Goal: Task Accomplishment & Management: Manage account settings

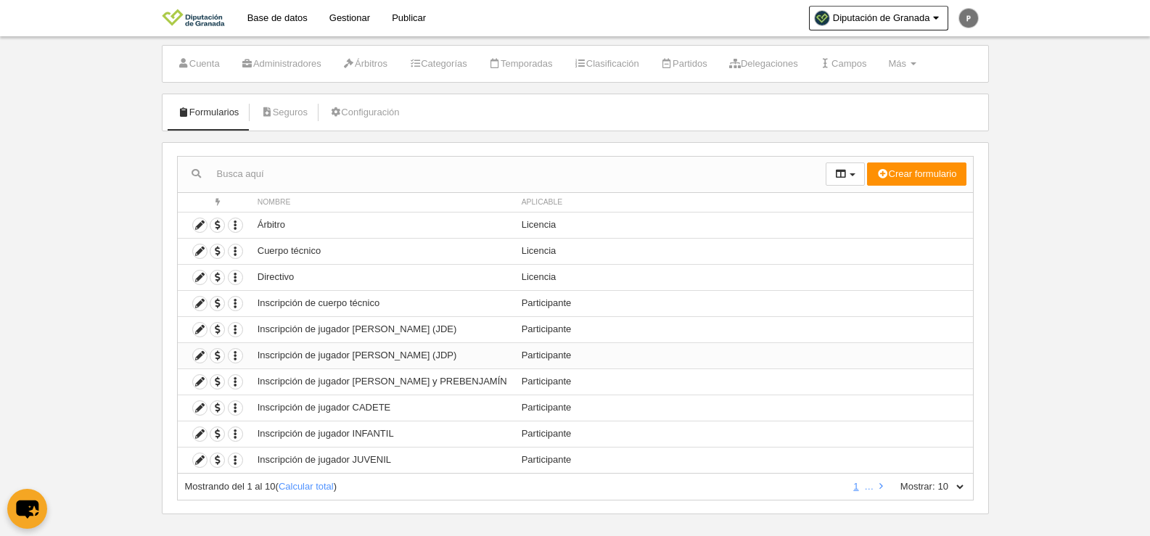
scroll to position [43, 0]
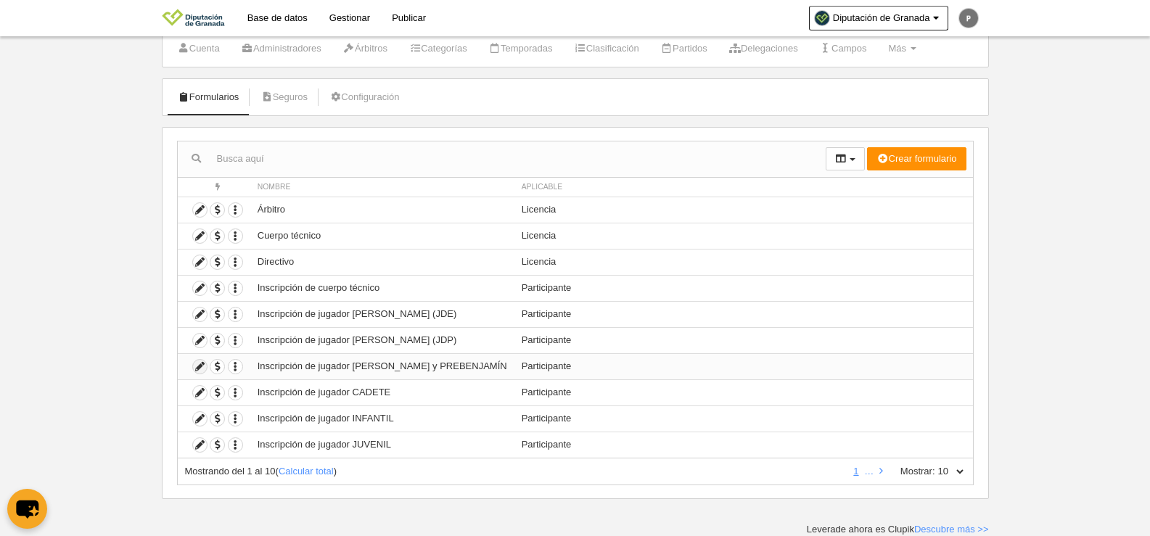
click at [195, 366] on icon at bounding box center [200, 367] width 14 height 14
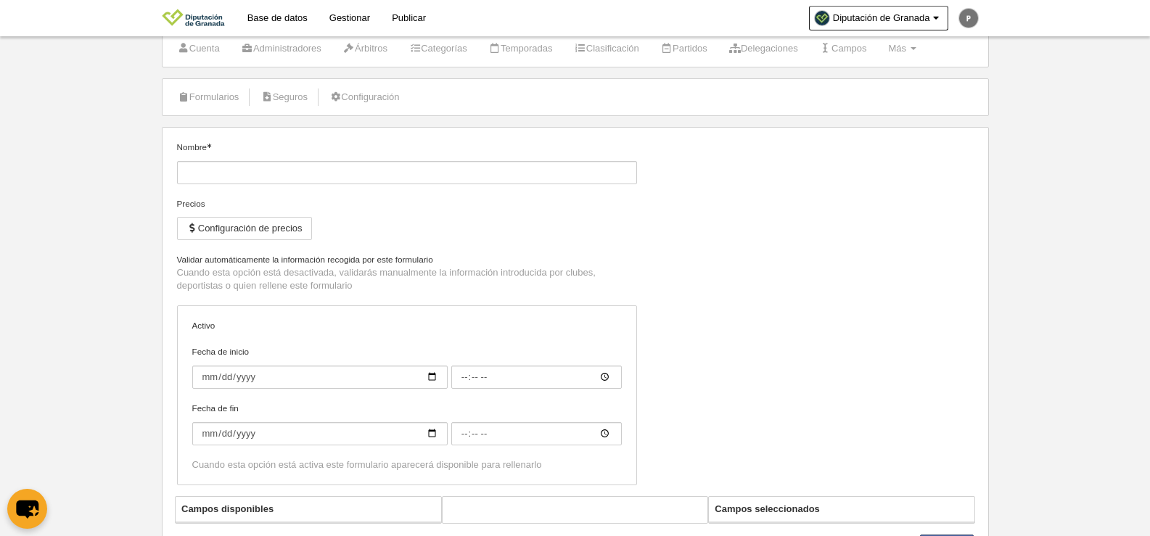
type input "Inscripción de jugador [PERSON_NAME] y PREBENJAMÍN"
checkbox input "true"
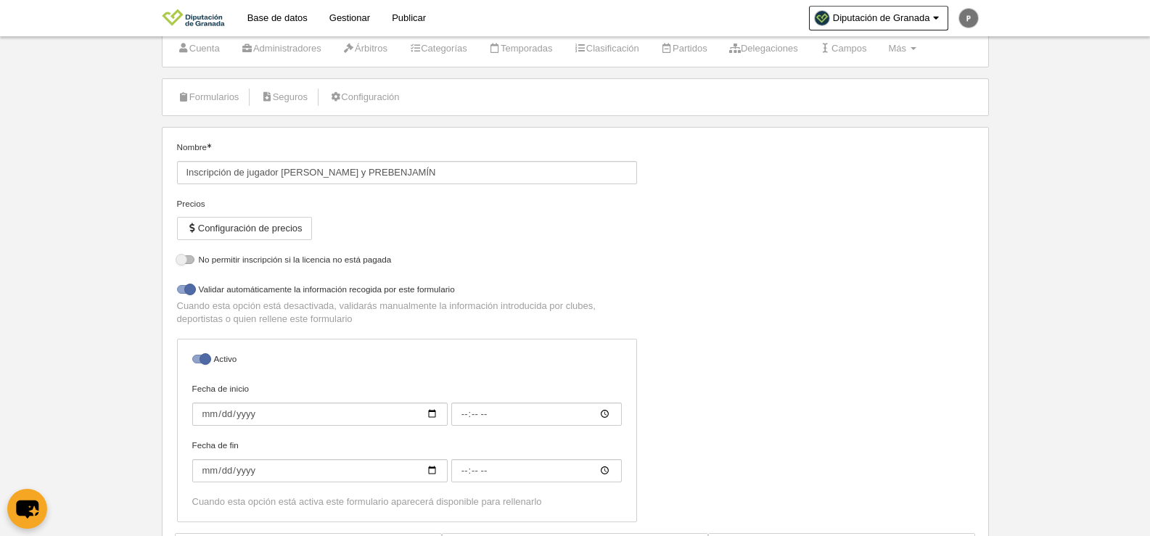
select select "selected"
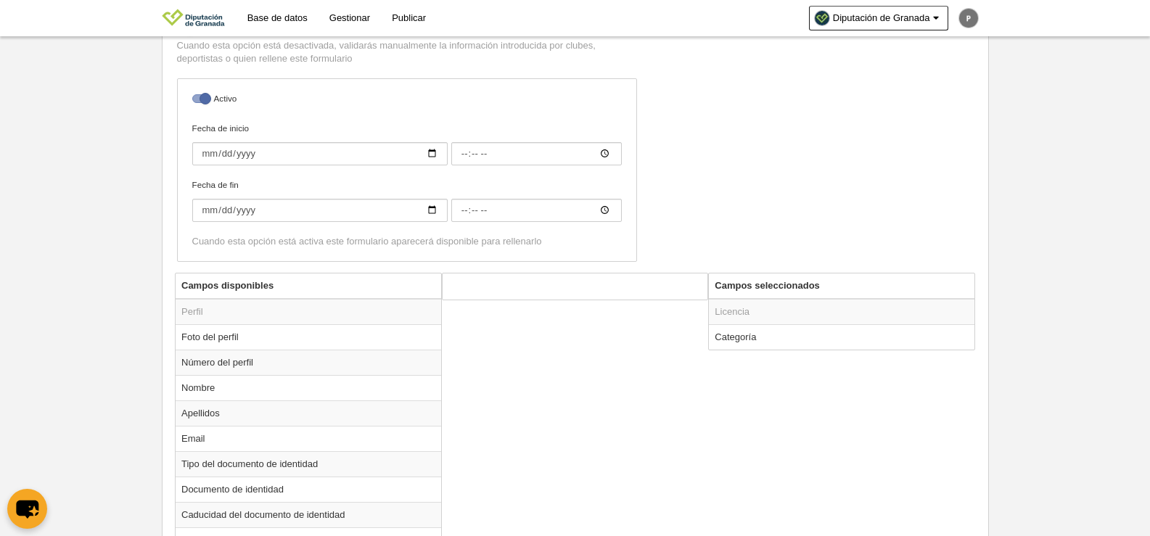
scroll to position [406, 0]
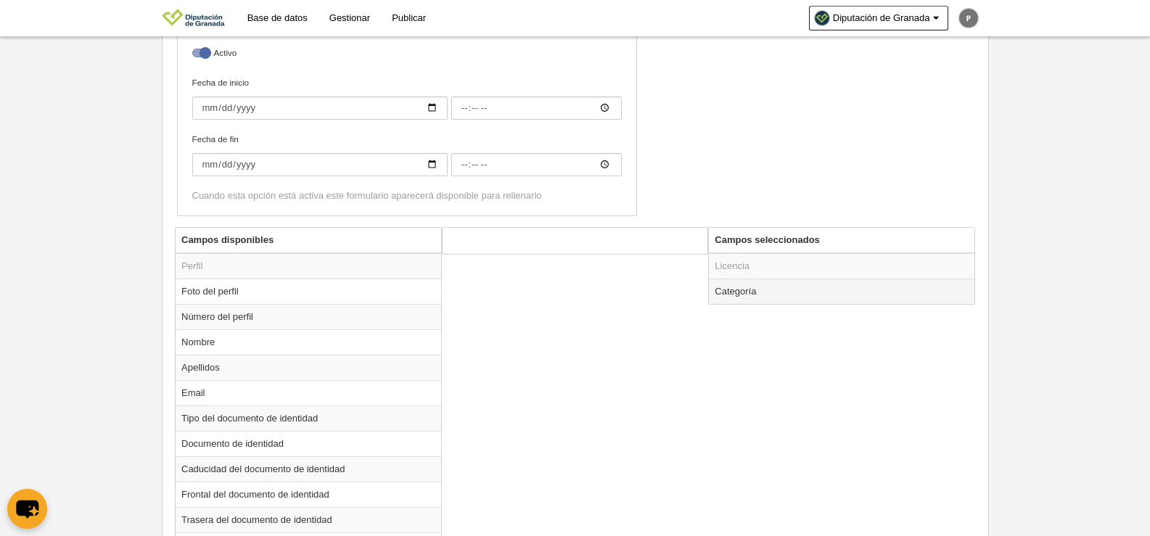
click at [796, 300] on td "Categoría" at bounding box center [842, 291] width 266 height 25
radio input "true"
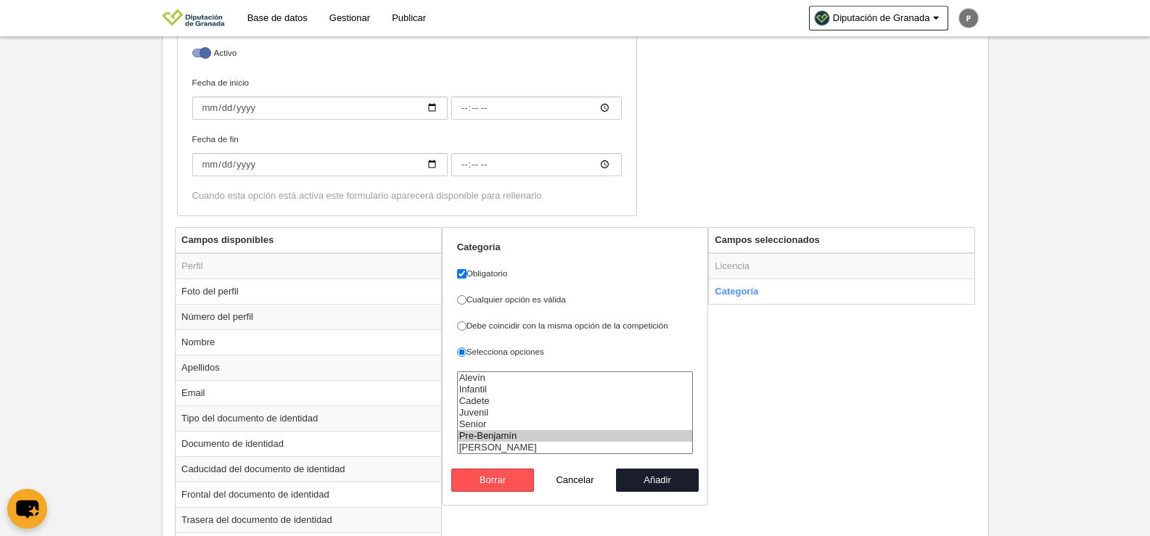
click at [502, 434] on option "Pre-Benjamín" at bounding box center [575, 436] width 235 height 12
select select "14869"
click at [502, 447] on option "[PERSON_NAME]" at bounding box center [575, 448] width 235 height 12
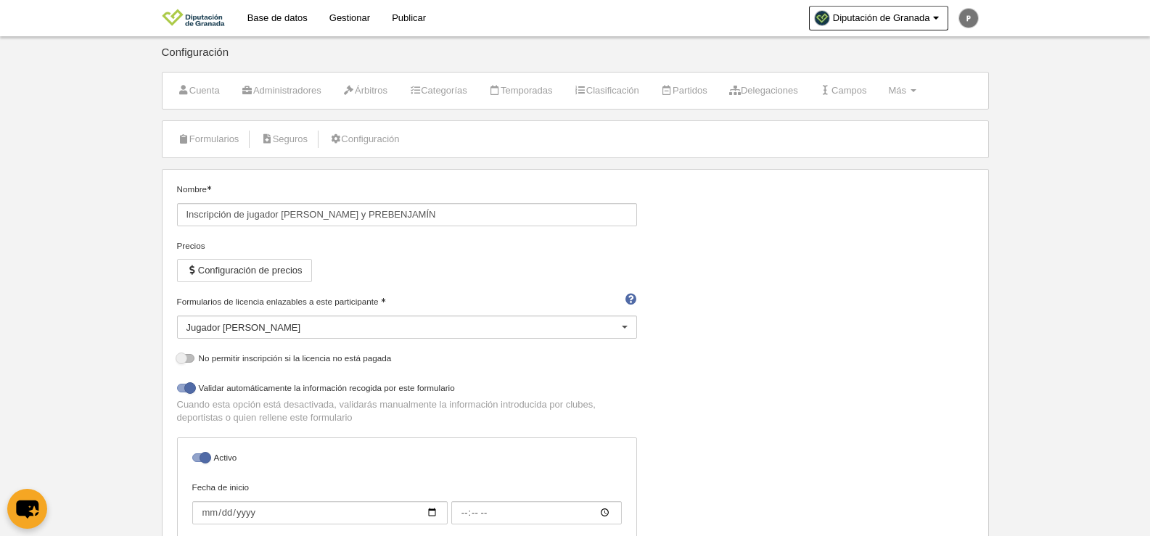
scroll to position [0, 0]
click at [337, 210] on input "Inscripción de jugador [PERSON_NAME] y PREBENJAMÍN" at bounding box center [407, 215] width 460 height 23
drag, startPoint x: 327, startPoint y: 215, endPoint x: 470, endPoint y: 207, distance: 143.9
click at [470, 207] on input "Inscripción de jugador [PERSON_NAME] y PREBENJAMÍN" at bounding box center [407, 215] width 460 height 23
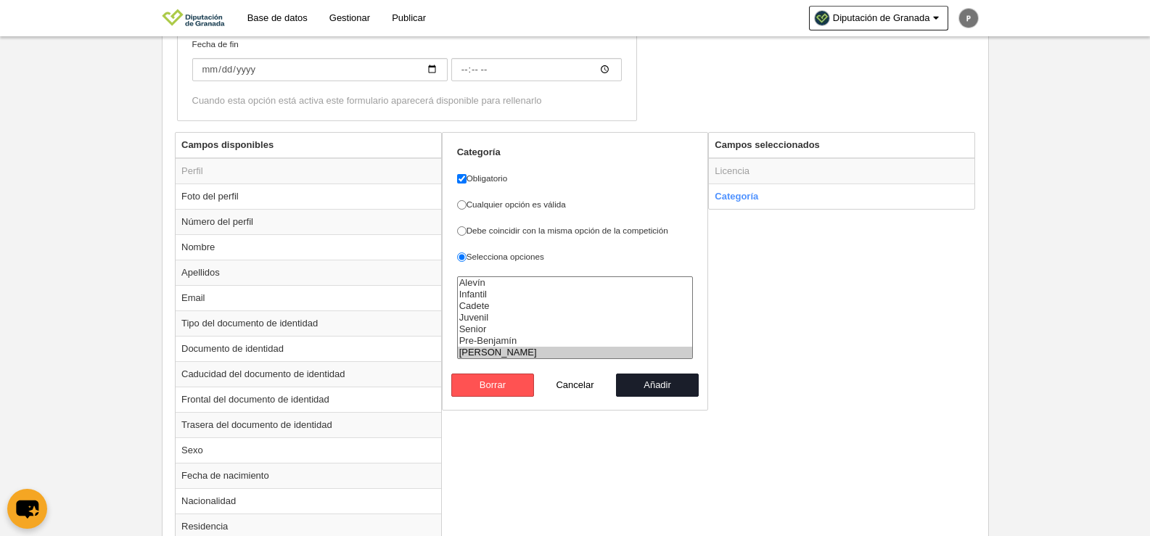
scroll to position [570, 0]
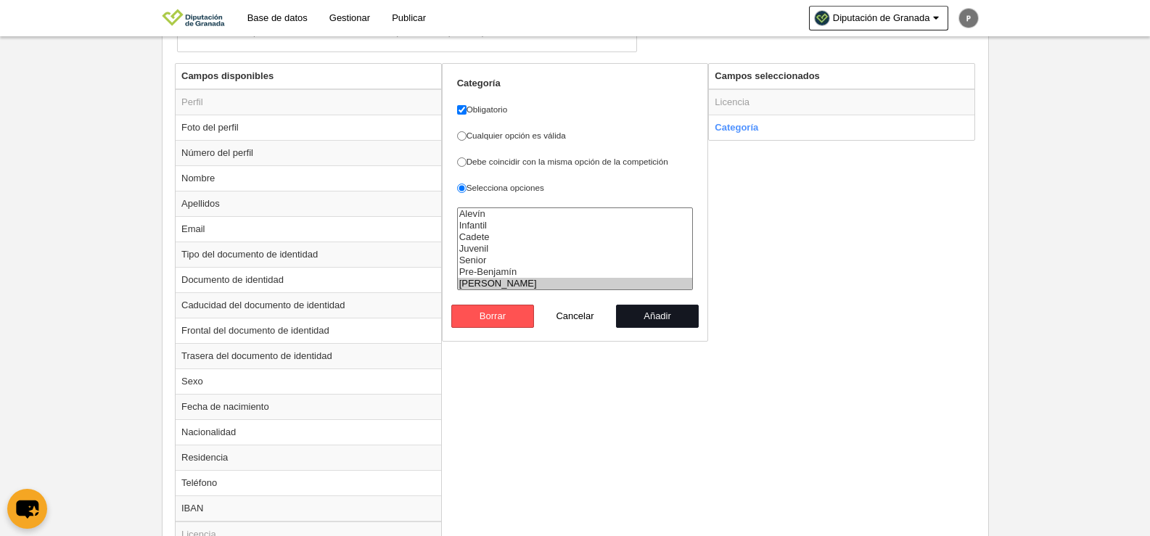
type input "Inscripción de jugador [PERSON_NAME] (JDE)"
click at [659, 316] on button "Añadir" at bounding box center [657, 316] width 83 height 23
radio input "false"
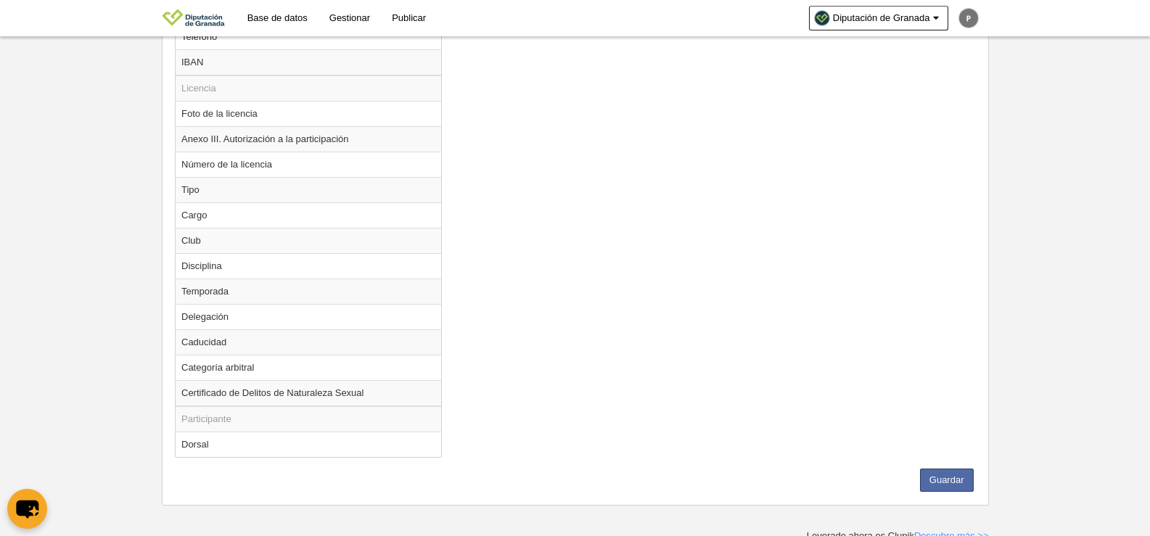
scroll to position [1022, 0]
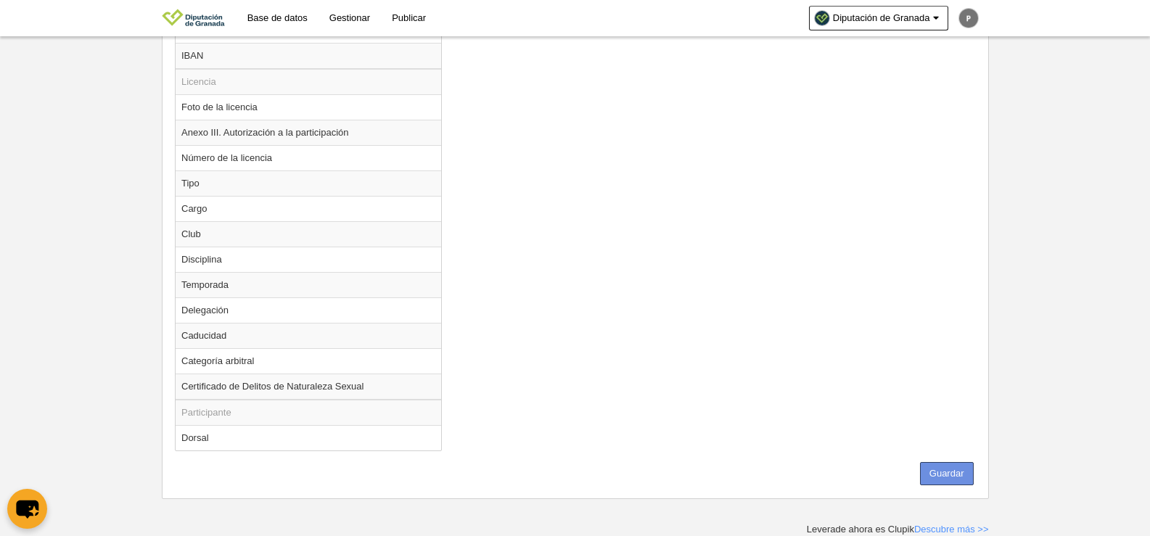
click at [953, 472] on button "Guardar" at bounding box center [947, 473] width 54 height 23
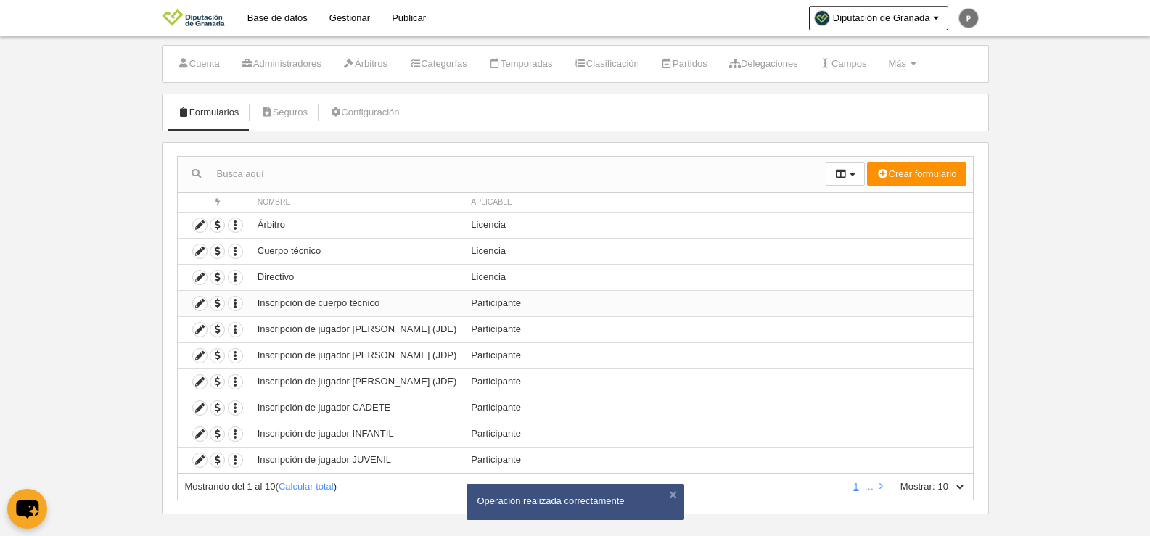
scroll to position [43, 0]
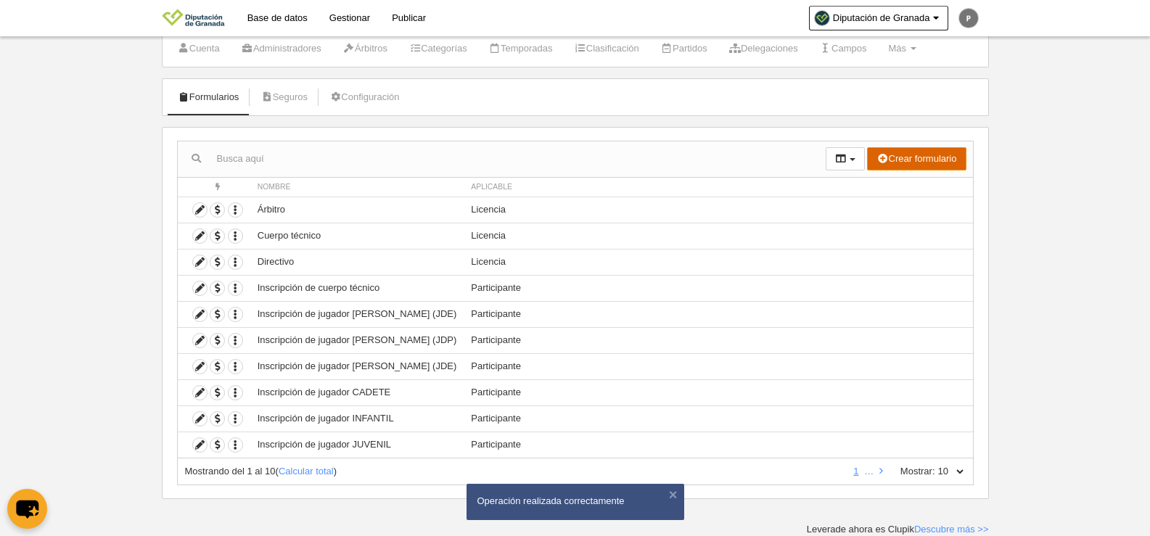
click at [949, 157] on button "Crear formulario" at bounding box center [916, 158] width 99 height 23
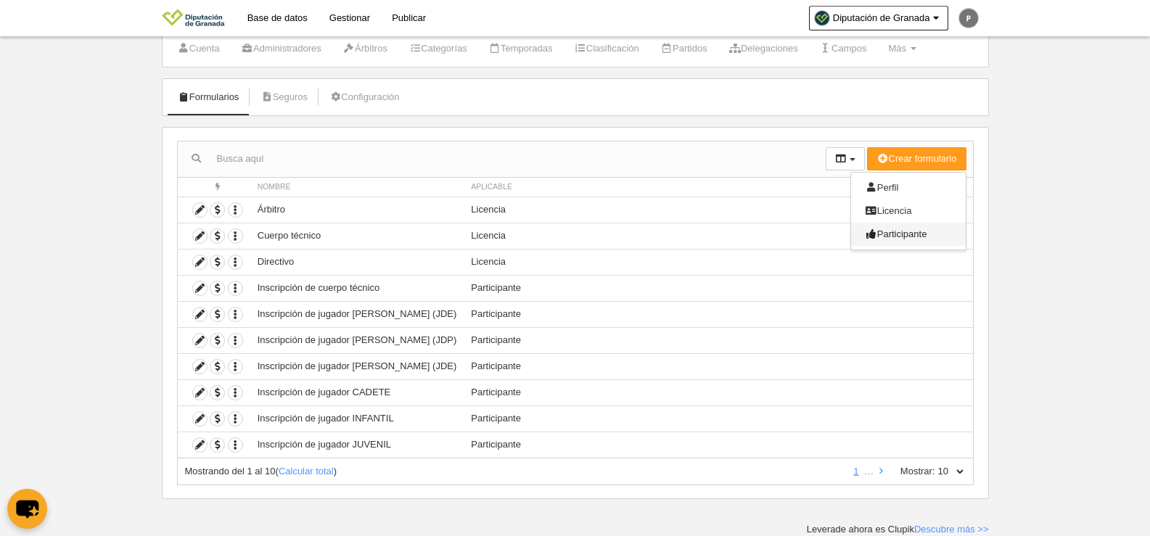
click at [921, 239] on link "Participante" at bounding box center [908, 234] width 115 height 23
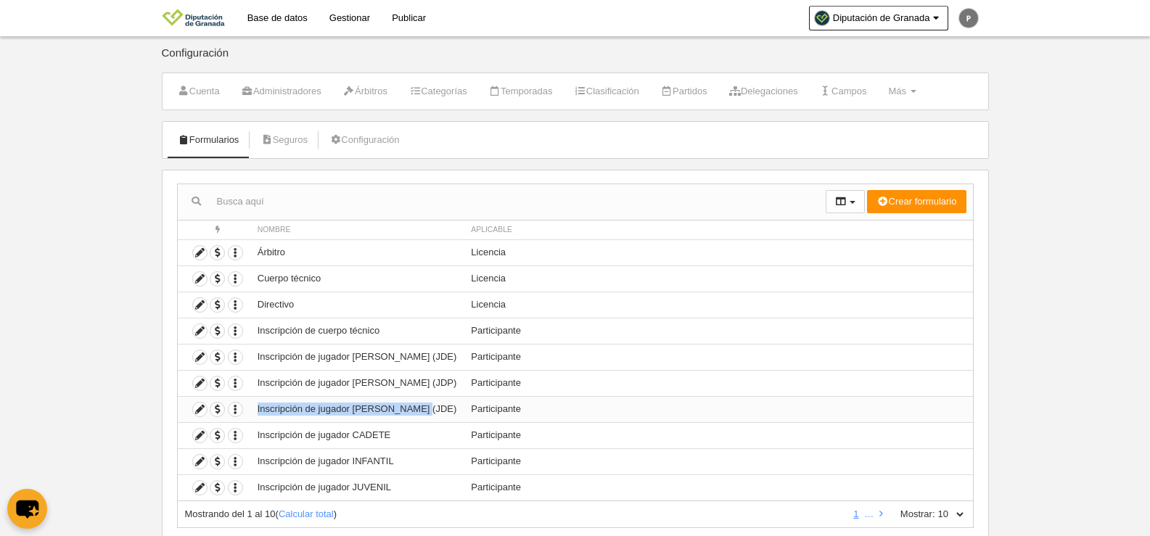
drag, startPoint x: 428, startPoint y: 403, endPoint x: 253, endPoint y: 404, distance: 174.9
click at [253, 404] on td "Inscripción de jugador [PERSON_NAME] (JDE)" at bounding box center [357, 409] width 214 height 26
copy td "Inscripción de jugador [PERSON_NAME] (JDE)"
click at [922, 200] on button "Crear formulario" at bounding box center [916, 201] width 99 height 23
click at [927, 279] on span "Participante" at bounding box center [897, 276] width 62 height 11
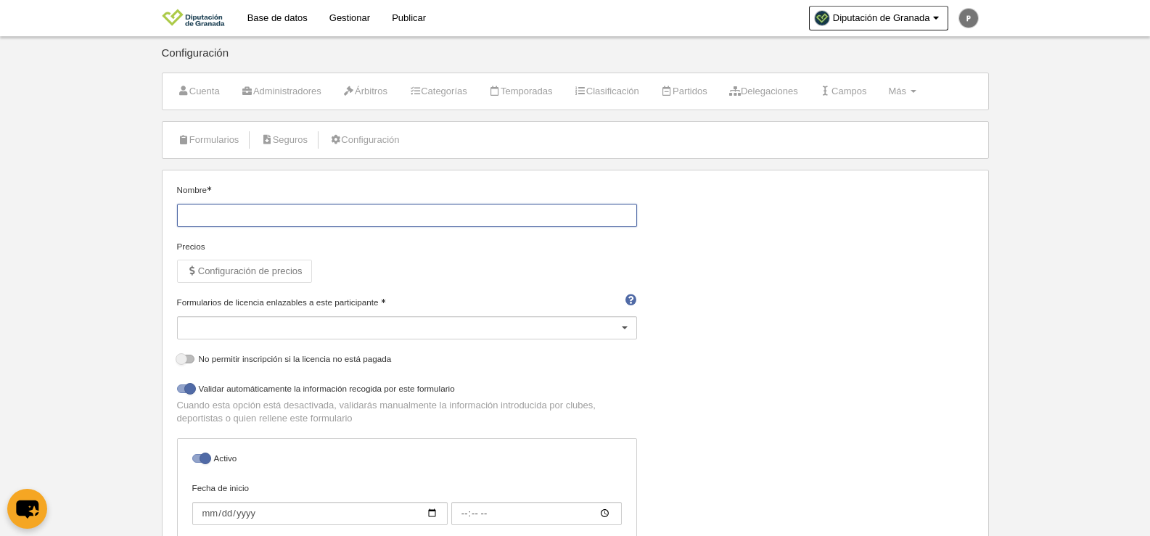
paste input "Inscripción de jugador [PERSON_NAME] (JDE)"
drag, startPoint x: 282, startPoint y: 216, endPoint x: 337, endPoint y: 208, distance: 55.7
click at [282, 216] on input "Inscripción de jugador [PERSON_NAME] (JDE)" at bounding box center [407, 215] width 460 height 23
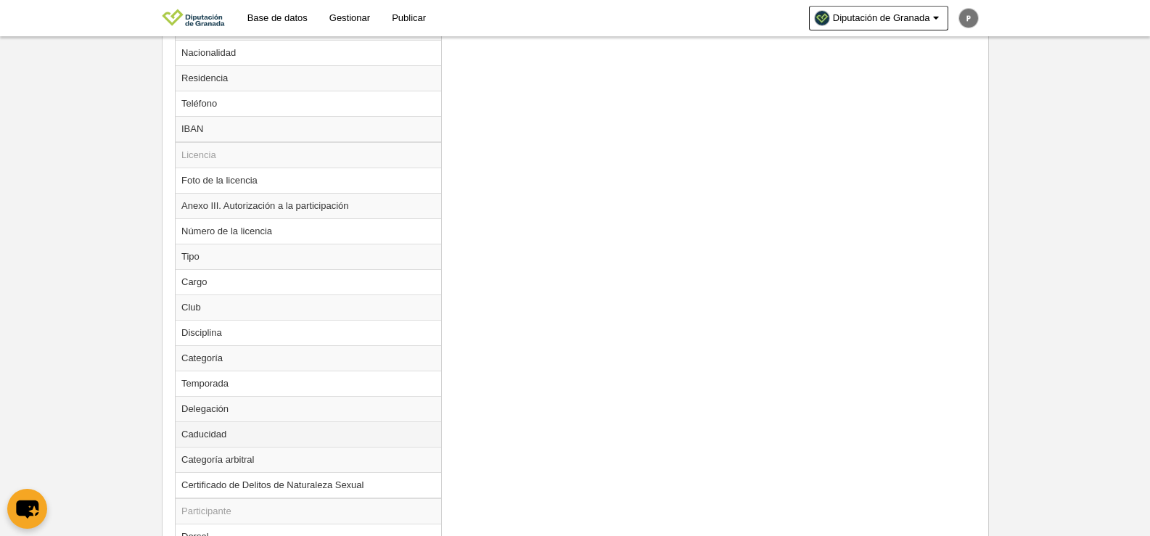
scroll to position [975, 0]
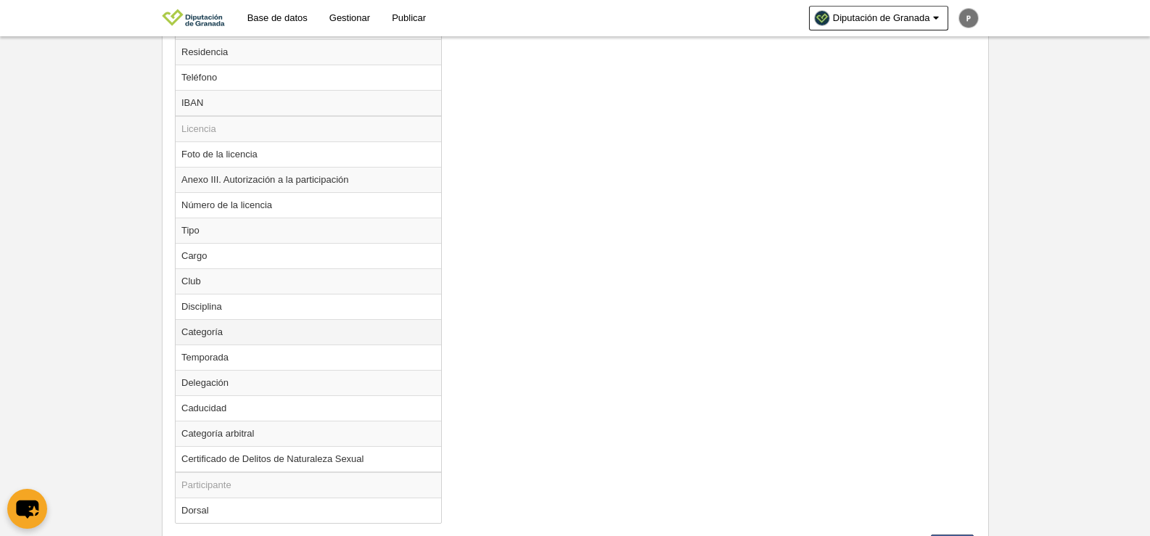
type input "Inscripción de jugador PREBENJAMÍN (JDE)"
click at [224, 330] on td "Categoría" at bounding box center [309, 331] width 266 height 25
radio input "true"
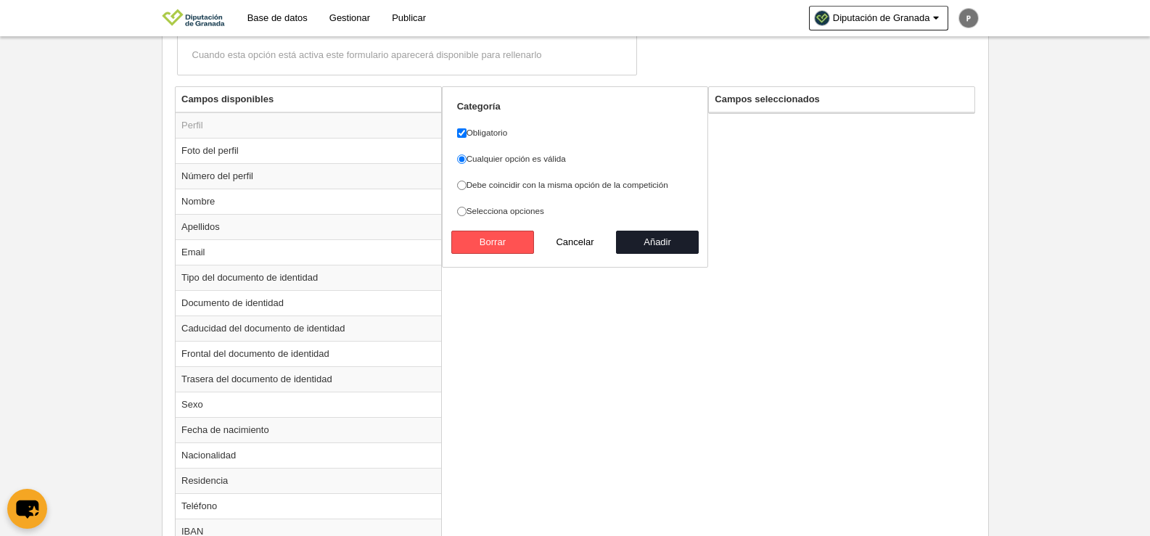
scroll to position [467, 0]
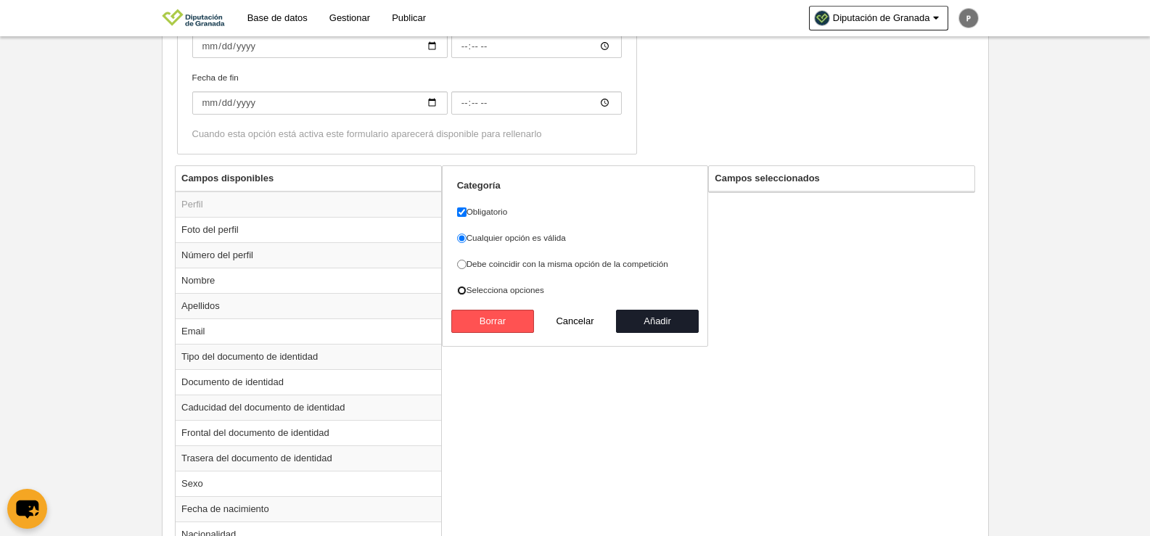
click at [464, 291] on input "Selecciona opciones" at bounding box center [461, 290] width 9 height 9
radio input "true"
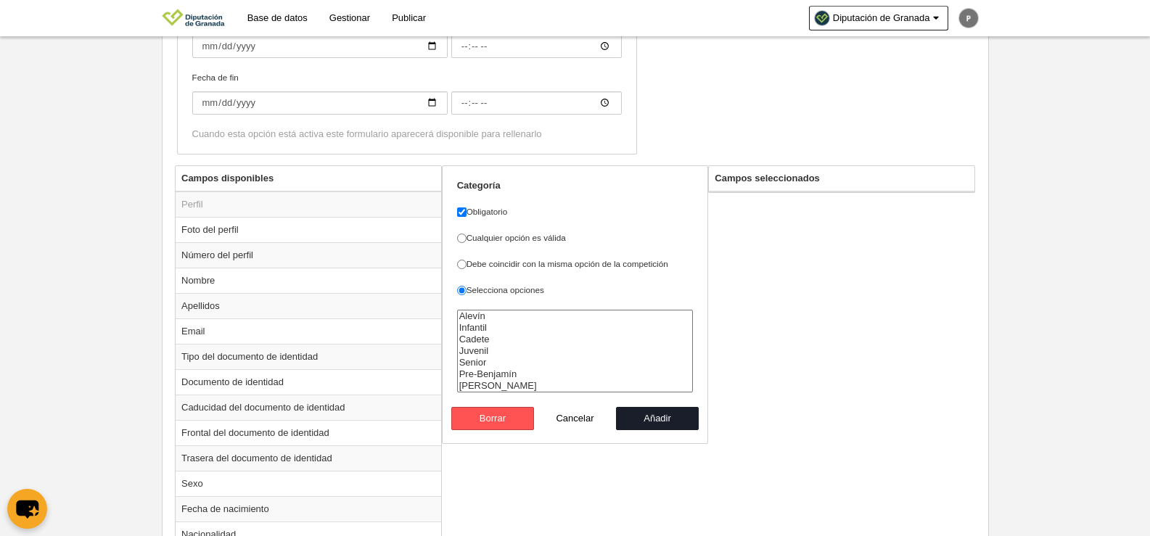
select select "14868"
click at [495, 372] on option "Pre-Benjamín" at bounding box center [575, 375] width 235 height 12
click at [658, 418] on button "Añadir" at bounding box center [657, 418] width 83 height 23
radio input "false"
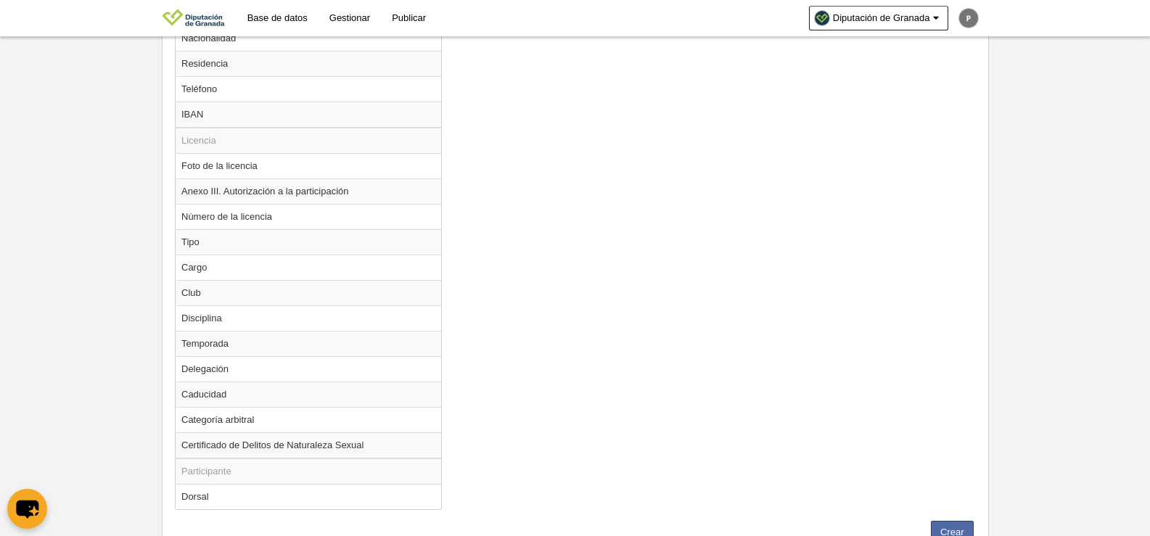
scroll to position [1022, 0]
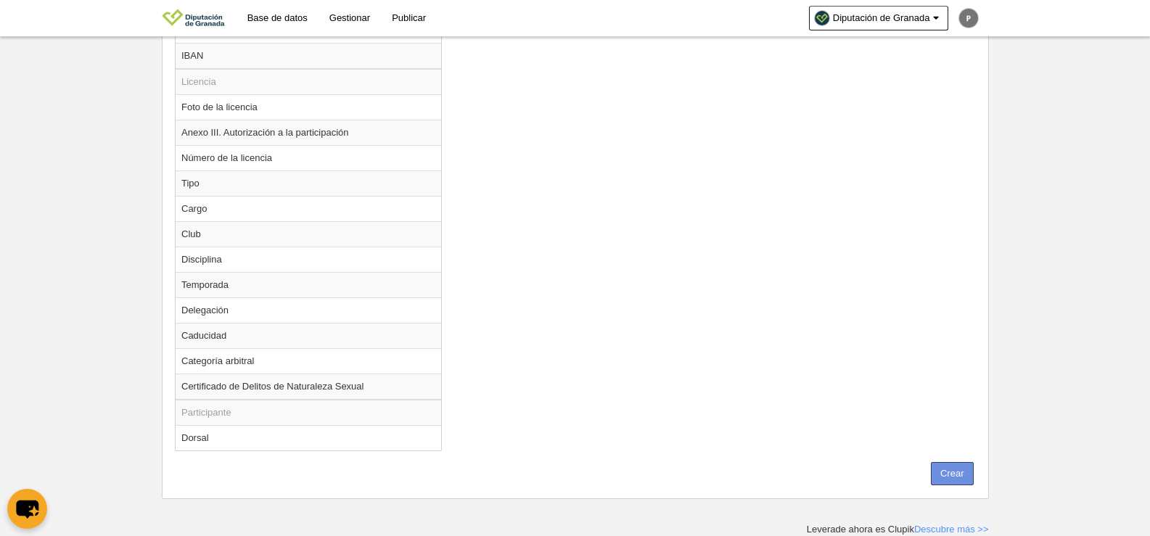
click at [961, 472] on button "Crear" at bounding box center [952, 473] width 43 height 23
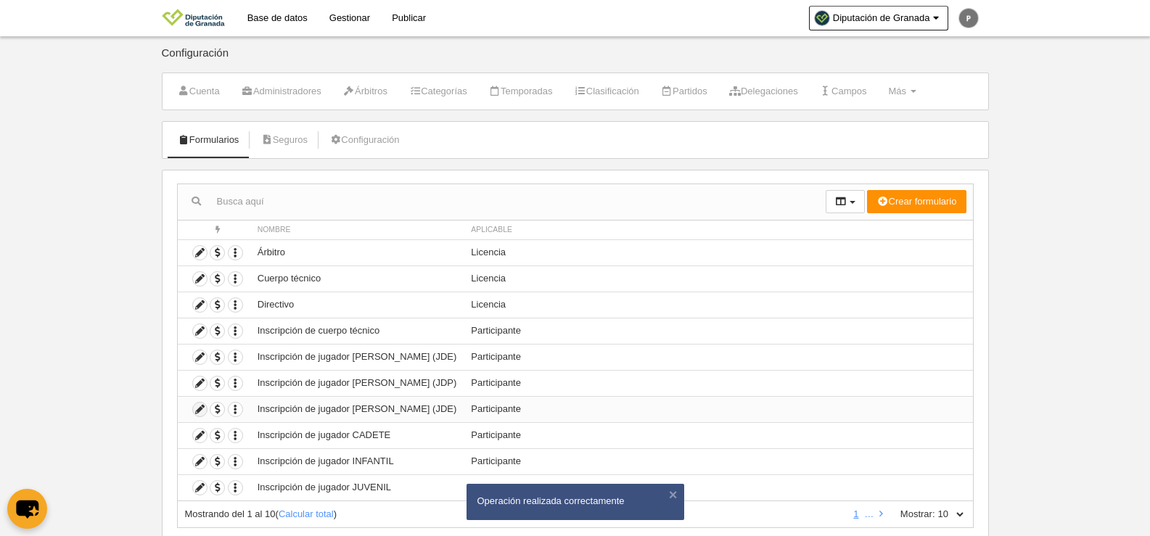
click at [200, 411] on icon at bounding box center [200, 410] width 14 height 14
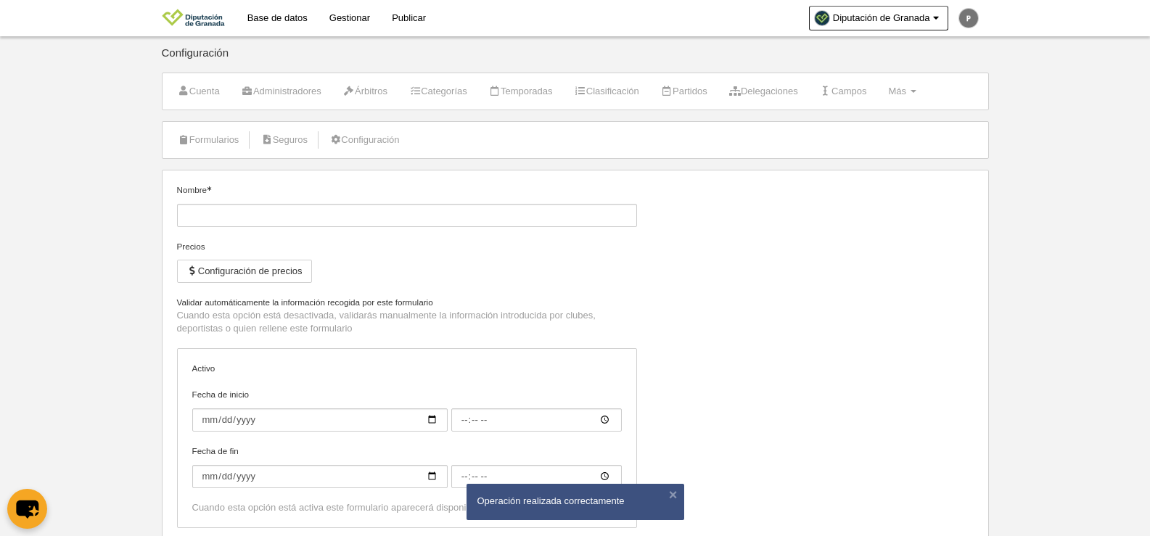
type input "Inscripción de jugador [PERSON_NAME] (JDE)"
checkbox input "true"
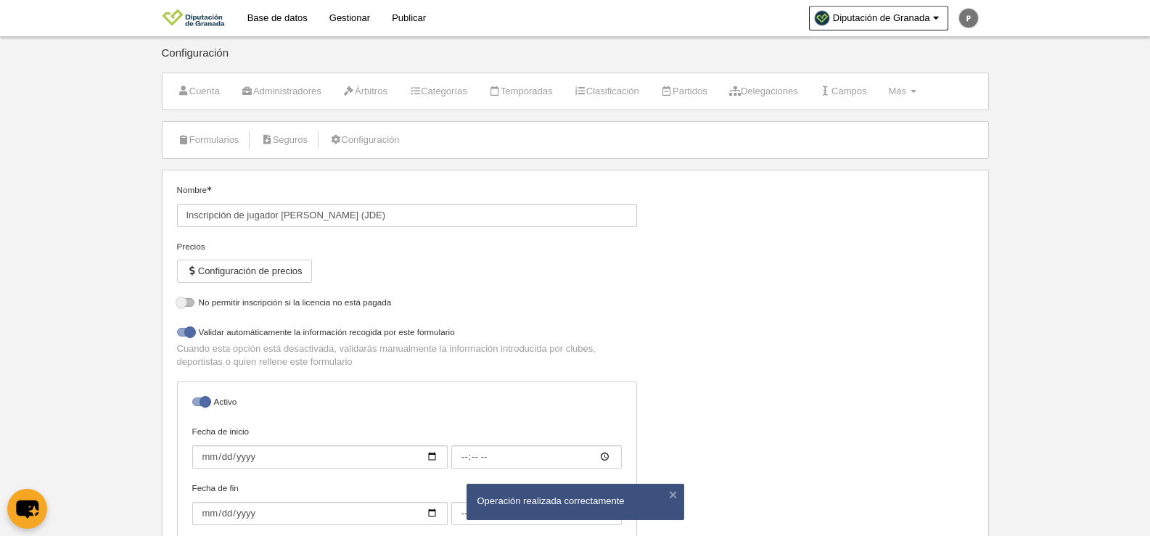
select select "selected"
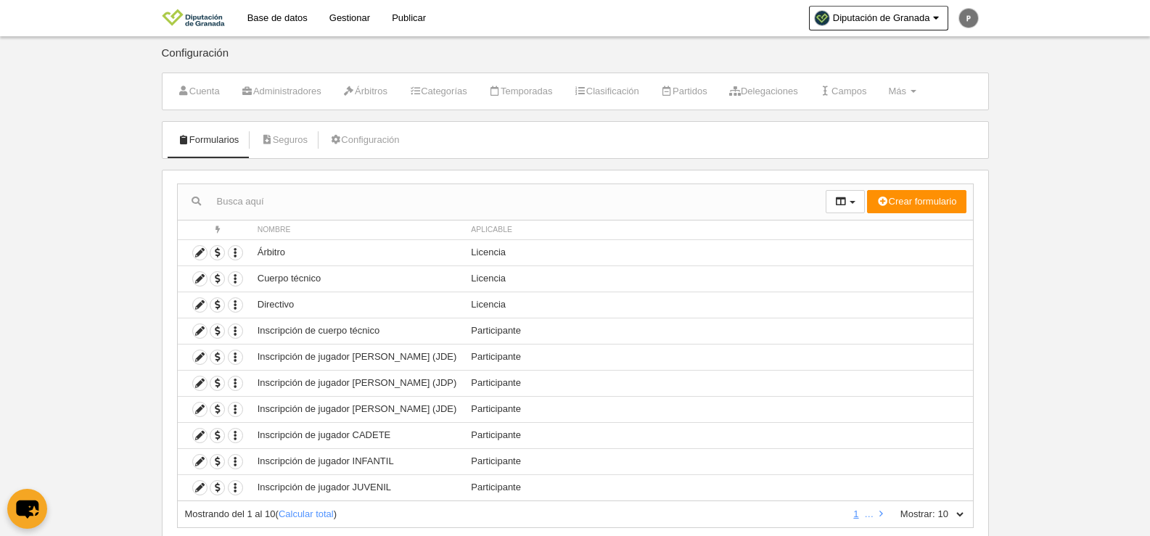
scroll to position [43, 0]
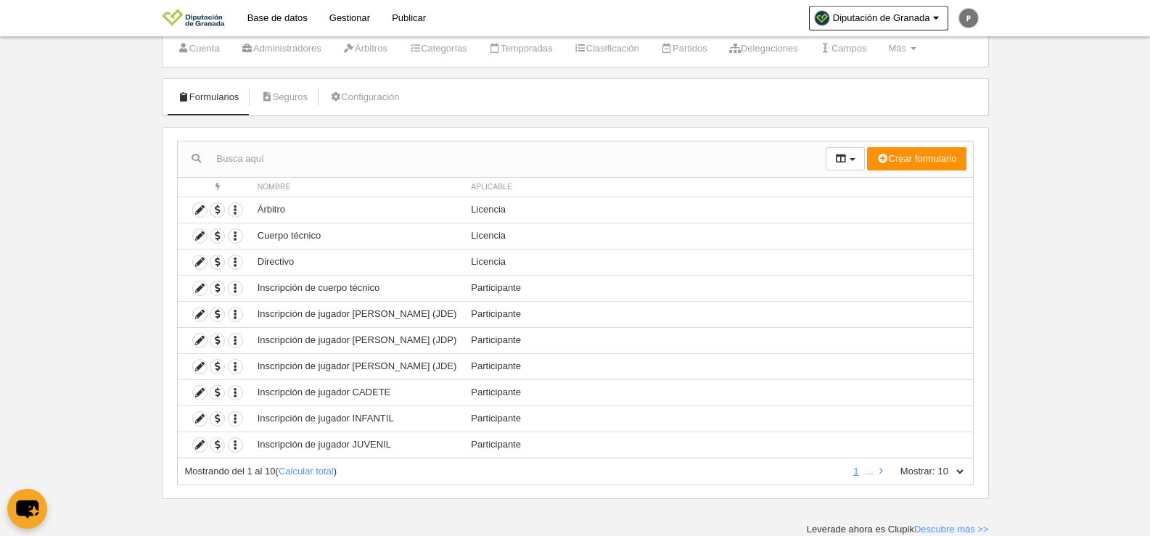
click at [948, 472] on select "10 25 50 100 500" at bounding box center [950, 471] width 30 height 13
select select "500"
click at [935, 465] on select "10 25 50 100 500" at bounding box center [950, 471] width 30 height 13
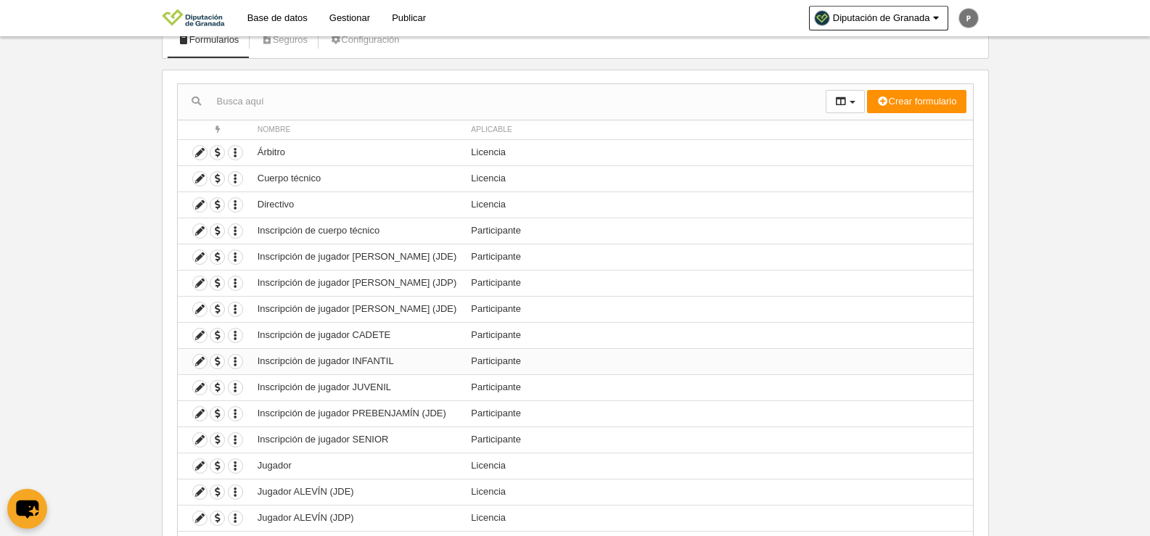
scroll to position [188, 0]
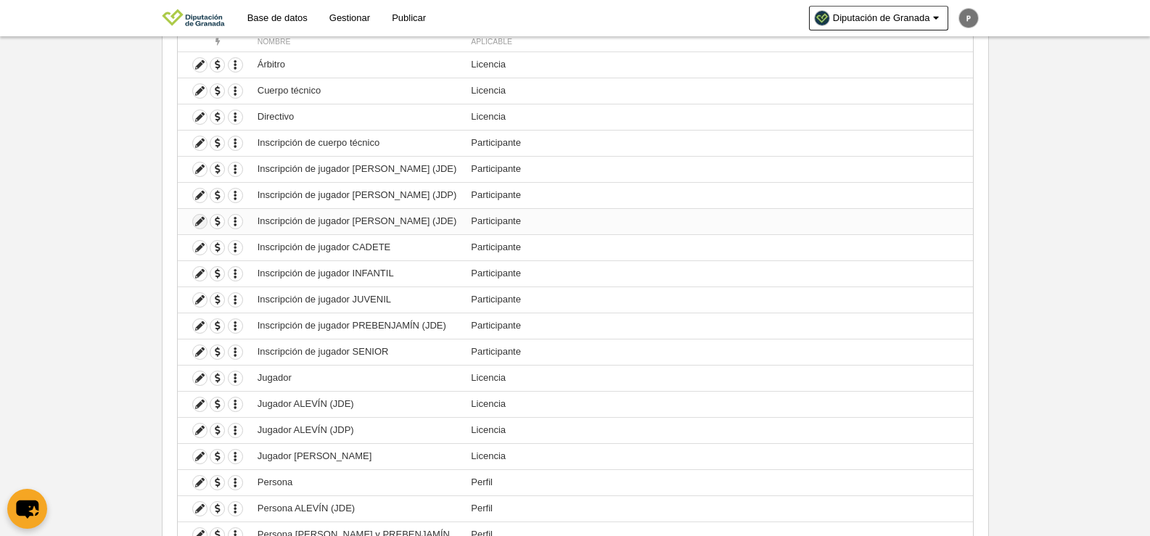
click at [199, 220] on icon at bounding box center [200, 222] width 14 height 14
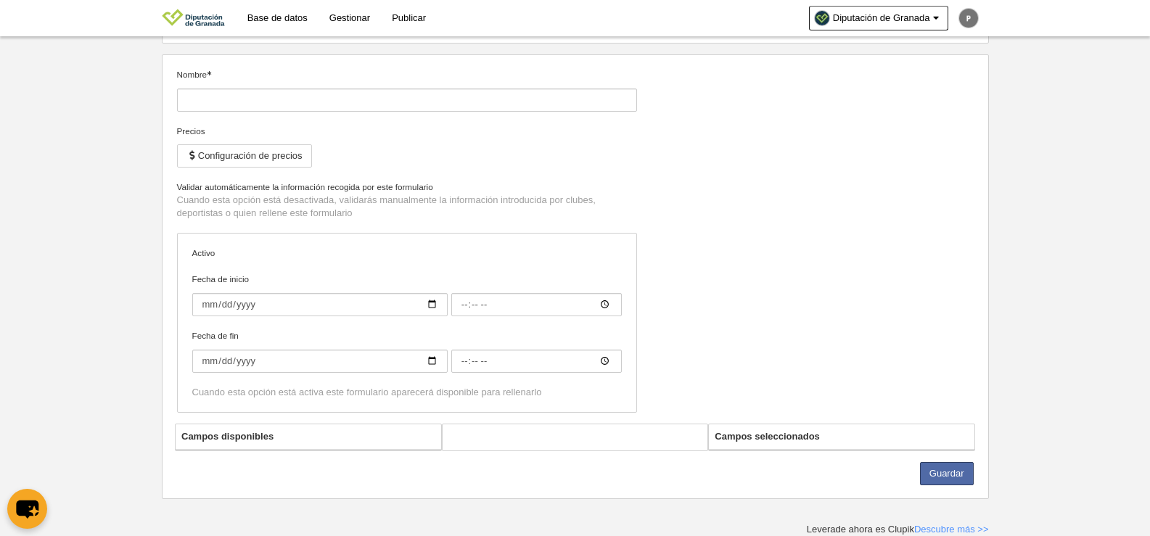
type input "Inscripción de jugador [PERSON_NAME] (JDE)"
checkbox input "true"
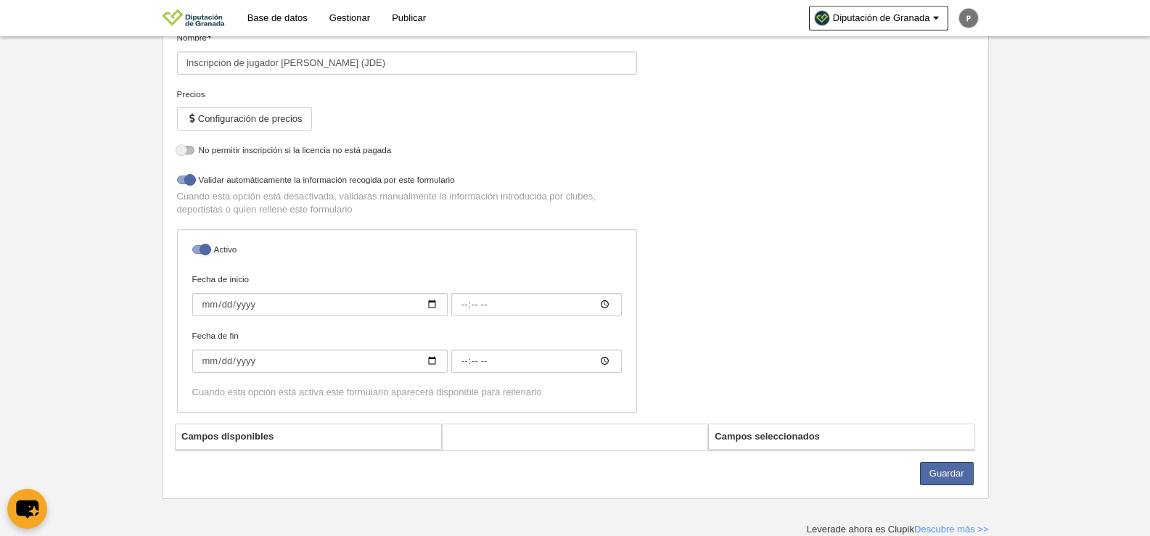
select select "selected"
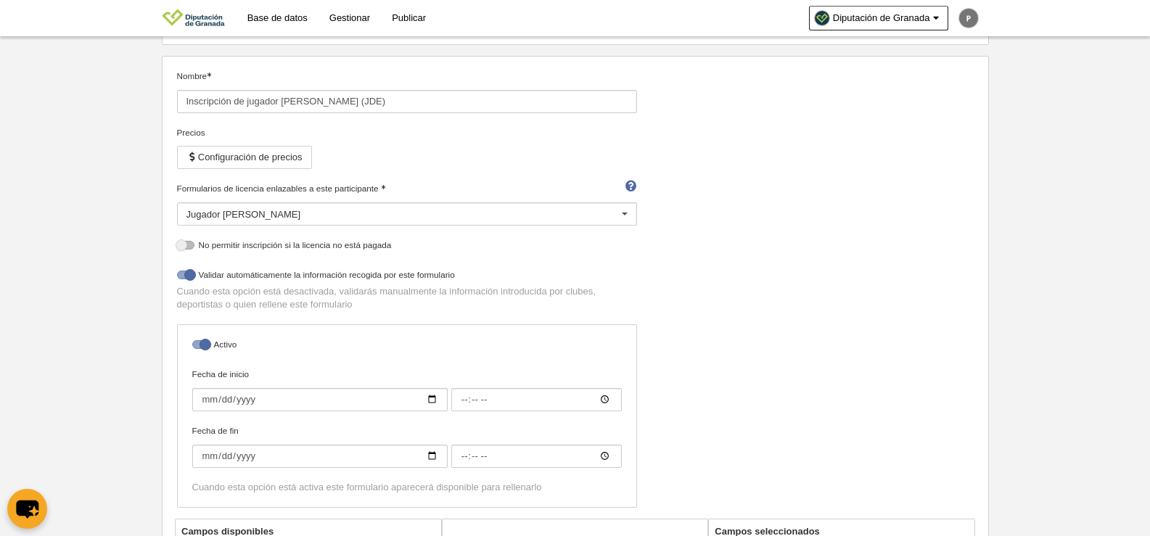
scroll to position [43, 0]
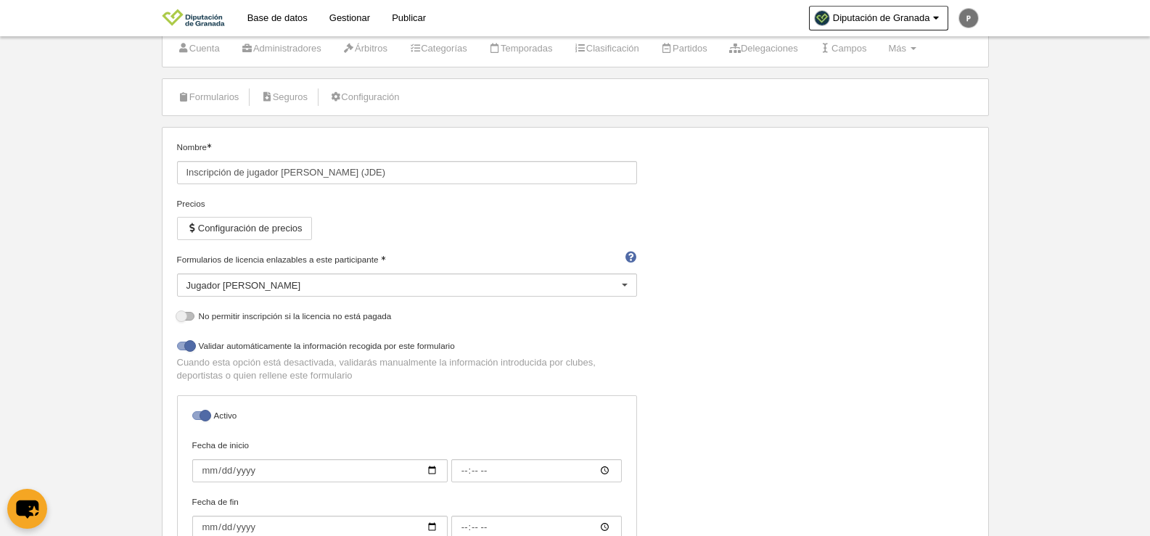
click at [263, 282] on div "Jugador [PERSON_NAME]" at bounding box center [407, 285] width 460 height 23
click at [558, 205] on div "Precios" at bounding box center [407, 203] width 460 height 13
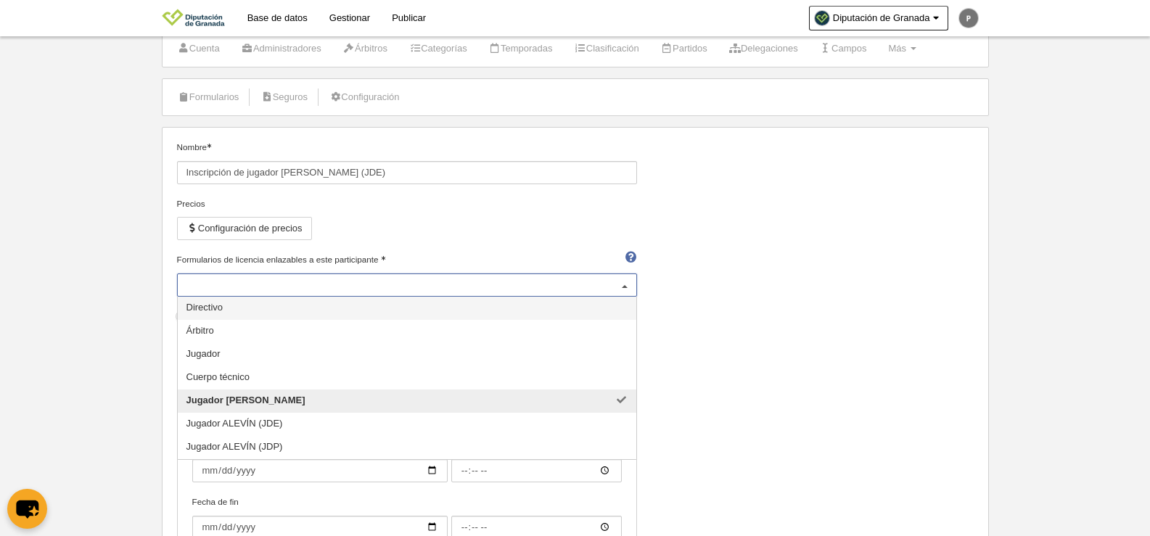
click at [337, 285] on div "Jugador [PERSON_NAME]" at bounding box center [407, 285] width 460 height 23
click at [450, 232] on div "Precios Configuración de precios" at bounding box center [407, 225] width 460 height 56
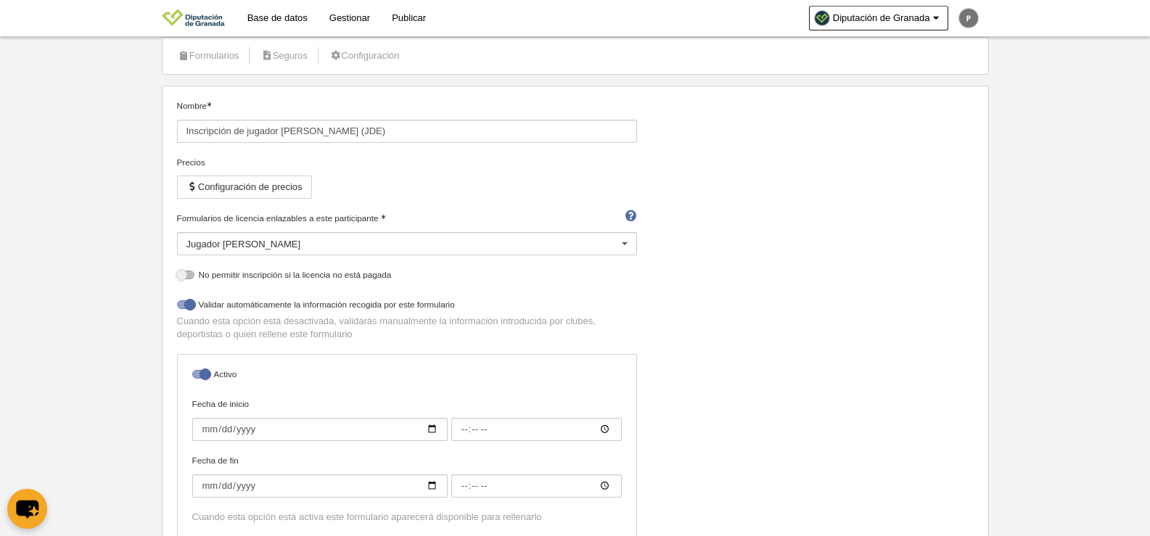
scroll to position [333, 0]
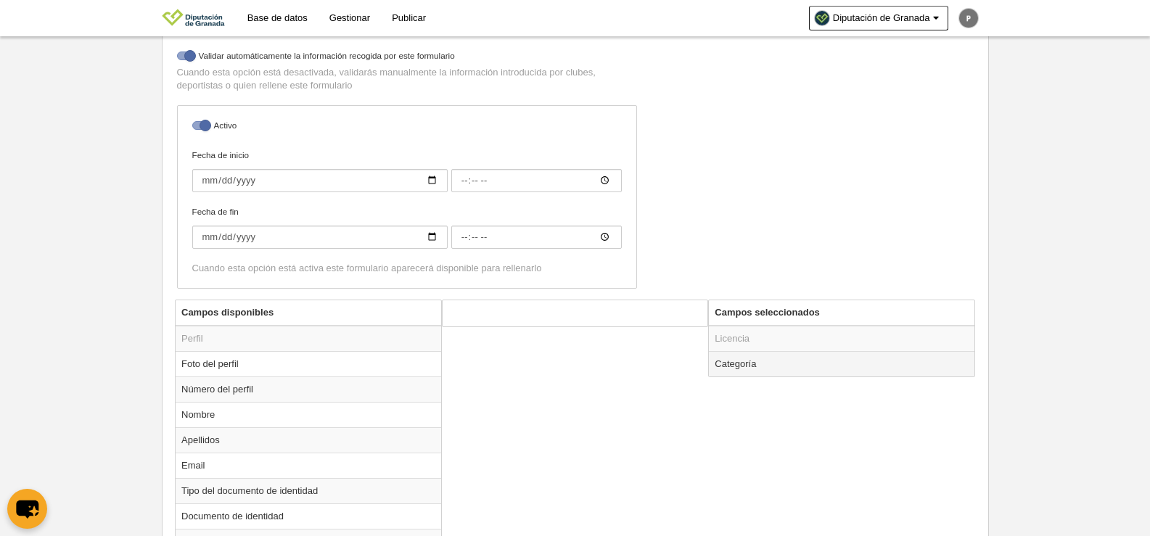
click at [740, 369] on td "Categoría" at bounding box center [842, 363] width 266 height 25
radio input "true"
select select "14869"
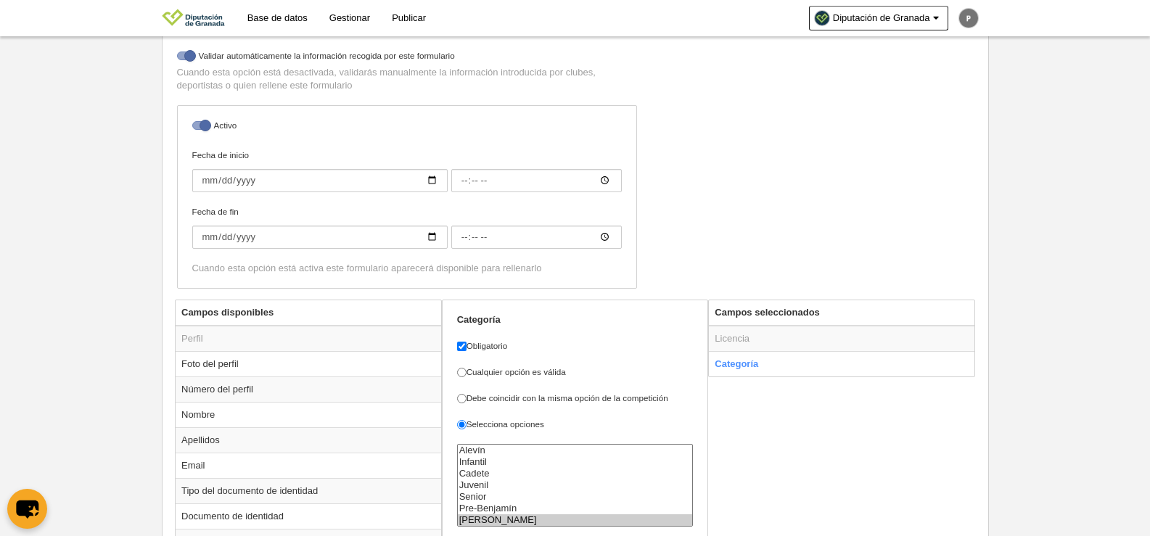
click at [465, 398] on input "Debe coincidir con la misma opción de la competición" at bounding box center [461, 398] width 9 height 9
radio input "true"
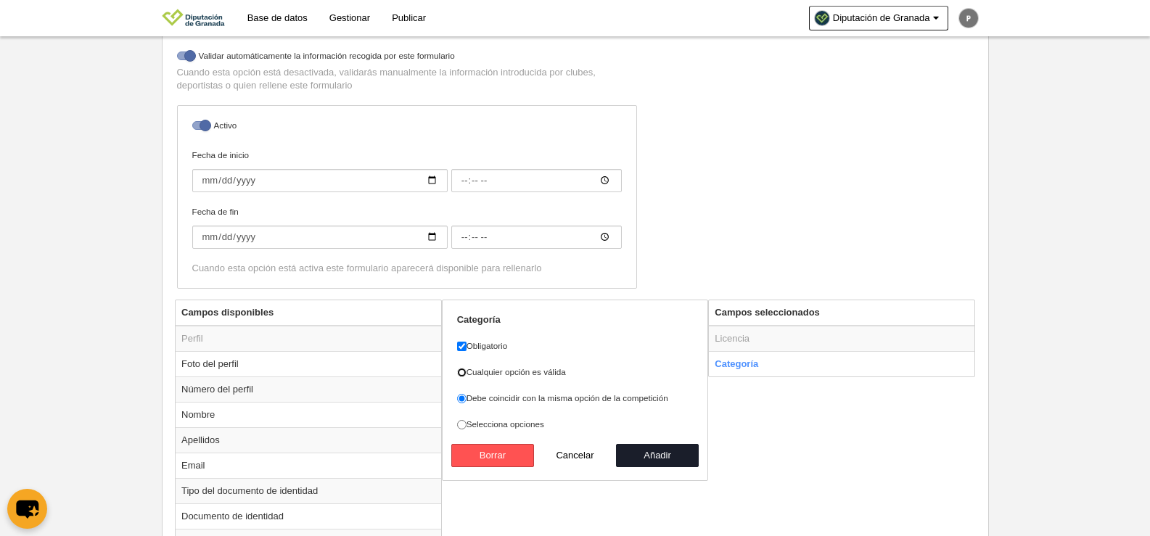
click at [462, 372] on input "Cualquier opción es válida" at bounding box center [461, 372] width 9 height 9
radio input "true"
click at [467, 427] on label "Selecciona opciones" at bounding box center [575, 424] width 237 height 13
click at [467, 427] on input "Selecciona opciones" at bounding box center [461, 424] width 9 height 9
radio input "true"
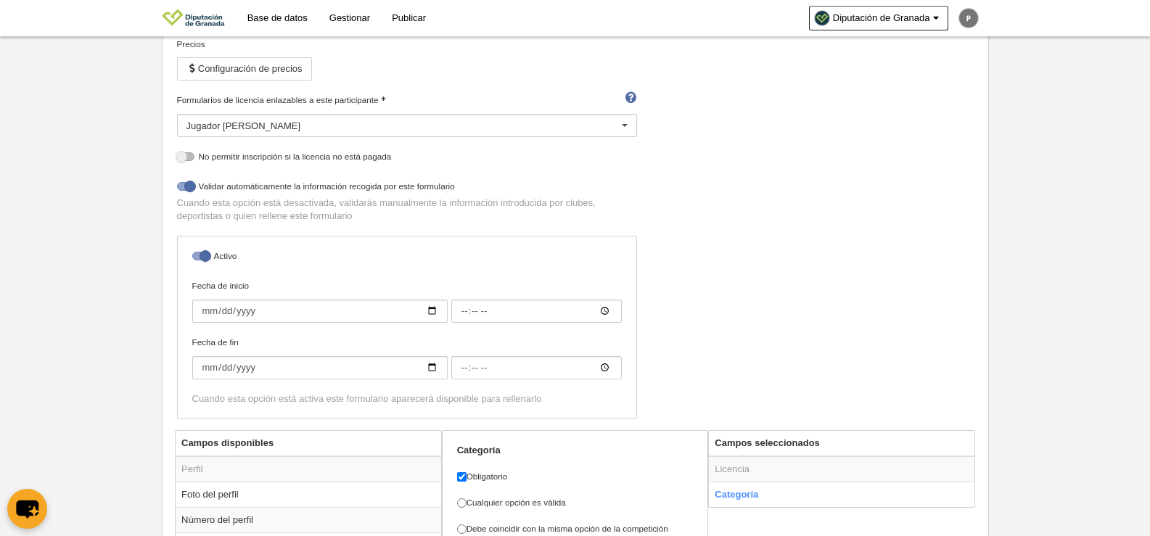
scroll to position [435, 0]
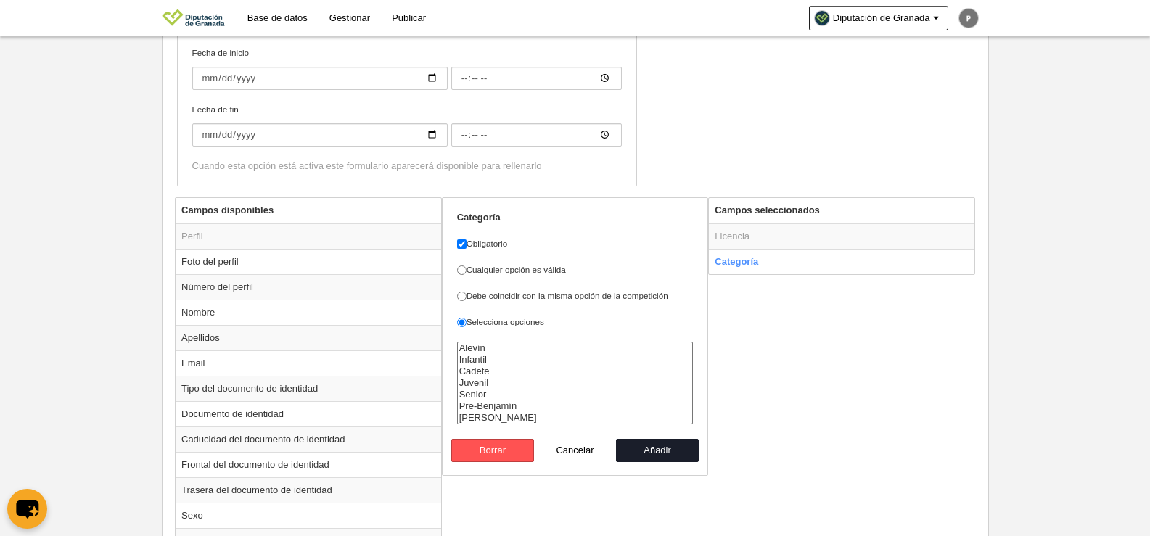
select select "14869"
click at [486, 416] on option "[PERSON_NAME]" at bounding box center [575, 418] width 235 height 12
click at [628, 446] on button "Añadir" at bounding box center [657, 450] width 83 height 23
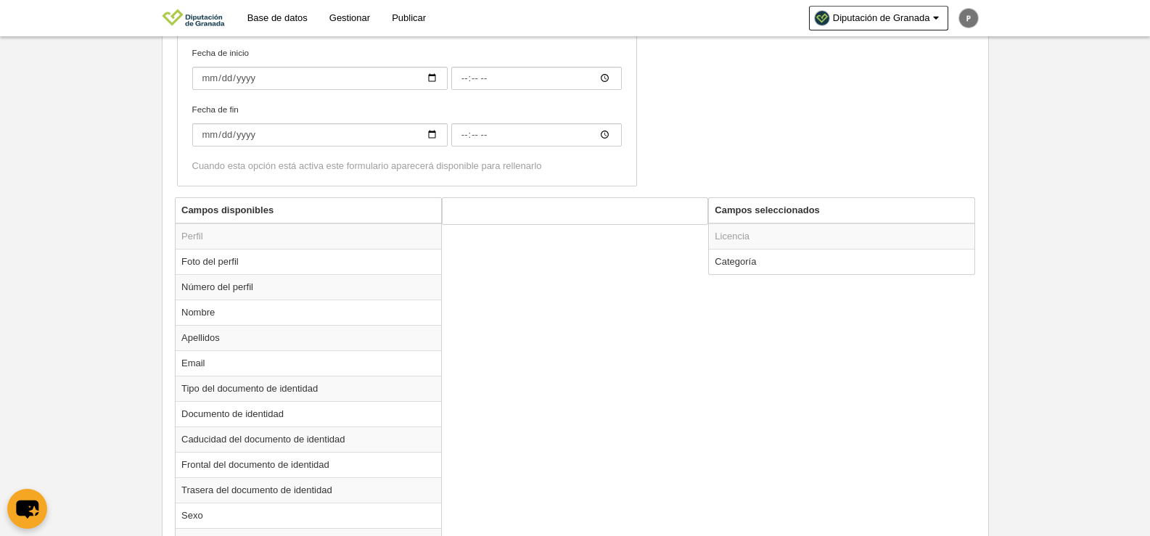
click at [756, 258] on td "Categoría" at bounding box center [842, 261] width 266 height 25
radio input "true"
select select "14869"
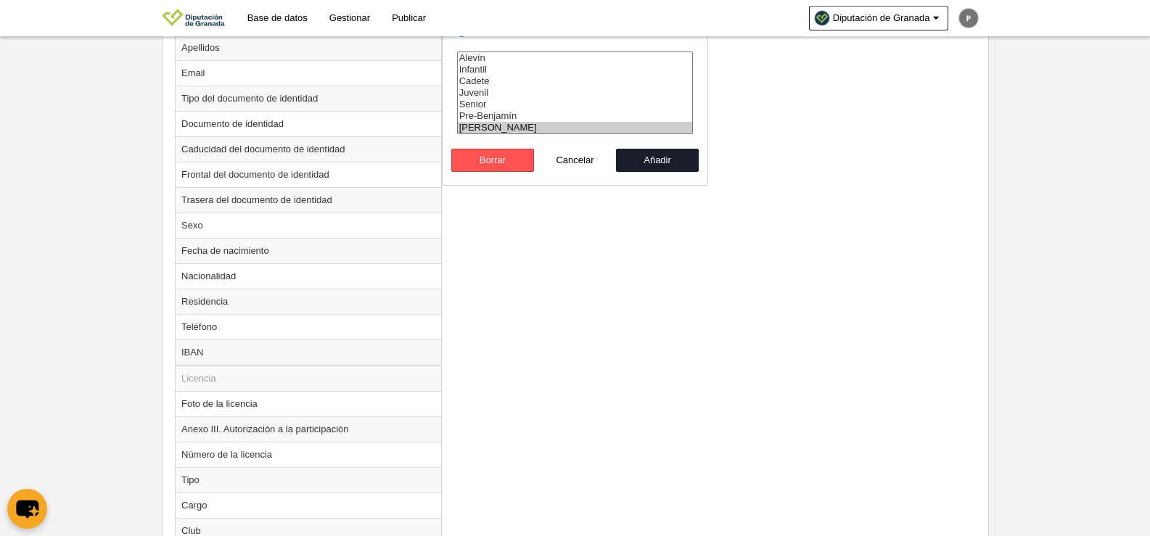
scroll to position [1022, 0]
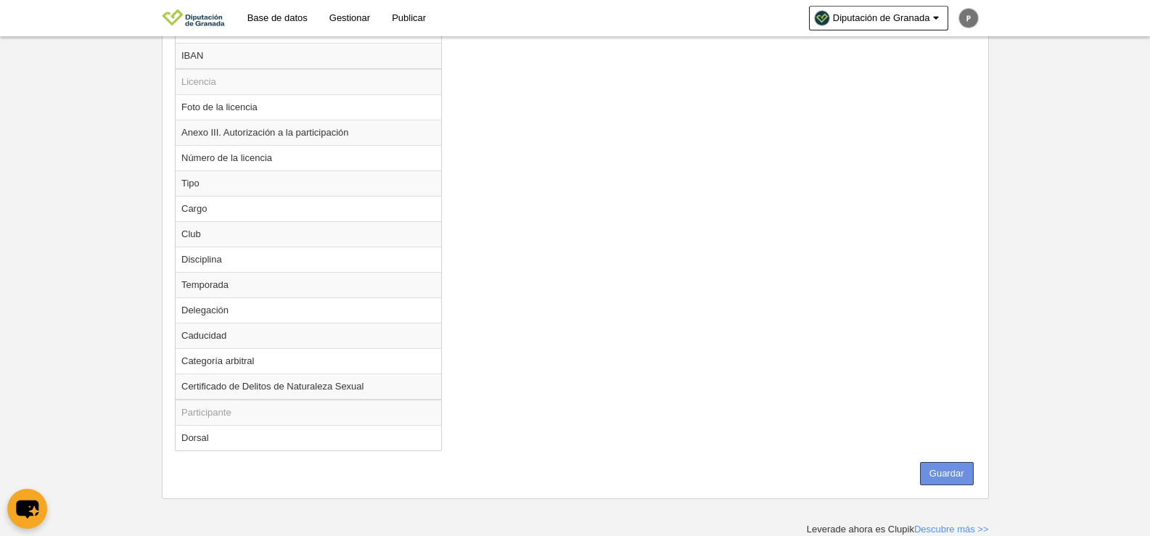
click at [947, 471] on button "Guardar" at bounding box center [947, 473] width 54 height 23
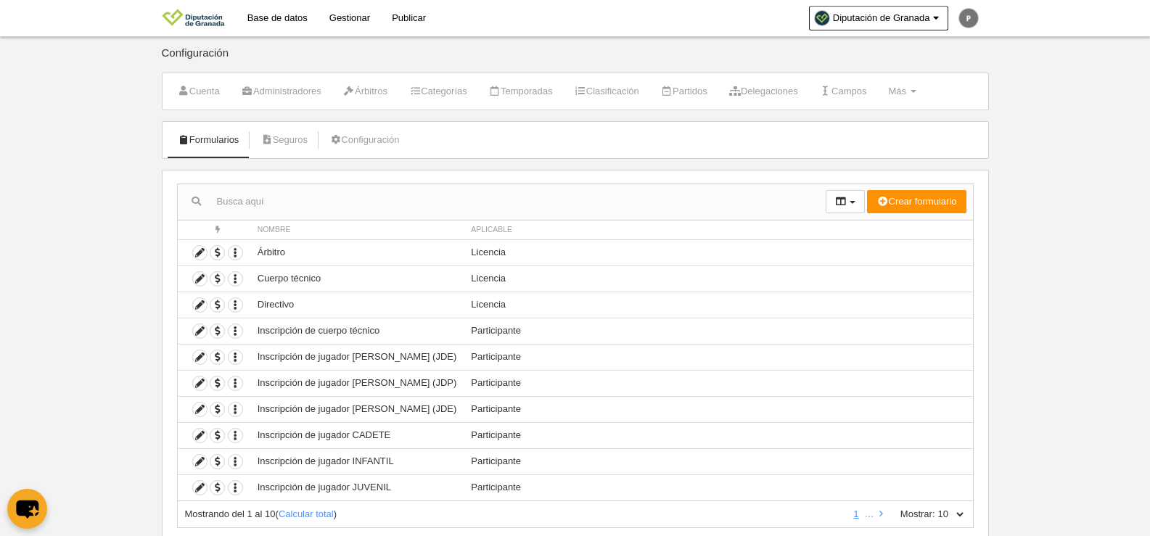
click at [929, 518] on label "Mostrar:" at bounding box center [910, 514] width 49 height 13
click at [935, 518] on select "10 25 50 100 500" at bounding box center [950, 514] width 30 height 13
click at [951, 519] on select "10 25 50 100 500" at bounding box center [950, 514] width 30 height 13
select select "25"
click at [935, 508] on select "10 25 50 100 500" at bounding box center [950, 514] width 30 height 13
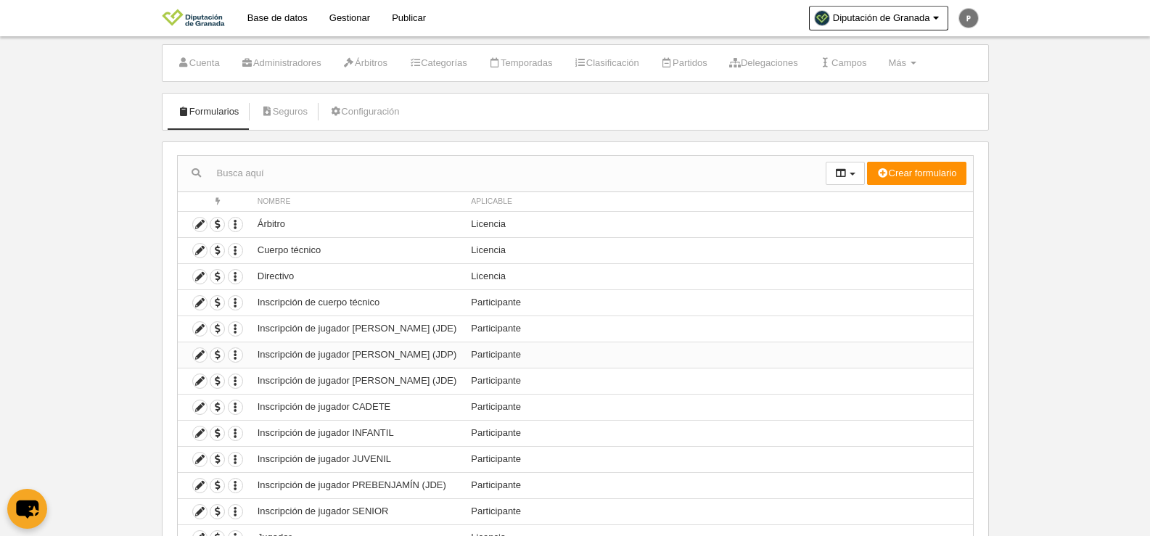
scroll to position [73, 0]
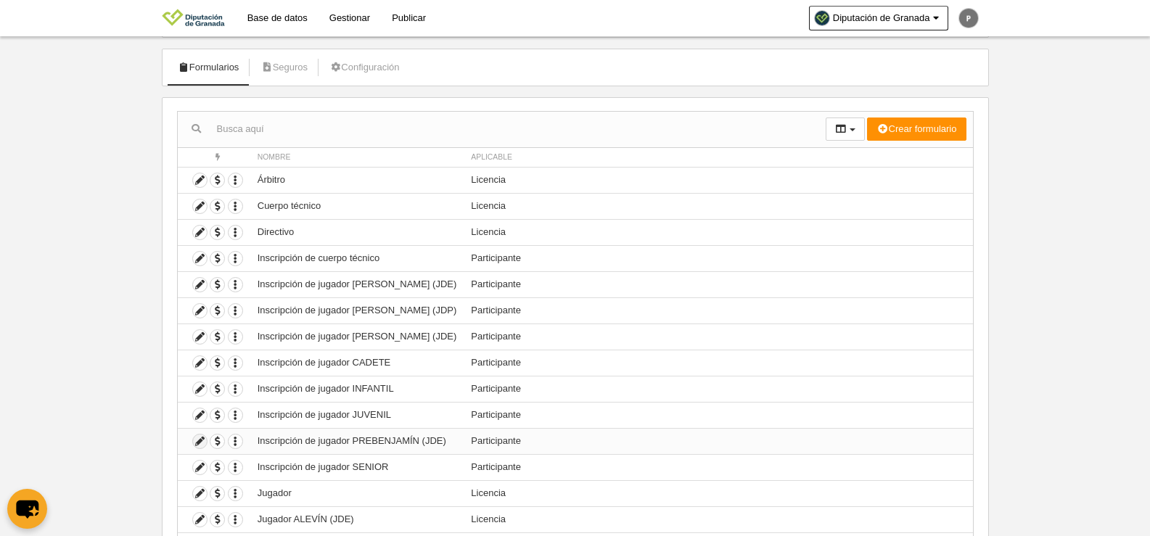
click at [199, 441] on icon at bounding box center [200, 442] width 14 height 14
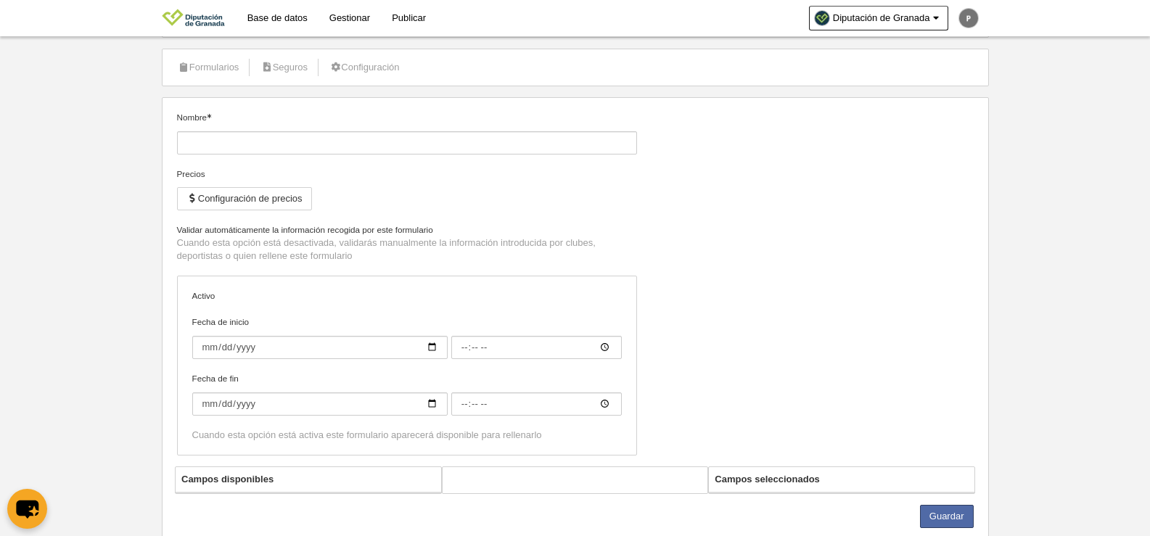
type input "Inscripción de jugador PREBENJAMÍN (JDE)"
checkbox input "true"
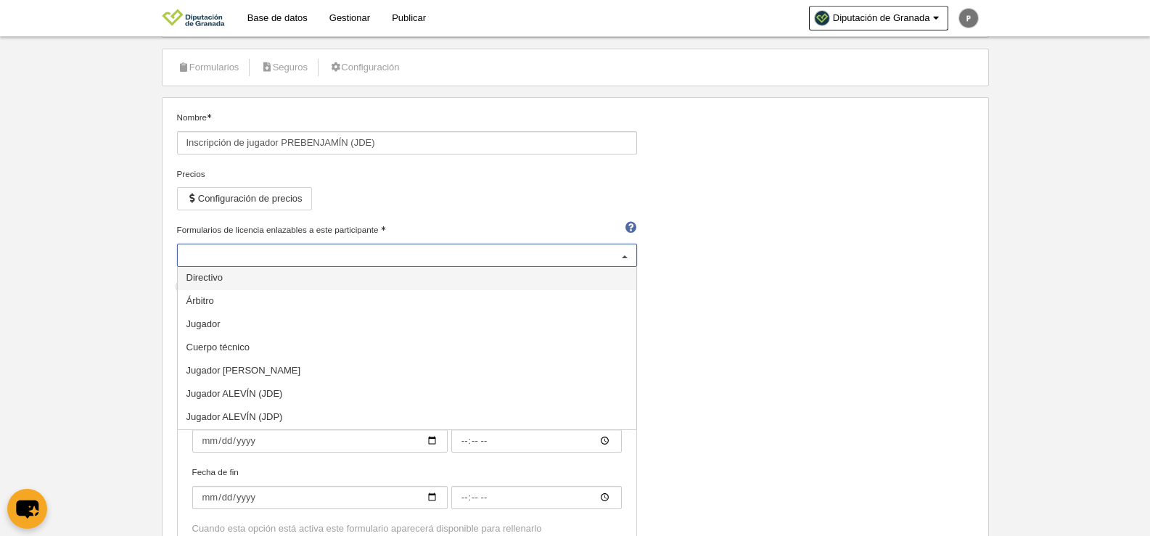
click at [333, 251] on div at bounding box center [407, 255] width 460 height 23
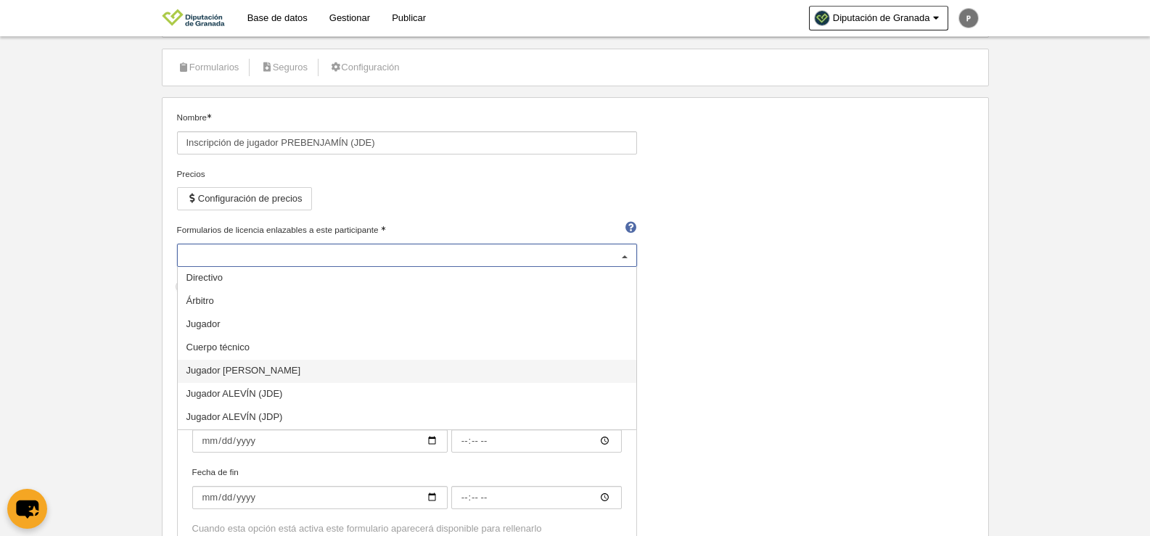
click at [301, 374] on span "Jugador [PERSON_NAME]" at bounding box center [243, 370] width 115 height 11
select select "selected"
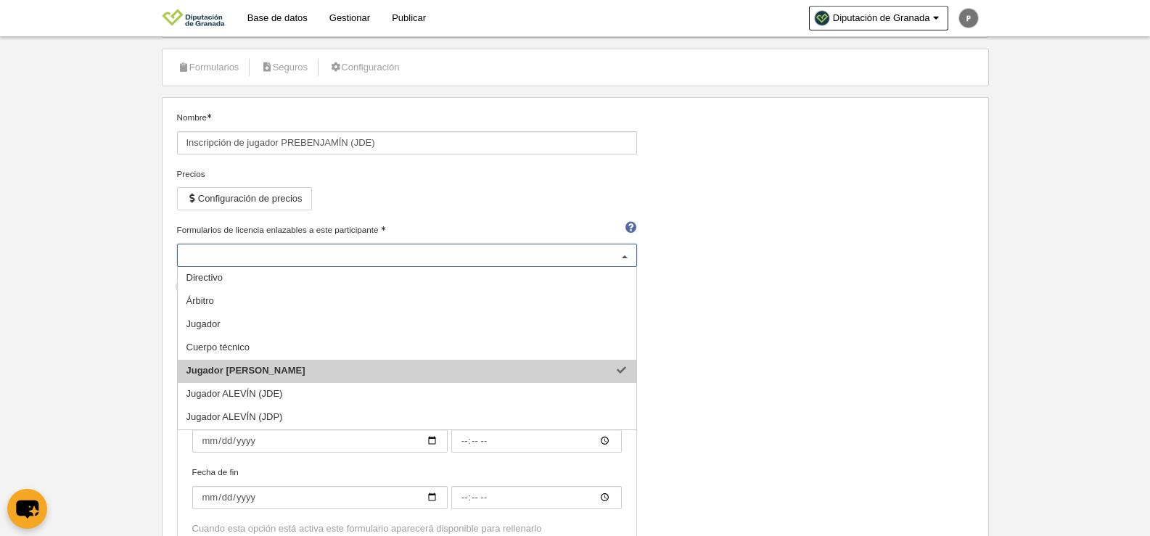
click at [835, 372] on div "Nombre Inscripción de jugador PREBENJAMÍN (JDE) Precios Configuración de precio…" at bounding box center [575, 335] width 808 height 449
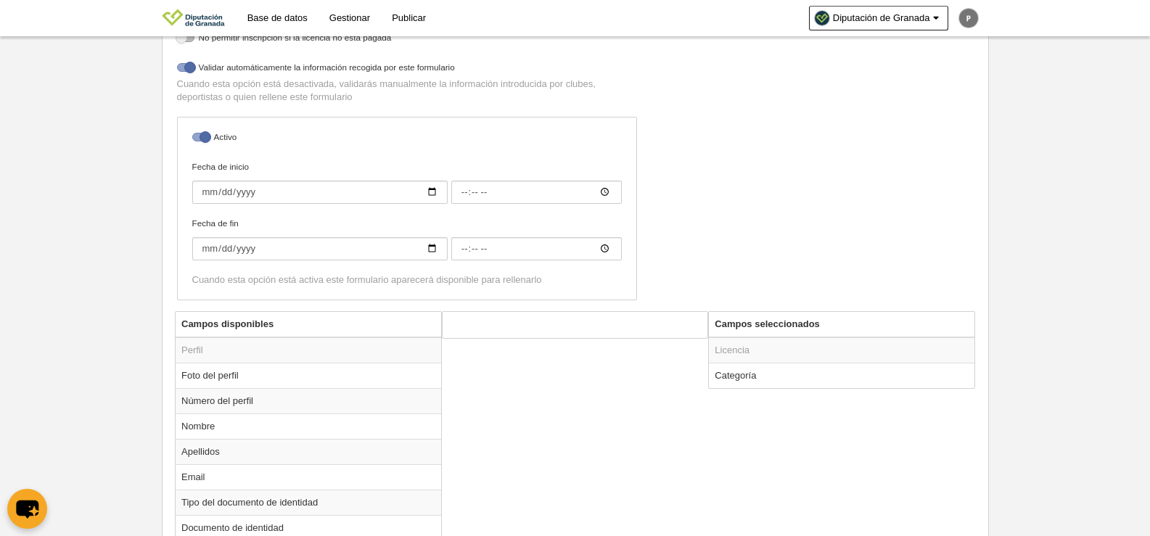
scroll to position [508, 0]
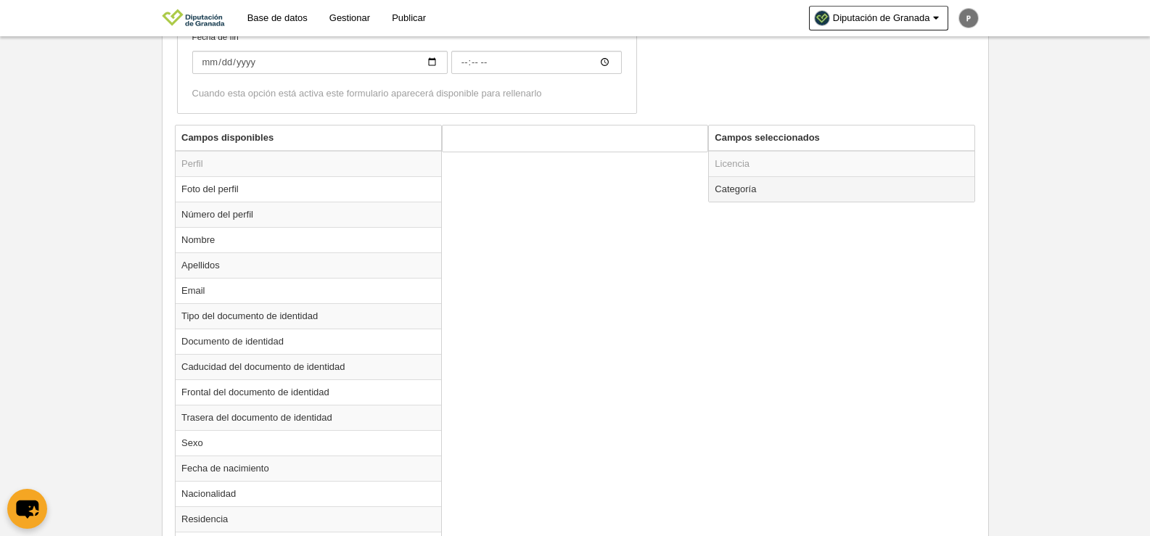
click at [773, 193] on td "Categoría" at bounding box center [842, 188] width 266 height 25
radio input "true"
select select "14868"
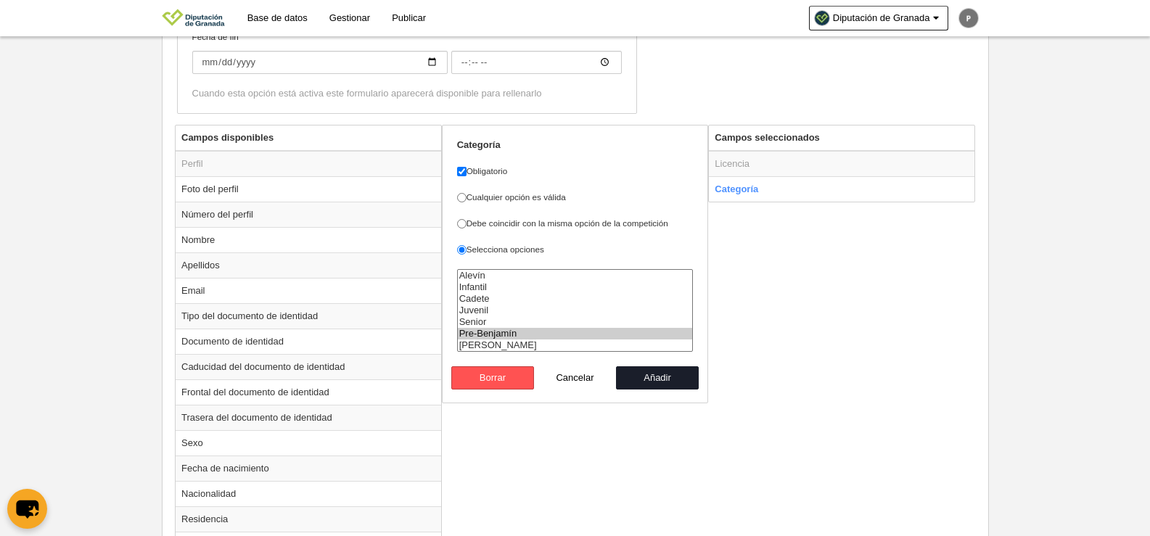
click at [662, 379] on button "Añadir" at bounding box center [657, 377] width 83 height 23
radio input "false"
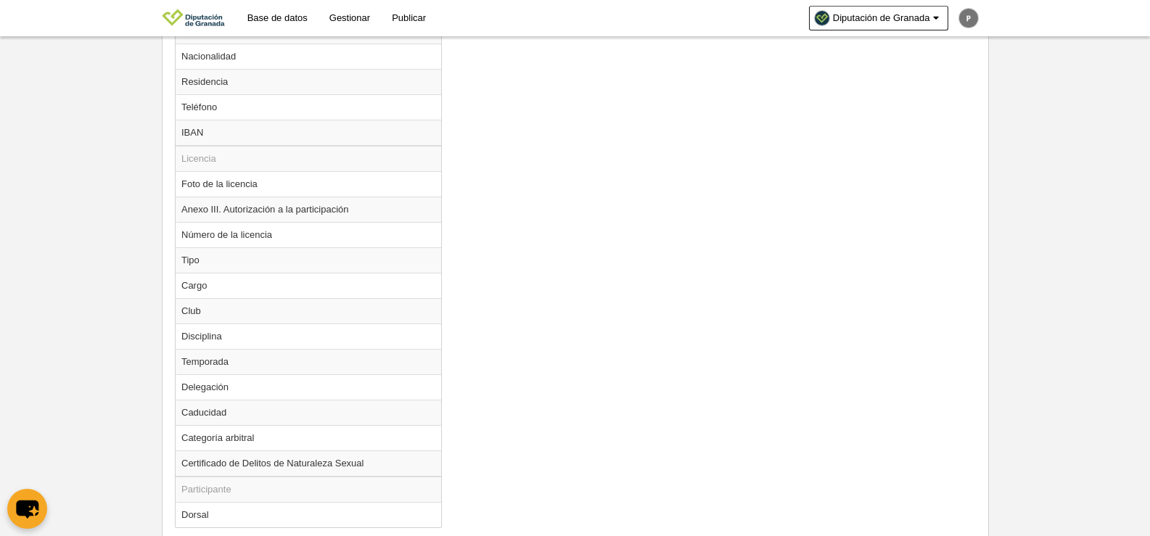
scroll to position [1022, 0]
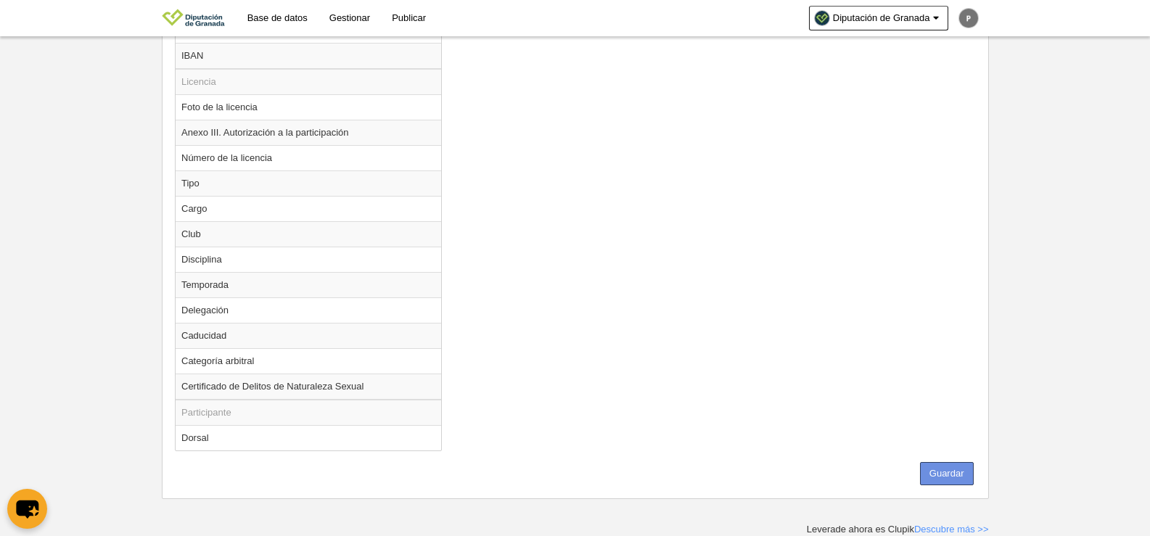
click at [971, 465] on button "Guardar" at bounding box center [947, 473] width 54 height 23
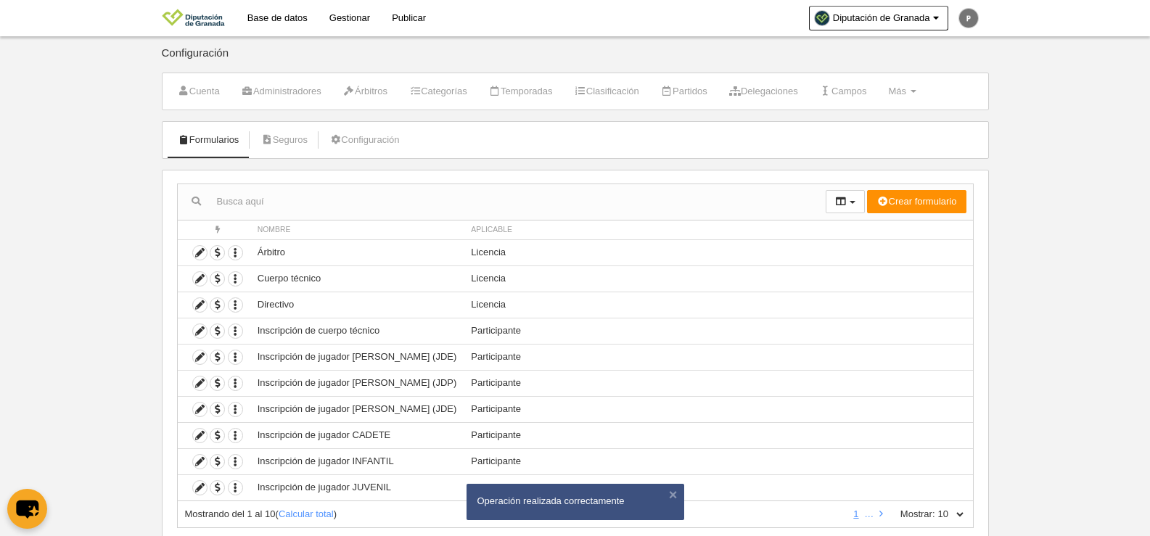
click at [953, 514] on select "10 25 50 100 500" at bounding box center [950, 514] width 30 height 13
select select "25"
click at [935, 508] on select "10 25 50 100 500" at bounding box center [950, 514] width 30 height 13
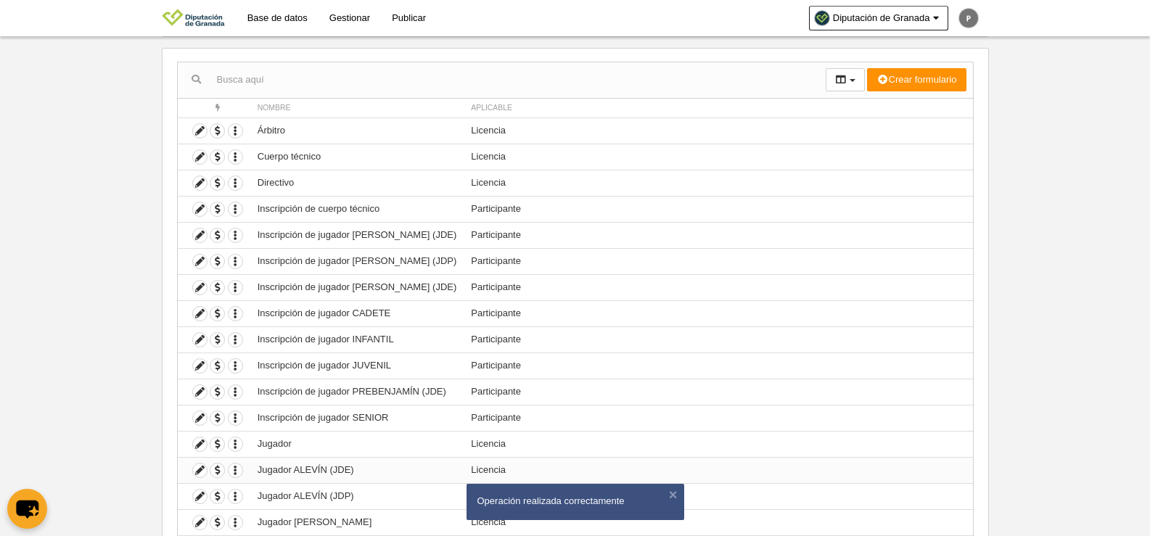
scroll to position [145, 0]
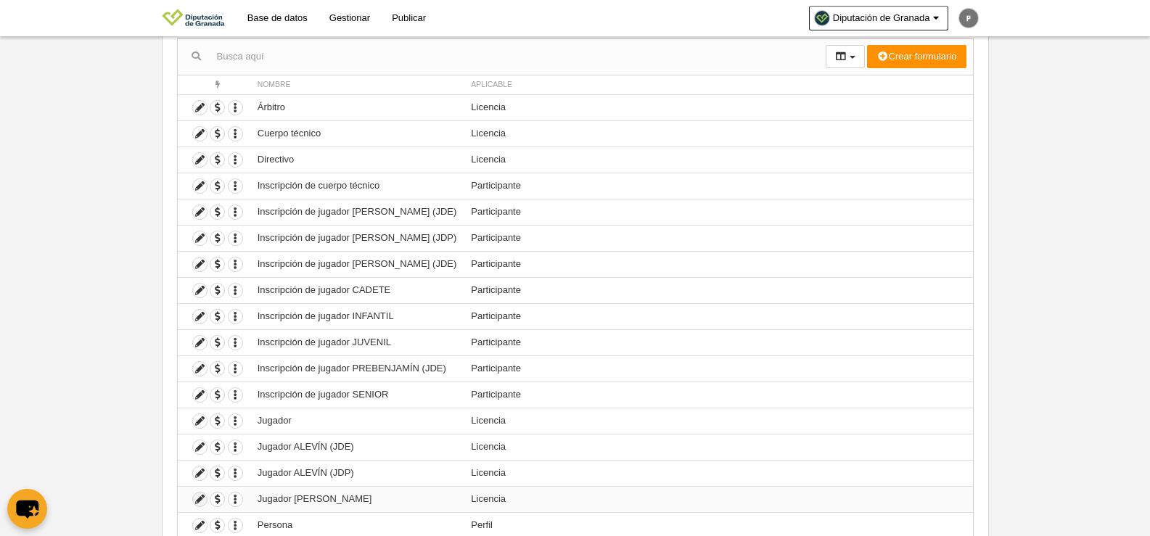
click at [199, 502] on icon at bounding box center [200, 500] width 14 height 14
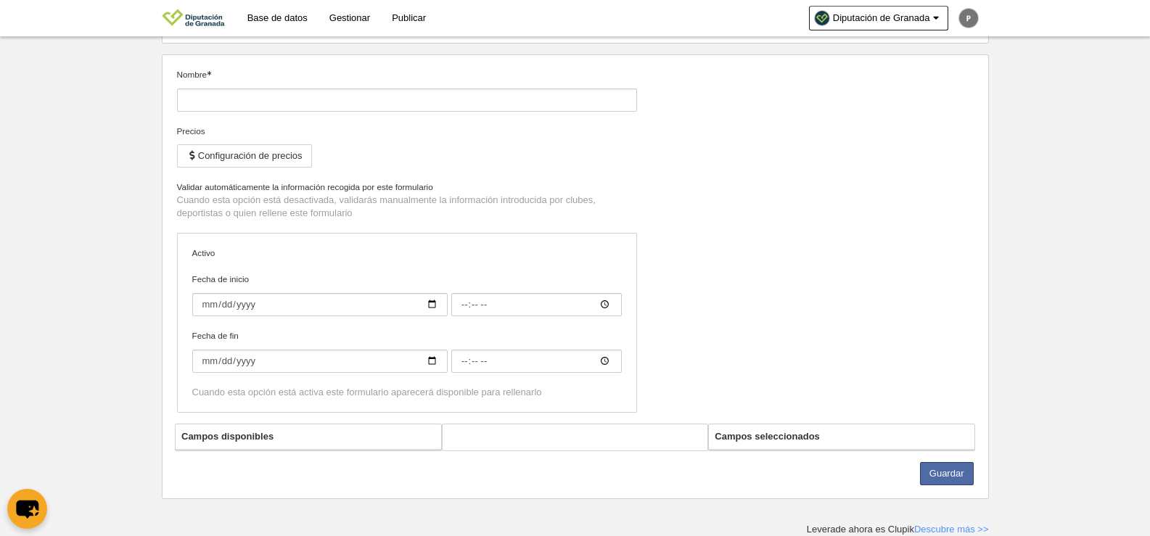
type input "Jugador [PERSON_NAME]"
checkbox input "true"
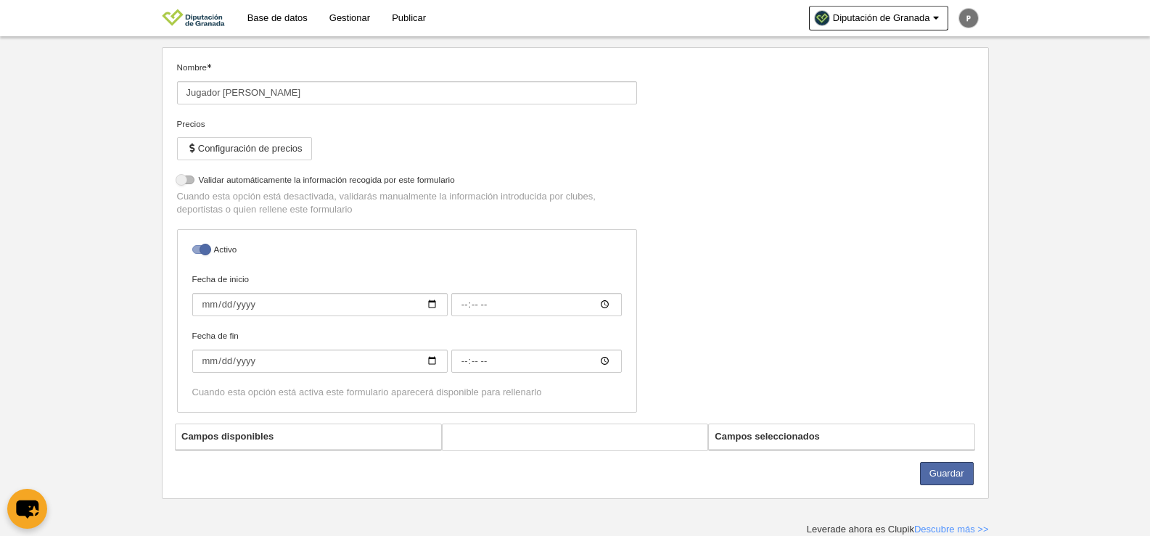
select select "selected"
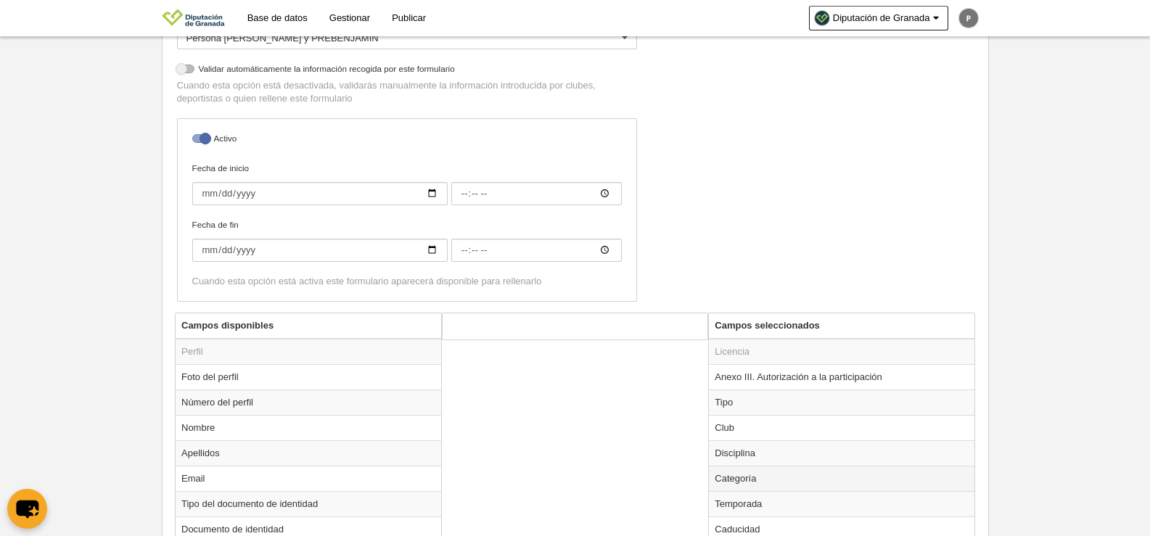
scroll to position [363, 0]
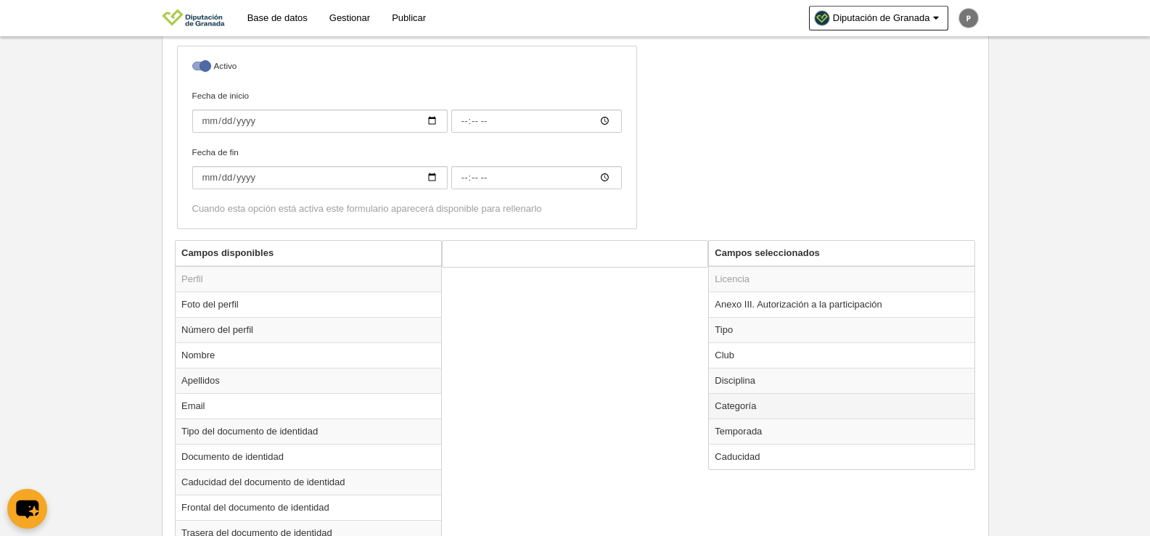
click at [735, 406] on td "Categoría" at bounding box center [842, 405] width 266 height 25
radio input "true"
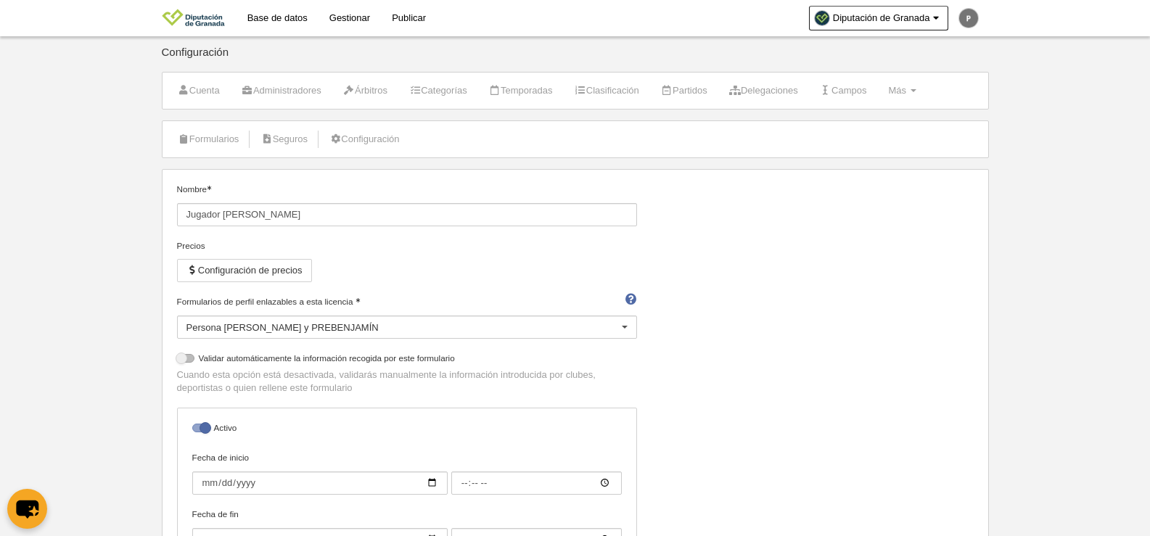
scroll to position [0, 0]
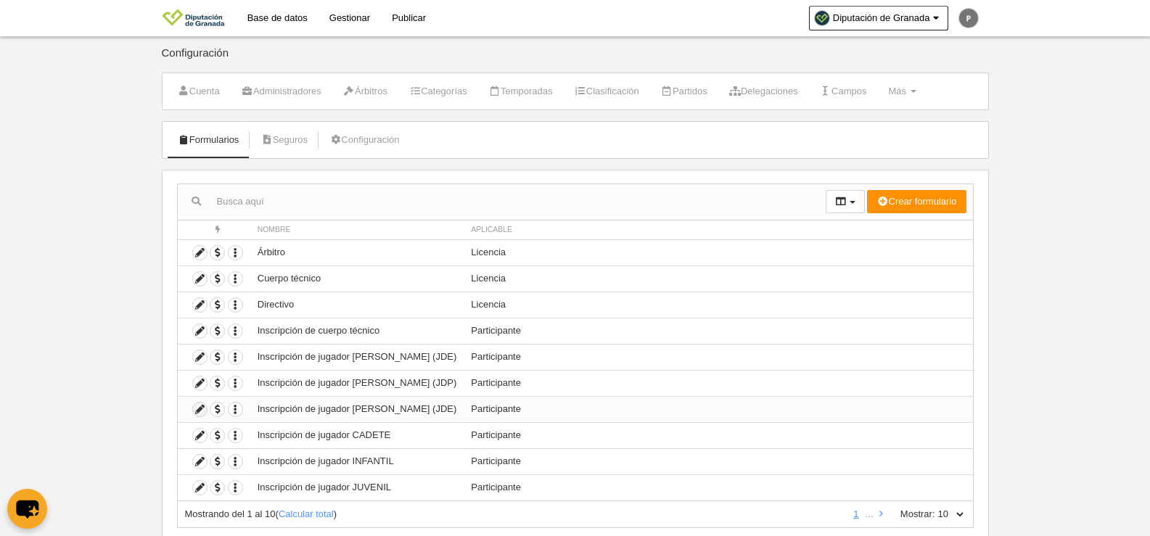
click at [201, 408] on icon at bounding box center [200, 410] width 14 height 14
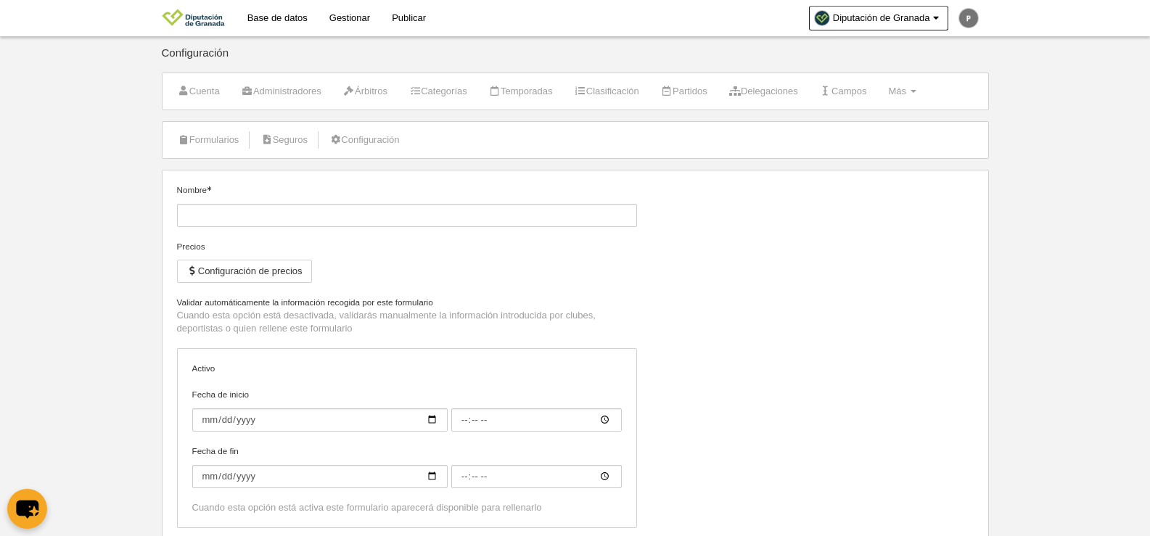
type input "Inscripción de jugador [PERSON_NAME] (JDE)"
checkbox input "true"
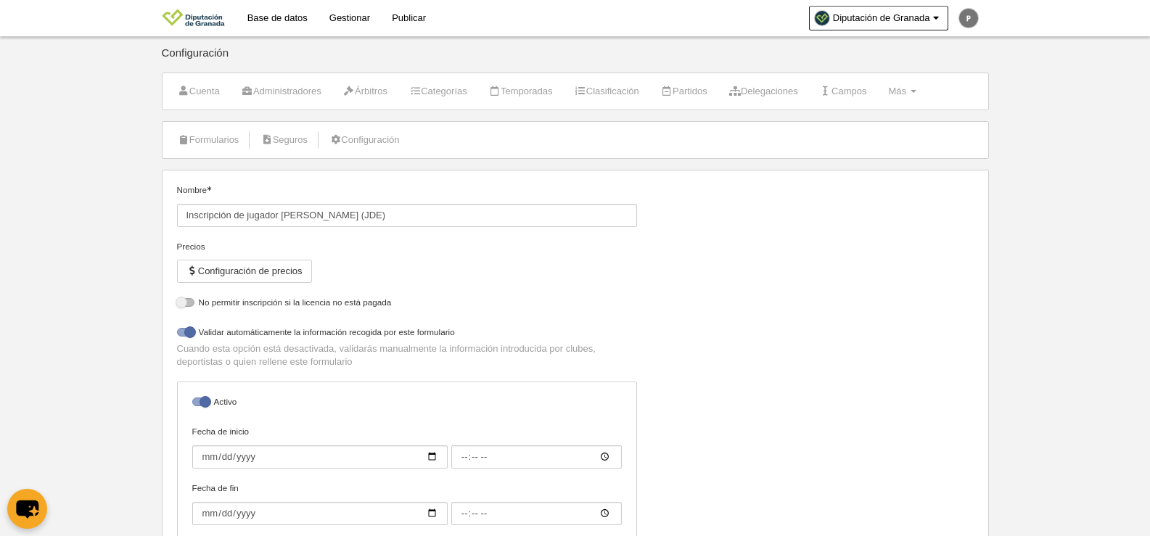
select select "selected"
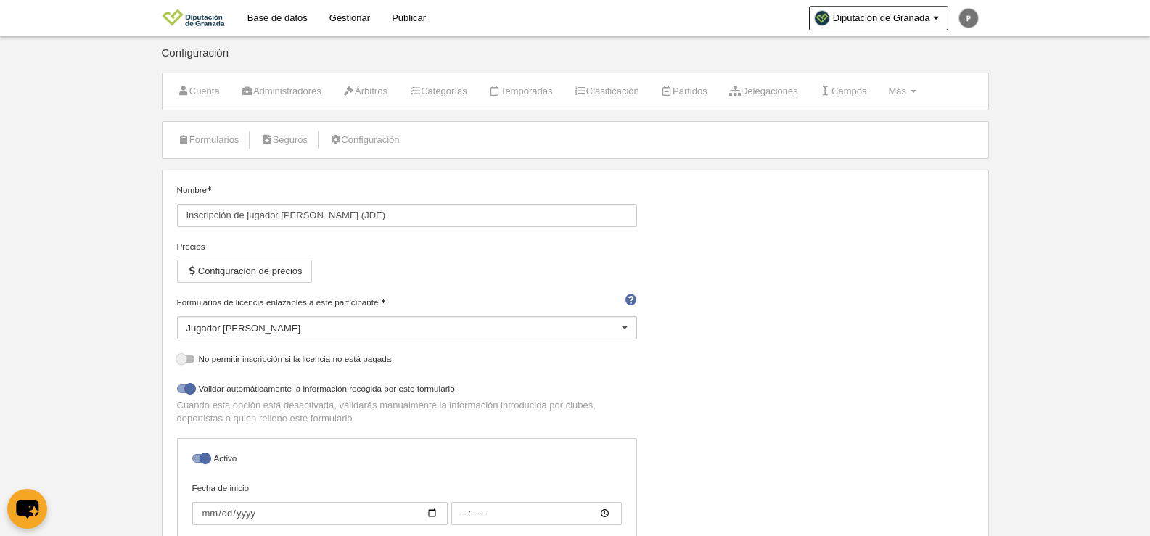
click at [427, 322] on div "Jugador [PERSON_NAME]" at bounding box center [407, 327] width 460 height 23
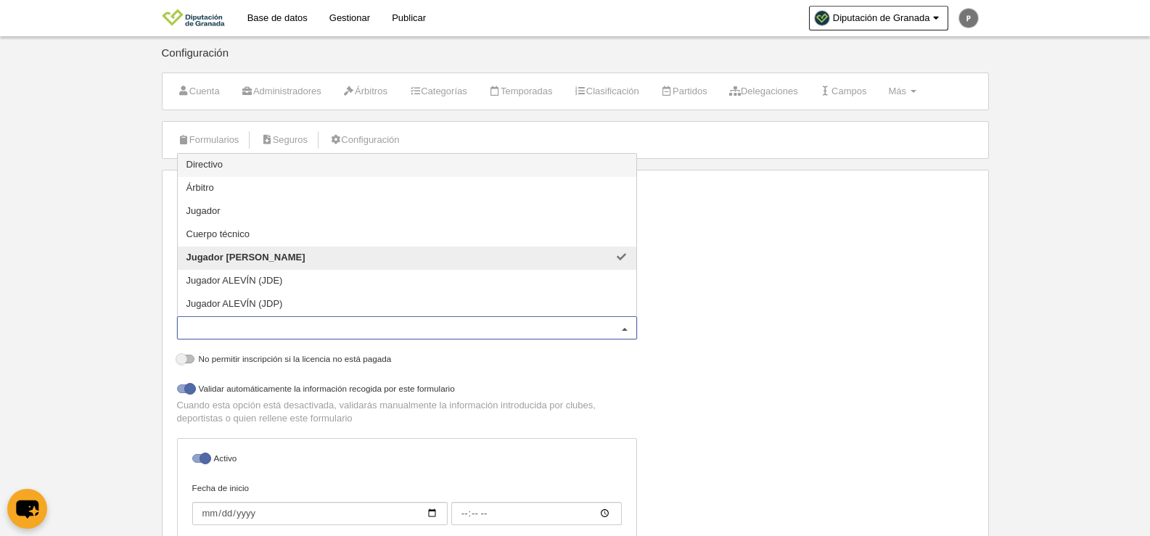
click at [427, 322] on input "Formularios de licencia enlazables a este participante" at bounding box center [399, 327] width 427 height 13
click at [881, 319] on div "Nombre Inscripción de jugador [PERSON_NAME] (JDE) Precios Configuración de prec…" at bounding box center [575, 408] width 808 height 449
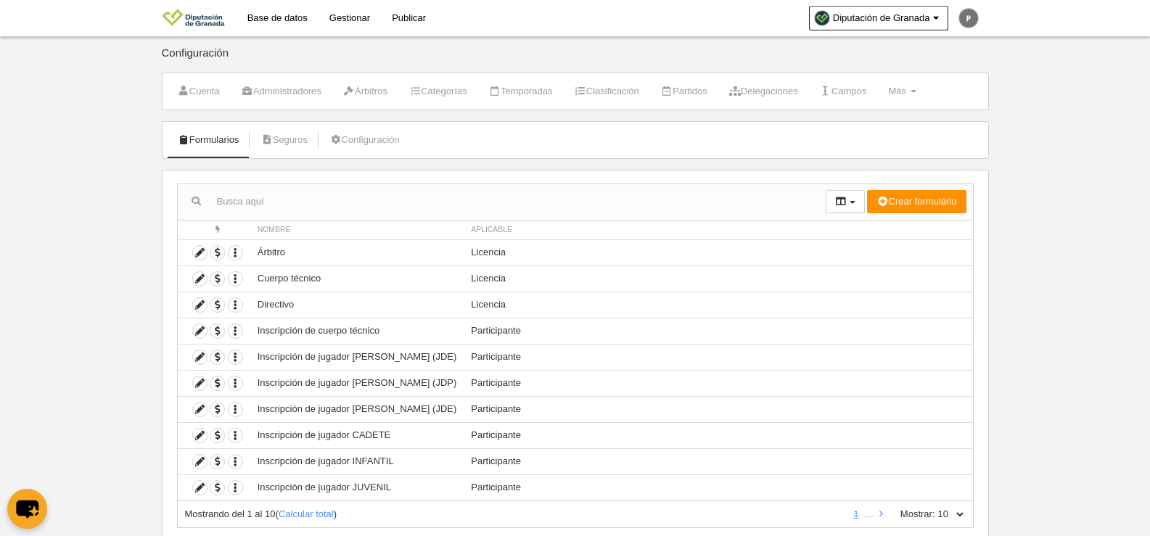
click at [956, 518] on select "10 25 50 100 500" at bounding box center [950, 514] width 30 height 13
select select "500"
click at [935, 508] on select "10 25 50 100 500" at bounding box center [950, 514] width 30 height 13
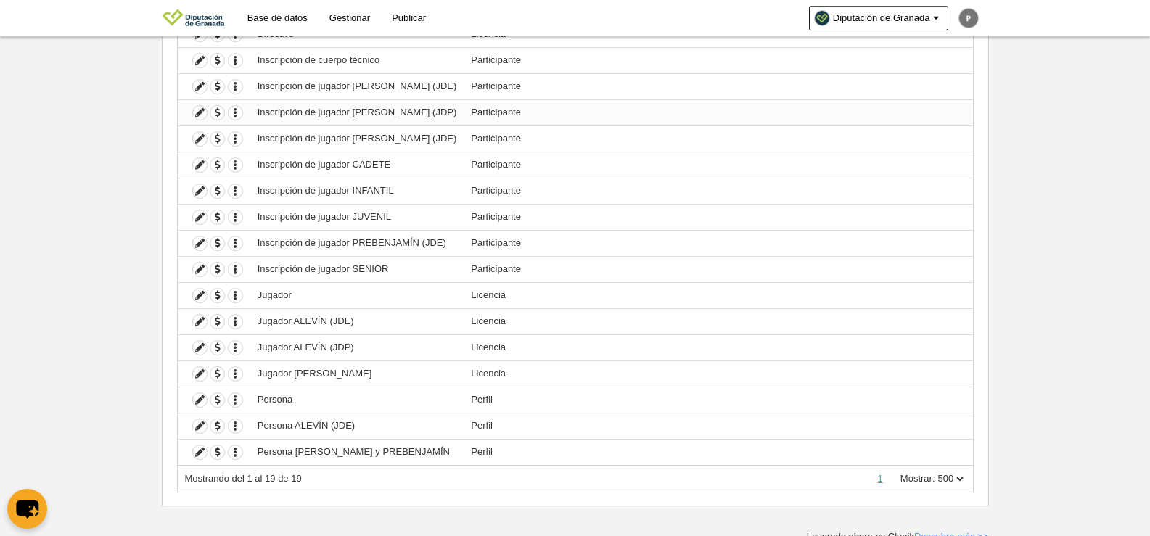
scroll to position [278, 0]
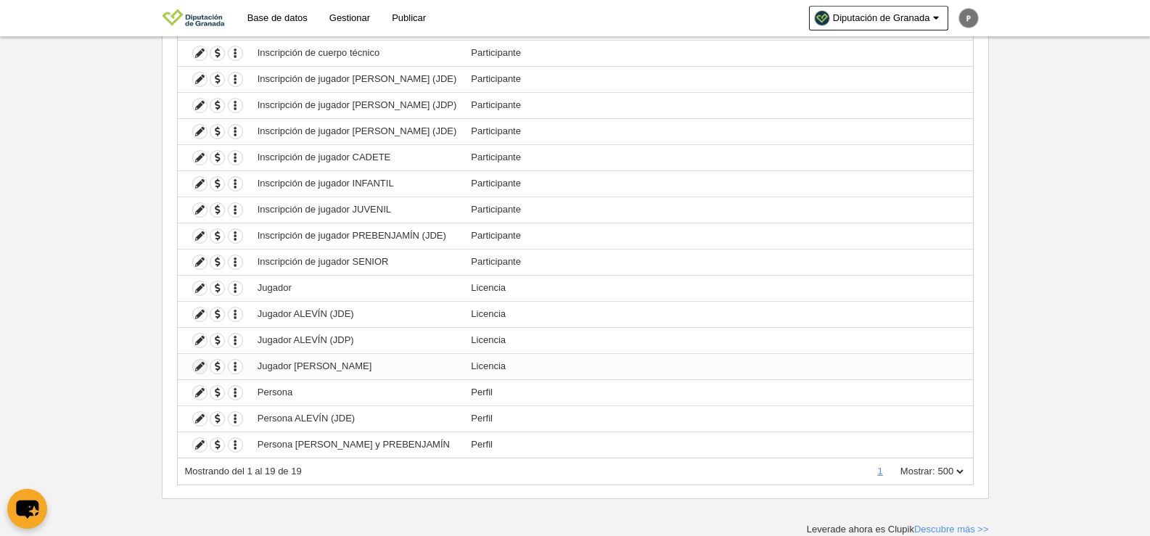
click at [202, 364] on icon at bounding box center [200, 367] width 14 height 14
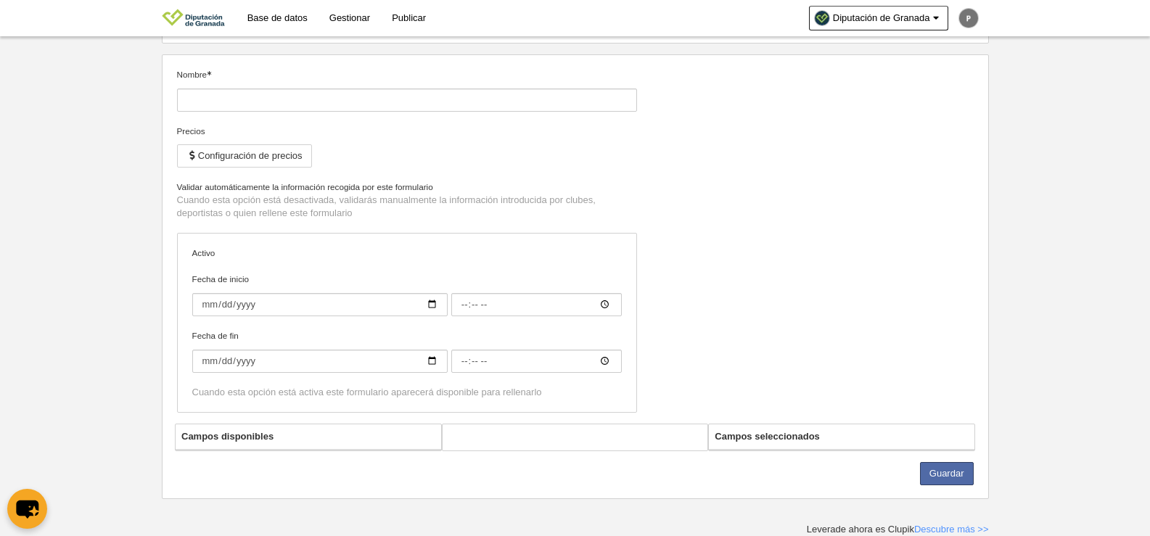
type input "Jugador [PERSON_NAME]"
checkbox input "true"
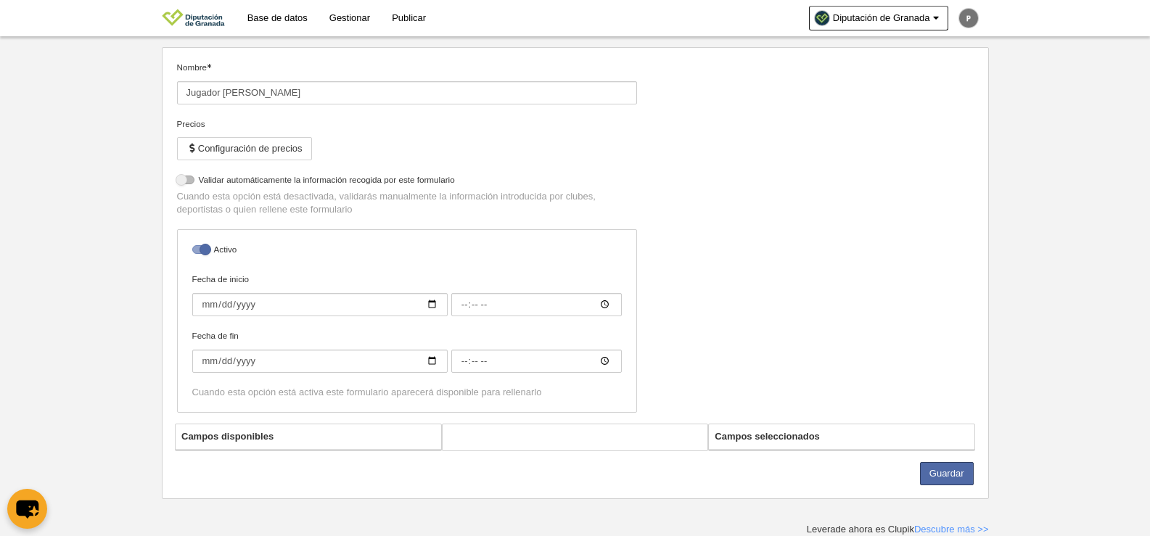
select select "selected"
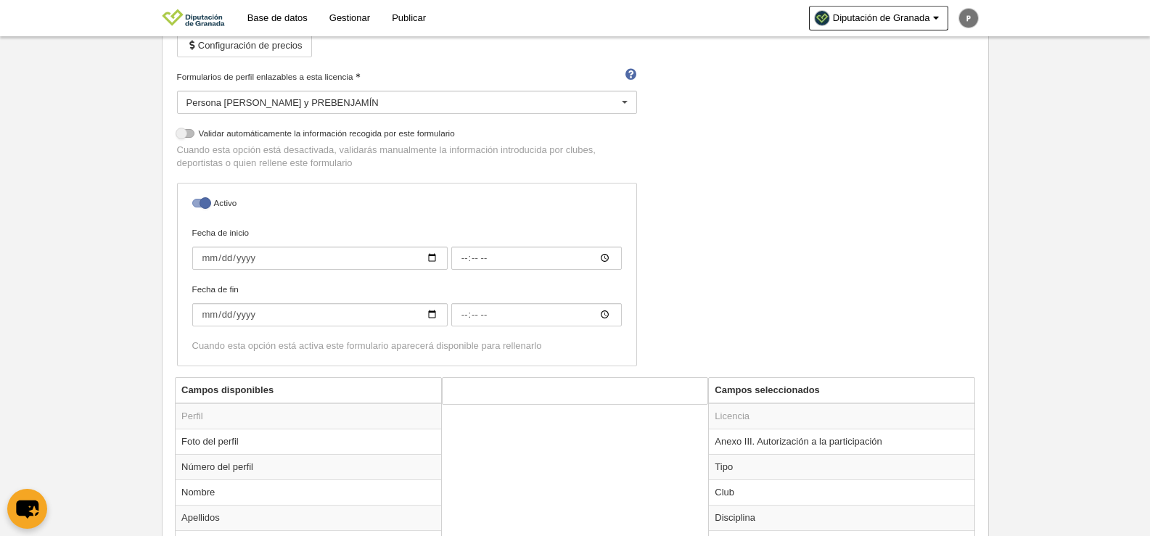
scroll to position [8, 0]
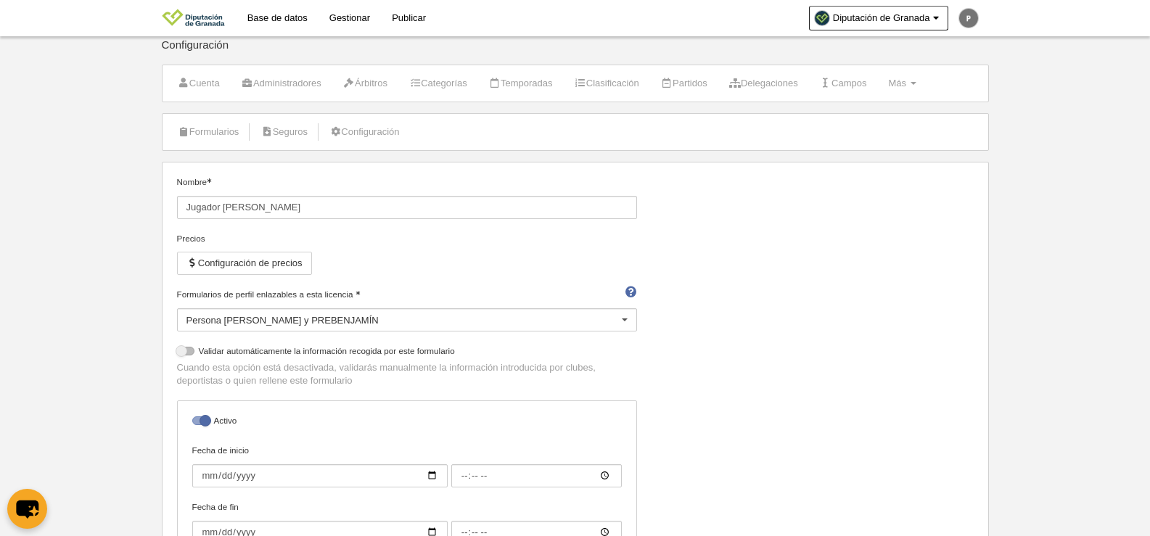
click at [481, 318] on div "Persona [PERSON_NAME] y PREBENJAMÍN" at bounding box center [407, 319] width 460 height 23
click at [813, 278] on div "Nombre Jugador [PERSON_NAME] y [PERSON_NAME] Configuración de precios Formulari…" at bounding box center [575, 385] width 808 height 419
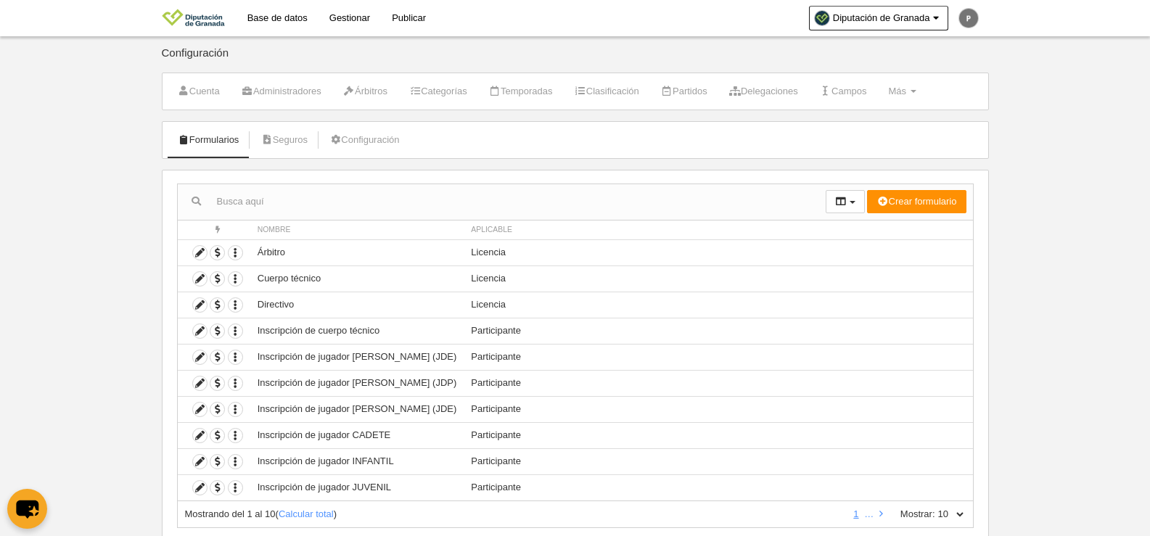
scroll to position [43, 0]
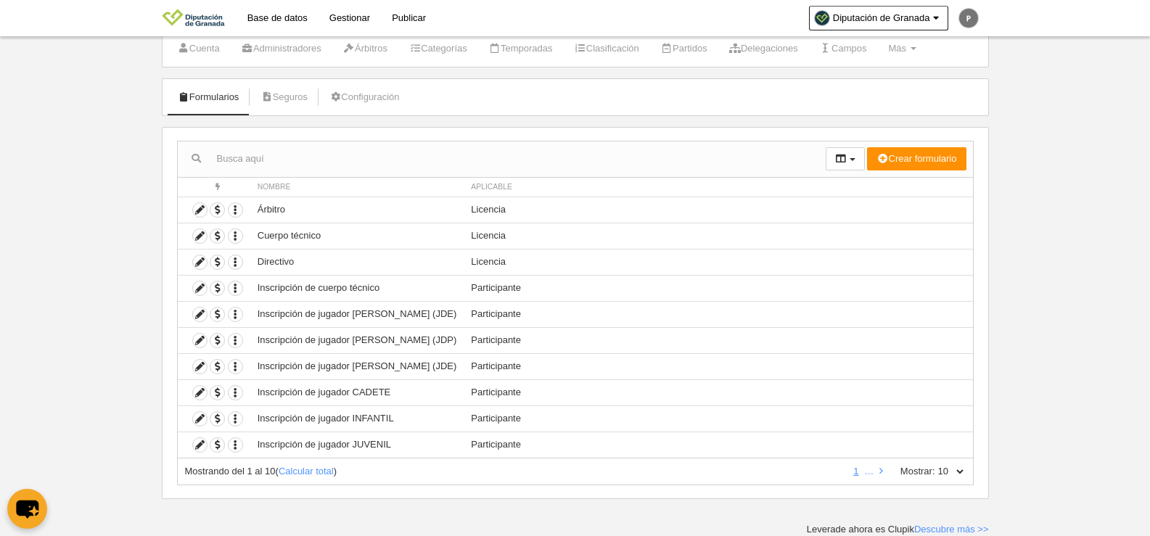
click at [943, 475] on select "10 25 50 100 500" at bounding box center [950, 471] width 30 height 13
select select "100"
click at [935, 465] on select "10 25 50 100 500" at bounding box center [950, 471] width 30 height 13
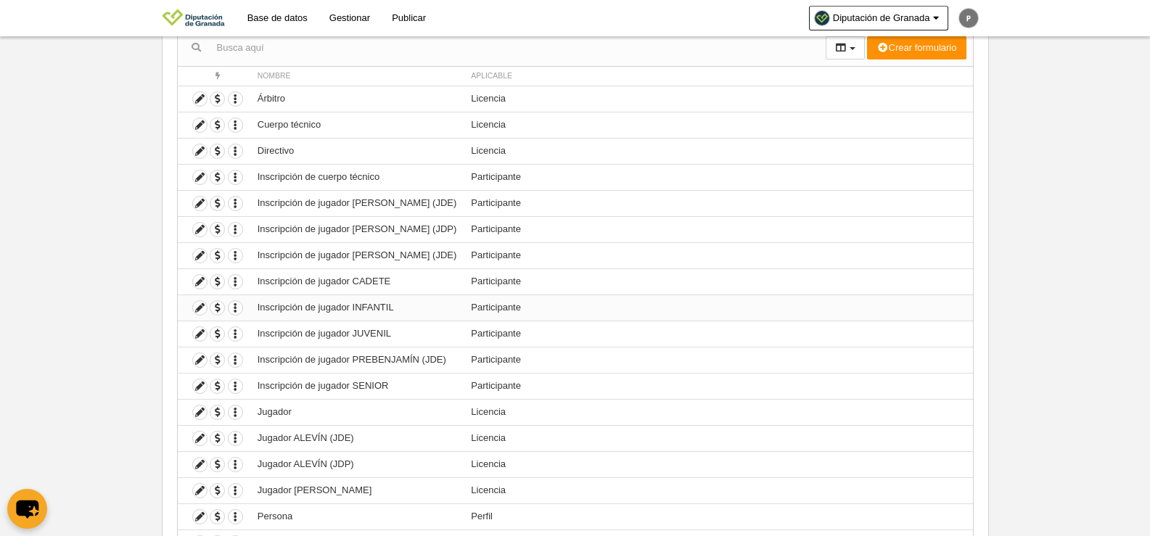
scroll to position [278, 0]
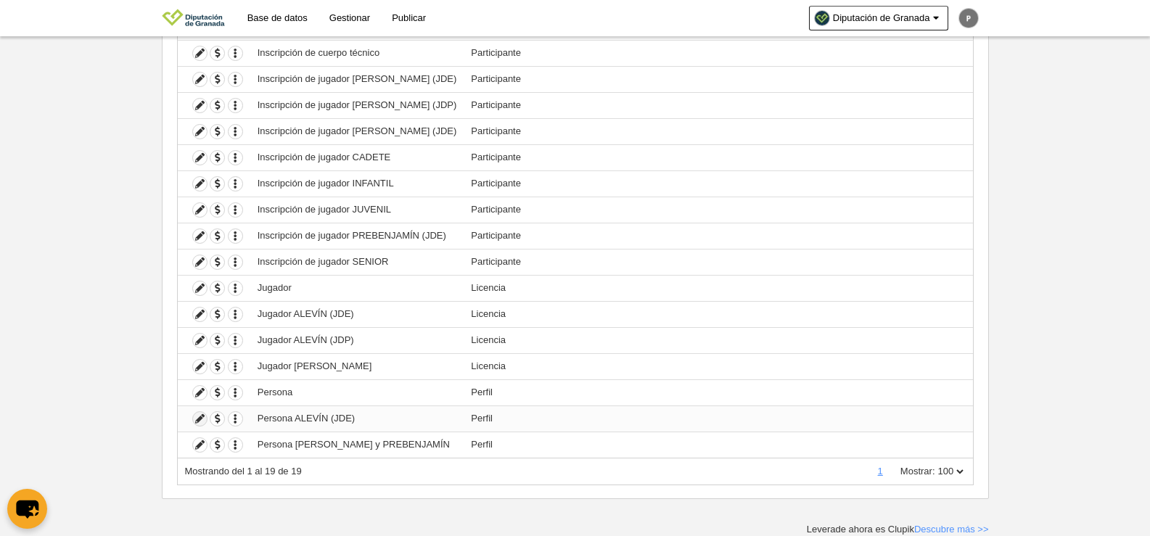
click at [196, 419] on icon at bounding box center [200, 419] width 14 height 14
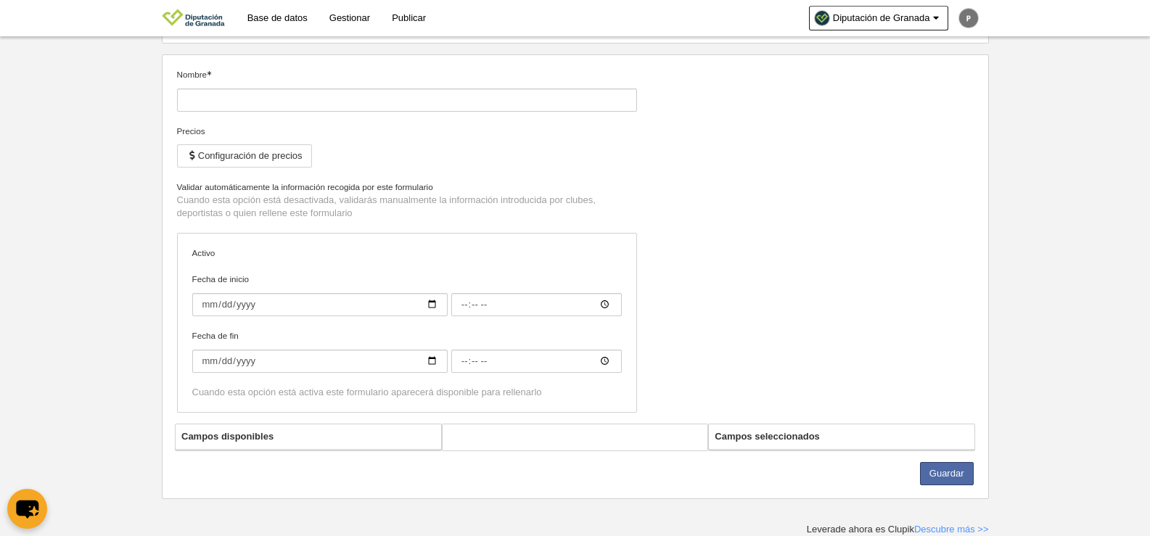
type input "Persona ALEVÍN (JDE)"
checkbox input "true"
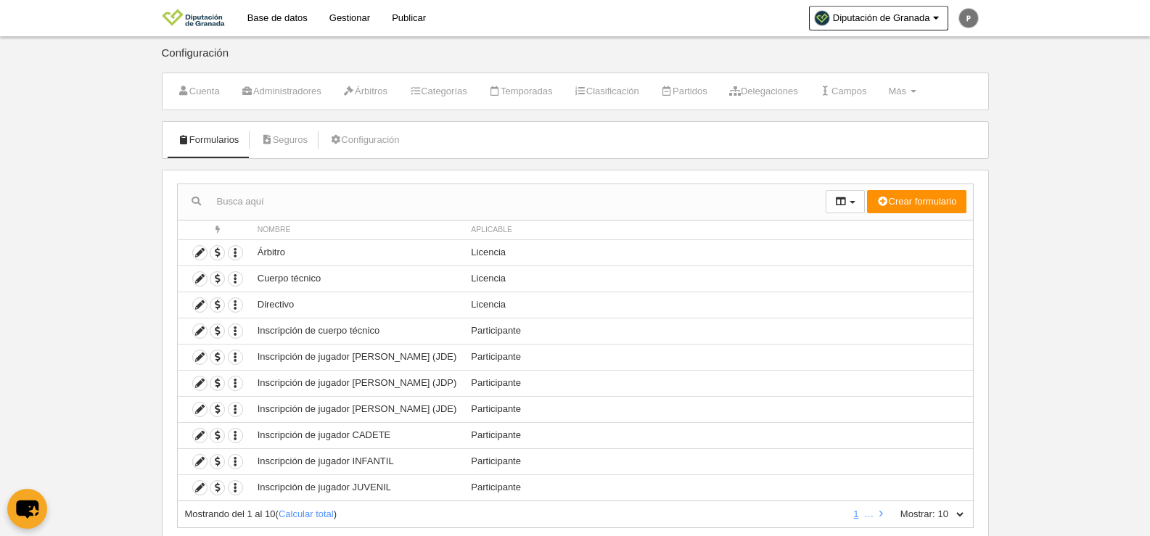
click at [950, 514] on select "10 25 50 100 500" at bounding box center [950, 514] width 30 height 13
select select "100"
click at [935, 508] on select "10 25 50 100 500" at bounding box center [950, 514] width 30 height 13
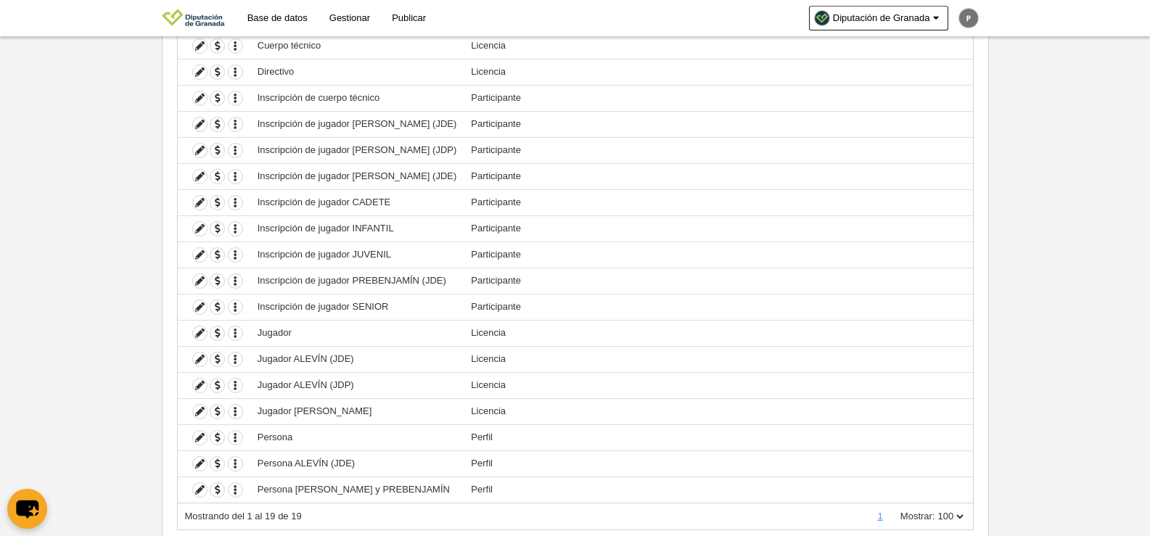
scroll to position [278, 0]
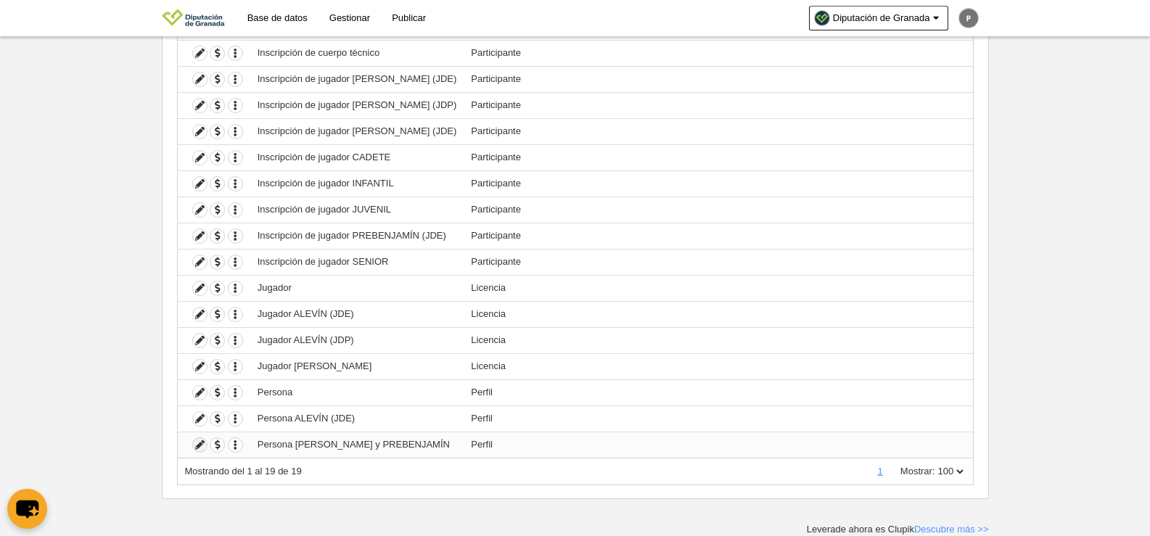
click at [196, 447] on icon at bounding box center [200, 445] width 14 height 14
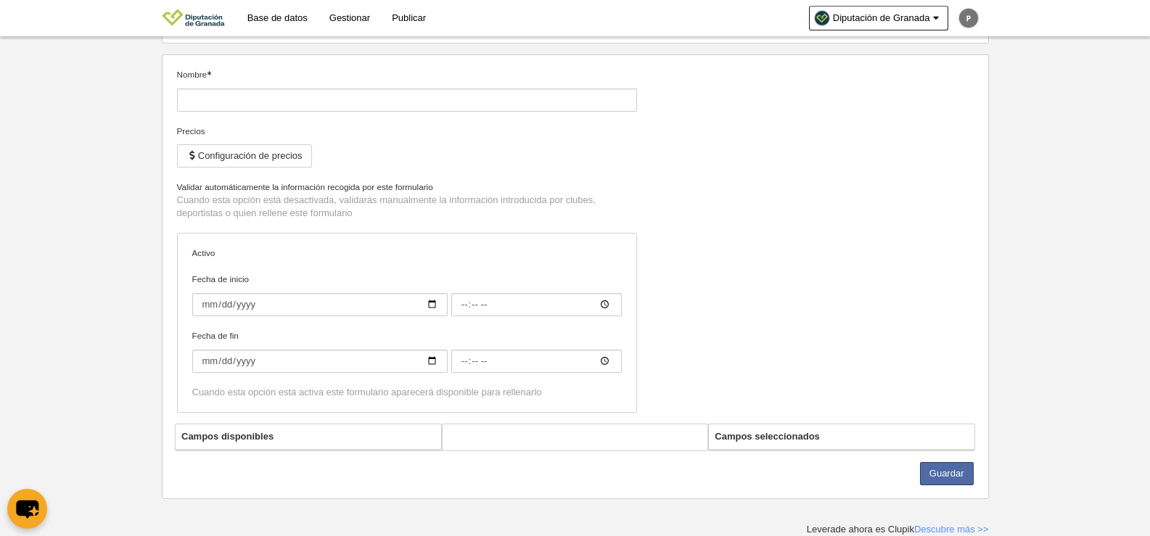
type input "Persona [PERSON_NAME] y PREBENJAMÍN"
checkbox input "true"
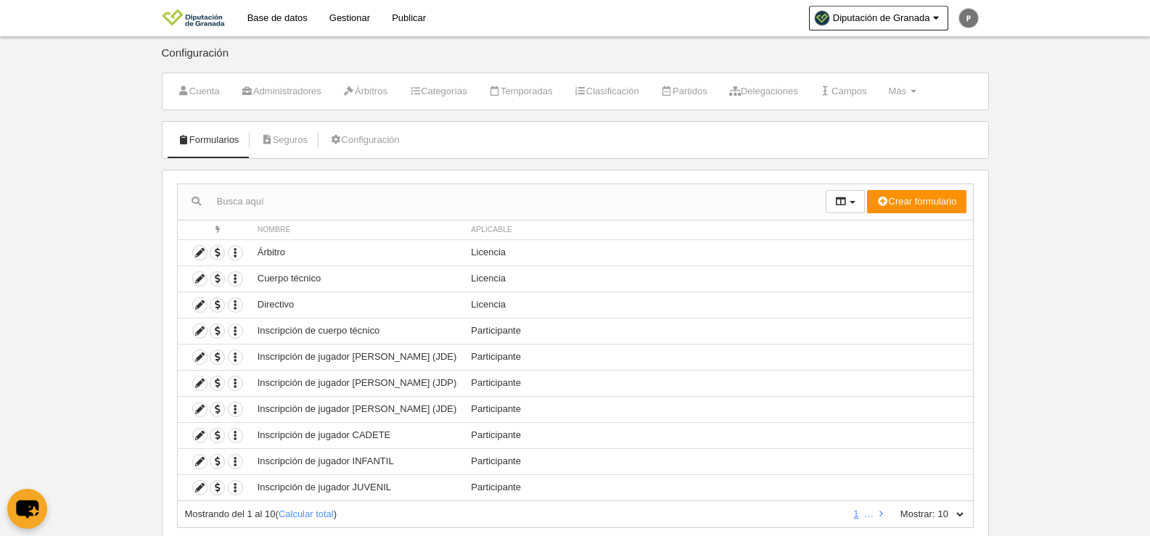
scroll to position [43, 0]
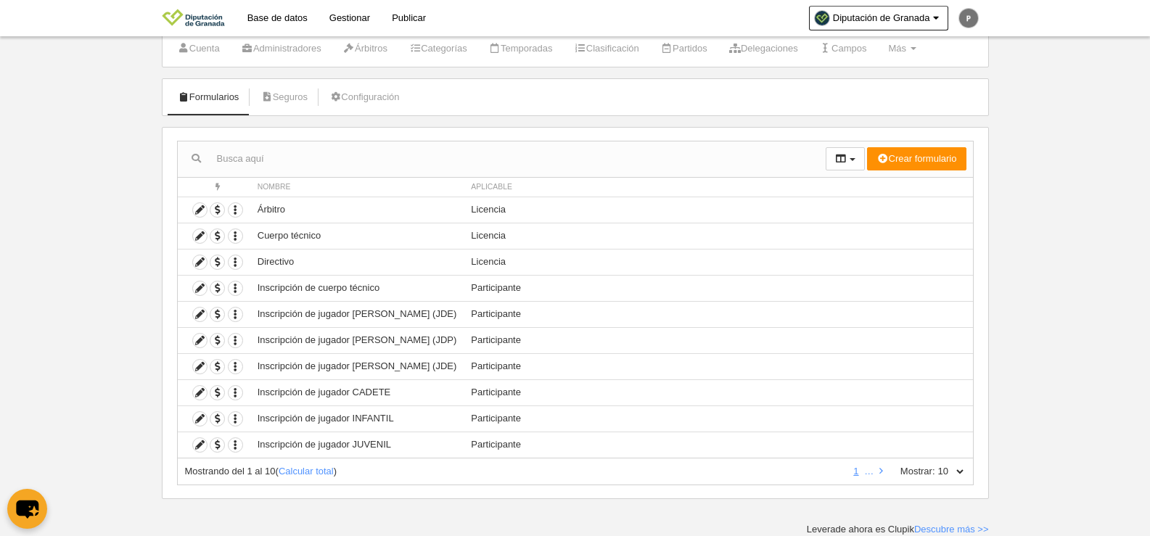
click at [948, 472] on select "10 25 50 100 500" at bounding box center [950, 471] width 30 height 13
select select "50"
click at [935, 465] on select "10 25 50 100 500" at bounding box center [950, 471] width 30 height 13
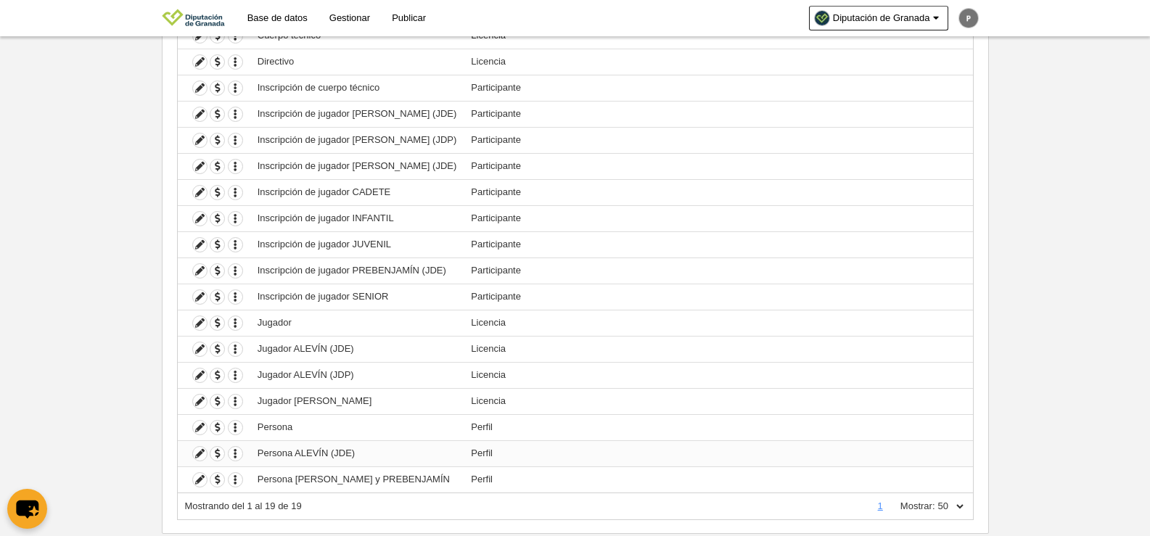
scroll to position [278, 0]
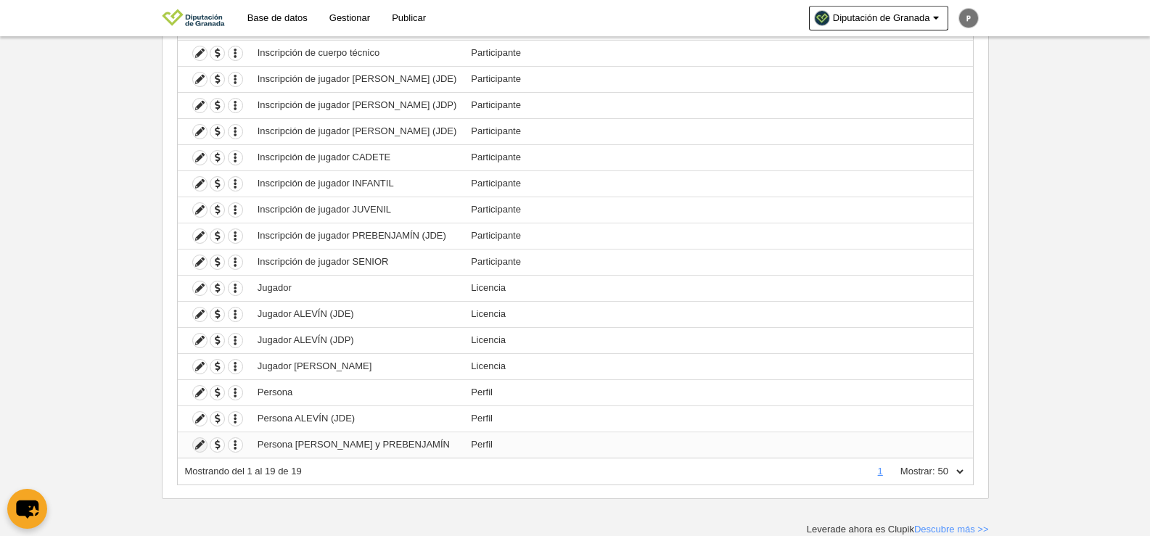
click at [196, 447] on icon at bounding box center [200, 445] width 14 height 14
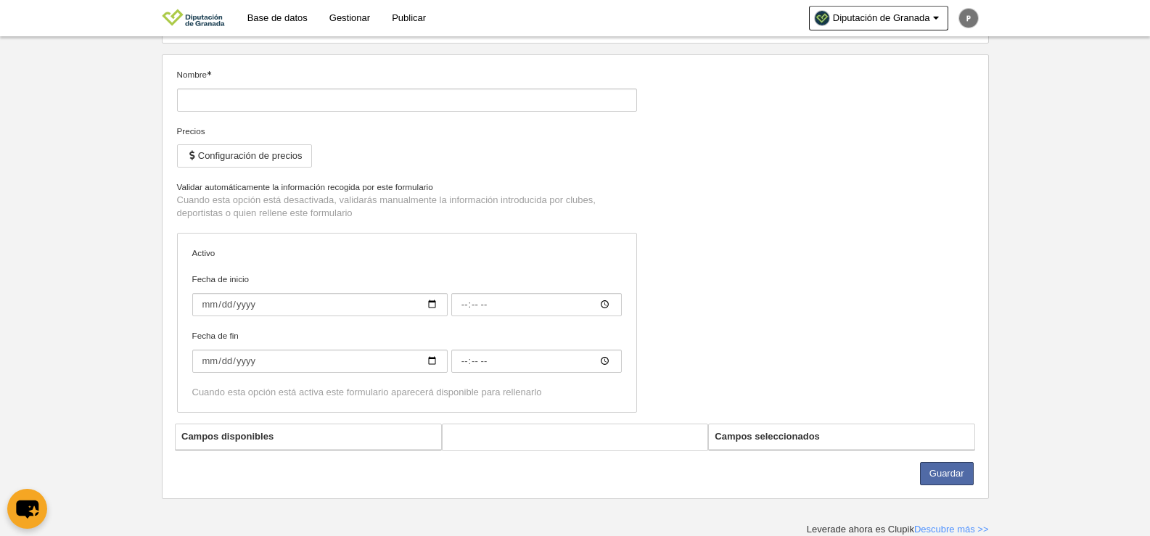
type input "Persona [PERSON_NAME] y PREBENJAMÍN"
checkbox input "true"
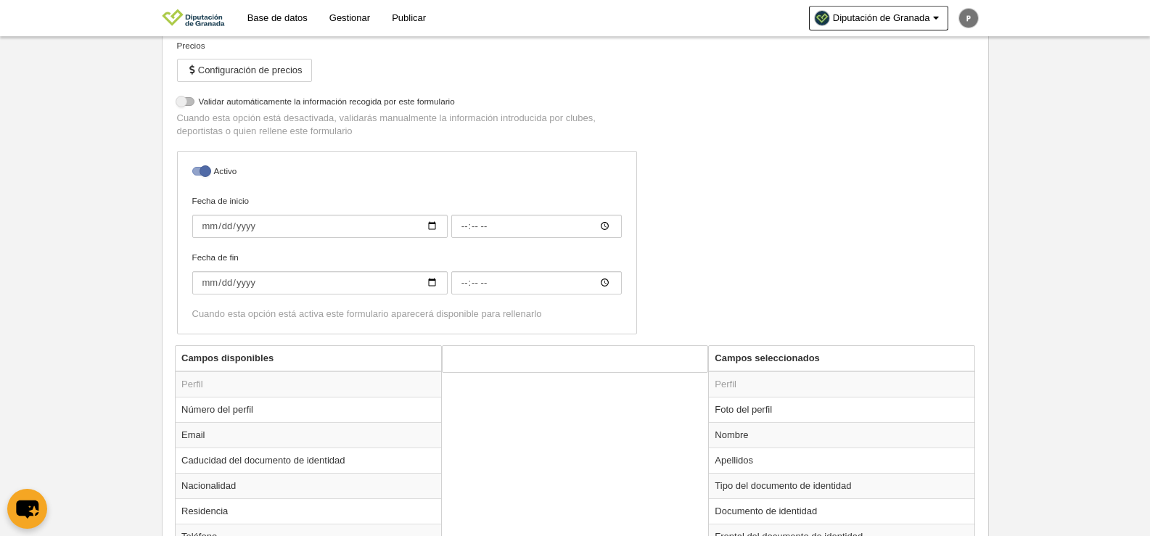
scroll to position [360, 0]
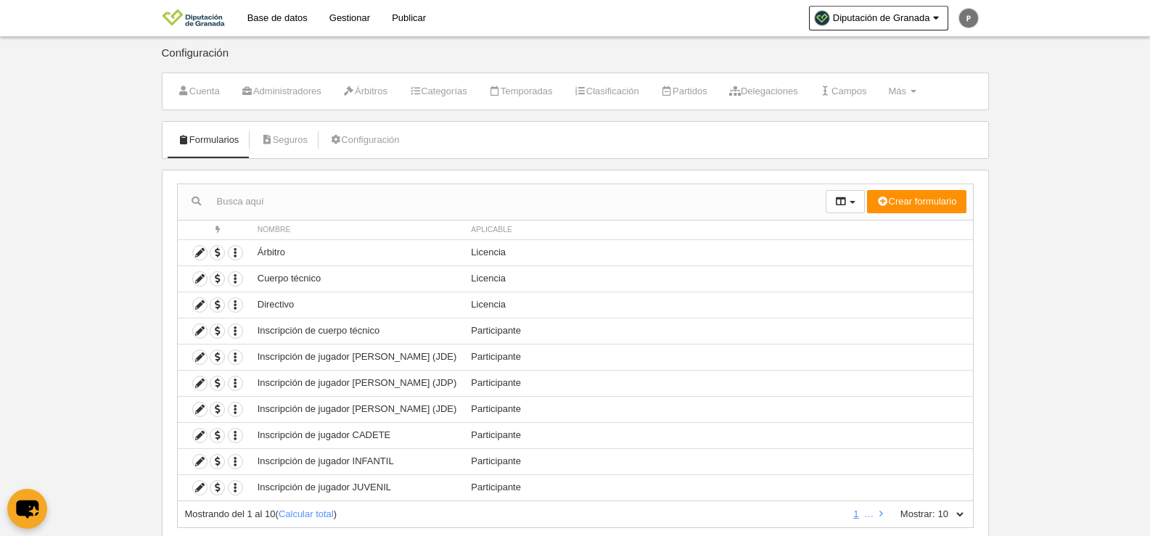
click at [952, 509] on select "10 25 50 100 500" at bounding box center [950, 514] width 30 height 13
select select "50"
click at [935, 508] on select "10 25 50 100 500" at bounding box center [950, 514] width 30 height 13
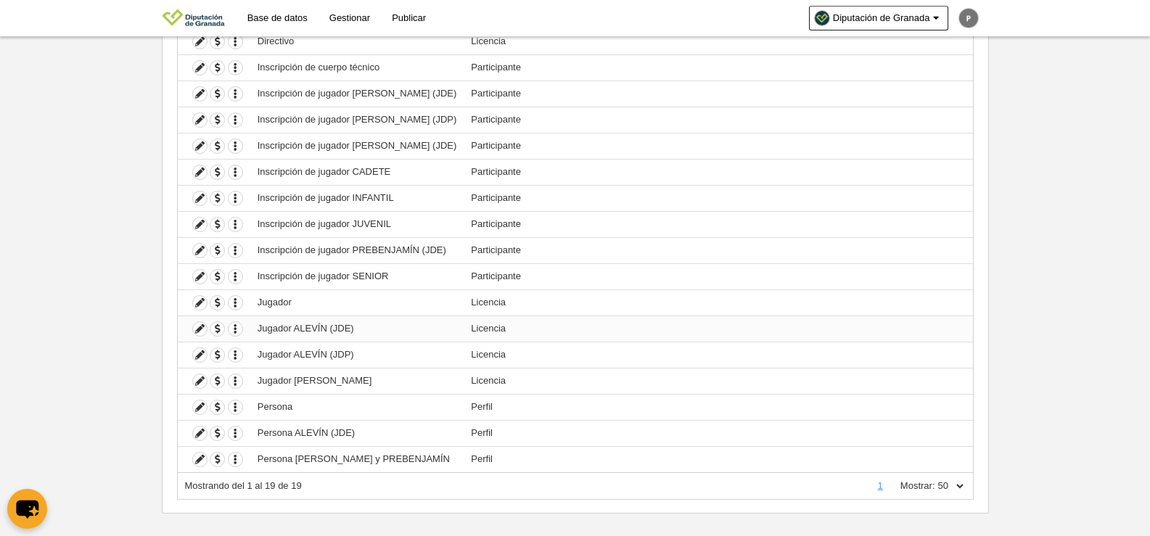
scroll to position [278, 0]
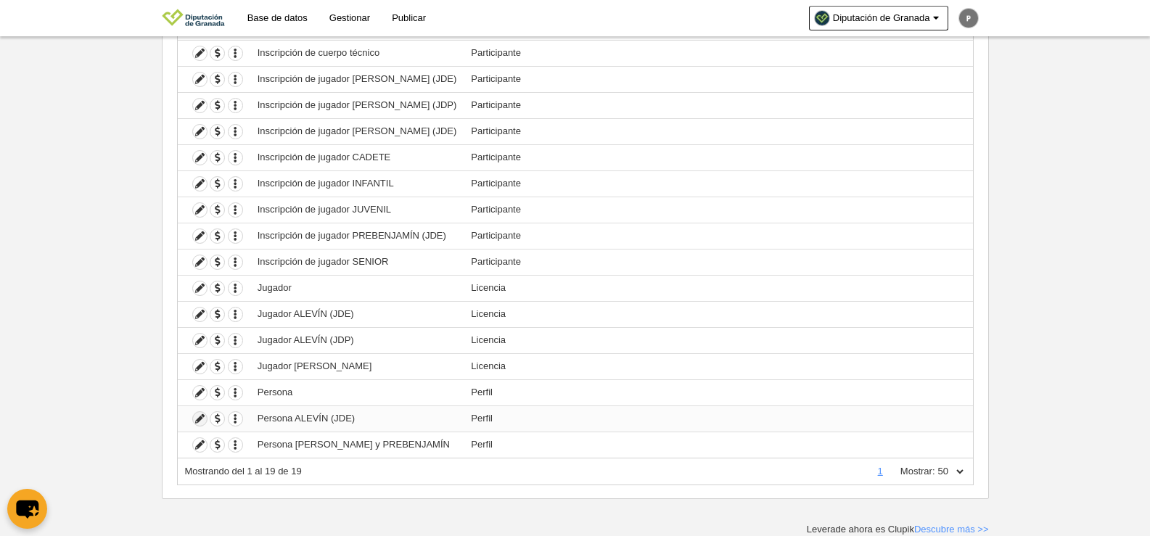
click at [197, 418] on icon at bounding box center [200, 419] width 14 height 14
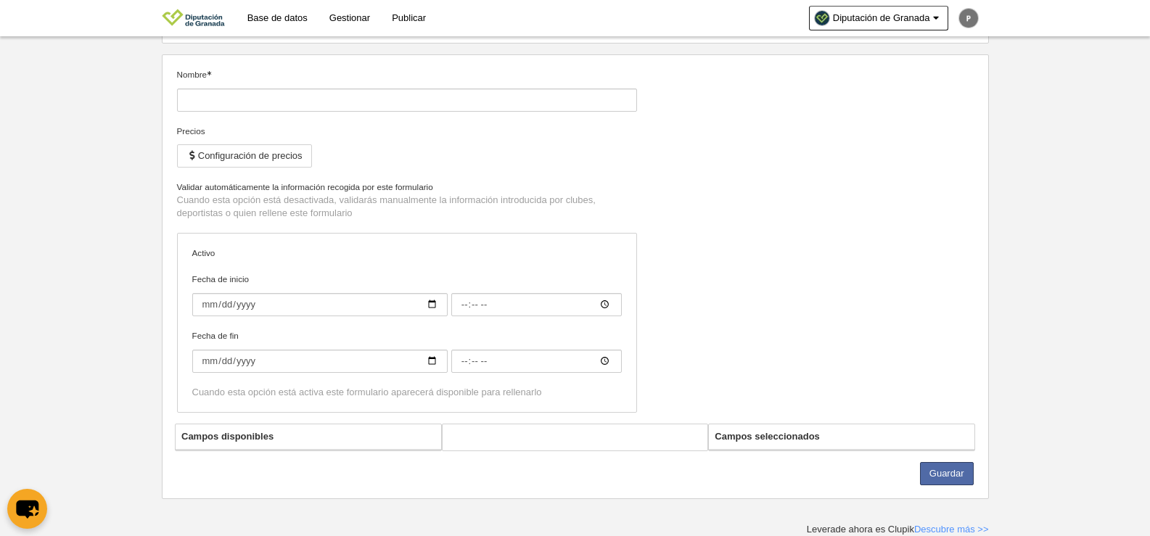
type input "Persona ALEVÍN (JDE)"
checkbox input "true"
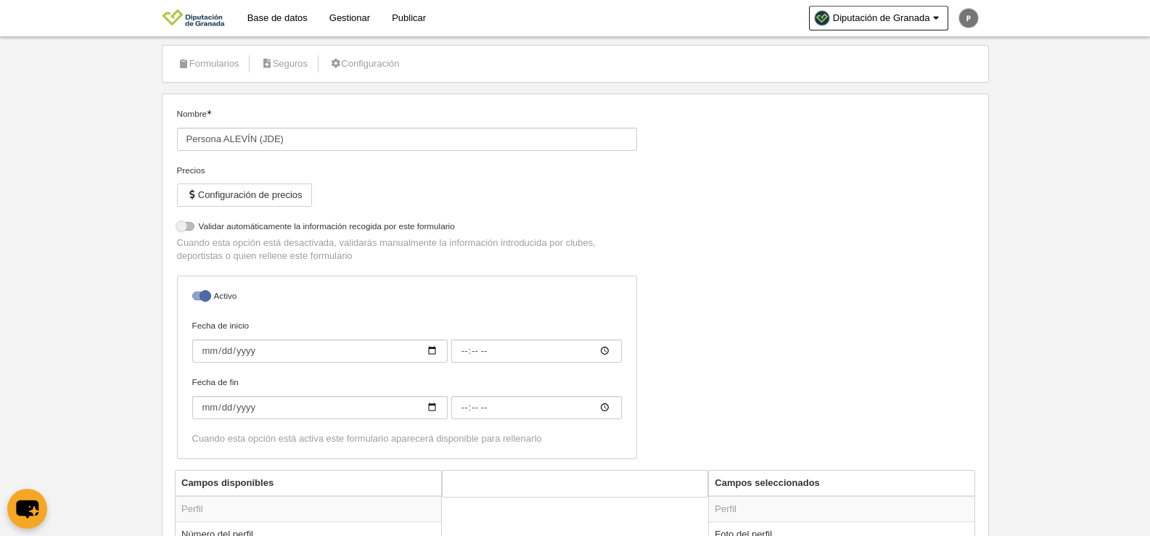
scroll to position [22, 0]
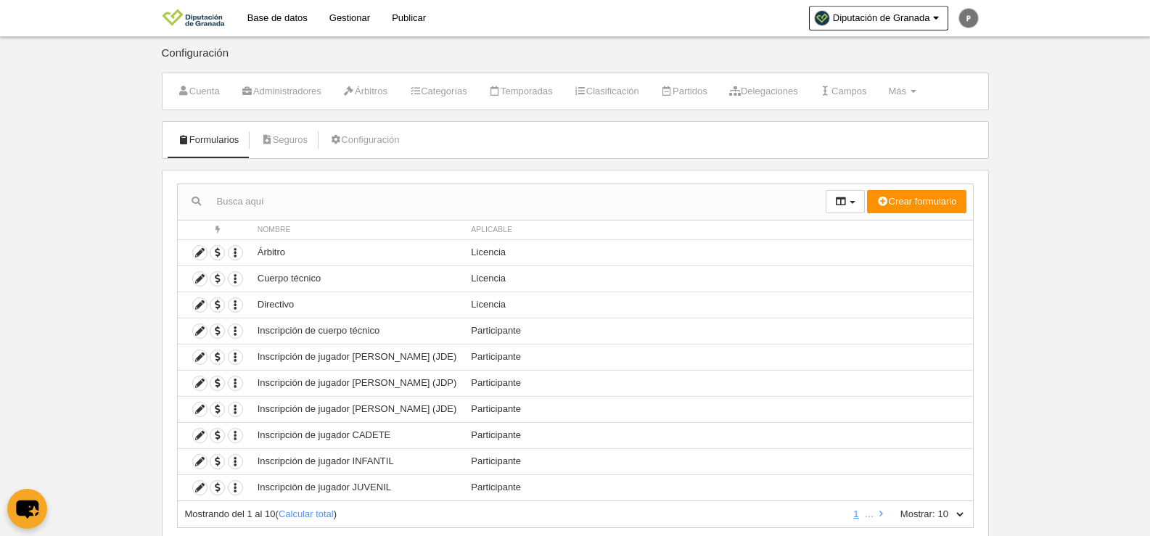
click at [960, 511] on select "10 25 50 100 500" at bounding box center [950, 514] width 30 height 13
select select "25"
click at [935, 508] on select "10 25 50 100 500" at bounding box center [950, 514] width 30 height 13
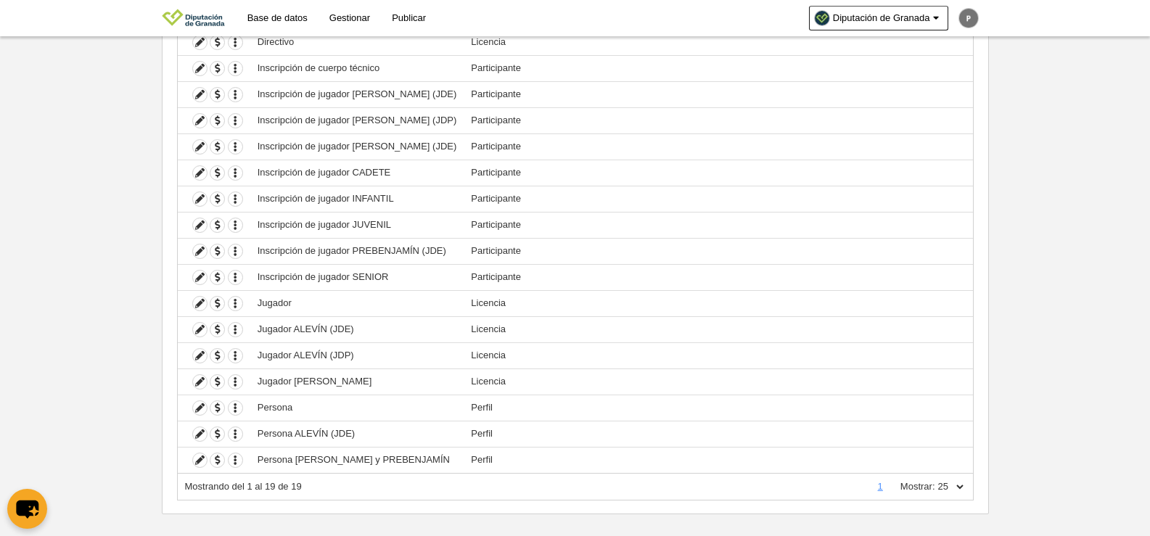
scroll to position [278, 0]
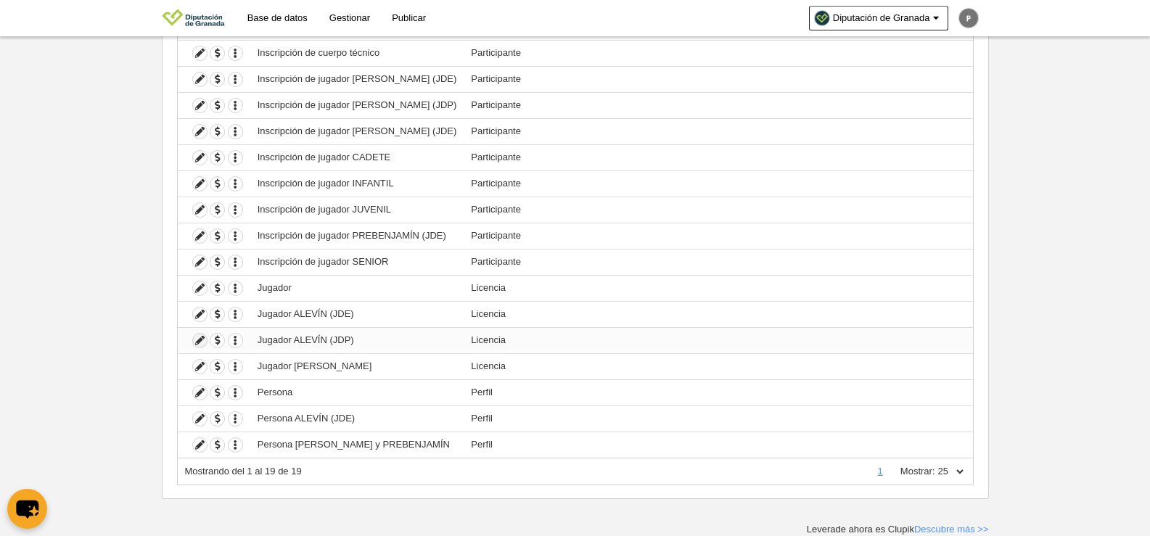
click at [196, 343] on icon at bounding box center [200, 341] width 14 height 14
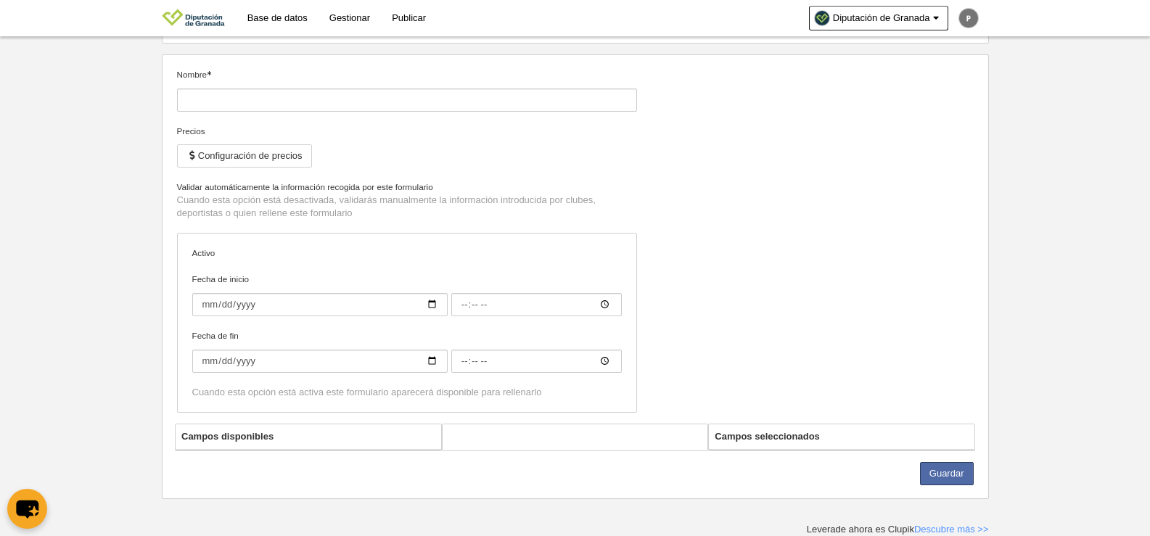
type input "Jugador ALEVÍN (JDP)"
checkbox input "true"
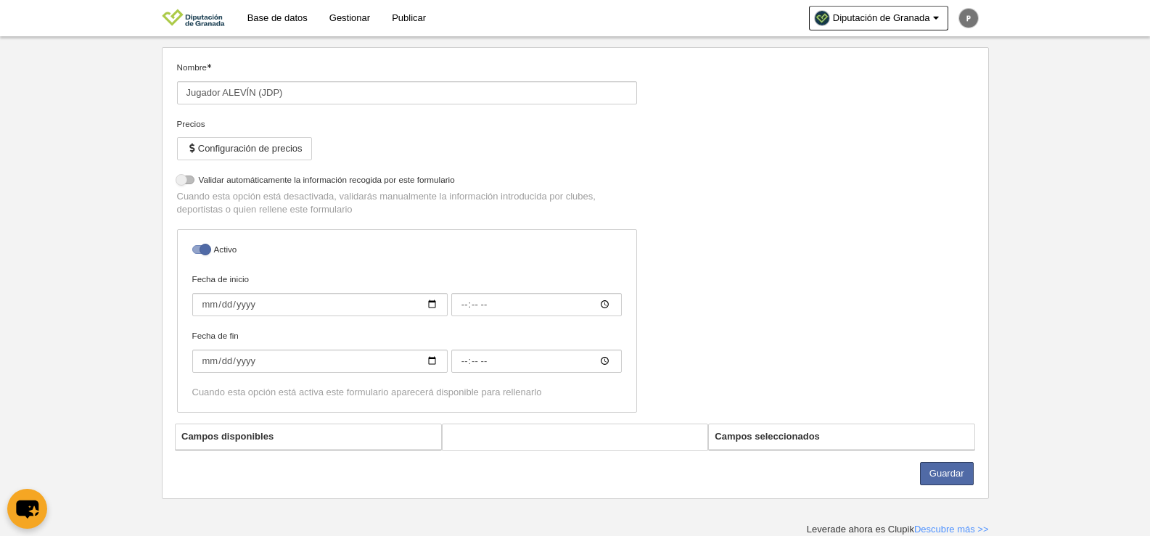
scroll to position [179, 0]
select select "selected"
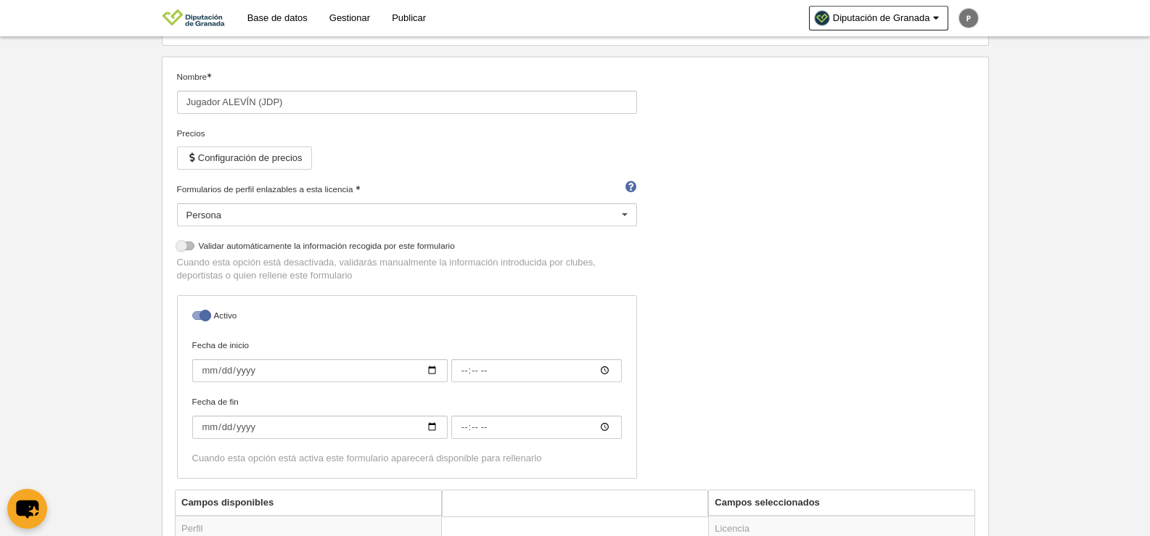
scroll to position [107, 0]
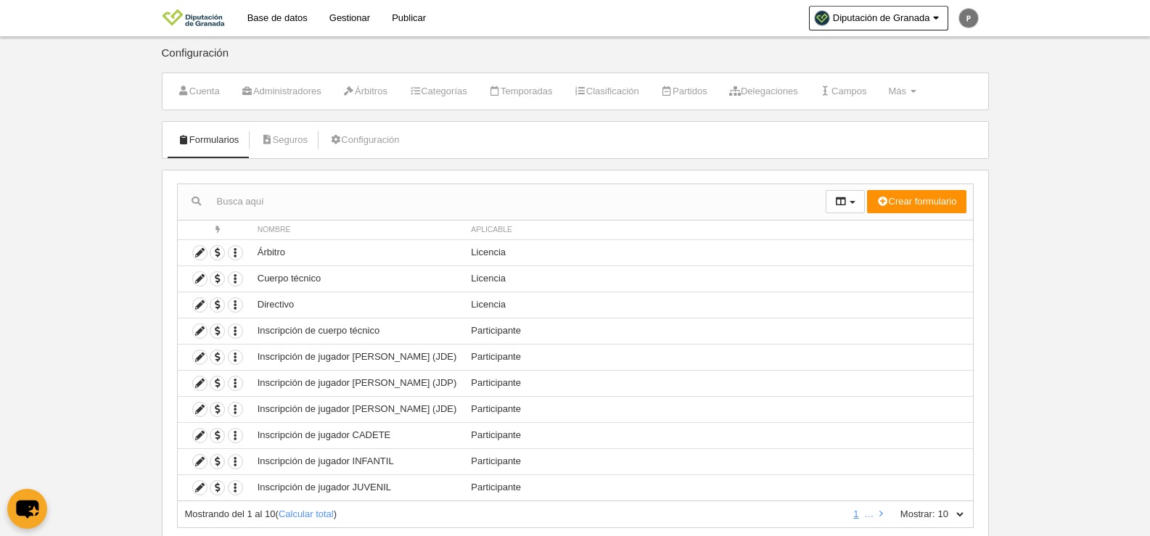
scroll to position [43, 0]
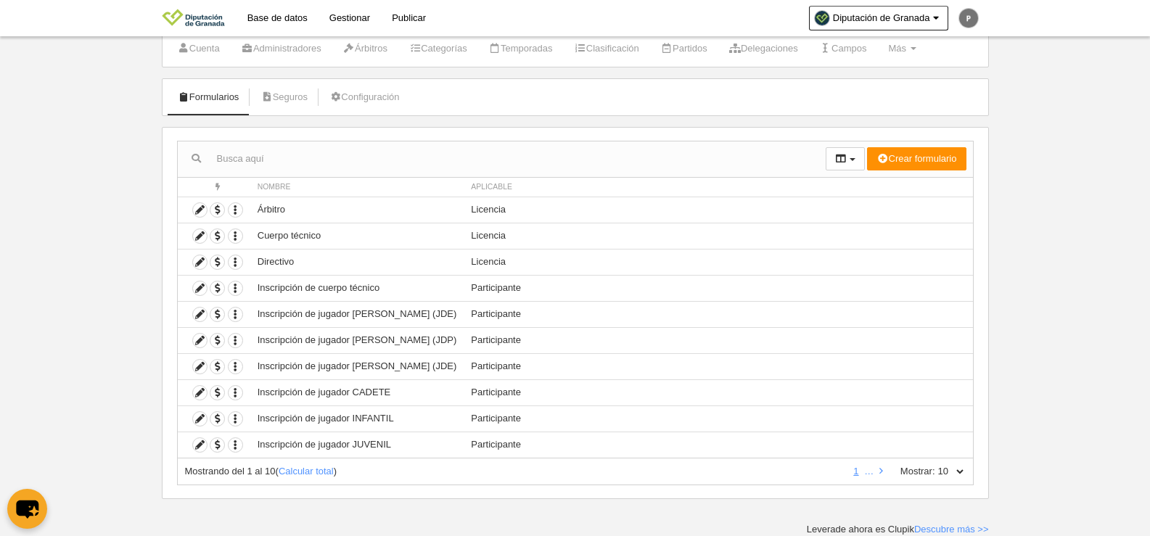
click at [927, 472] on label "Mostrar:" at bounding box center [910, 471] width 49 height 13
click at [935, 472] on select "10 25 50 100 500" at bounding box center [950, 471] width 30 height 13
click at [953, 468] on select "10 25 50 100 500" at bounding box center [950, 471] width 30 height 13
select select "100"
click at [935, 465] on select "10 25 50 100 500" at bounding box center [950, 471] width 30 height 13
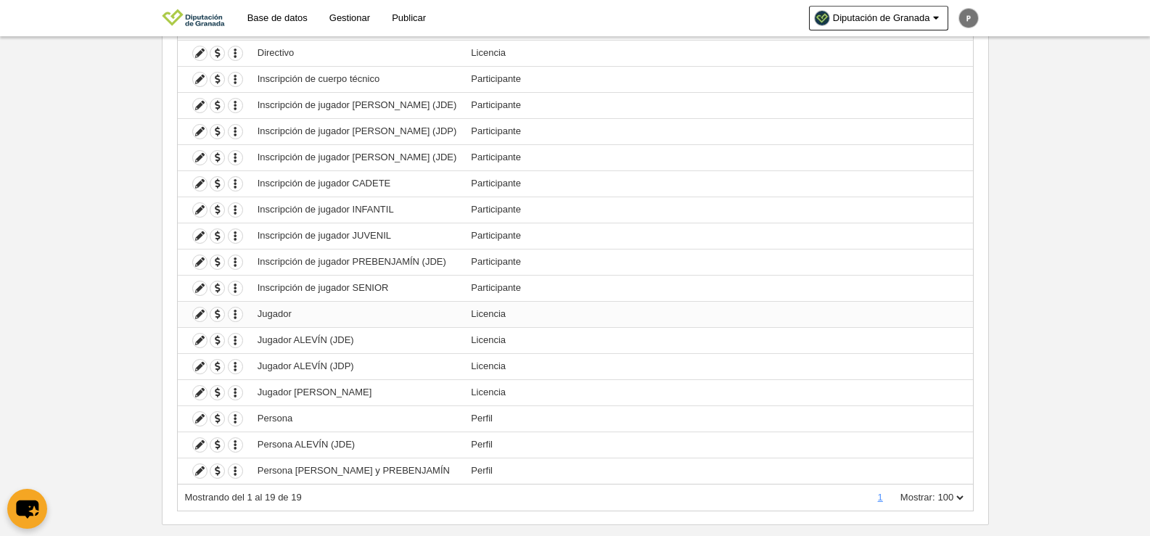
scroll to position [278, 0]
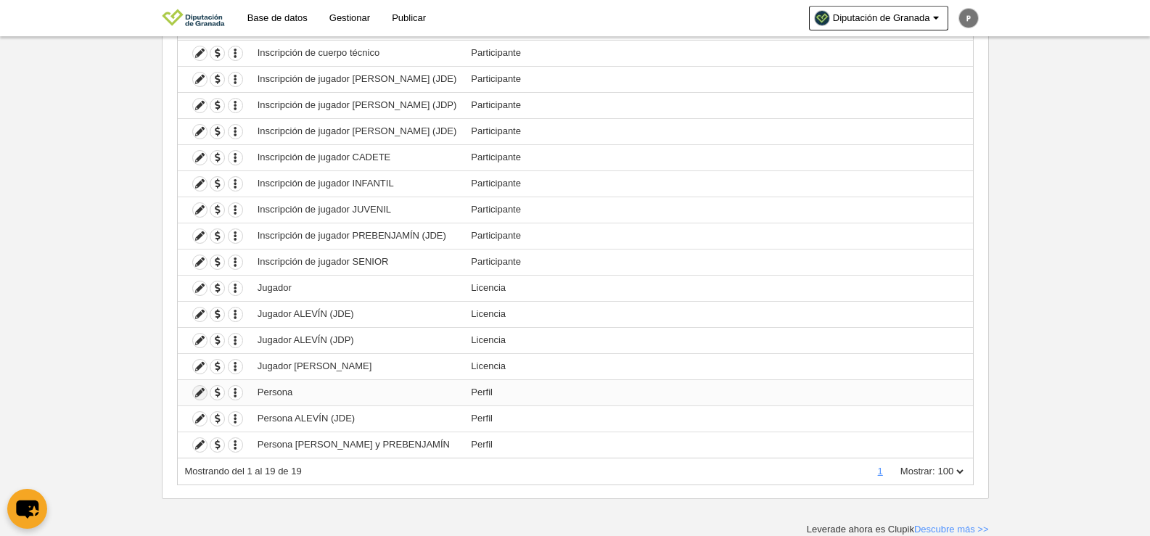
click at [200, 390] on icon at bounding box center [200, 393] width 14 height 14
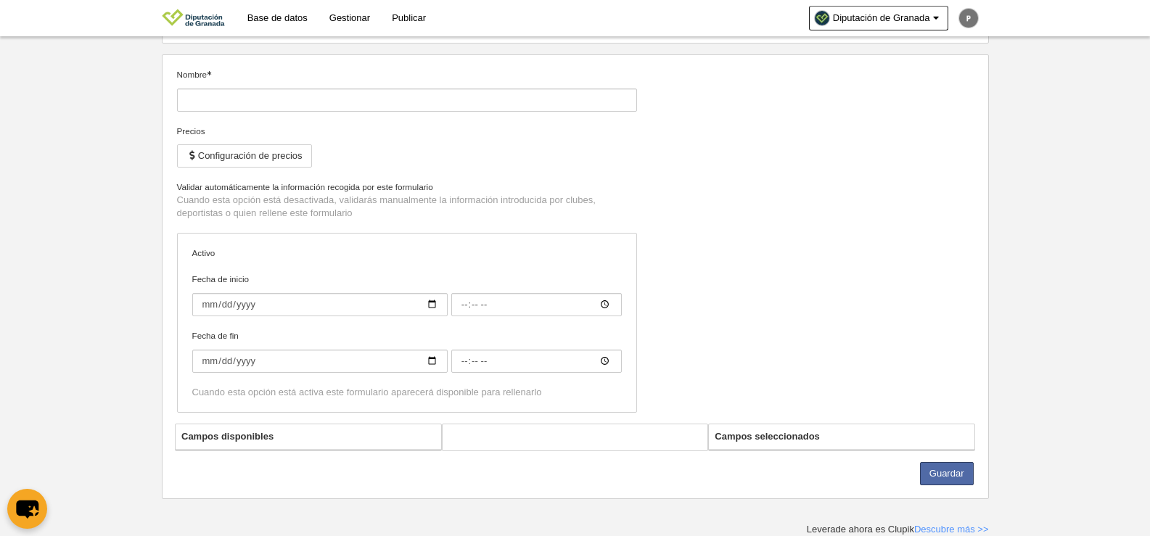
type input "Persona"
checkbox input "true"
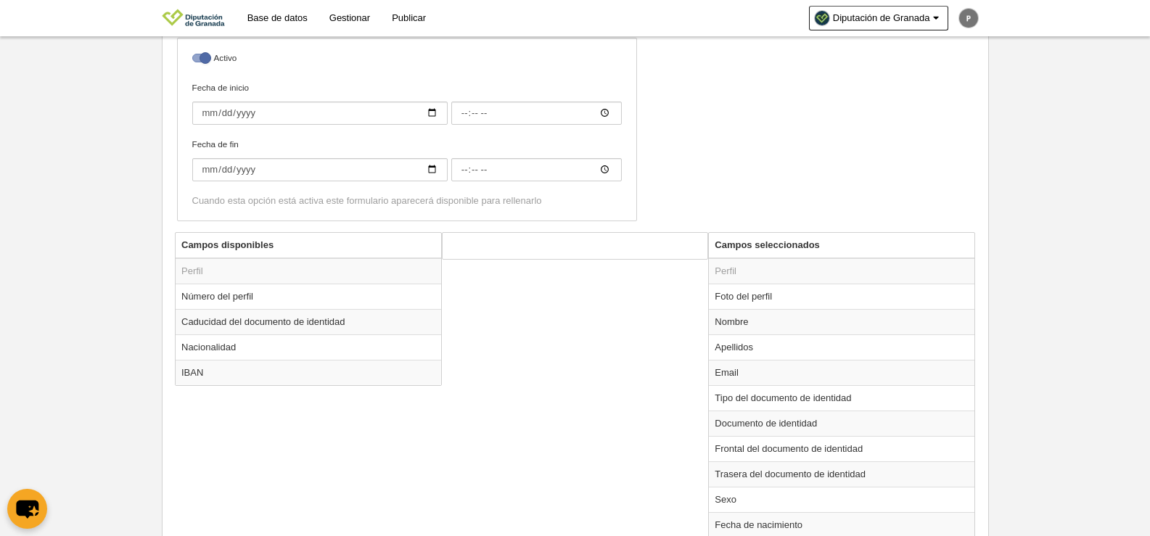
scroll to position [307, 0]
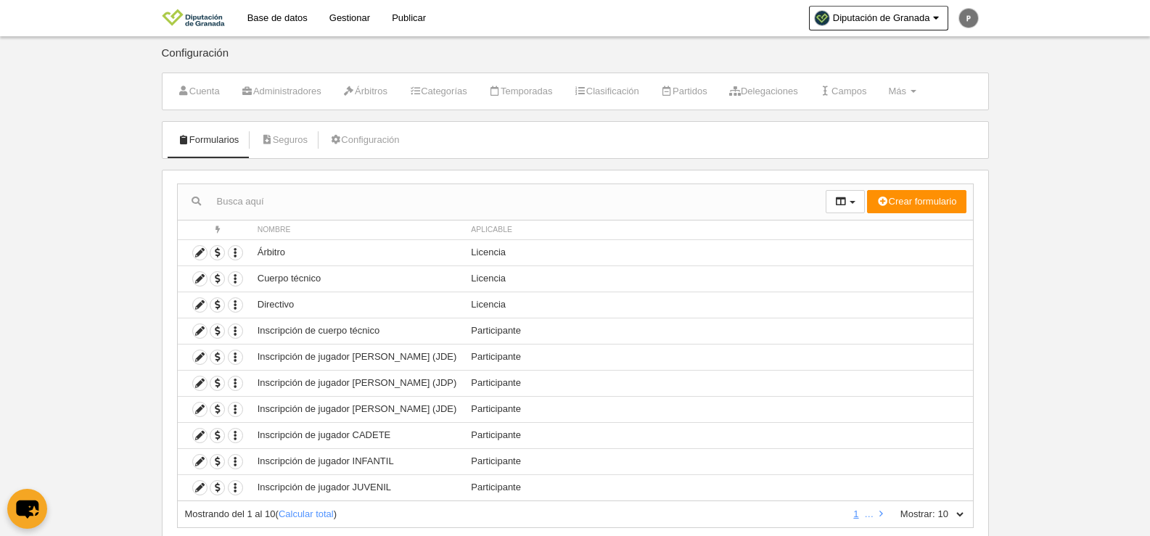
click at [944, 520] on select "10 25 50 100 500" at bounding box center [950, 514] width 30 height 13
select select "25"
click at [935, 508] on select "10 25 50 100 500" at bounding box center [950, 514] width 30 height 13
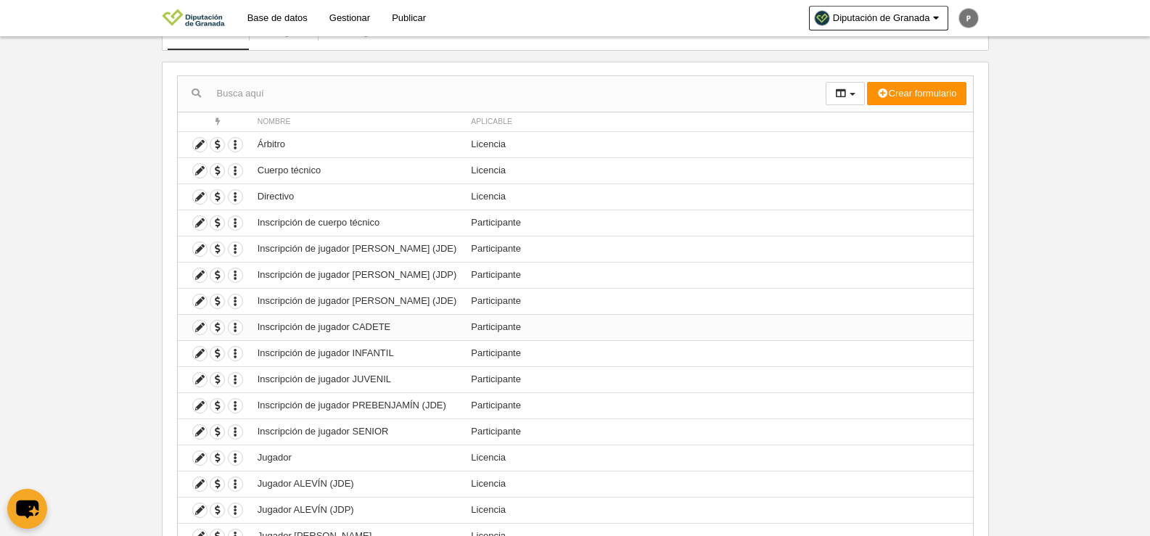
scroll to position [278, 0]
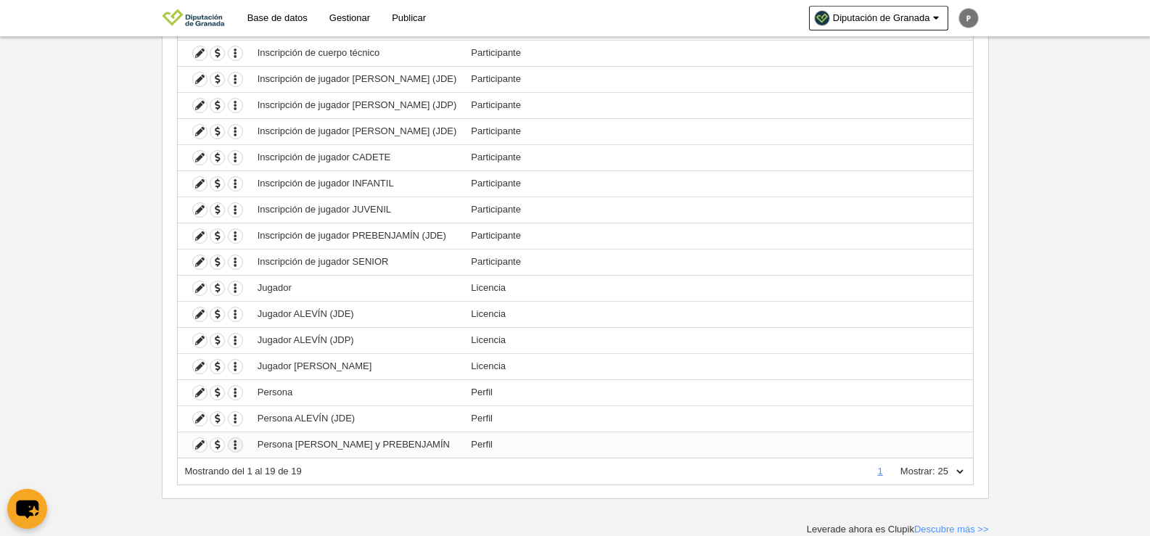
click at [234, 444] on icon "button" at bounding box center [236, 445] width 14 height 14
click at [260, 468] on span "Duplicar formulario" at bounding box center [288, 469] width 91 height 11
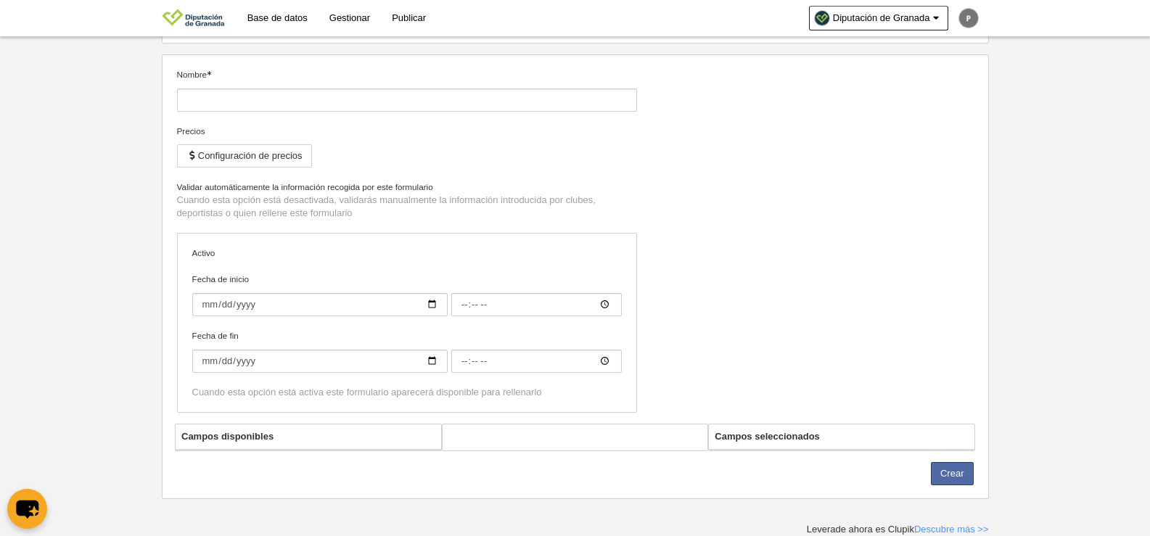
type input "Persona [PERSON_NAME] y PREBENJAMÍN (Copia)"
checkbox input "true"
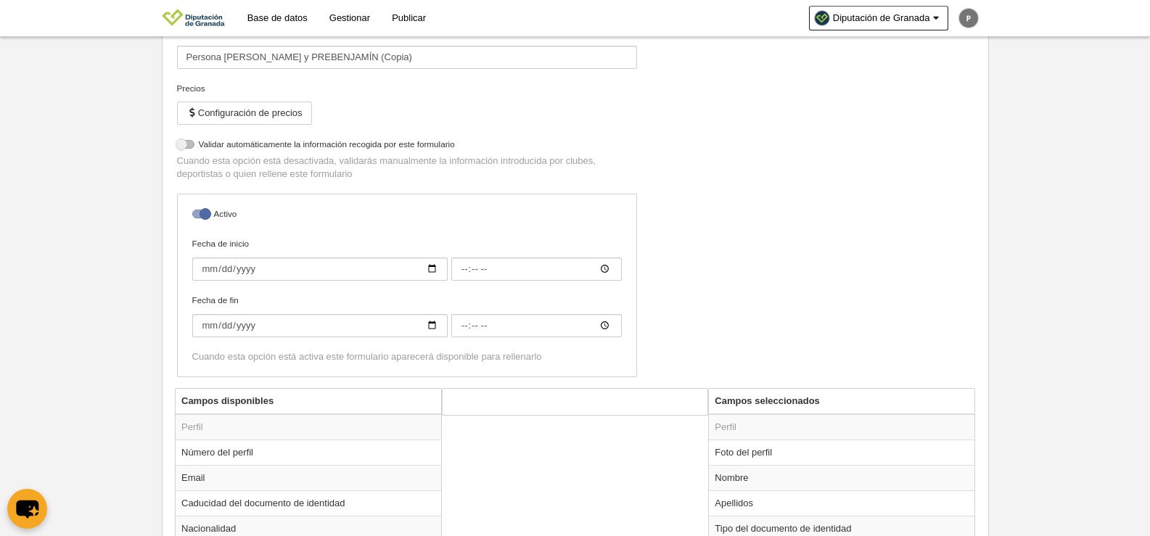
scroll to position [376, 0]
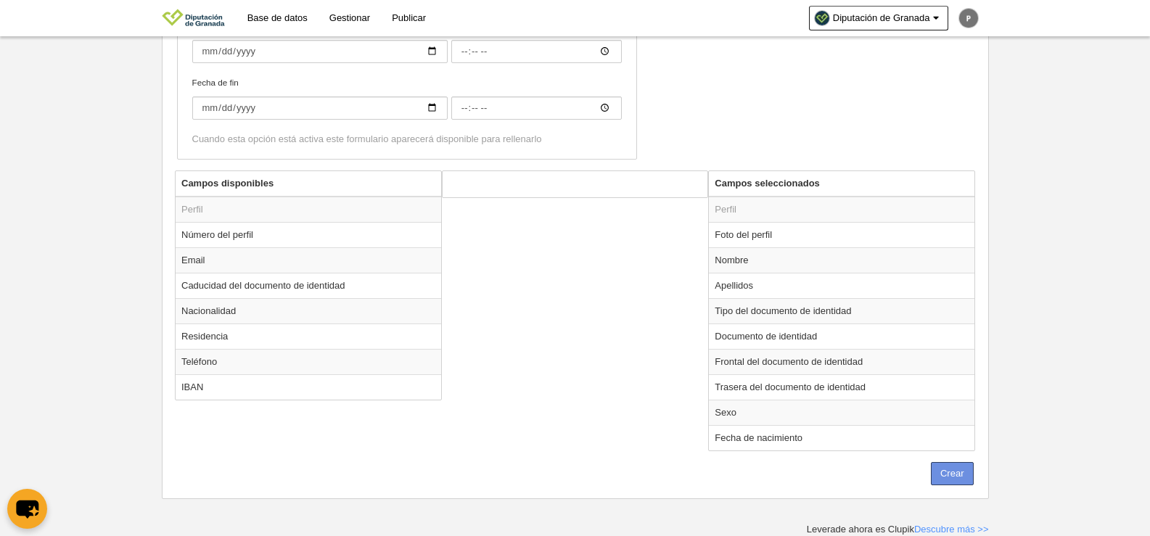
click at [959, 476] on button "Crear" at bounding box center [952, 473] width 43 height 23
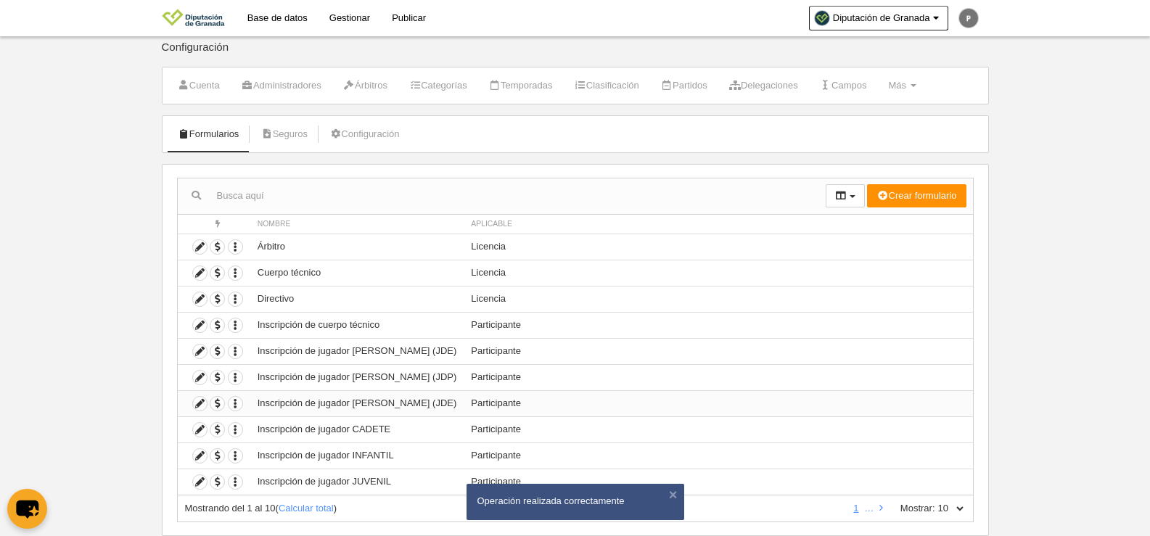
scroll to position [43, 0]
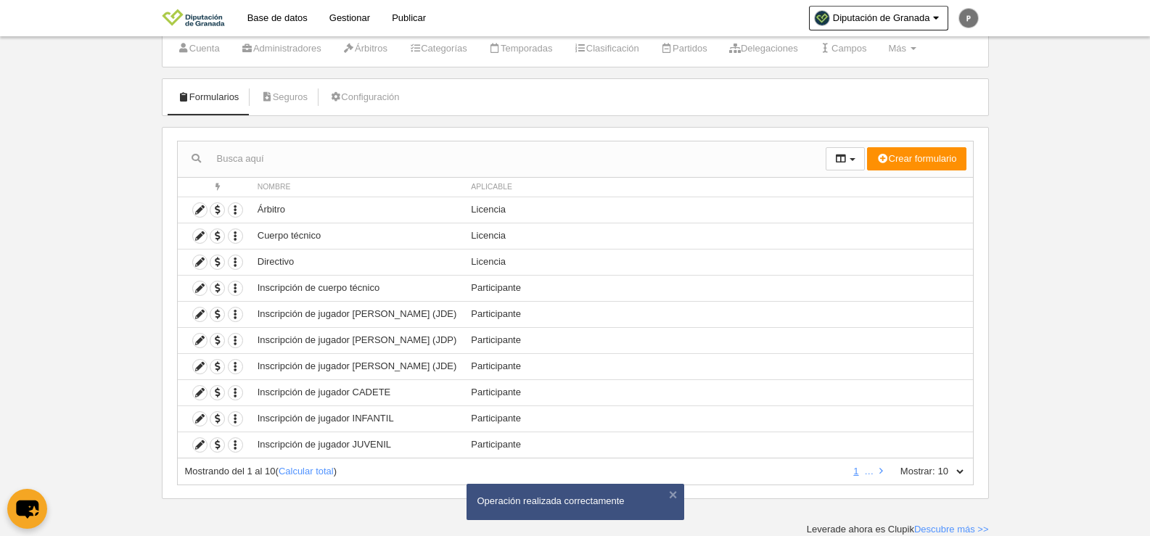
click at [942, 468] on select "10 25 50 100 500" at bounding box center [950, 471] width 30 height 13
select select "100"
click at [935, 465] on select "10 25 50 100 500" at bounding box center [950, 471] width 30 height 13
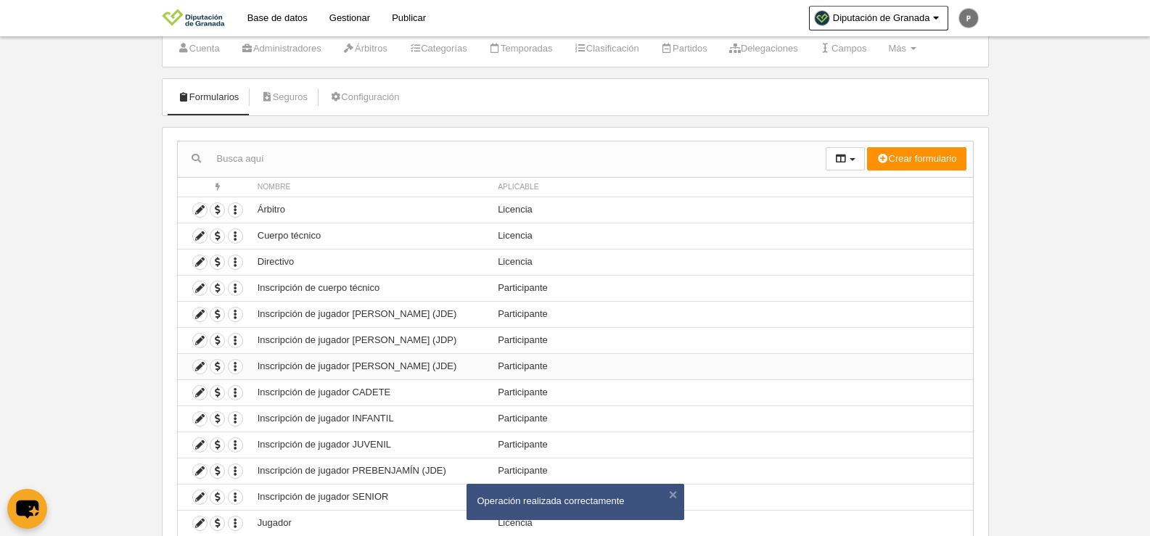
scroll to position [304, 0]
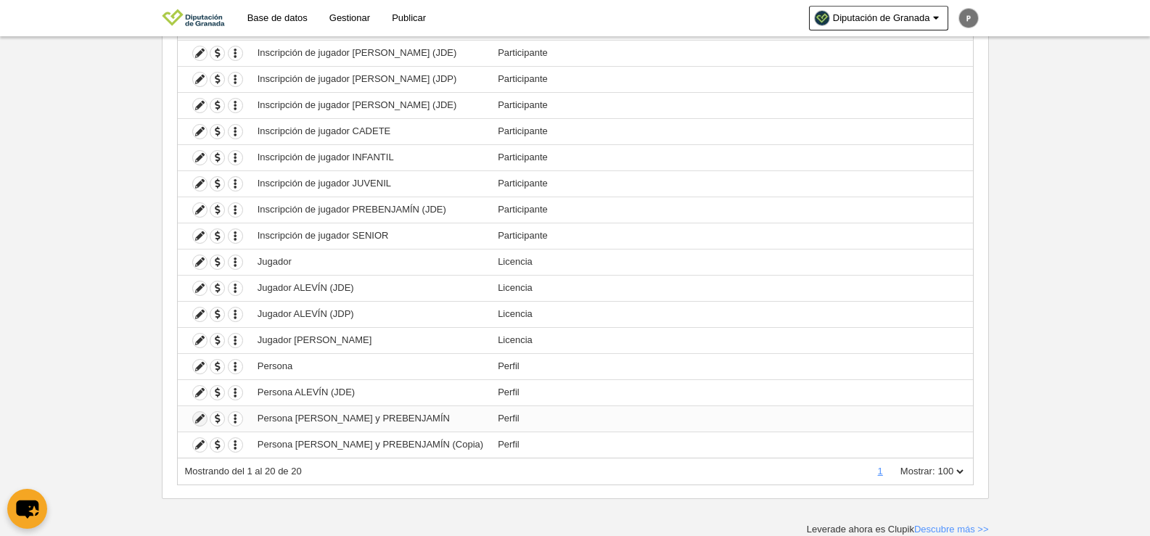
click at [205, 417] on icon at bounding box center [200, 419] width 14 height 14
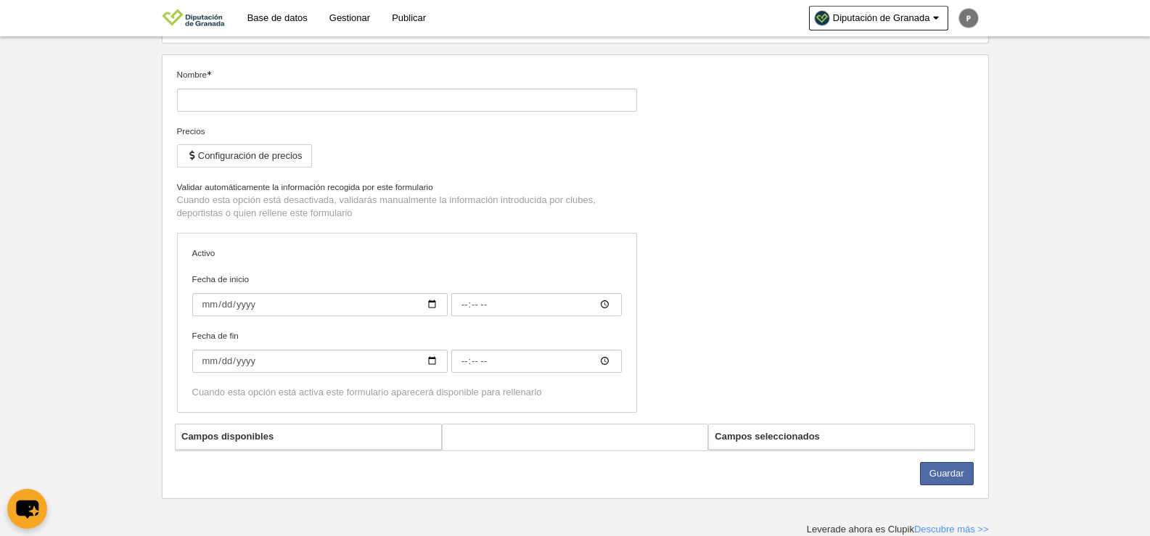
type input "Persona [PERSON_NAME] y PREBENJAMÍN"
checkbox input "true"
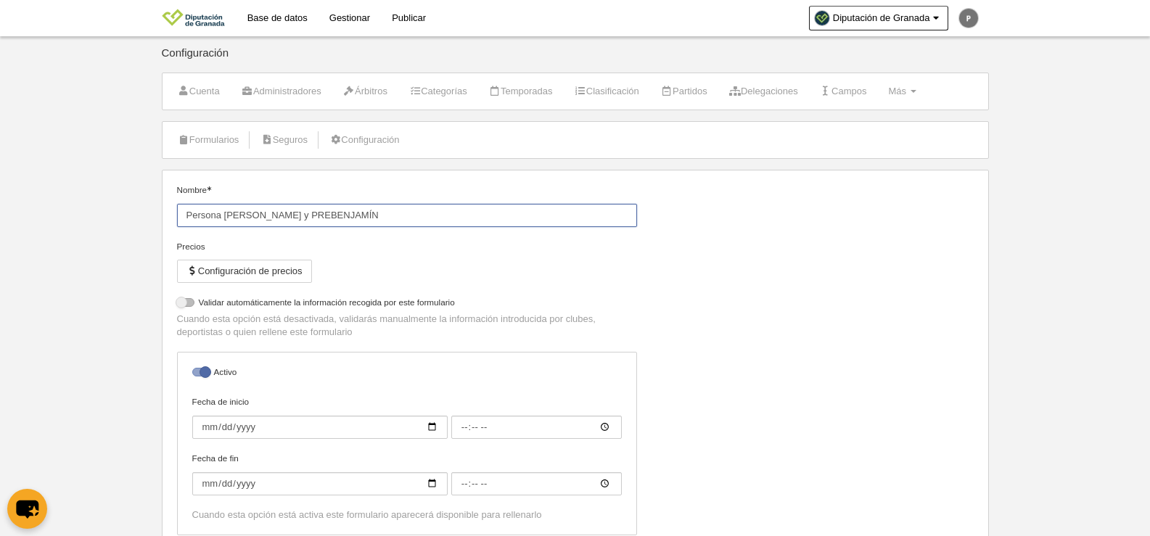
drag, startPoint x: 275, startPoint y: 211, endPoint x: 452, endPoint y: 197, distance: 177.6
click at [452, 197] on label "Nombre Persona [PERSON_NAME] y PREBENJAMÍN" at bounding box center [407, 206] width 460 height 44
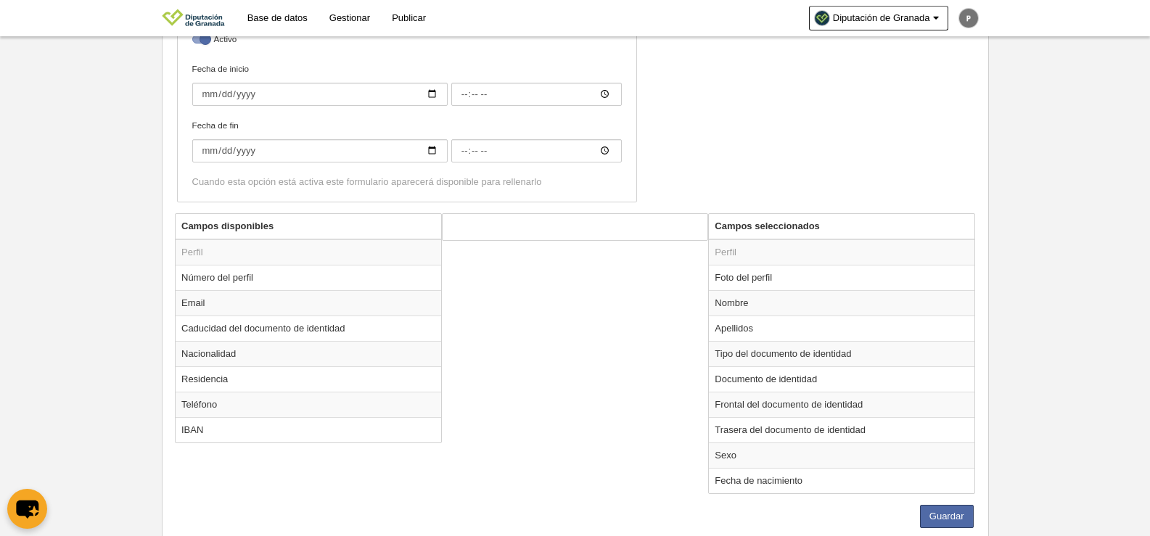
scroll to position [376, 0]
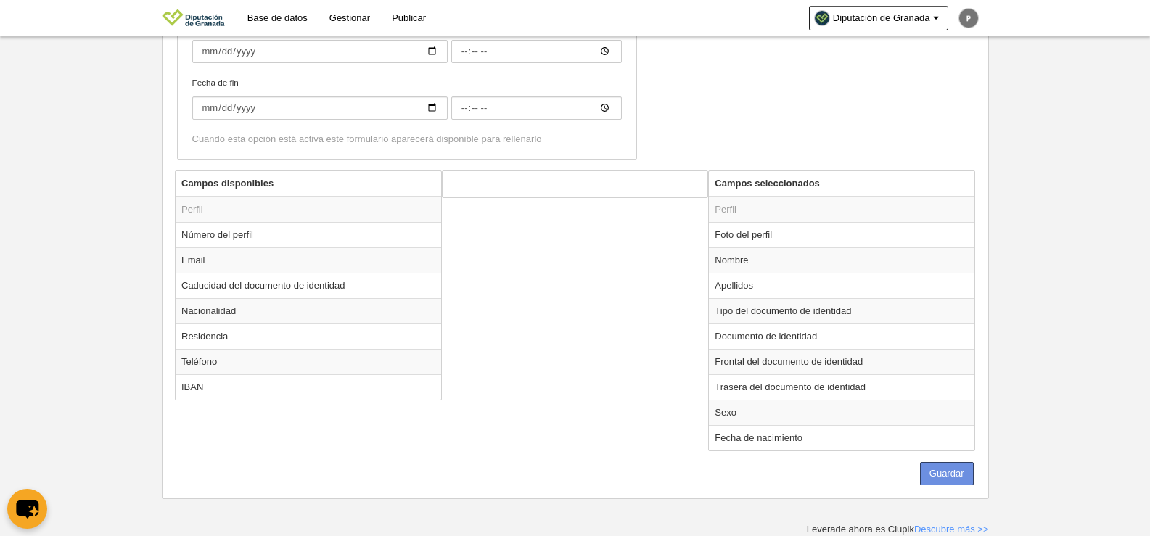
type input "Persona [PERSON_NAME] (JDE)"
click at [949, 479] on button "Guardar" at bounding box center [947, 473] width 54 height 23
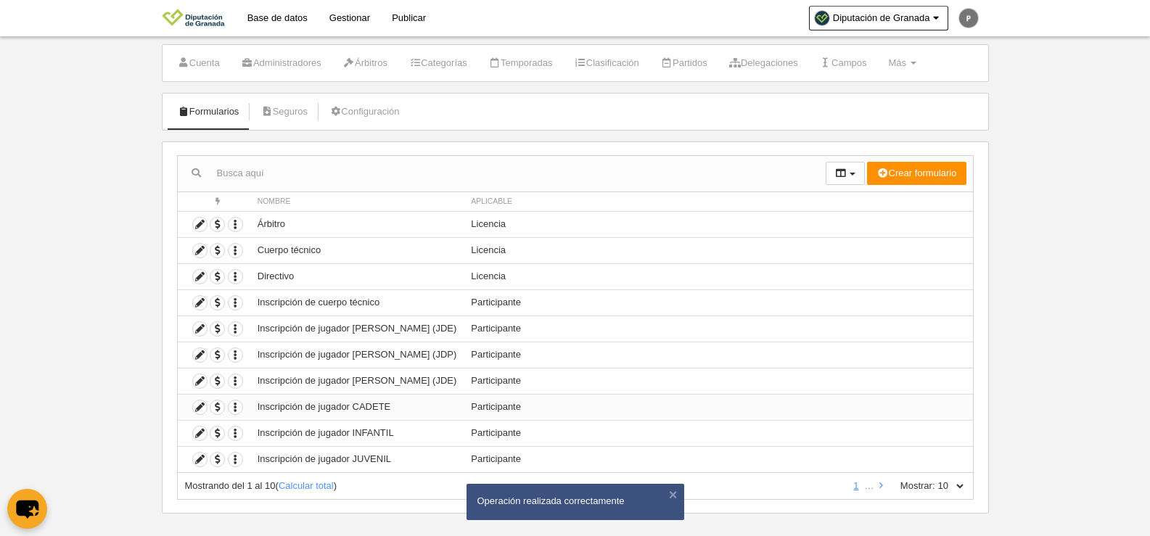
scroll to position [43, 0]
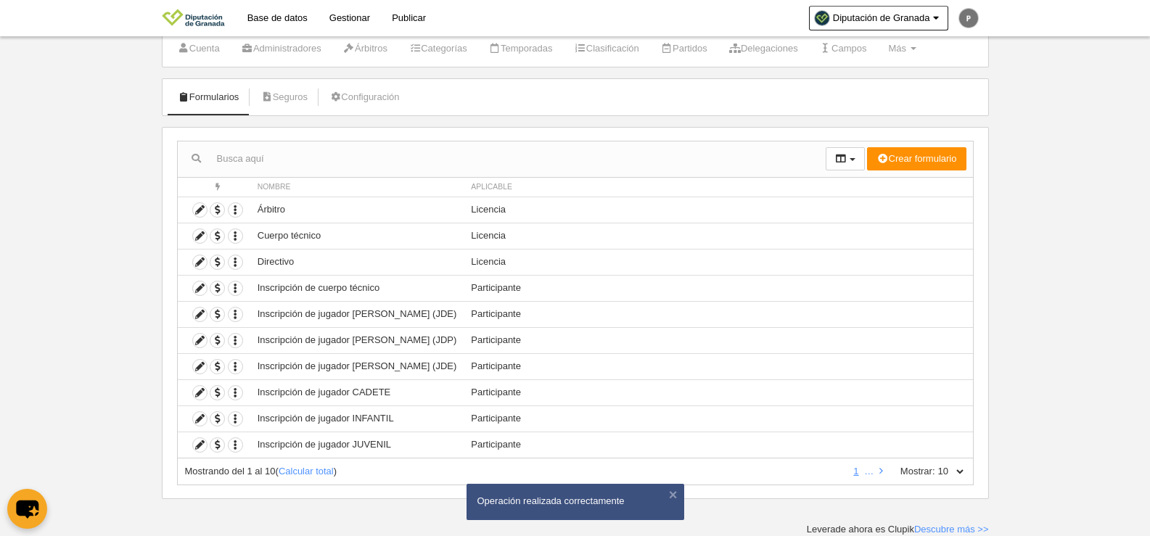
click at [963, 467] on select "10 25 50 100 500" at bounding box center [950, 471] width 30 height 13
select select "25"
click at [935, 465] on select "10 25 50 100 500" at bounding box center [950, 471] width 30 height 13
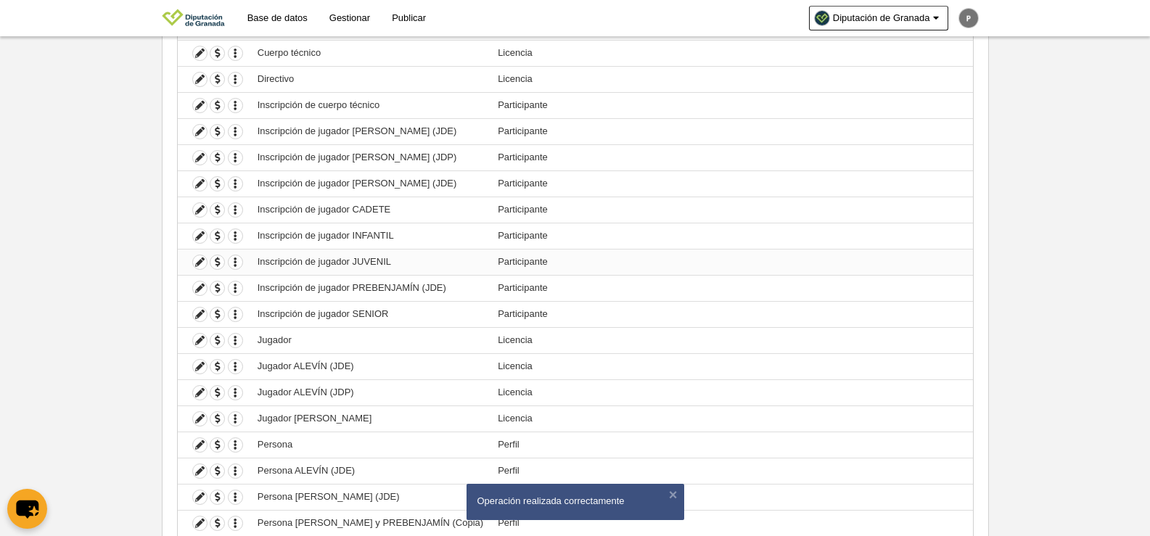
scroll to position [304, 0]
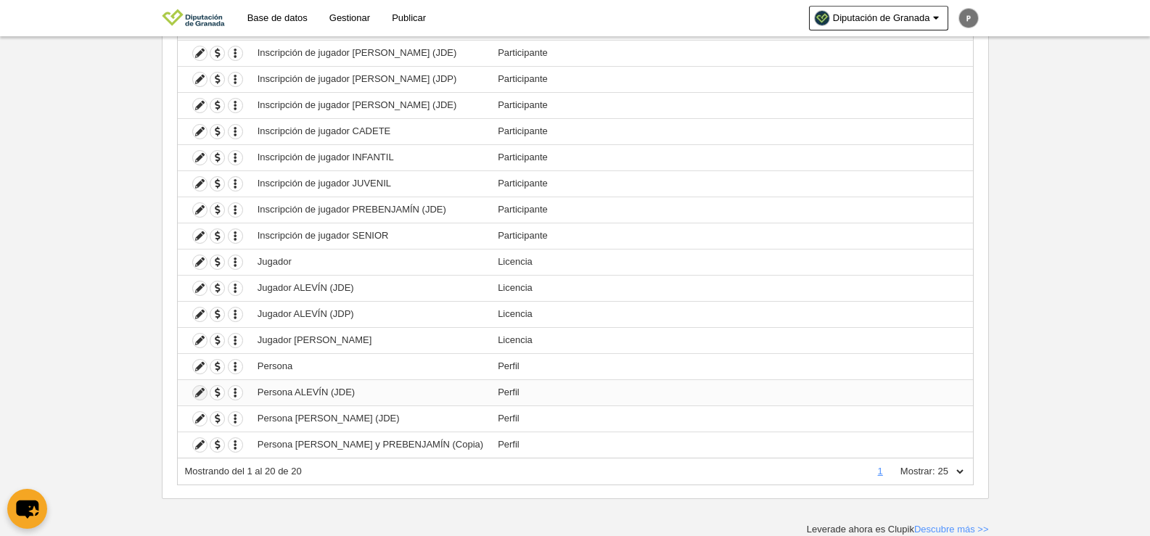
click at [201, 393] on icon at bounding box center [200, 393] width 14 height 14
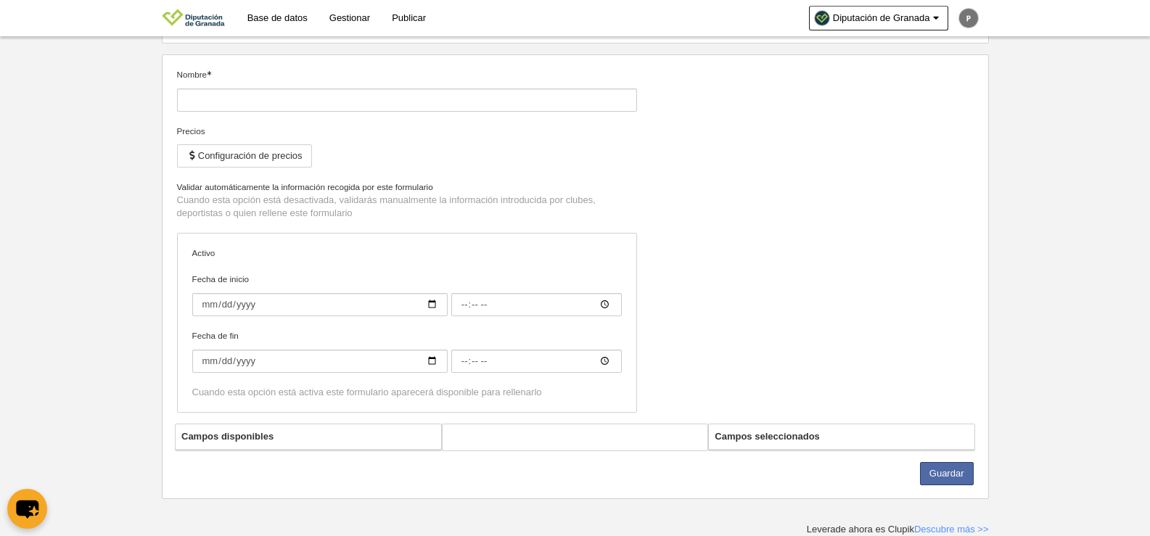
type input "Persona ALEVÍN (JDE)"
checkbox input "true"
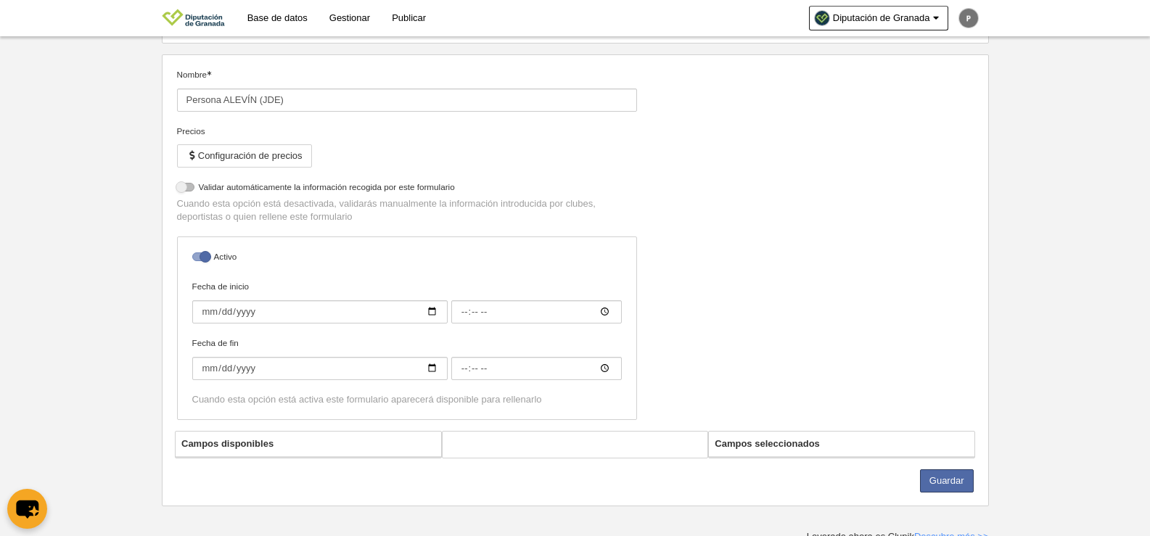
scroll to position [123, 0]
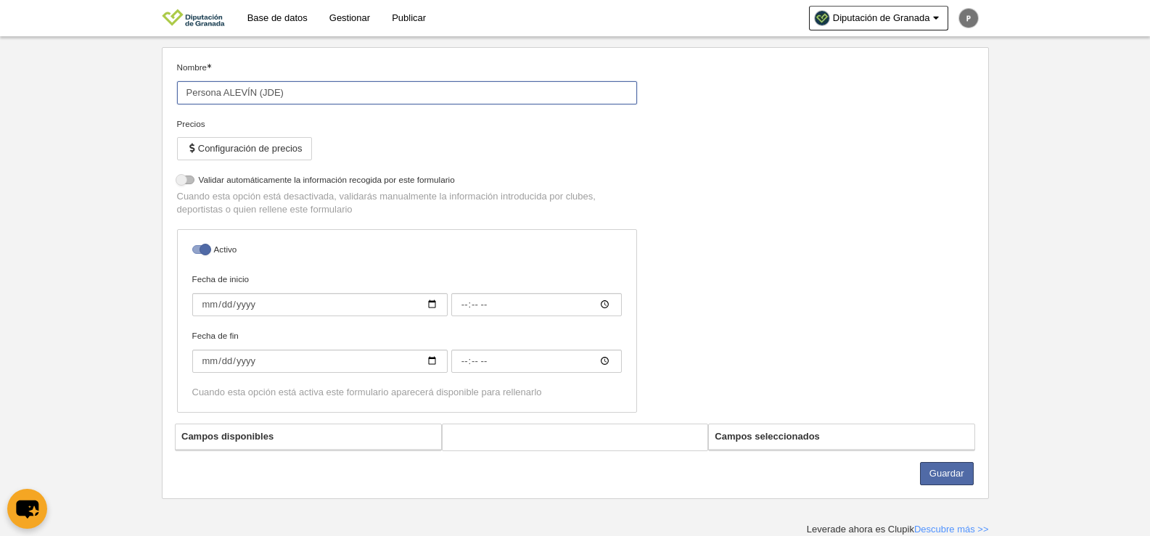
click at [258, 89] on input "Persona ALEVÍN (JDE)" at bounding box center [407, 92] width 460 height 23
click at [255, 93] on input "Persona ALEVÍN (JDE)" at bounding box center [407, 92] width 460 height 23
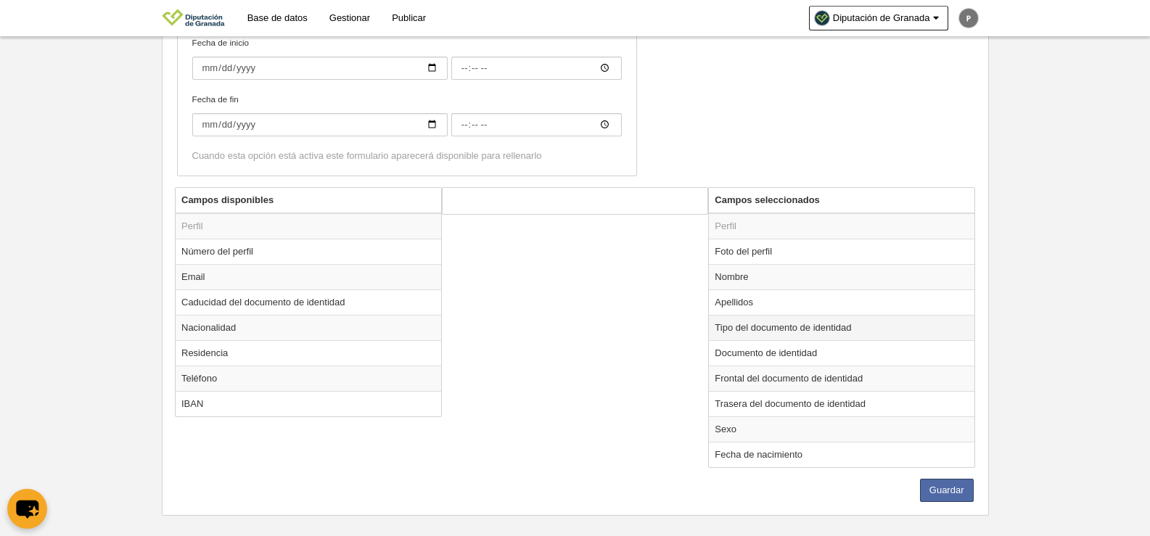
scroll to position [376, 0]
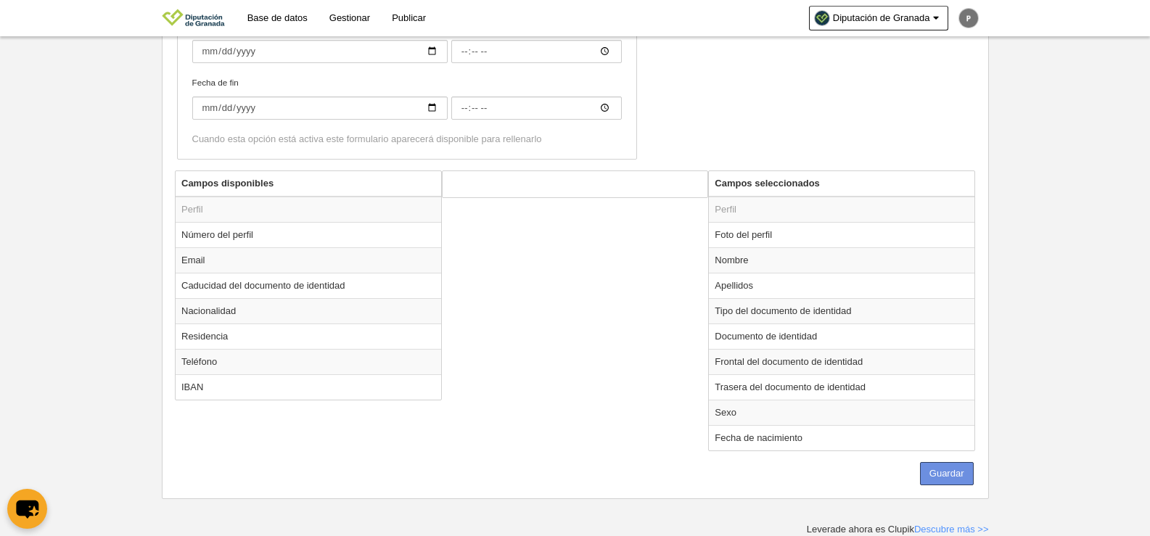
type input "Persona [PERSON_NAME], [PERSON_NAME], [PERSON_NAME] (JDE)"
click at [963, 473] on button "Guardar" at bounding box center [947, 473] width 54 height 23
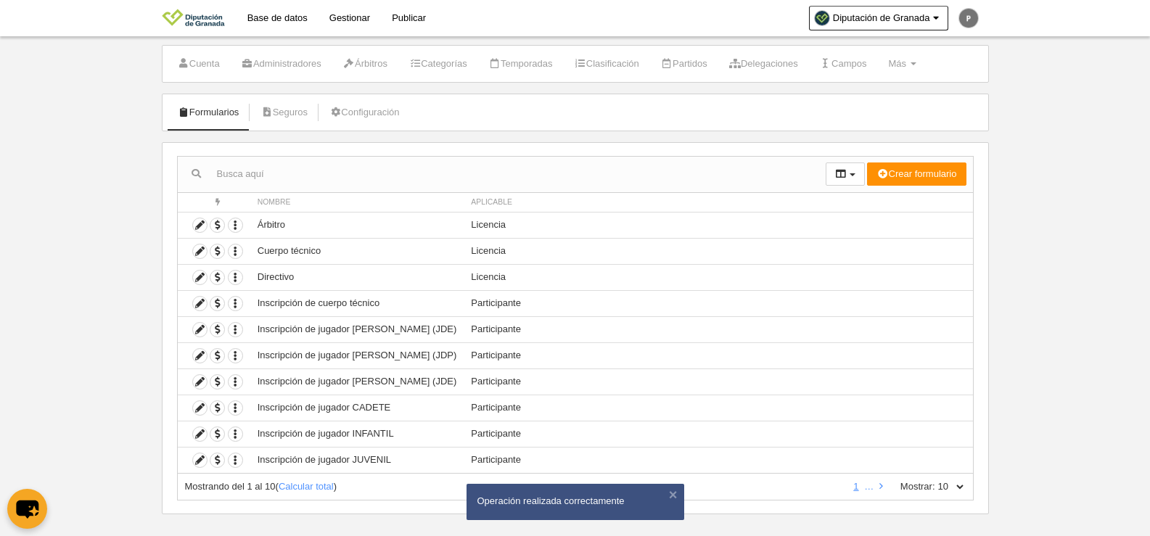
scroll to position [43, 0]
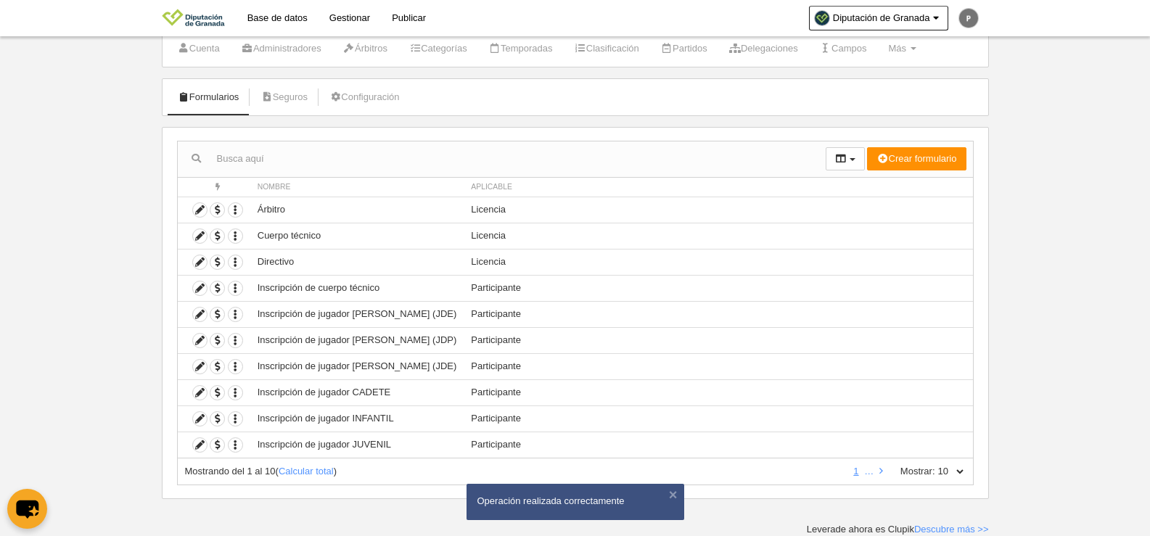
click at [937, 464] on div "Mostrando del 1 al 10 ( Calcular total ) 1 … Mostrar: 10 25 50 100 500" at bounding box center [575, 472] width 797 height 27
click at [948, 472] on select "10 25 50 100 500" at bounding box center [950, 471] width 30 height 13
select select "25"
click at [935, 465] on select "10 25 50 100 500" at bounding box center [950, 471] width 30 height 13
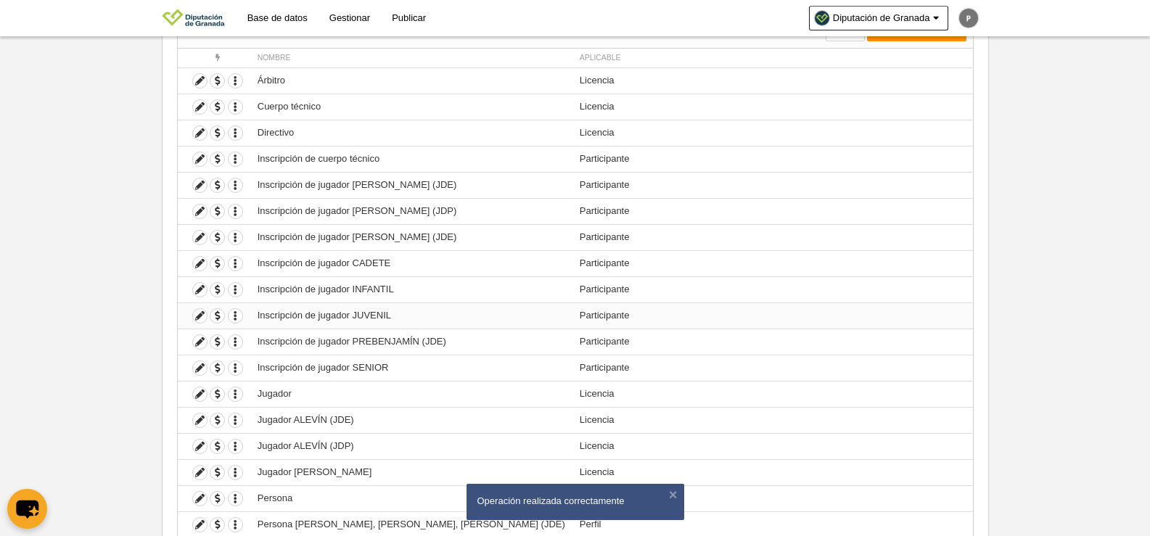
scroll to position [304, 0]
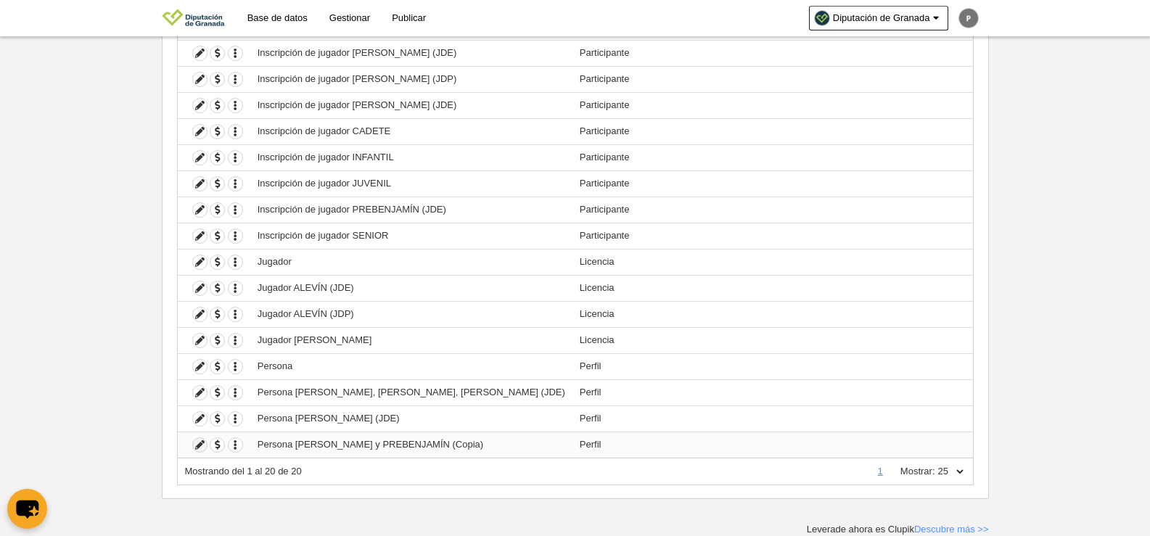
click at [201, 443] on icon at bounding box center [200, 445] width 14 height 14
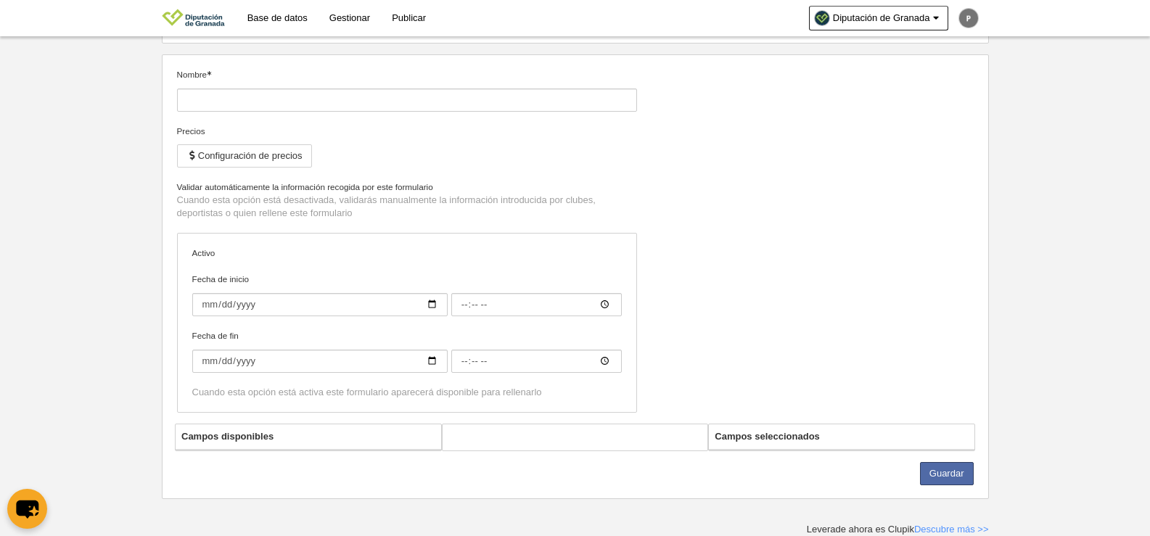
type input "Persona [PERSON_NAME] y PREBENJAMÍN (Copia)"
checkbox input "true"
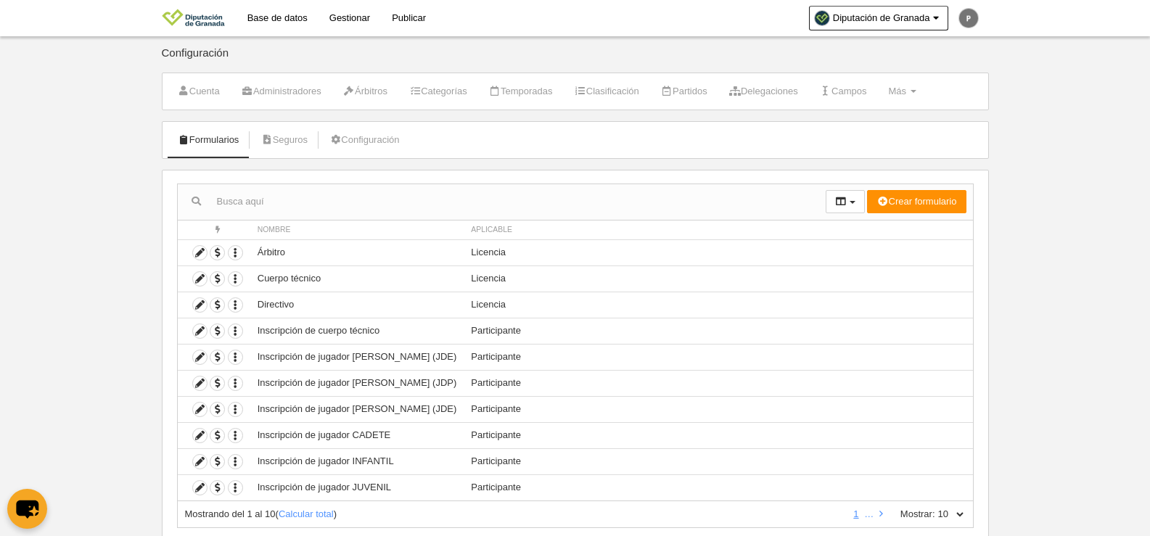
click at [947, 508] on select "10 25 50 100 500" at bounding box center [950, 514] width 30 height 13
select select "25"
click at [935, 508] on select "10 25 50 100 500" at bounding box center [950, 514] width 30 height 13
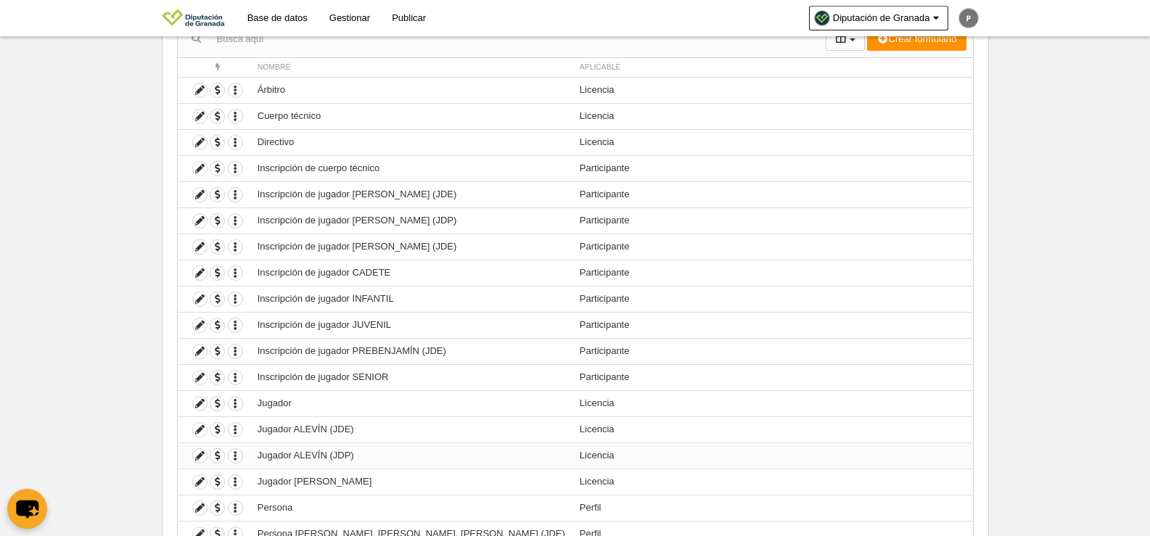
scroll to position [304, 0]
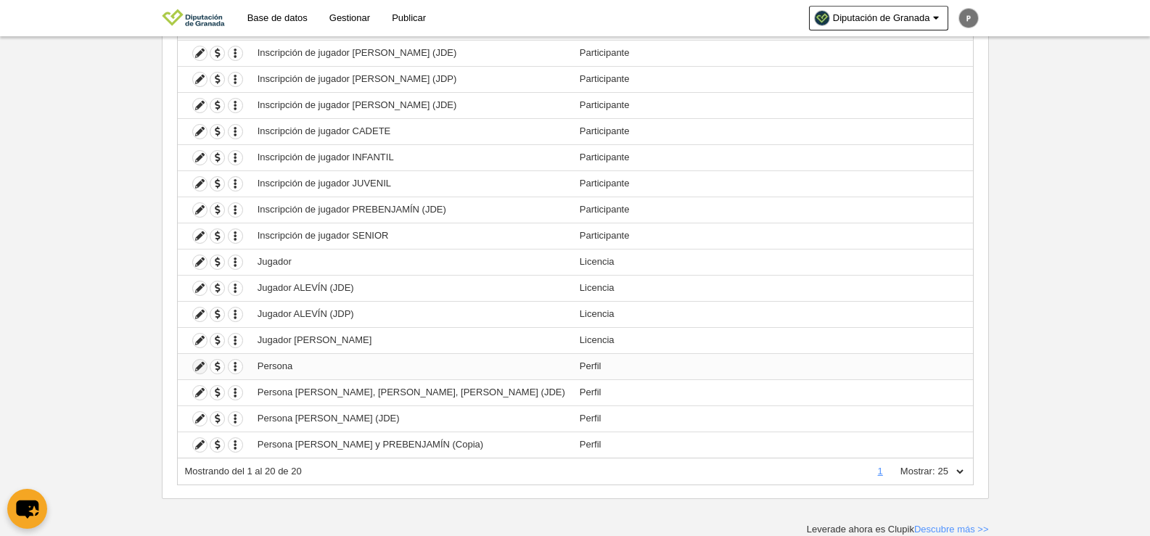
click at [202, 369] on icon at bounding box center [200, 367] width 14 height 14
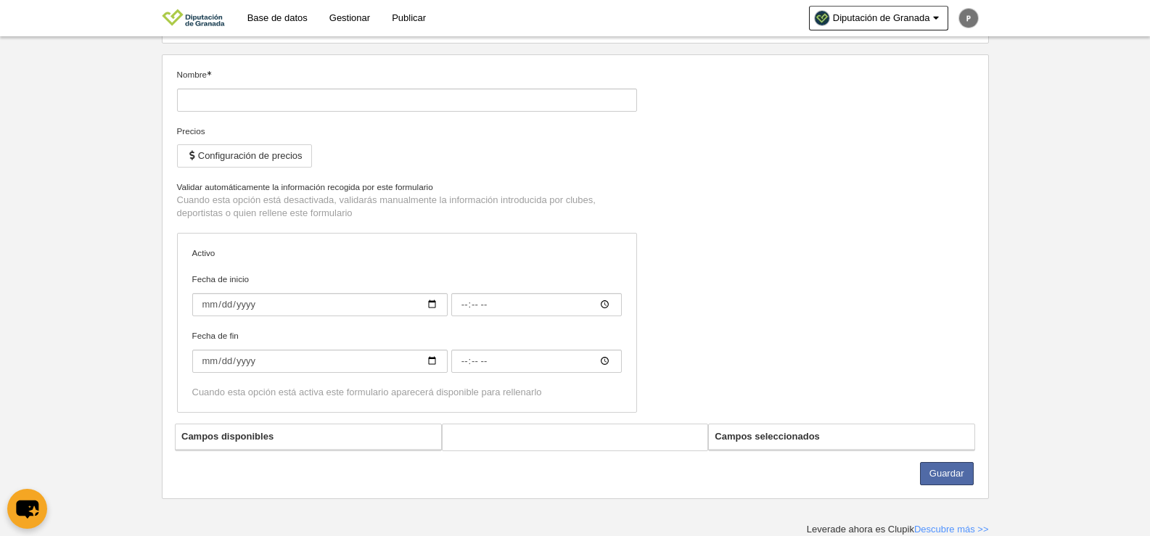
type input "Persona"
checkbox input "true"
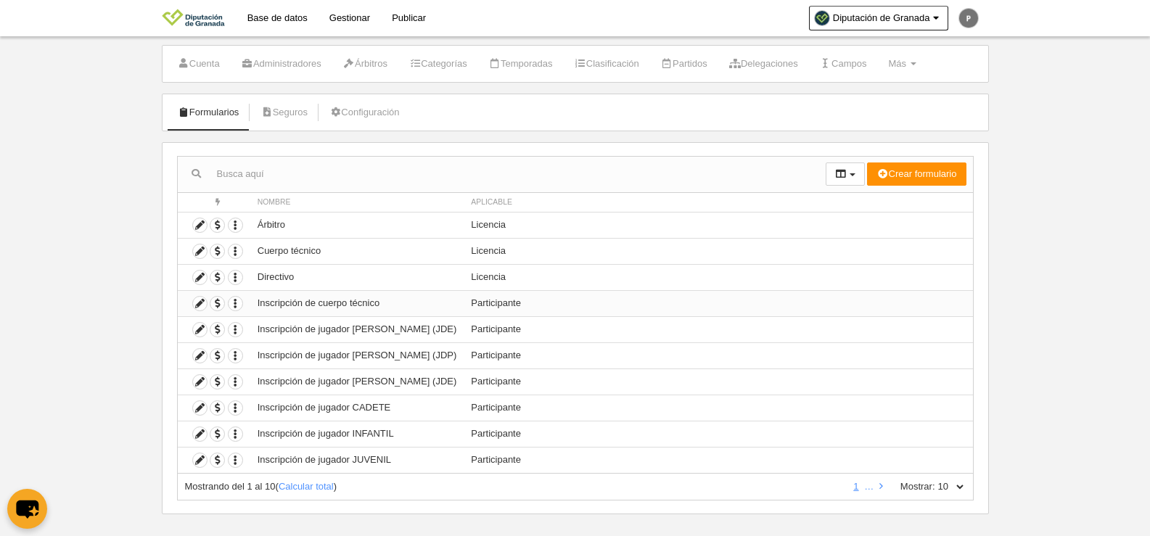
scroll to position [43, 0]
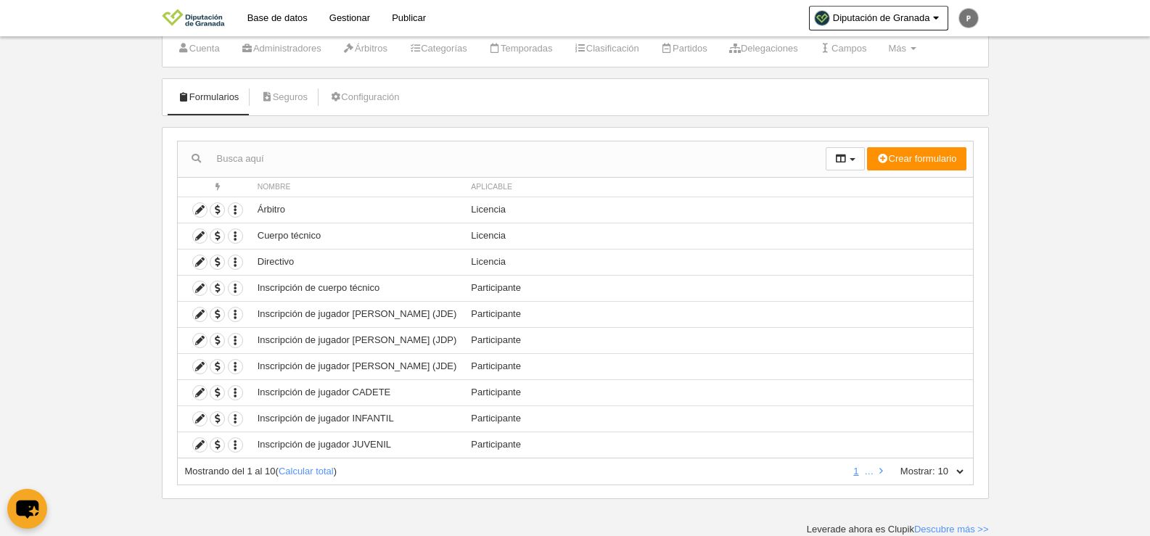
click at [956, 469] on select "10 25 50 100 500" at bounding box center [950, 471] width 30 height 13
select select "50"
click at [935, 465] on select "10 25 50 100 500" at bounding box center [950, 471] width 30 height 13
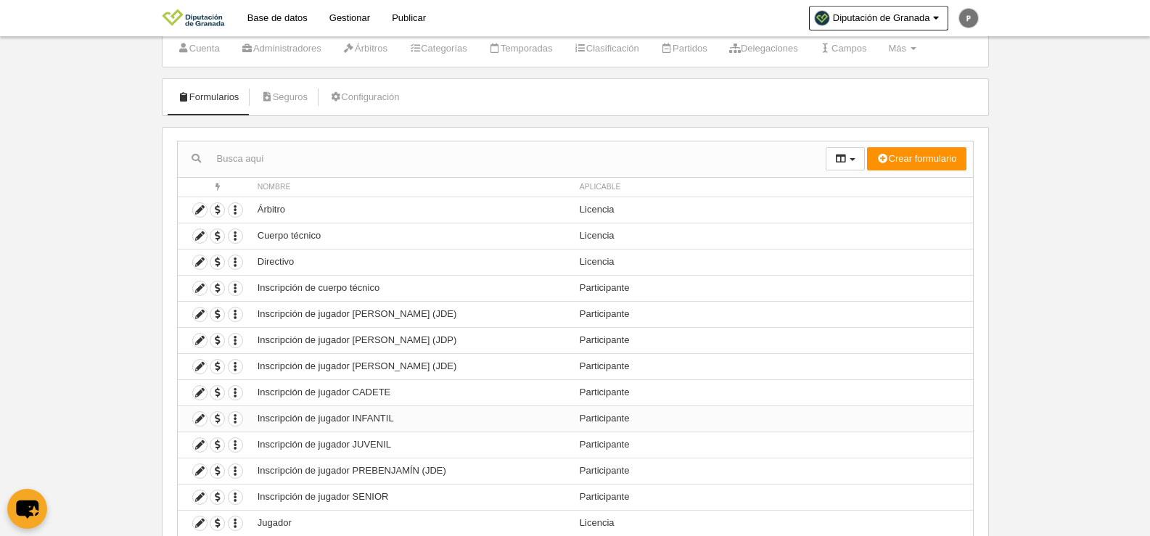
scroll to position [304, 0]
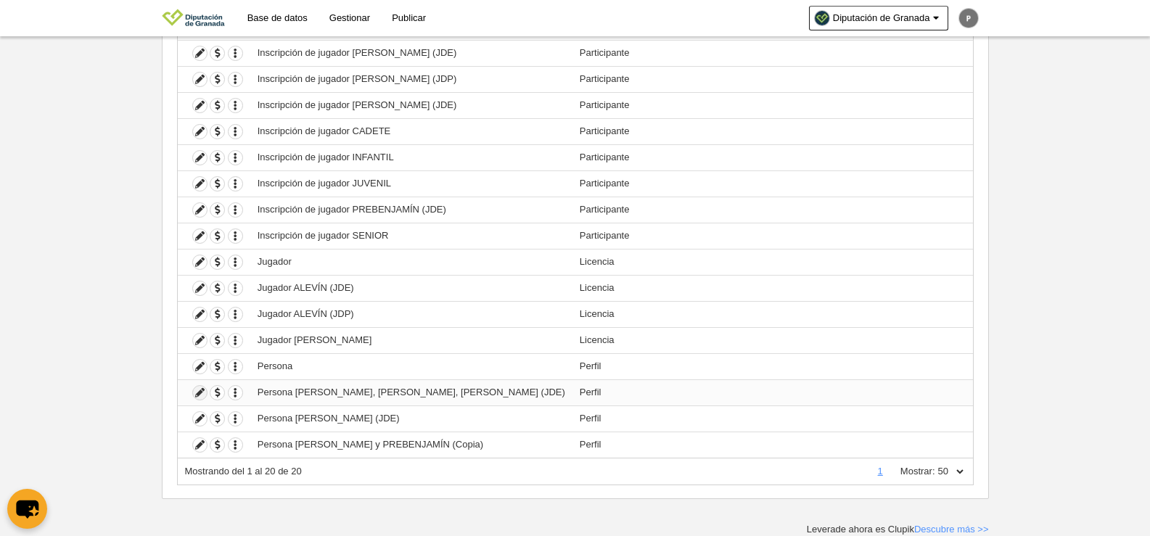
click at [197, 390] on icon at bounding box center [200, 393] width 14 height 14
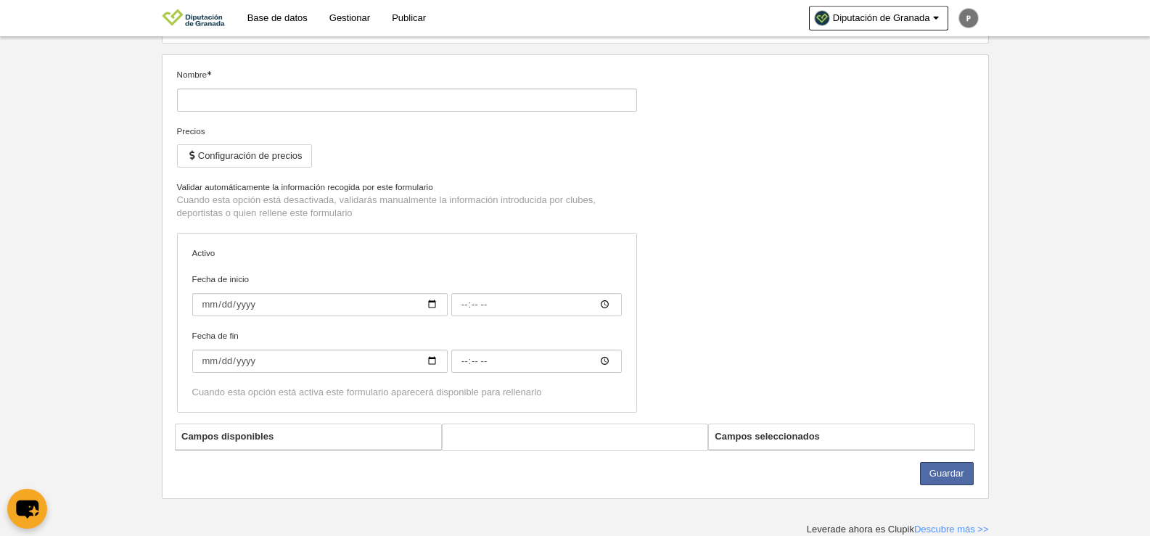
type input "Persona [PERSON_NAME], [PERSON_NAME], [PERSON_NAME] (JDE)"
checkbox input "true"
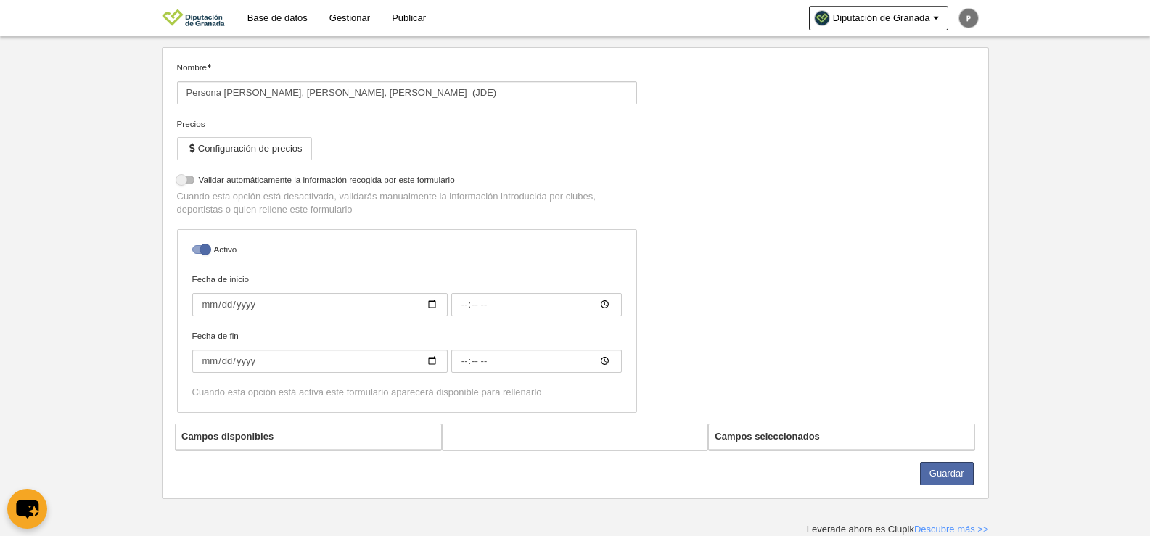
scroll to position [376, 0]
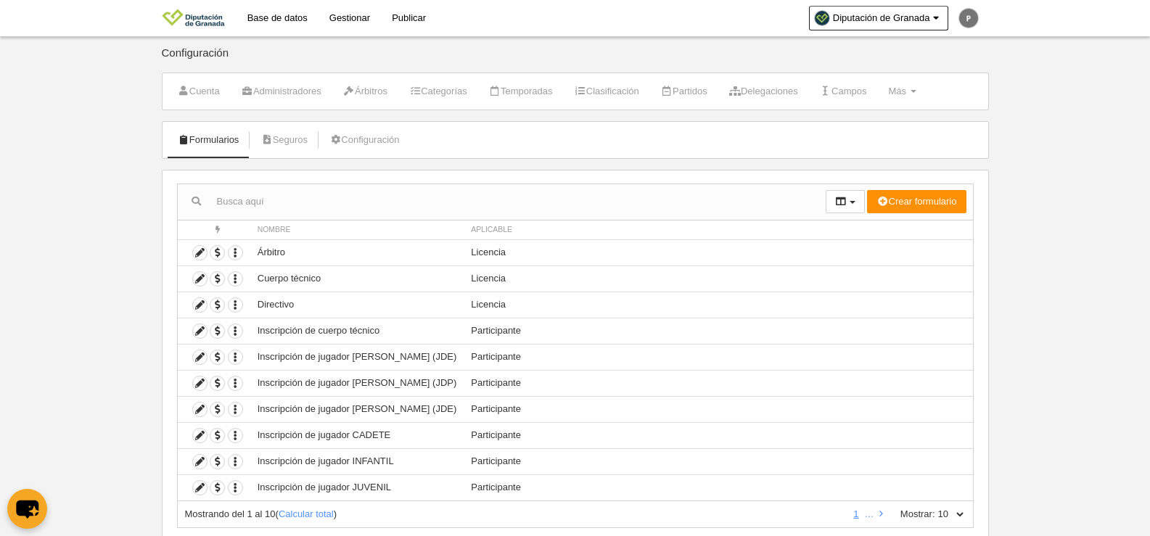
click at [958, 514] on select "10 25 50 100 500" at bounding box center [950, 514] width 30 height 13
select select "50"
click at [935, 508] on select "10 25 50 100 500" at bounding box center [950, 514] width 30 height 13
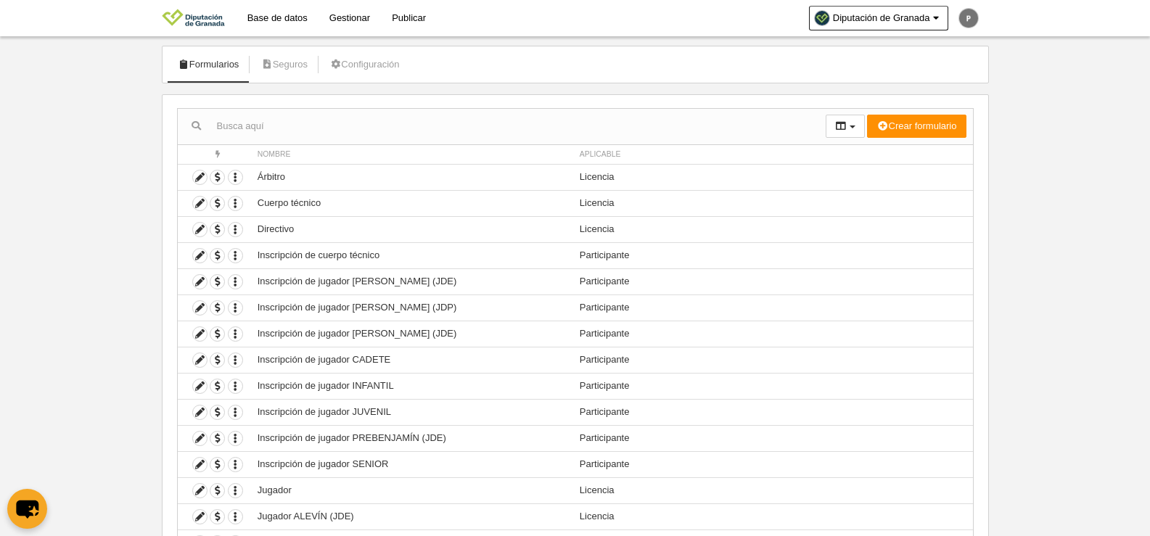
scroll to position [304, 0]
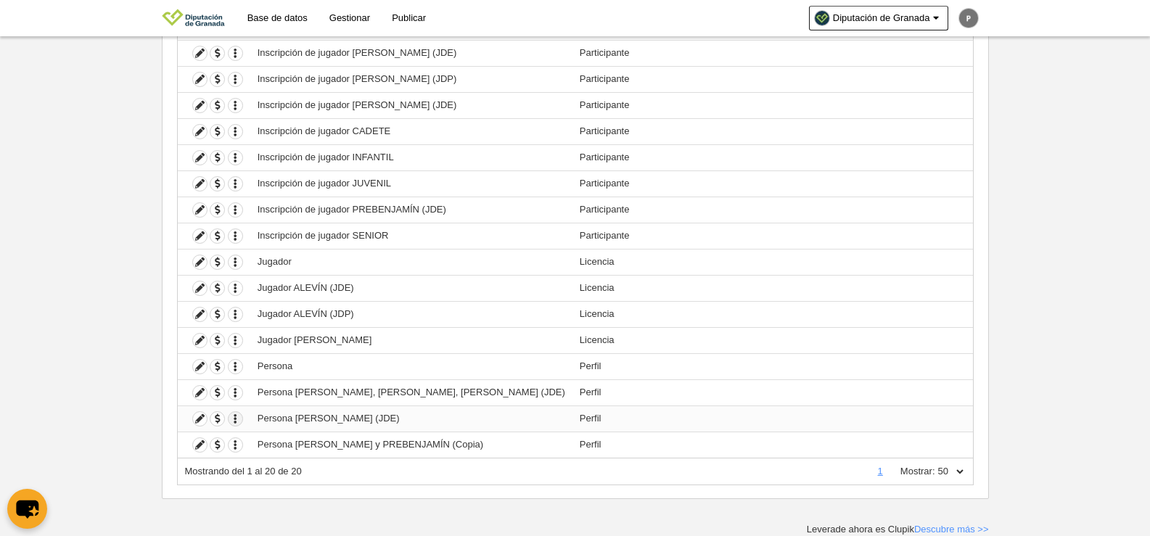
click at [237, 422] on icon "button" at bounding box center [236, 419] width 14 height 14
click at [232, 424] on icon "button" at bounding box center [236, 419] width 14 height 14
click at [234, 419] on icon "button" at bounding box center [236, 419] width 14 height 14
click at [456, 416] on td "Persona [PERSON_NAME] (JDE)" at bounding box center [411, 419] width 322 height 26
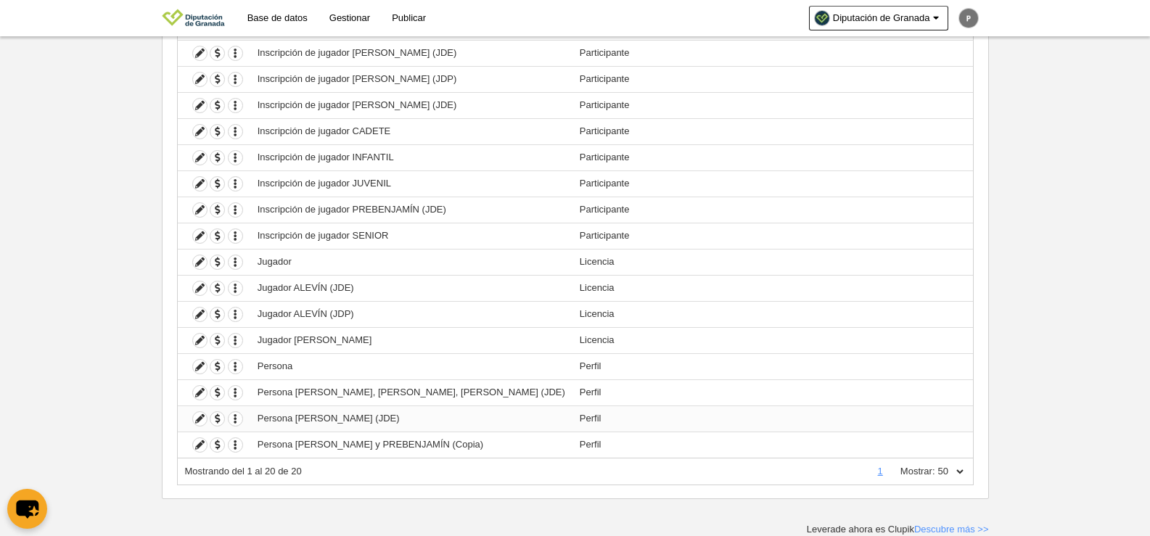
click at [456, 416] on td "Persona [PERSON_NAME] (JDE)" at bounding box center [411, 419] width 322 height 26
click at [238, 422] on icon "button" at bounding box center [236, 419] width 14 height 14
click at [728, 418] on td "Perfil" at bounding box center [772, 419] width 401 height 26
click at [205, 422] on icon at bounding box center [200, 419] width 14 height 14
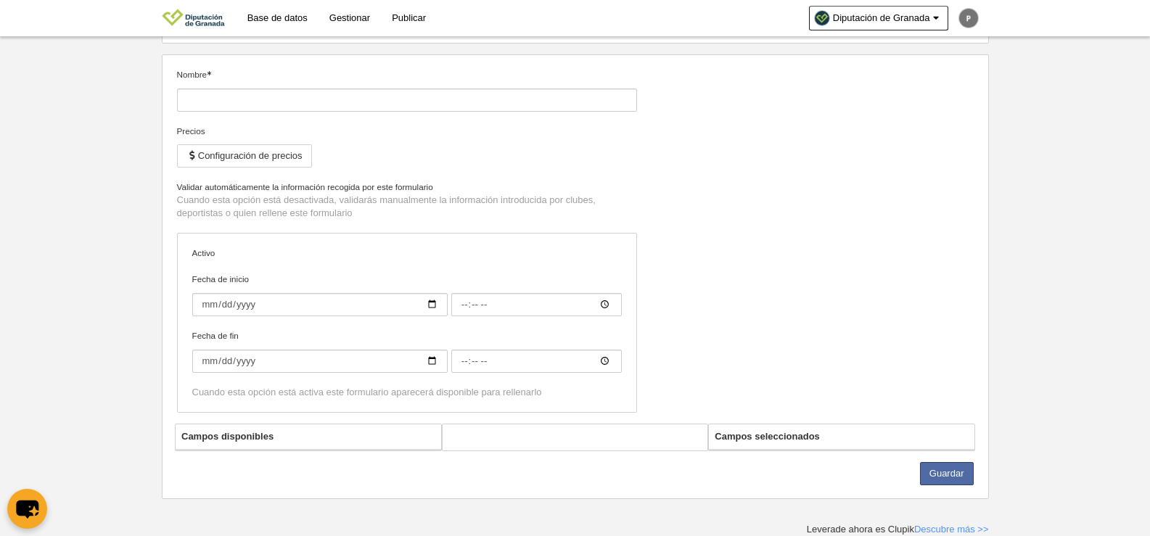
scroll to position [115, 0]
type input "Persona [PERSON_NAME] (JDE)"
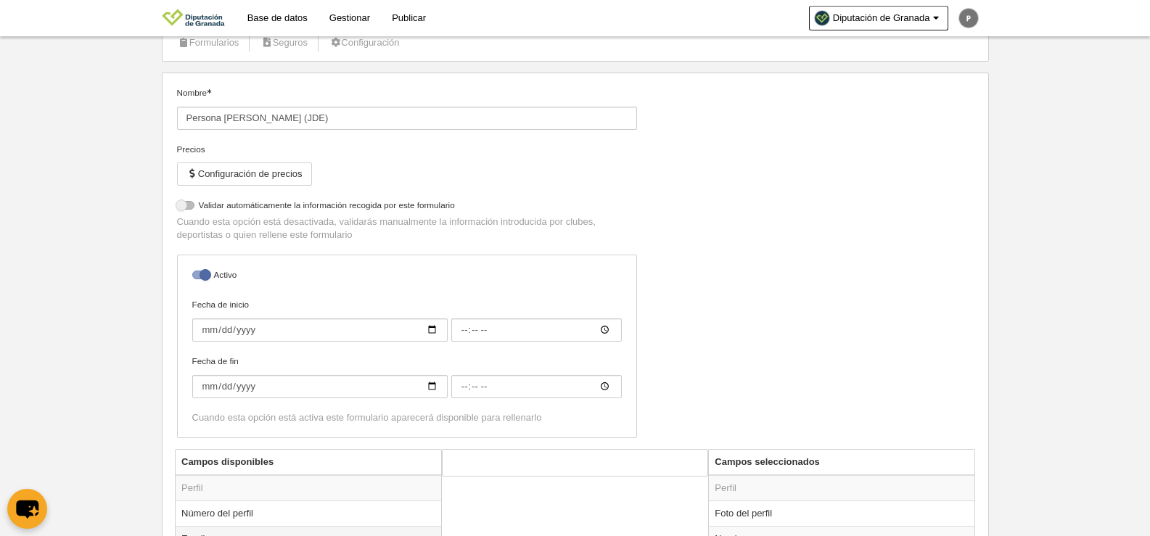
scroll to position [86, 0]
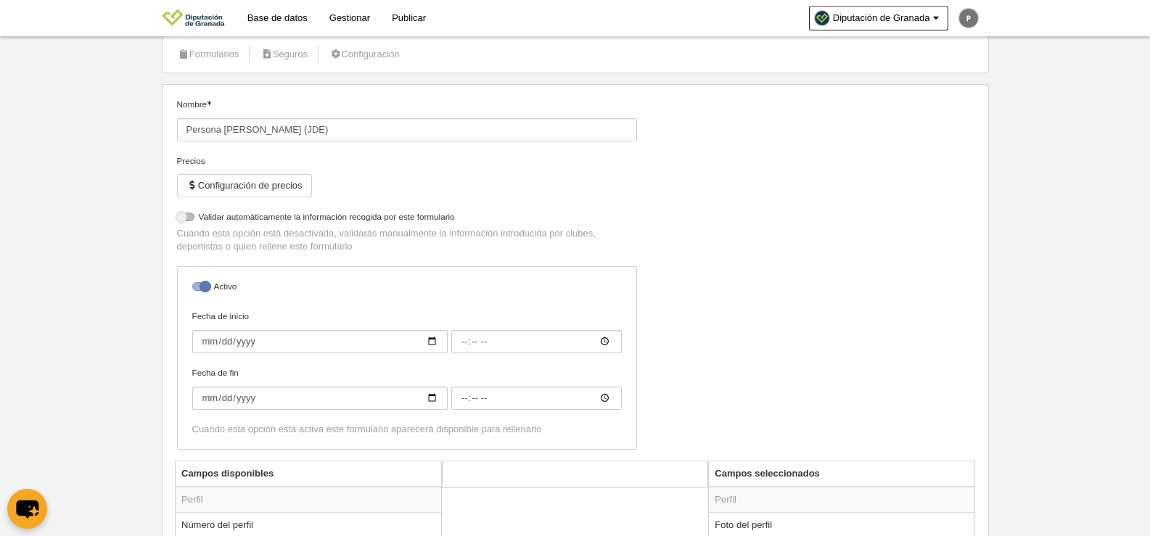
click at [202, 290] on div at bounding box center [200, 286] width 17 height 9
click at [202, 290] on input "checkbox" at bounding box center [197, 290] width 9 height 9
checkbox input "false"
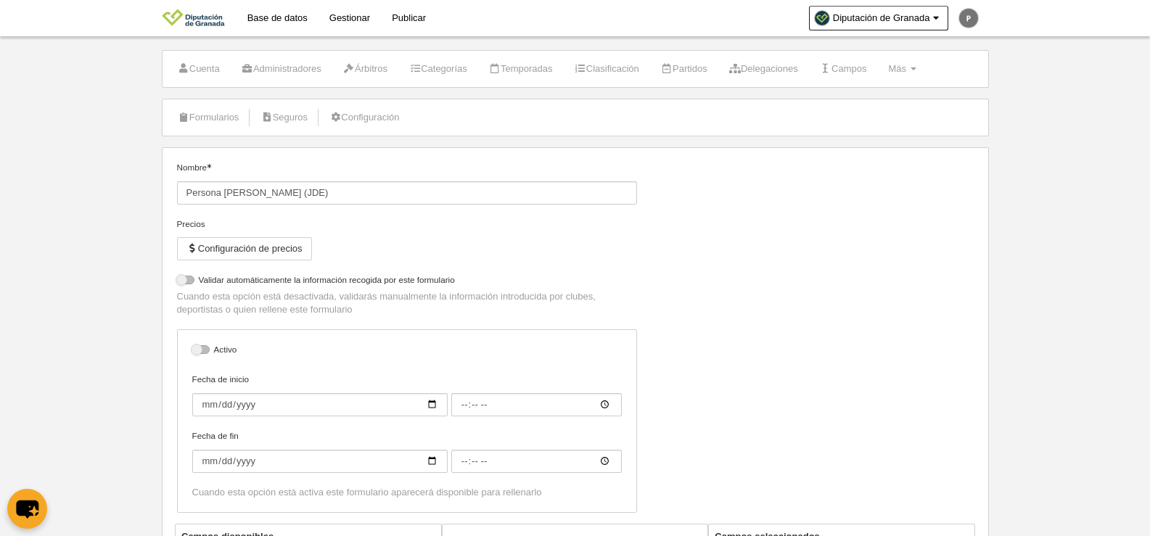
scroll to position [0, 0]
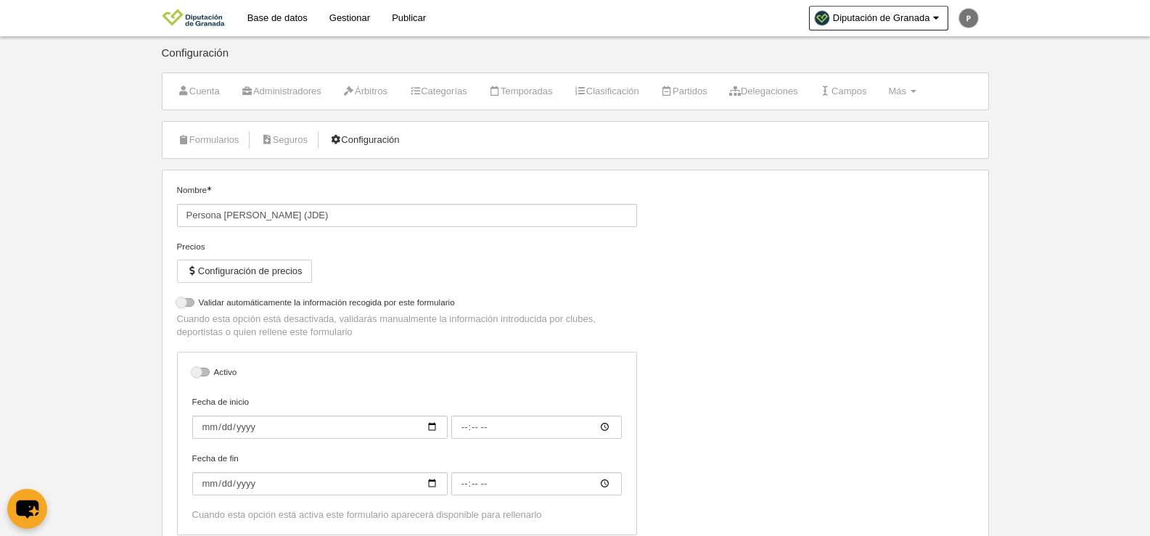
click at [363, 136] on link "Configuración" at bounding box center [364, 140] width 86 height 22
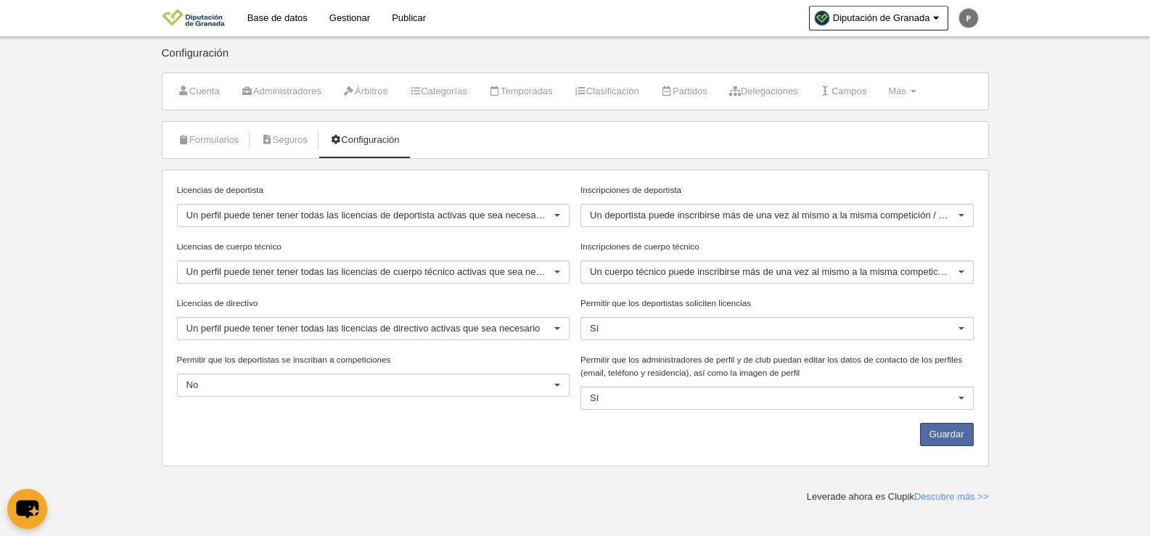
click at [363, 136] on link "Configuración" at bounding box center [364, 140] width 86 height 22
click at [225, 140] on link "Formularios" at bounding box center [209, 140] width 78 height 22
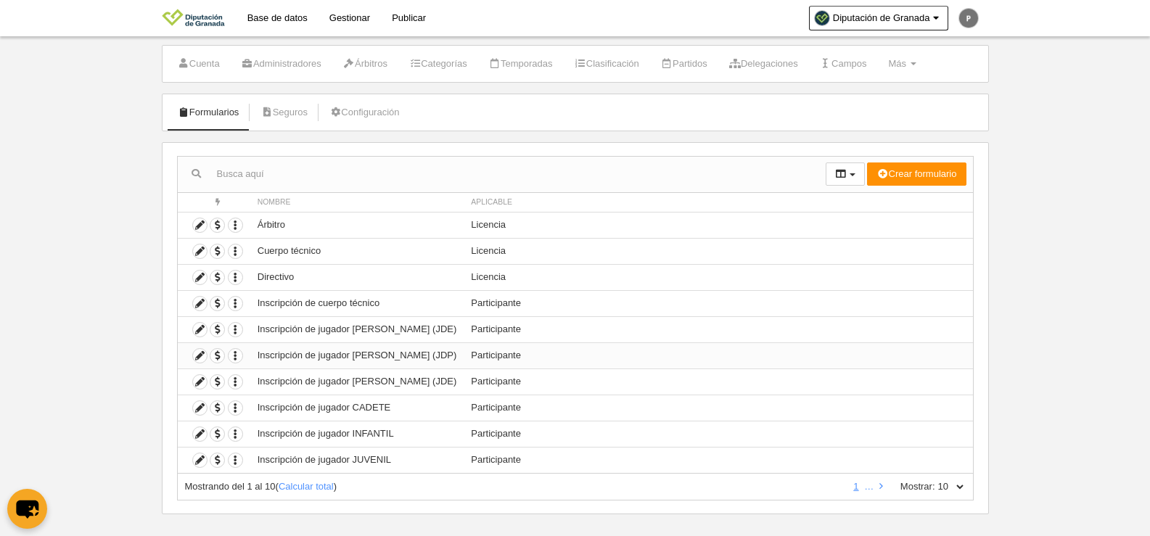
scroll to position [43, 0]
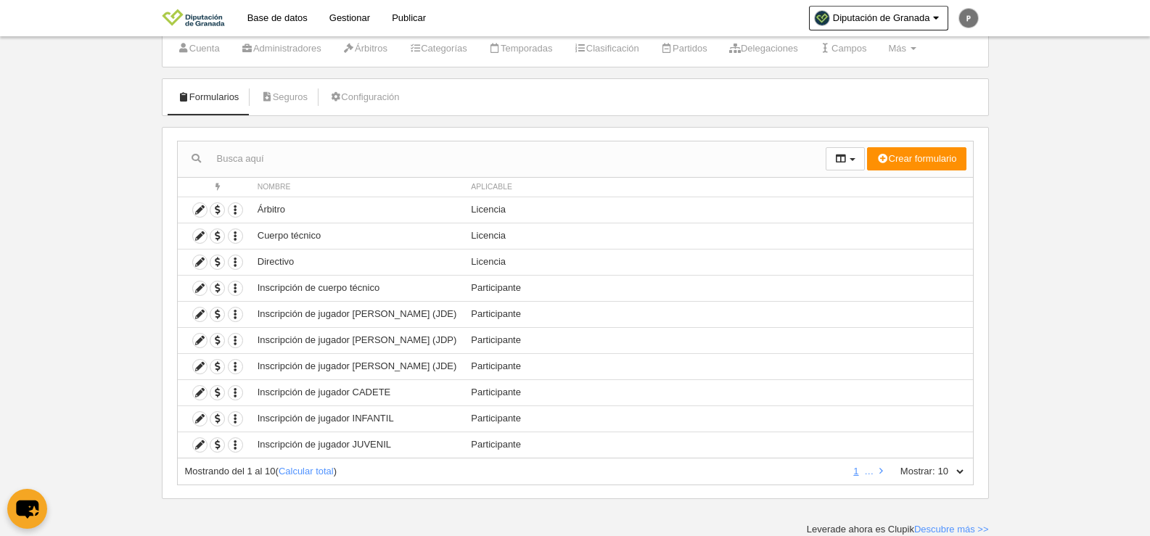
click at [939, 474] on select "10 25 50 100 500" at bounding box center [950, 471] width 30 height 13
select select "50"
click at [935, 465] on select "10 25 50 100 500" at bounding box center [950, 471] width 30 height 13
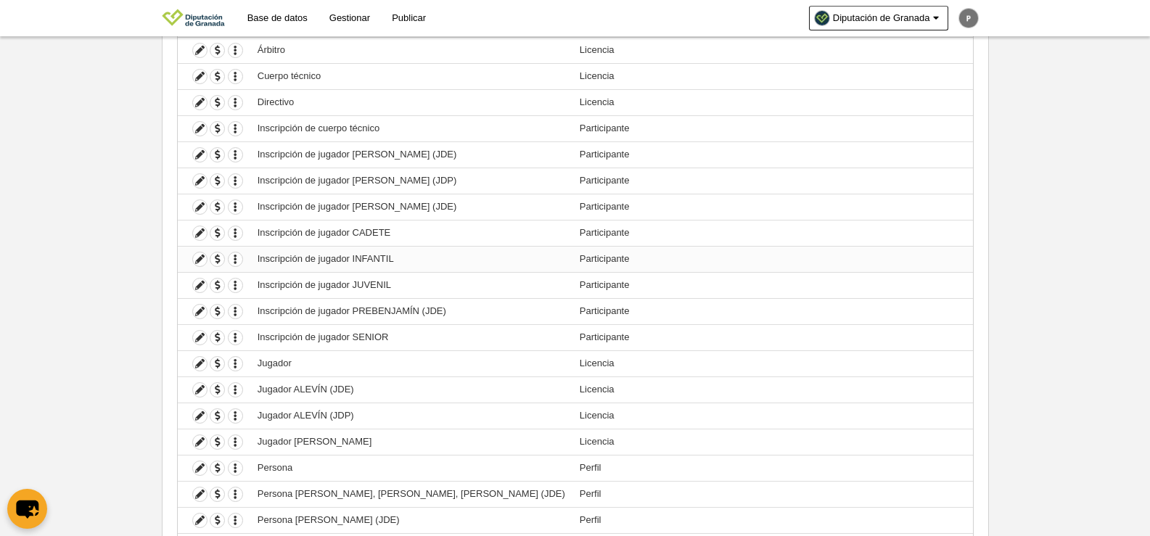
scroll to position [304, 0]
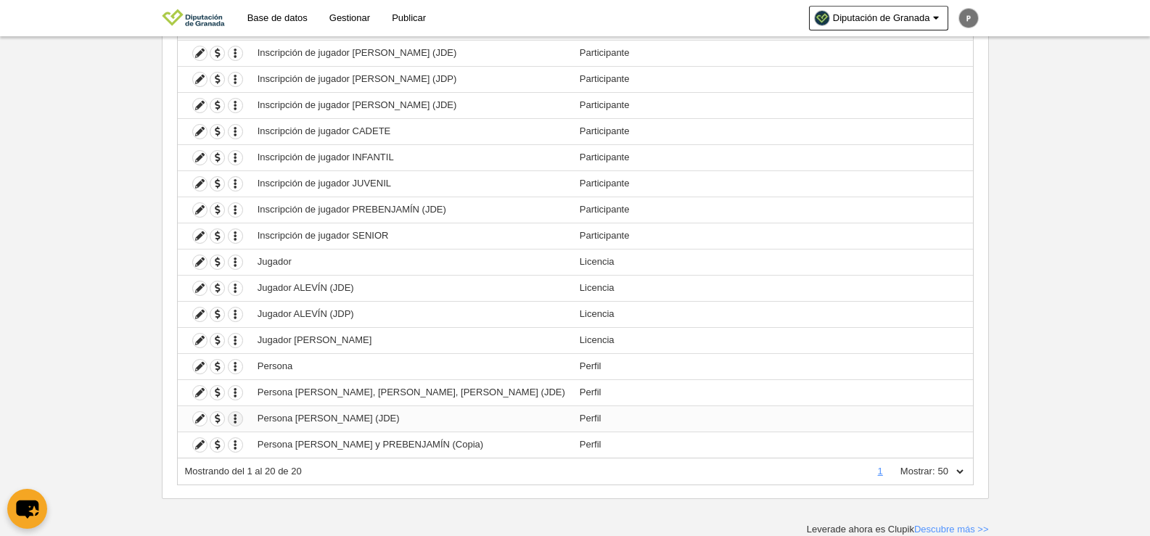
click at [237, 421] on icon "button" at bounding box center [236, 419] width 14 height 14
click at [236, 443] on icon "button" at bounding box center [236, 445] width 14 height 14
click at [276, 496] on button "Borrar formulario" at bounding box center [288, 493] width 91 height 13
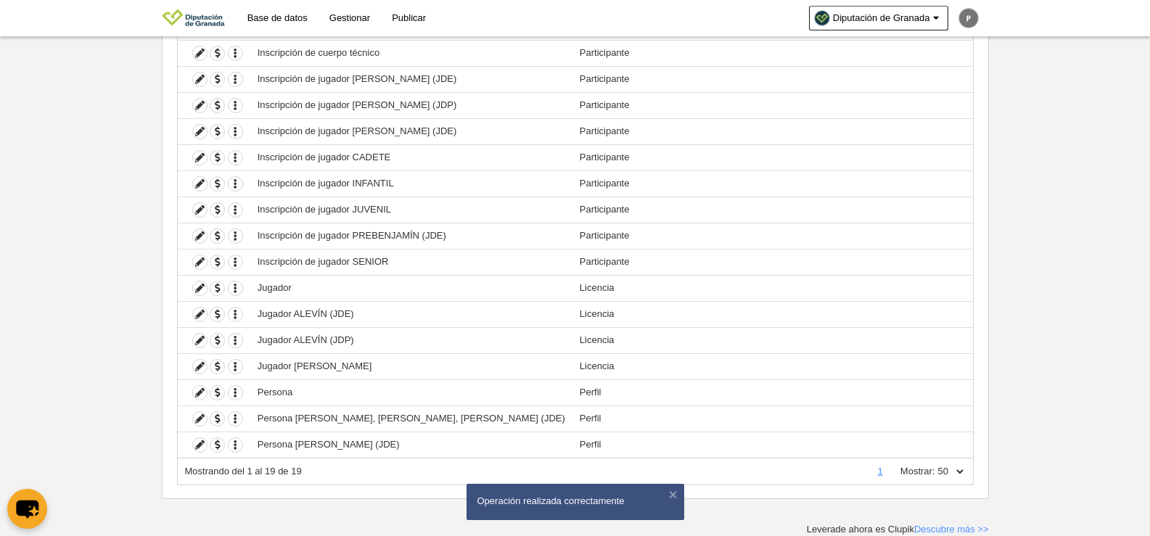
scroll to position [278, 0]
click at [233, 446] on icon "button" at bounding box center [236, 445] width 14 height 14
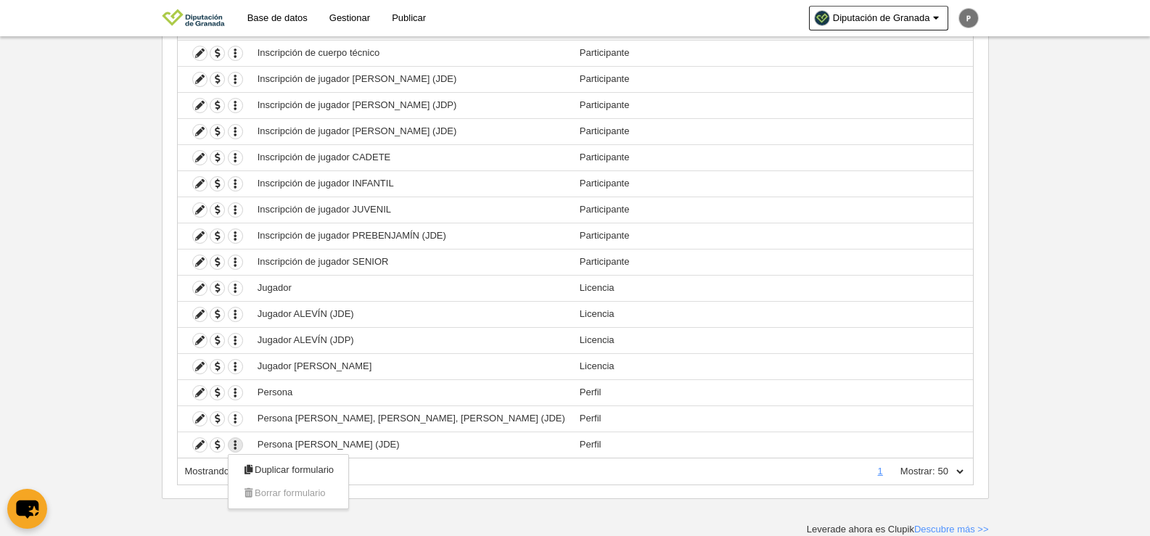
click at [201, 419] on icon at bounding box center [200, 419] width 14 height 14
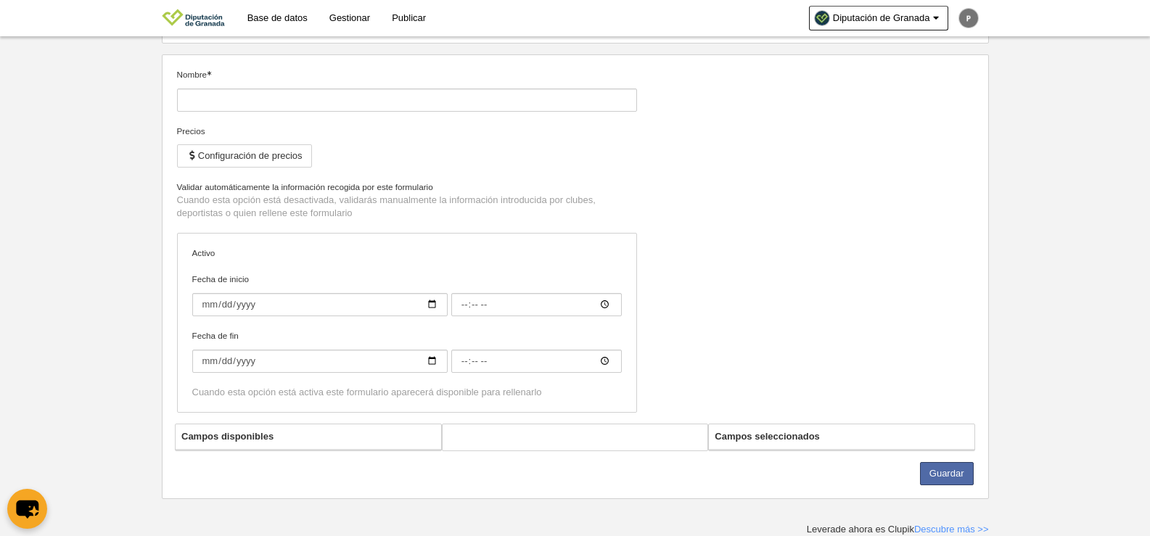
type input "Persona [PERSON_NAME], [PERSON_NAME], [PERSON_NAME] (JDE)"
checkbox input "true"
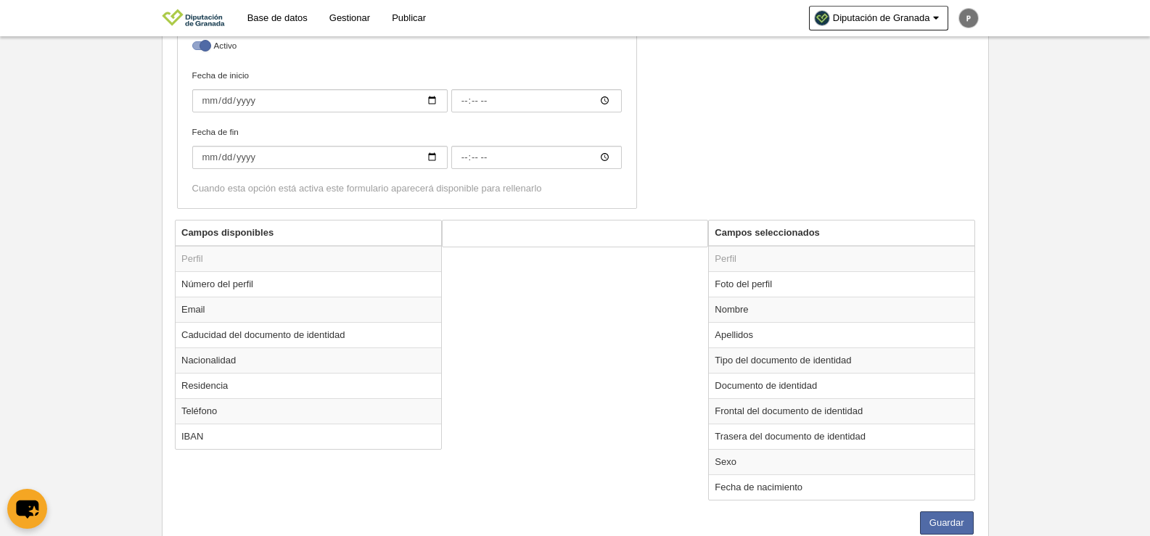
scroll to position [376, 0]
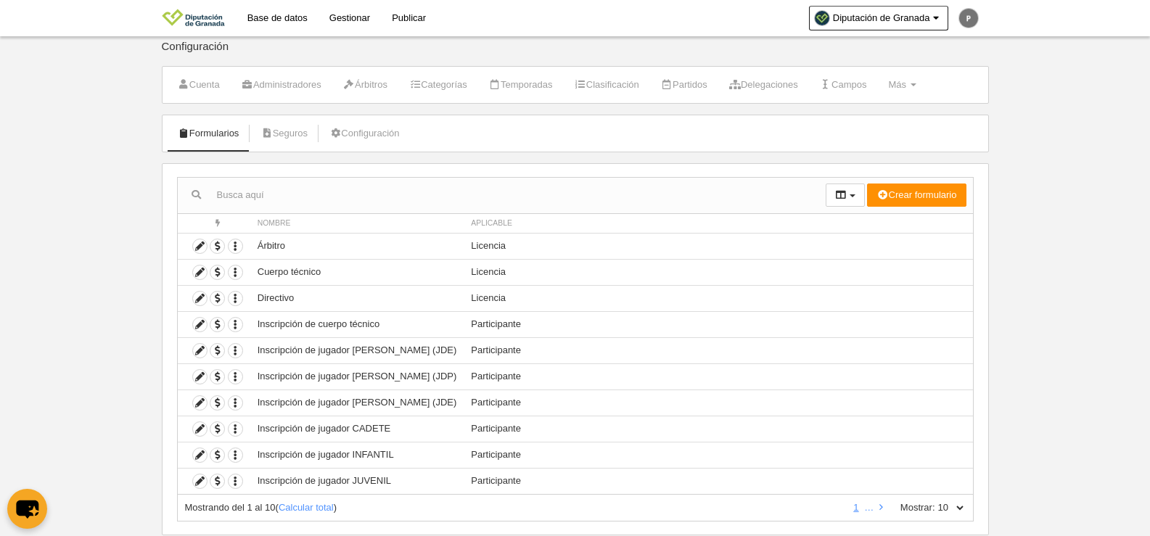
scroll to position [43, 0]
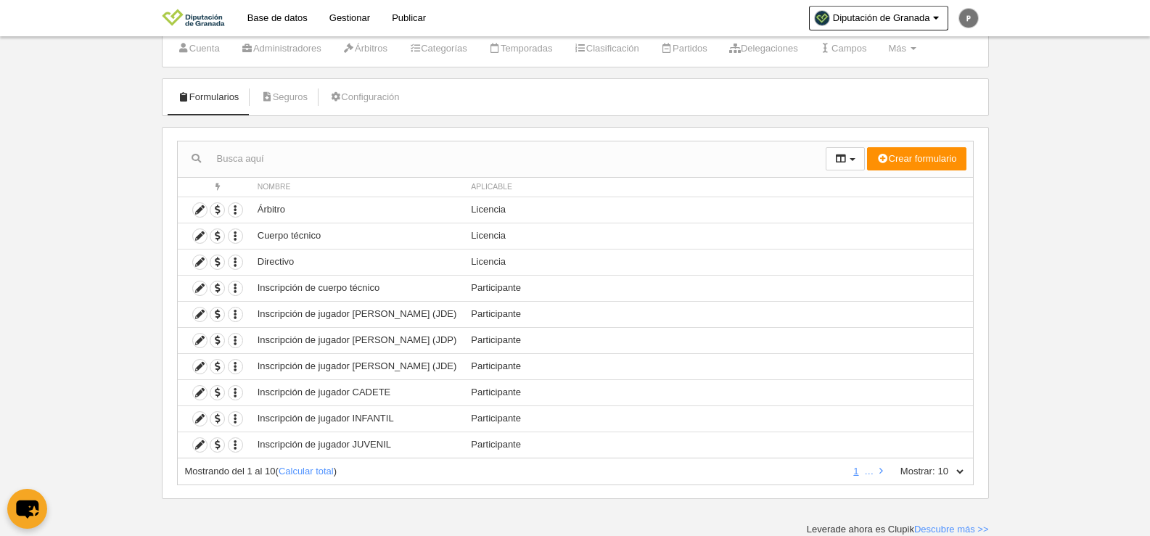
click at [951, 469] on select "10 25 50 100 500" at bounding box center [950, 471] width 30 height 13
select select "100"
click at [935, 465] on select "10 25 50 100 500" at bounding box center [950, 471] width 30 height 13
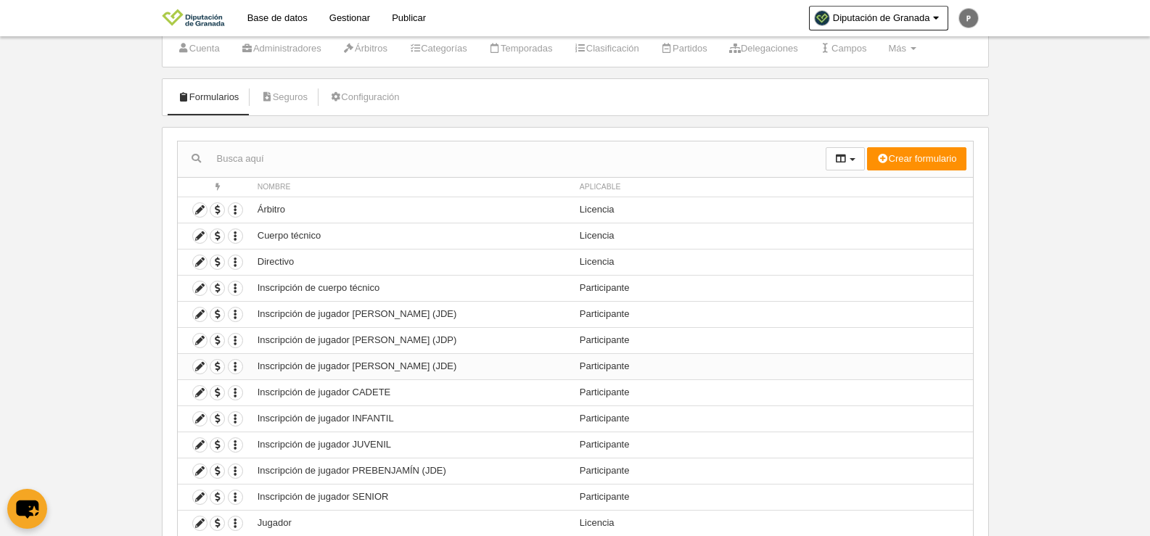
scroll to position [278, 0]
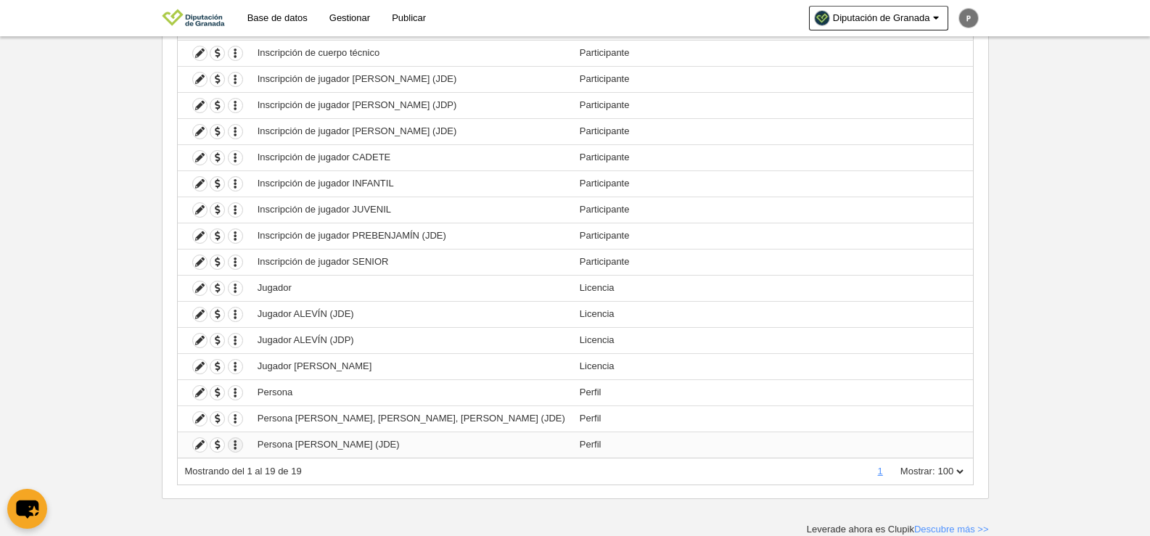
click at [235, 452] on button "button" at bounding box center [235, 445] width 15 height 15
click at [324, 454] on ul "Duplicar formulario Borrar formulario" at bounding box center [288, 481] width 121 height 55
click at [232, 443] on icon "button" at bounding box center [236, 445] width 14 height 14
click at [238, 422] on icon "button" at bounding box center [236, 419] width 14 height 14
click at [240, 396] on icon "button" at bounding box center [236, 393] width 14 height 14
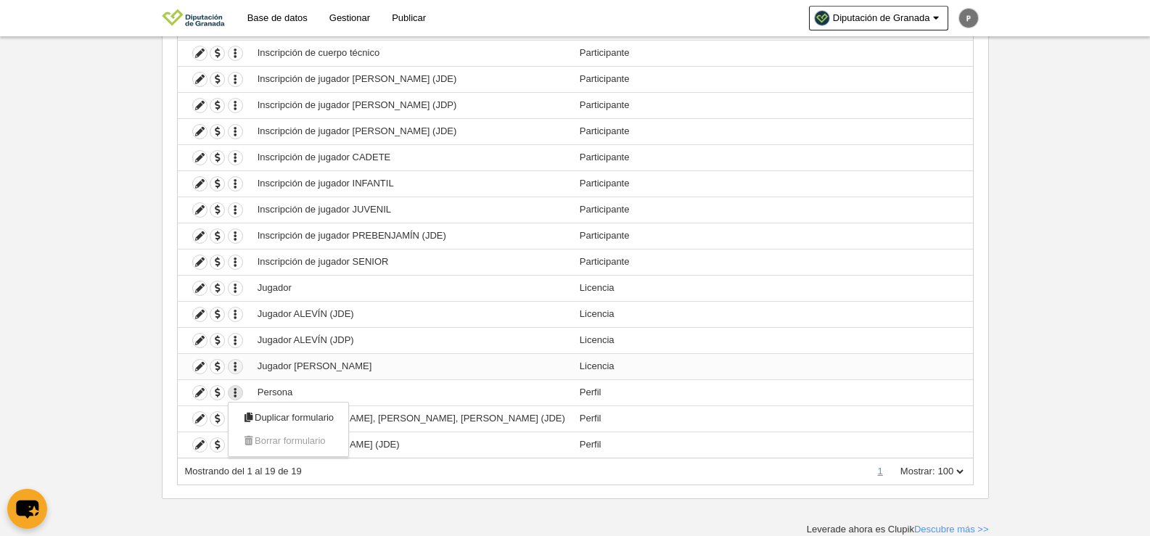
click at [239, 364] on icon "button" at bounding box center [236, 367] width 14 height 14
click at [234, 341] on icon "button" at bounding box center [236, 341] width 14 height 14
click at [234, 321] on button "button" at bounding box center [235, 314] width 15 height 15
click at [234, 288] on icon "button" at bounding box center [236, 289] width 14 height 14
click at [237, 266] on icon "button" at bounding box center [236, 262] width 14 height 14
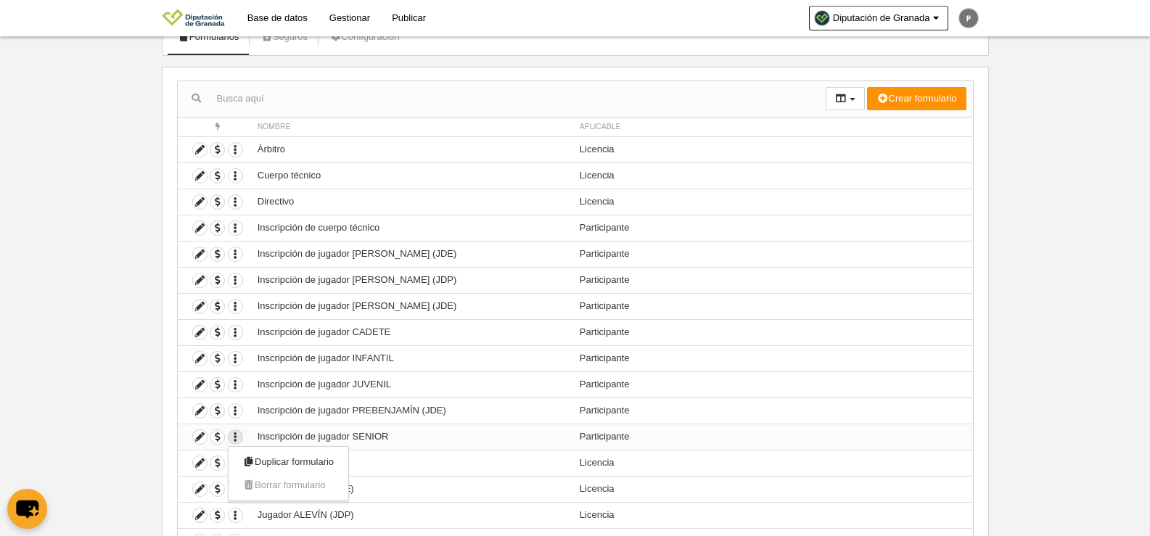
scroll to position [0, 0]
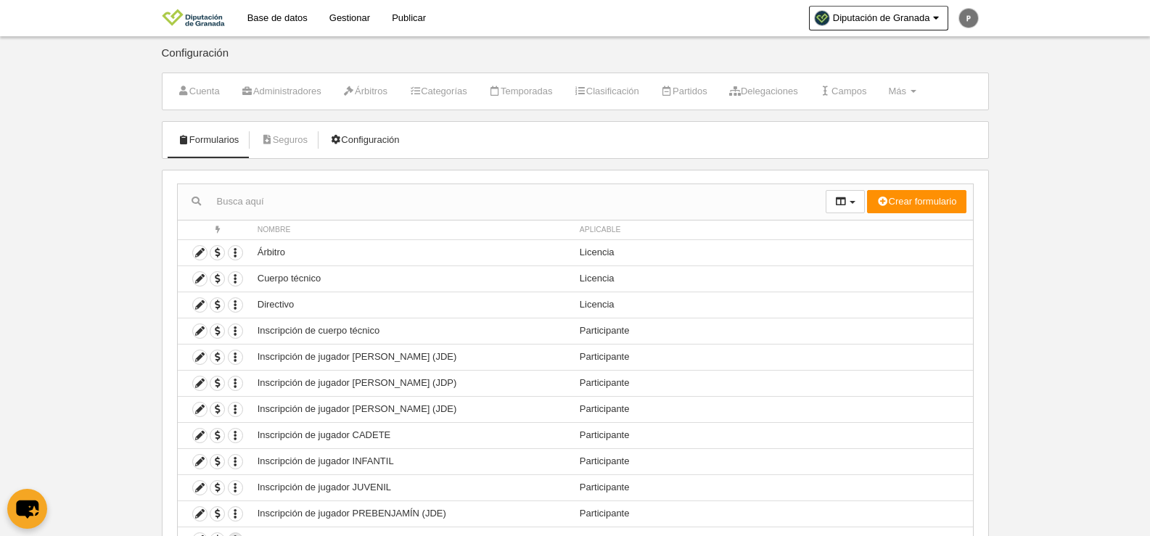
click at [365, 139] on link "Configuración" at bounding box center [364, 140] width 86 height 22
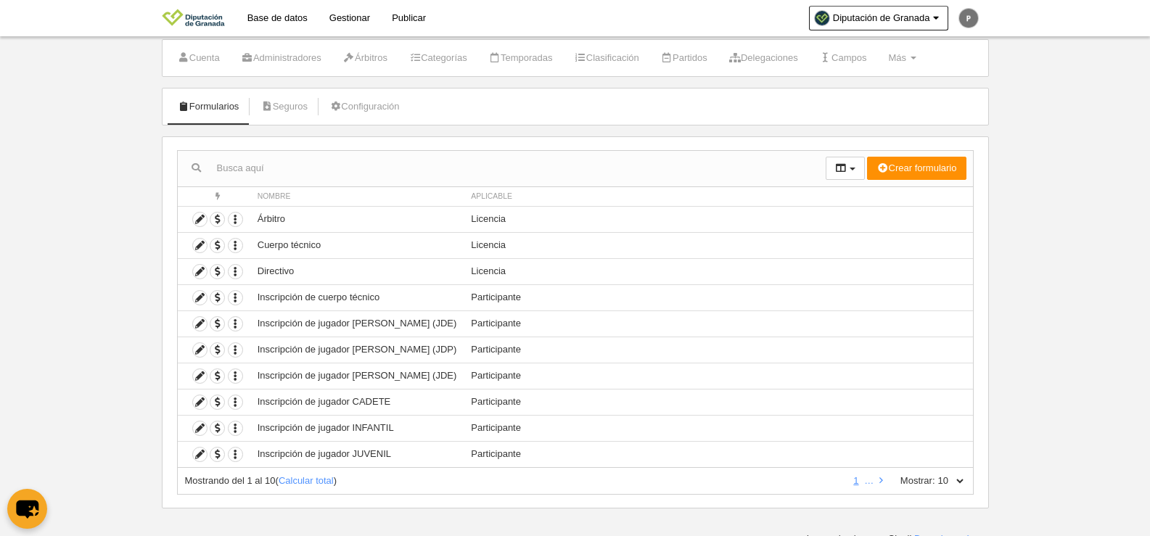
scroll to position [43, 0]
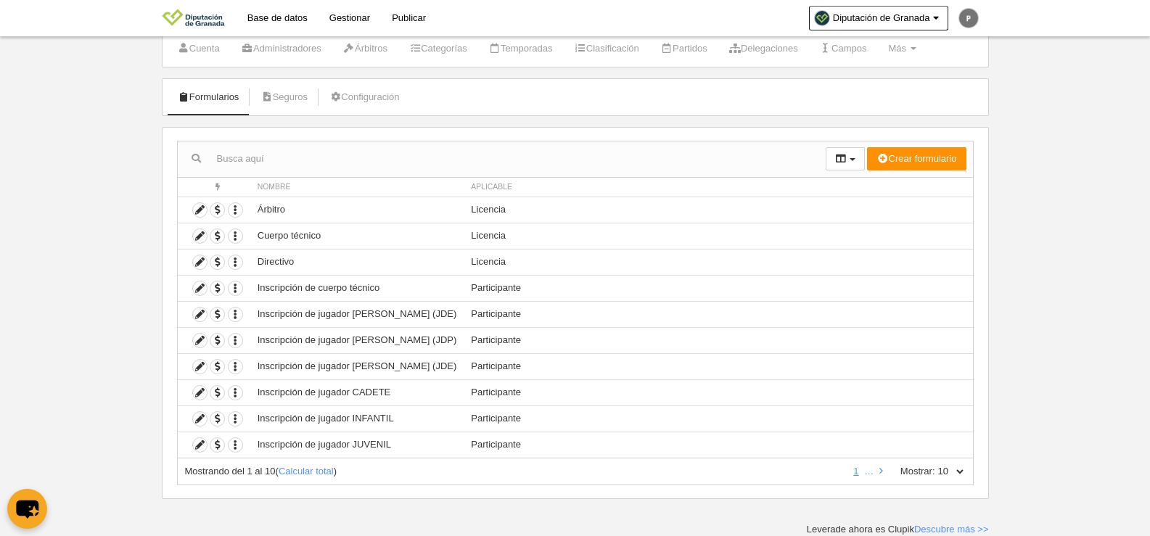
click at [948, 473] on select "10 25 50 100 500" at bounding box center [950, 471] width 30 height 13
select select "100"
click at [935, 465] on select "10 25 50 100 500" at bounding box center [950, 471] width 30 height 13
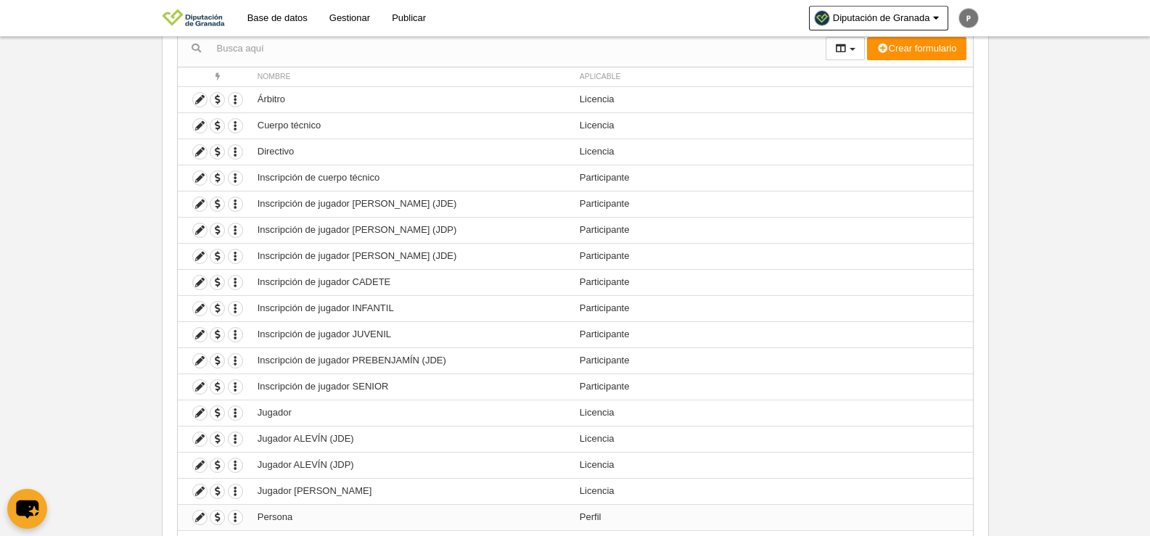
scroll to position [278, 0]
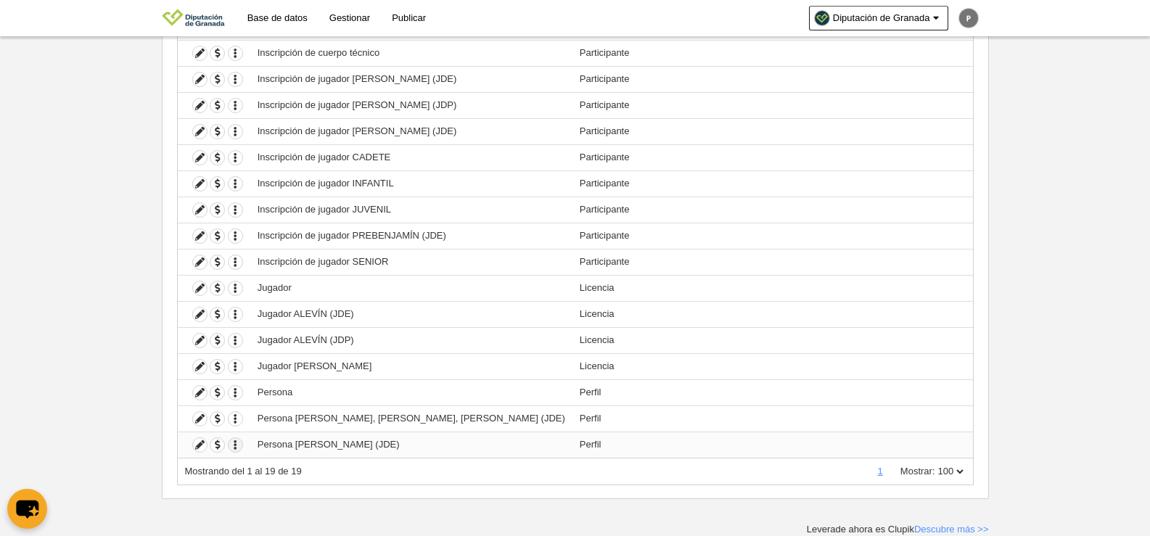
click at [234, 443] on icon "button" at bounding box center [236, 445] width 14 height 14
click at [200, 443] on icon at bounding box center [200, 445] width 14 height 14
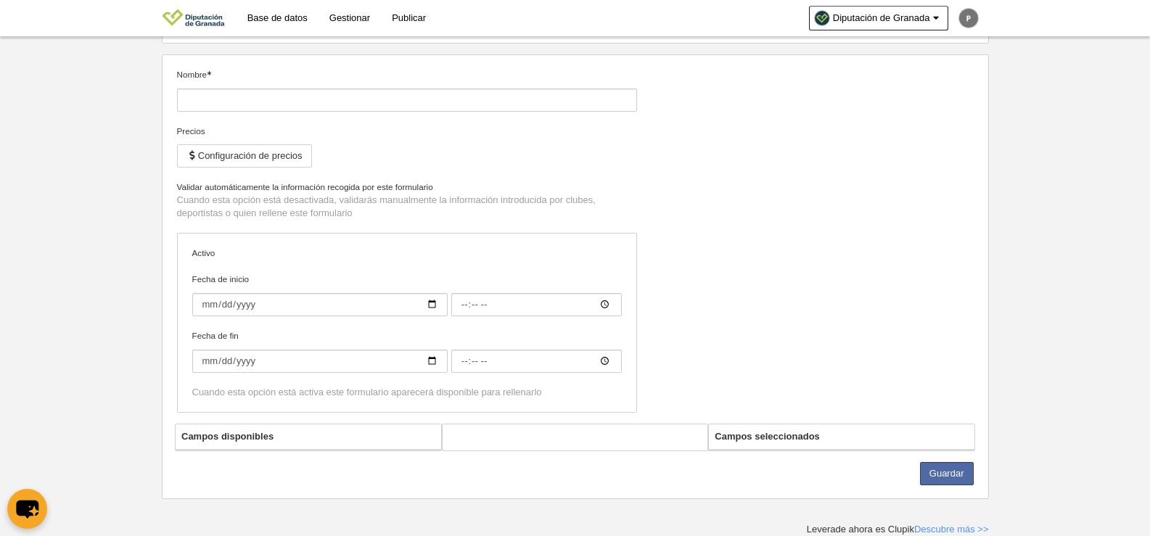
type input "Persona [PERSON_NAME] (JDE)"
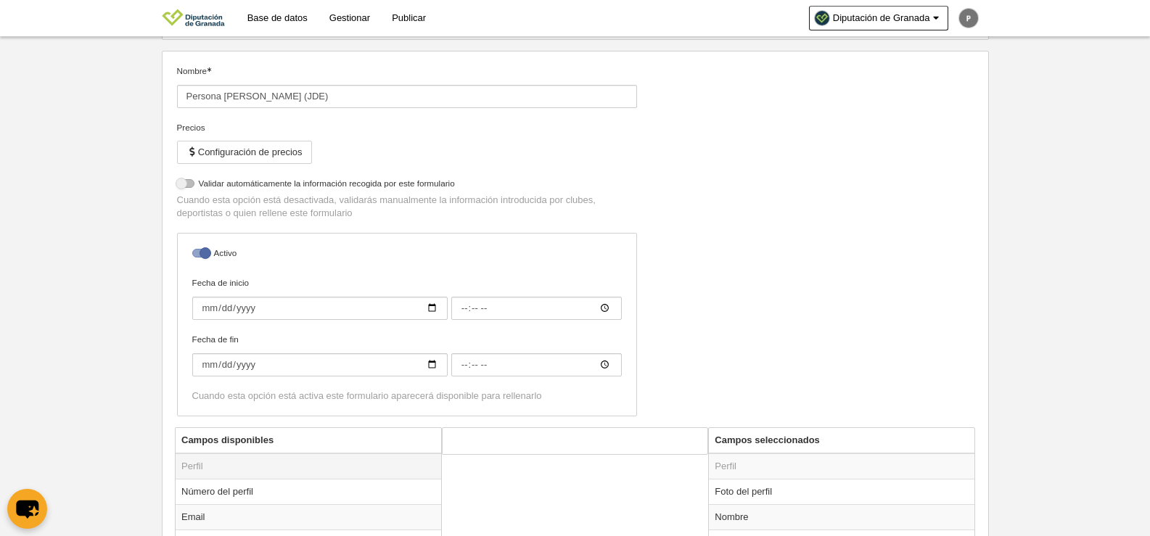
scroll to position [86, 0]
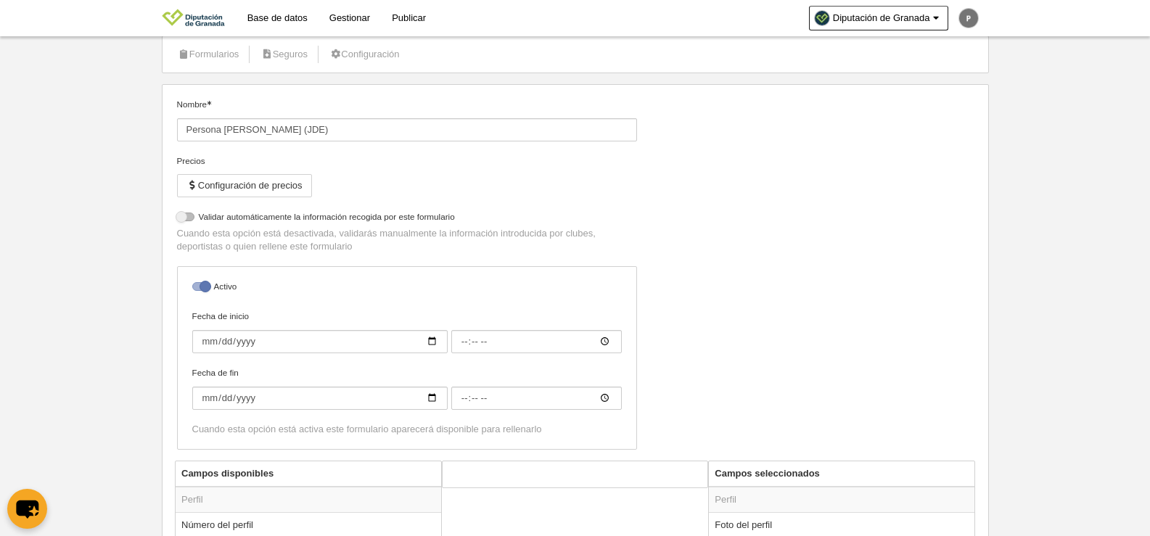
click at [193, 284] on div at bounding box center [200, 286] width 17 height 9
click at [193, 286] on input "checkbox" at bounding box center [197, 290] width 9 height 9
checkbox input "false"
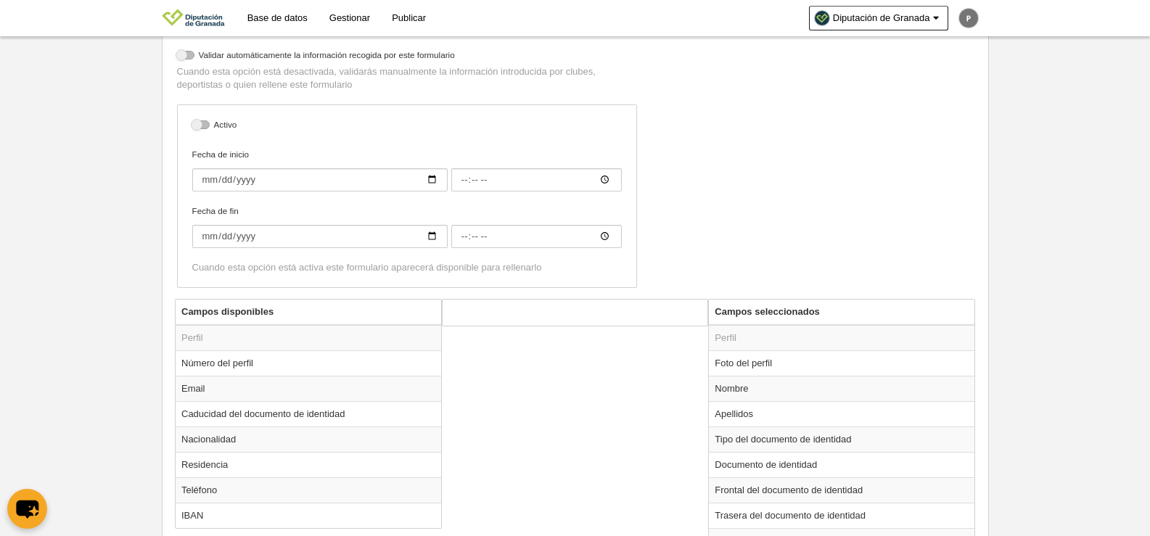
scroll to position [376, 0]
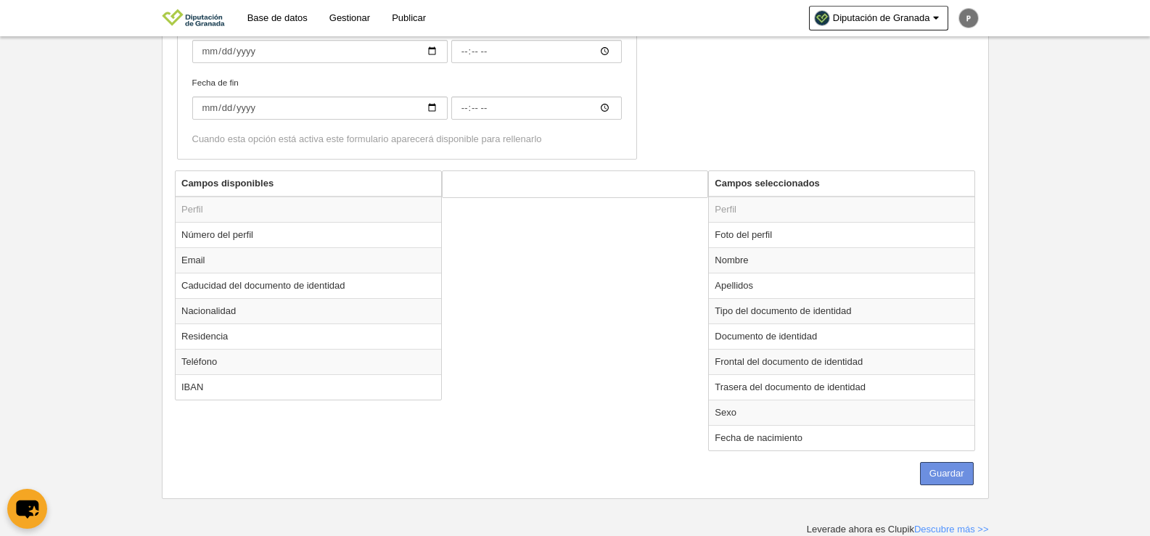
click at [950, 474] on button "Guardar" at bounding box center [947, 473] width 54 height 23
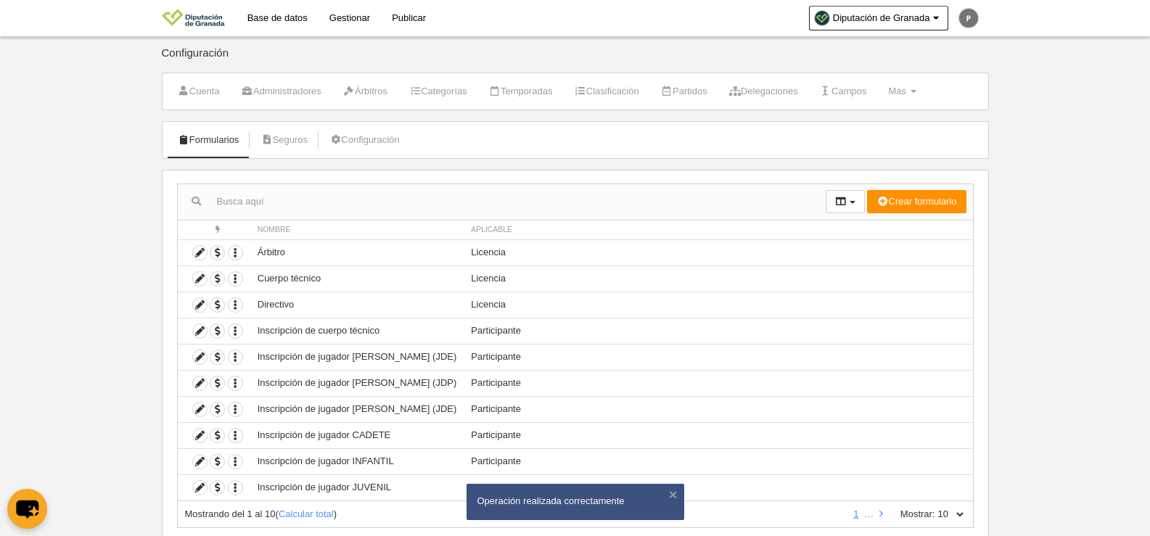
click at [950, 513] on select "10 25 50 100 500" at bounding box center [950, 514] width 30 height 13
select select "25"
click at [935, 508] on select "10 25 50 100 500" at bounding box center [950, 514] width 30 height 13
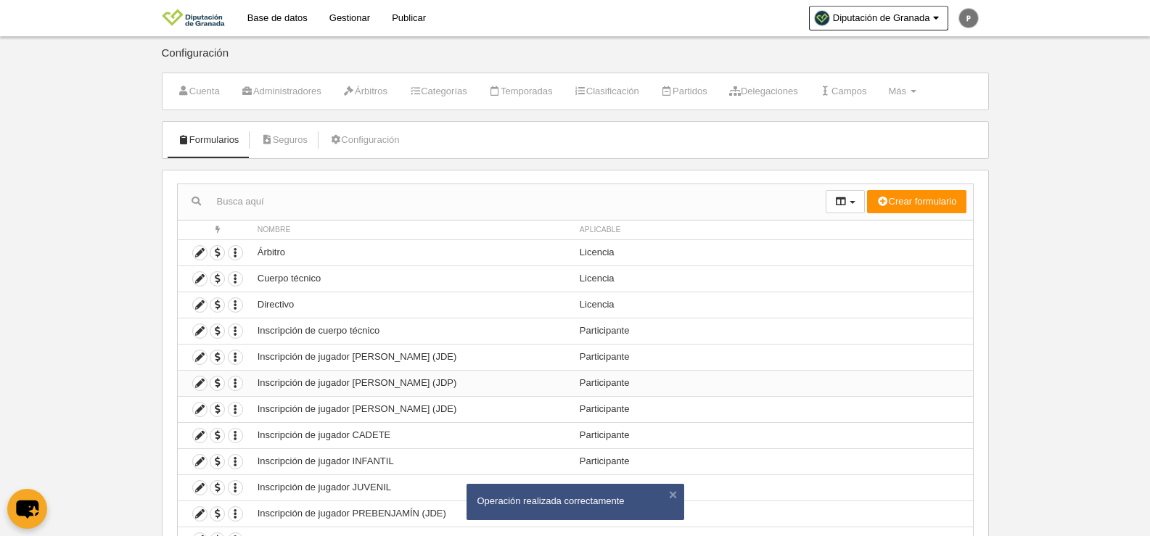
scroll to position [278, 0]
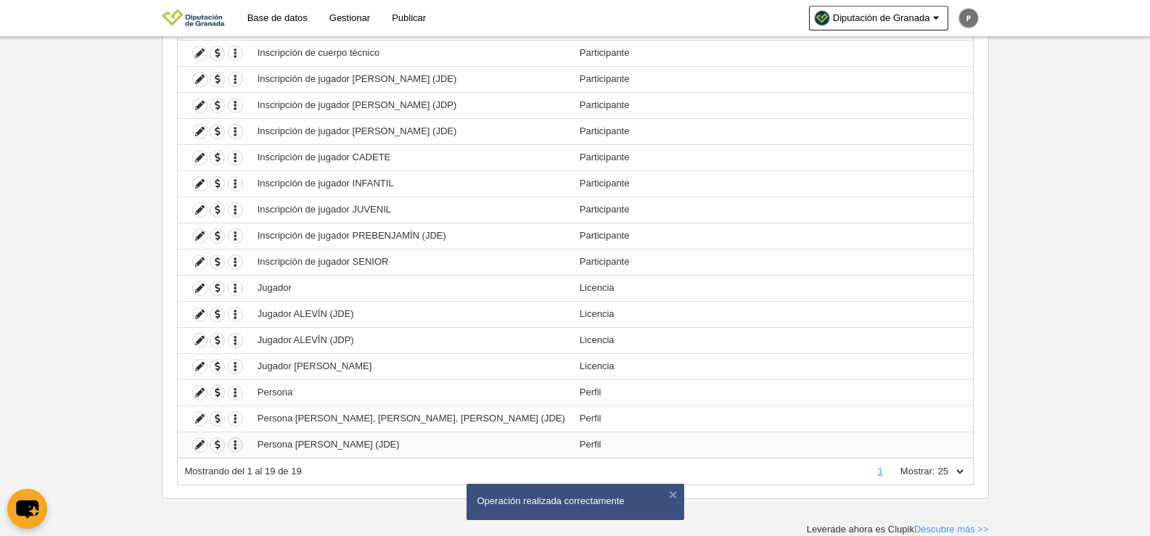
click at [236, 450] on icon "button" at bounding box center [236, 445] width 14 height 14
click at [241, 418] on icon "button" at bounding box center [236, 419] width 14 height 14
click at [237, 386] on icon "button" at bounding box center [236, 393] width 14 height 14
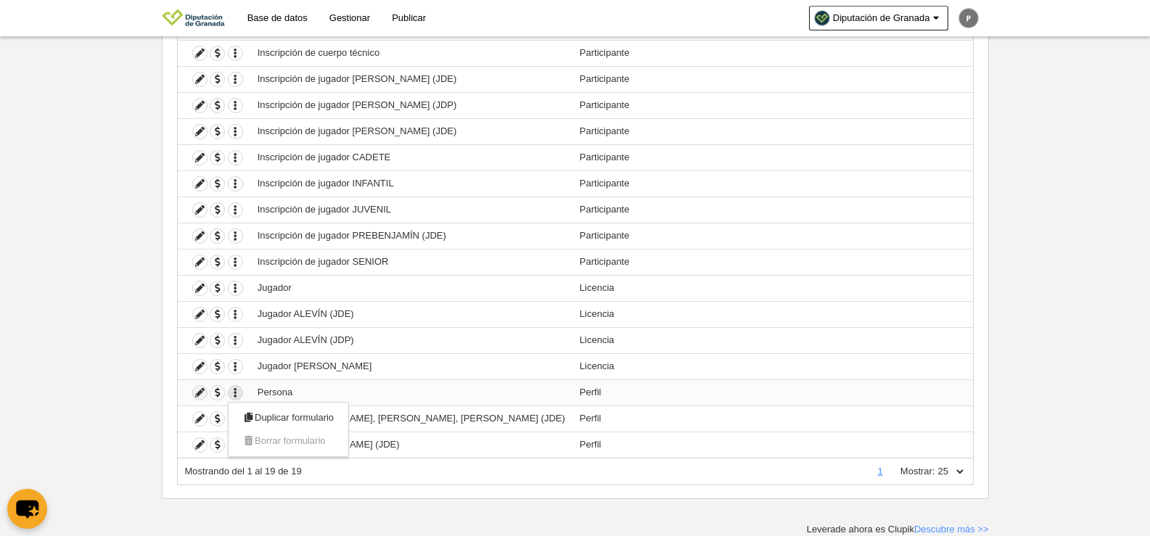
click at [205, 397] on icon at bounding box center [200, 393] width 14 height 14
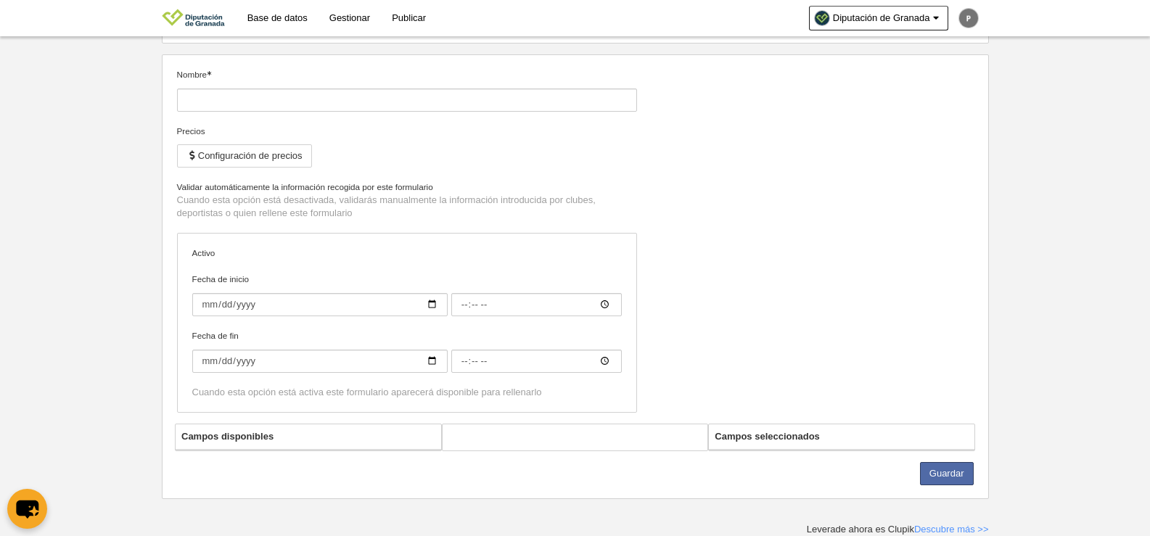
type input "Persona"
checkbox input "true"
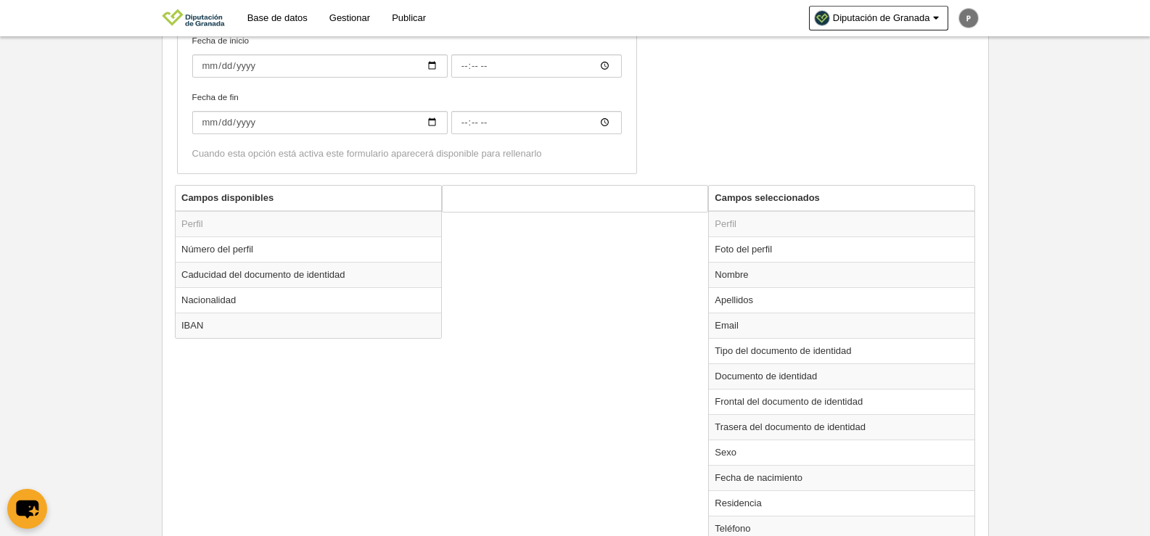
scroll to position [452, 0]
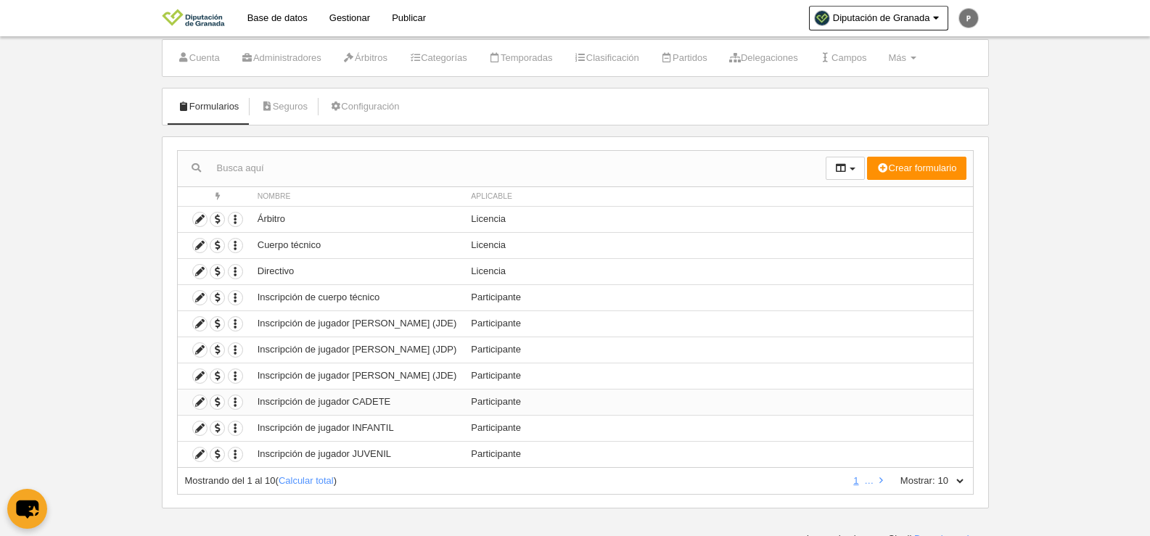
scroll to position [43, 0]
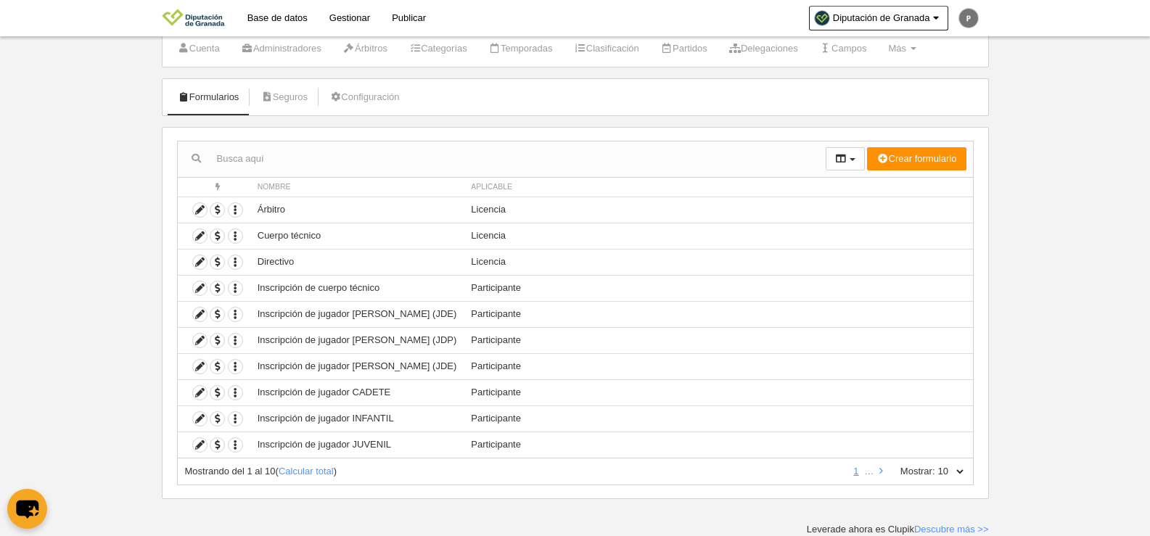
click at [955, 467] on select "10 25 50 100 500" at bounding box center [950, 471] width 30 height 13
select select "25"
click at [935, 465] on select "10 25 50 100 500" at bounding box center [950, 471] width 30 height 13
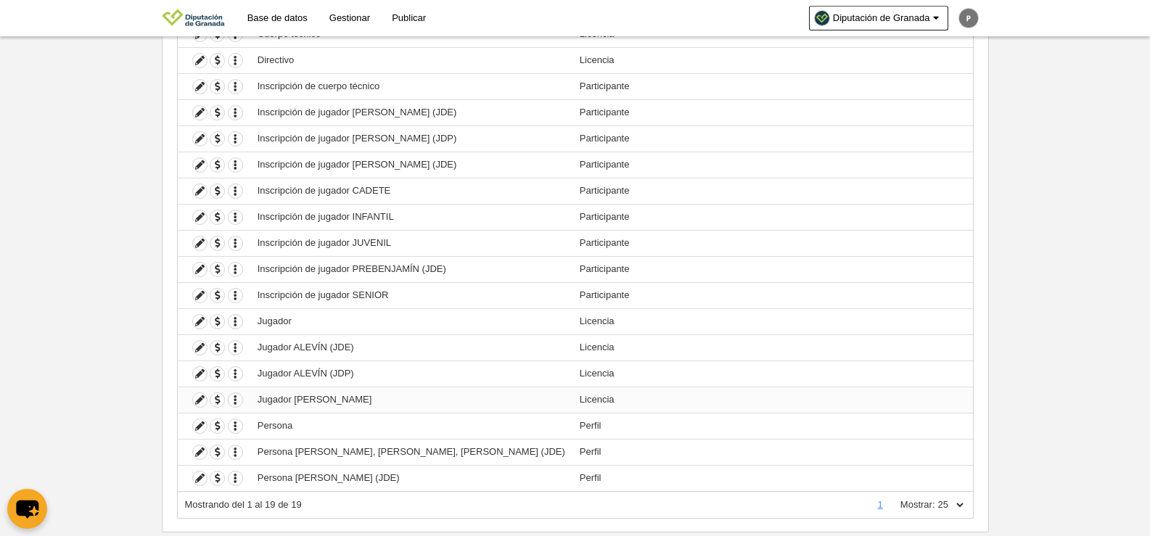
scroll to position [278, 0]
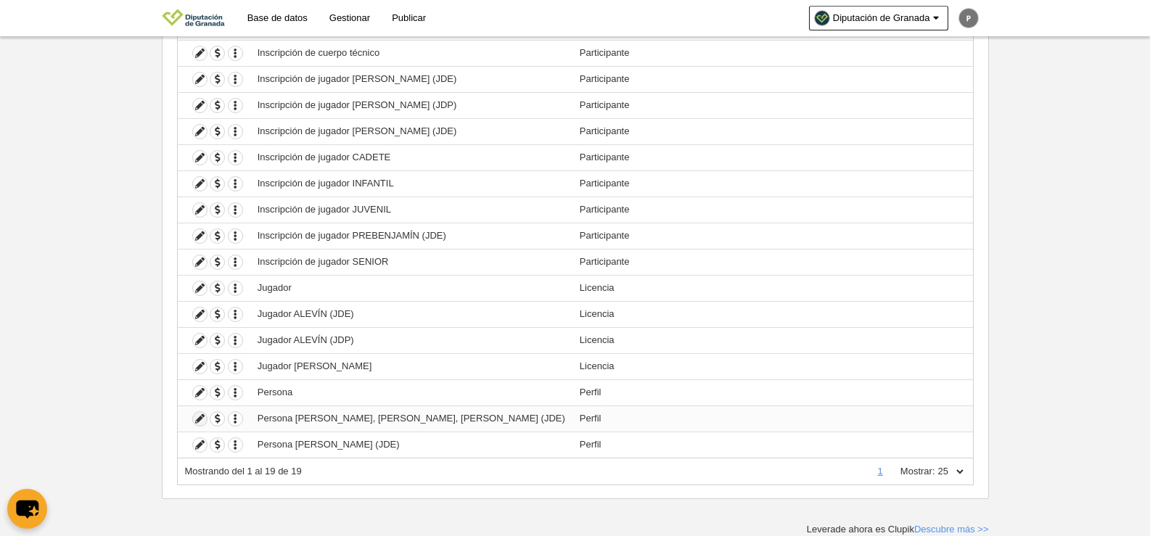
click at [196, 421] on icon at bounding box center [200, 419] width 14 height 14
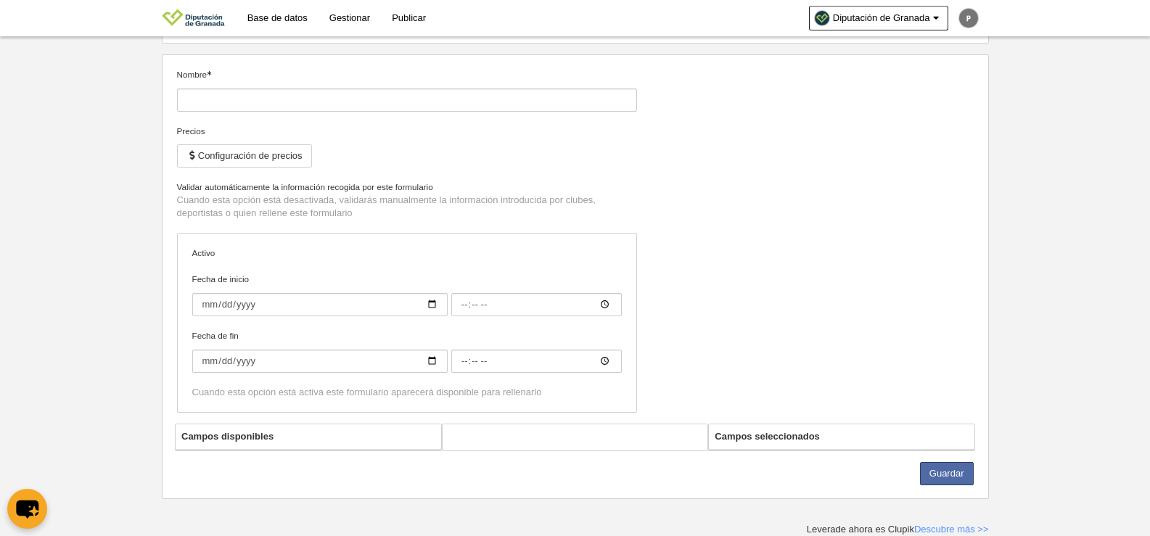
type input "Persona [PERSON_NAME], [PERSON_NAME], [PERSON_NAME] (JDE)"
checkbox input "true"
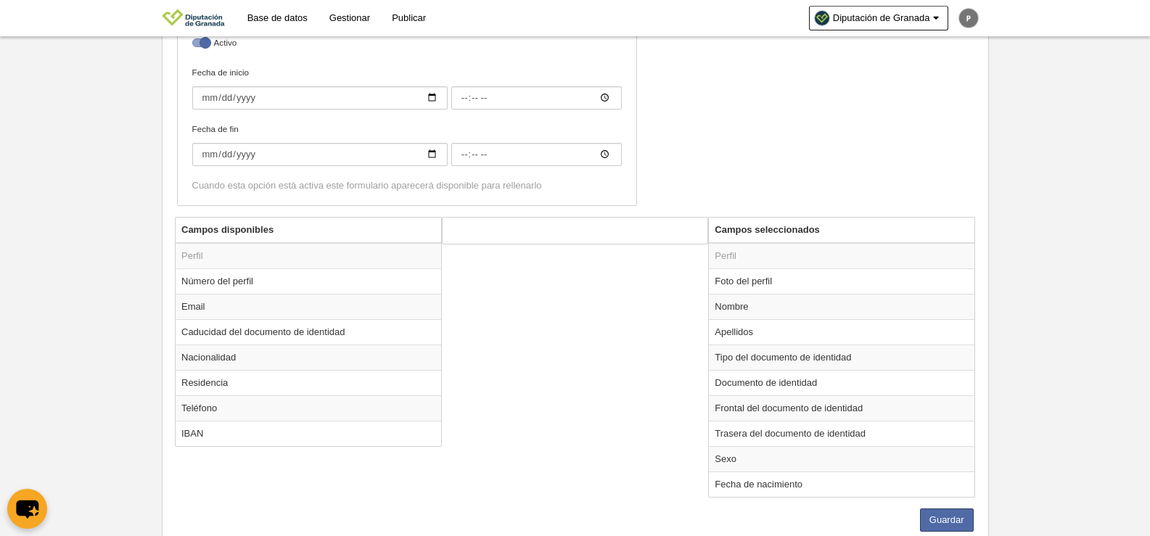
scroll to position [321, 0]
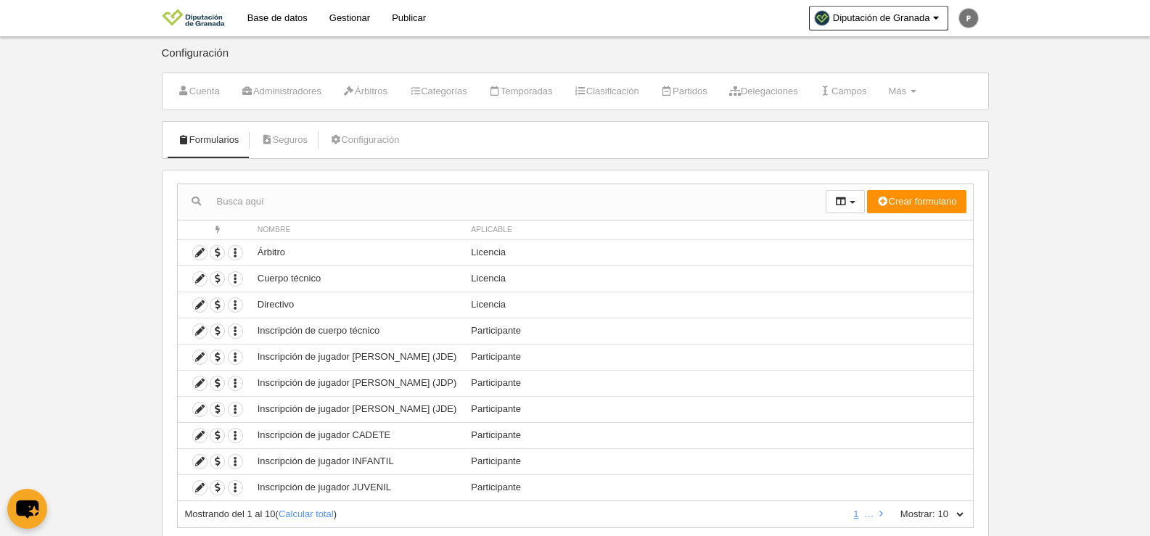
scroll to position [43, 0]
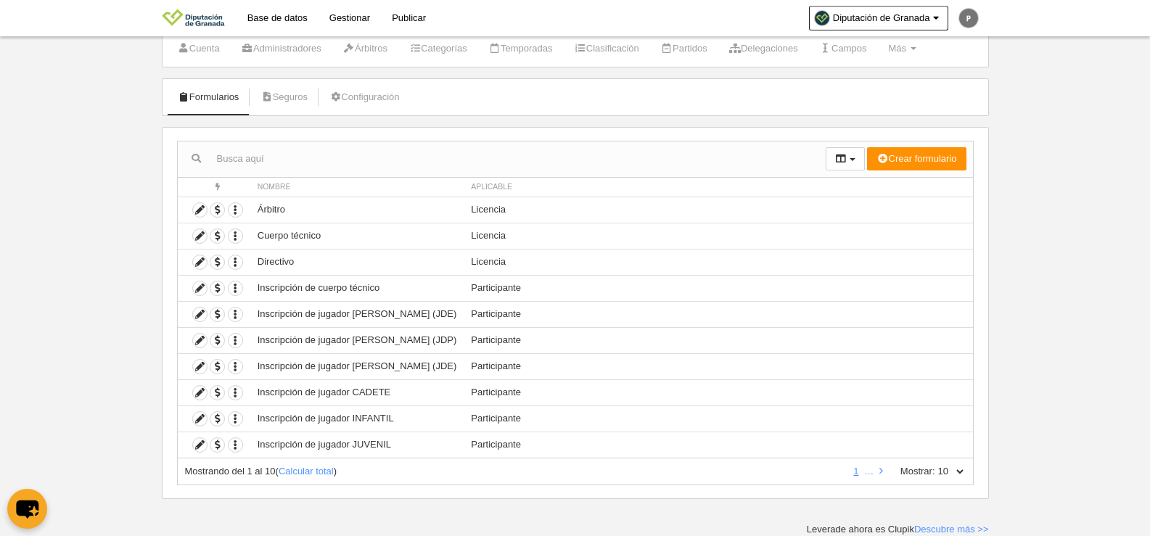
click at [956, 474] on select "10 25 50 100 500" at bounding box center [950, 471] width 30 height 13
click at [935, 465] on select "10 25 50 100 500" at bounding box center [950, 471] width 30 height 13
click at [961, 472] on select "10 25 50 100 500" at bounding box center [950, 471] width 30 height 13
select select "25"
click at [935, 465] on select "10 25 50 100 500" at bounding box center [950, 471] width 30 height 13
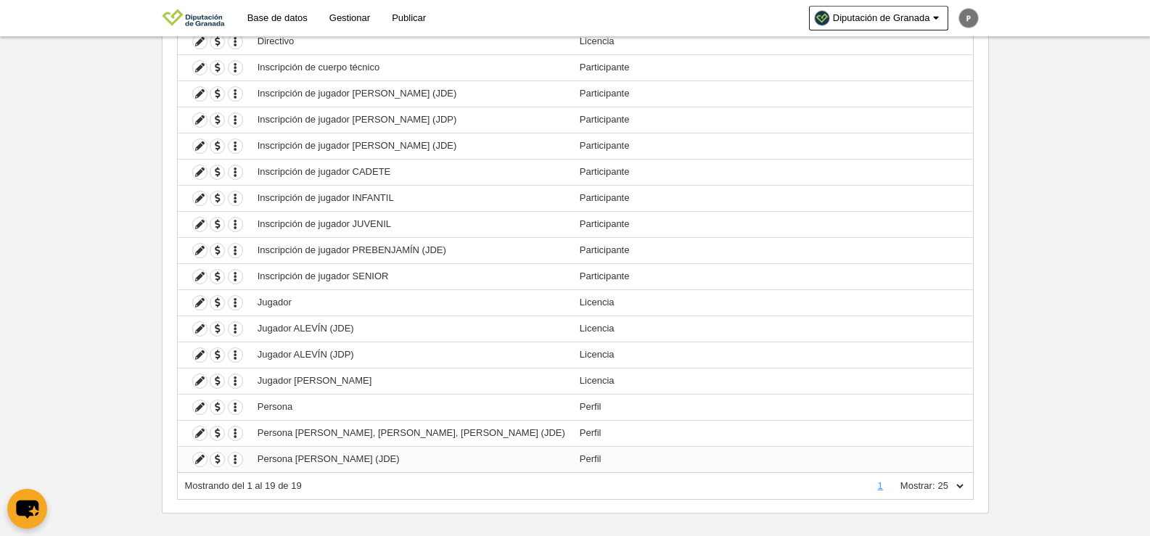
scroll to position [278, 0]
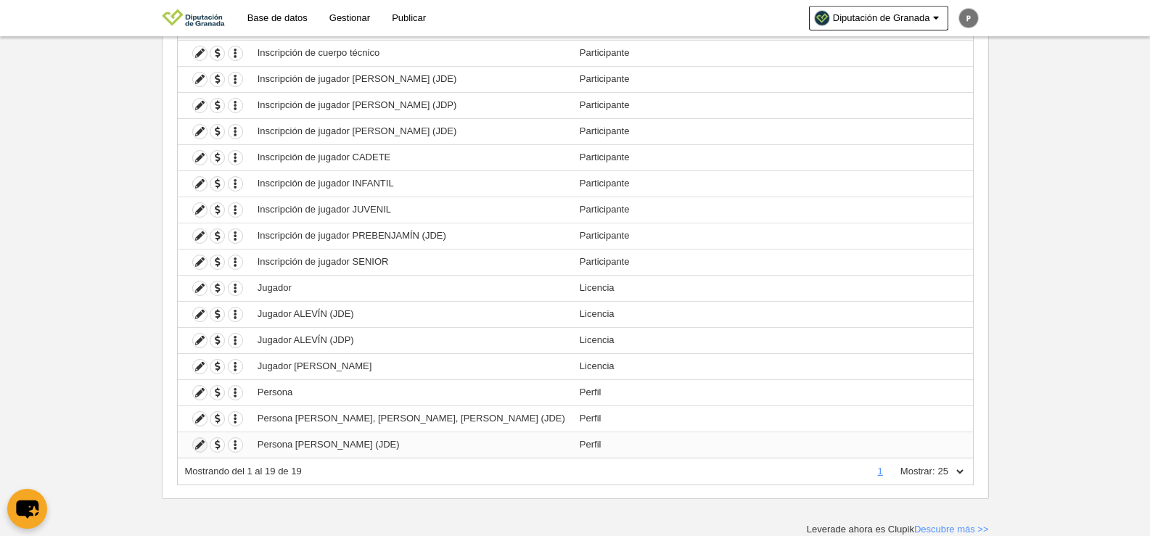
click at [205, 448] on icon at bounding box center [200, 445] width 14 height 14
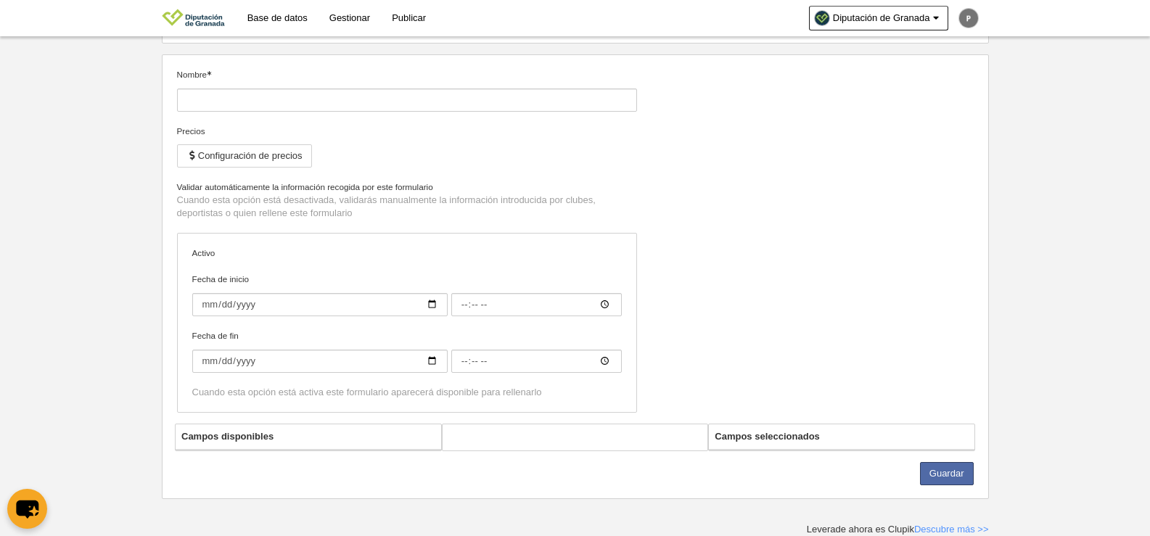
type input "Persona [PERSON_NAME] (JDE)"
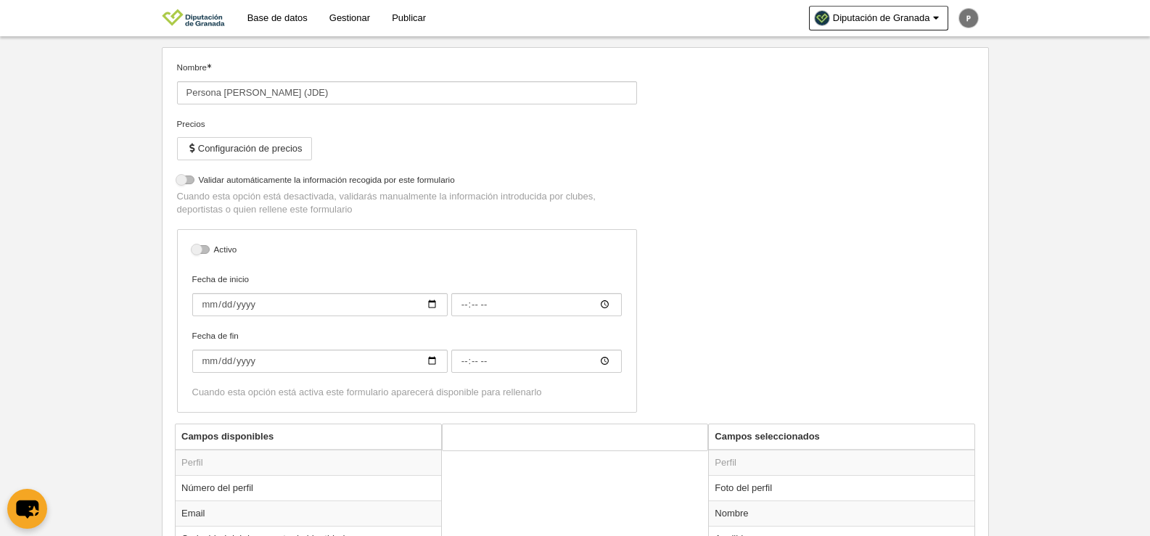
scroll to position [376, 0]
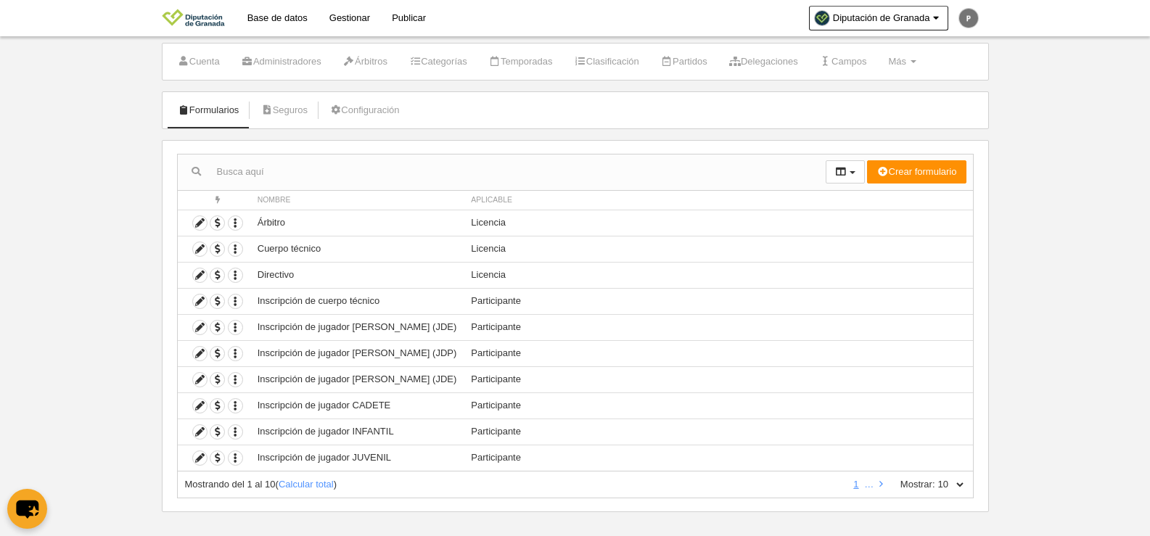
scroll to position [43, 0]
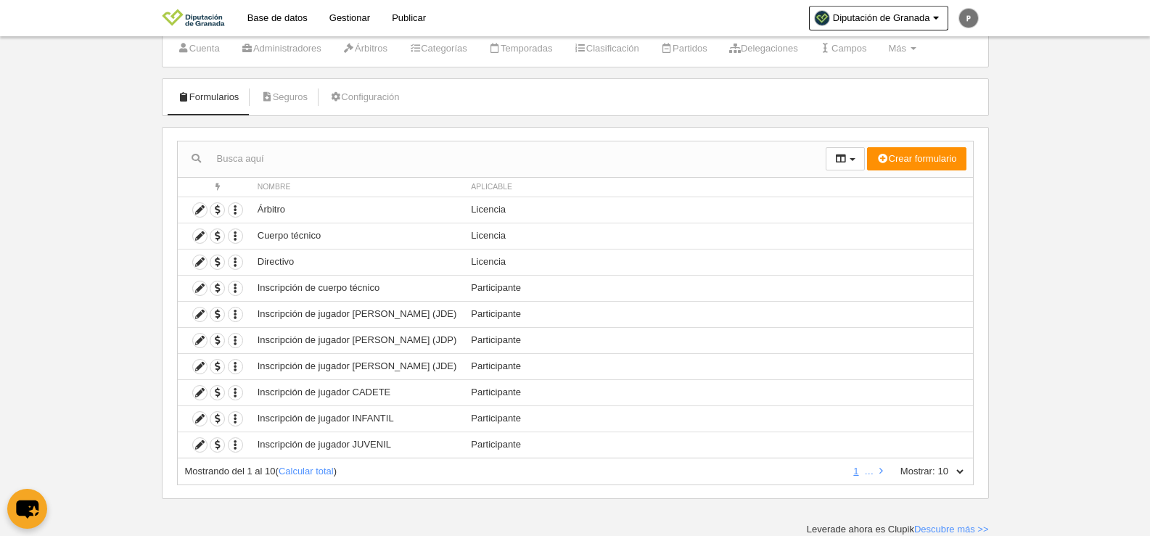
click at [958, 476] on select "10 25 50 100 500" at bounding box center [950, 471] width 30 height 13
select select "50"
click at [935, 465] on select "10 25 50 100 500" at bounding box center [950, 471] width 30 height 13
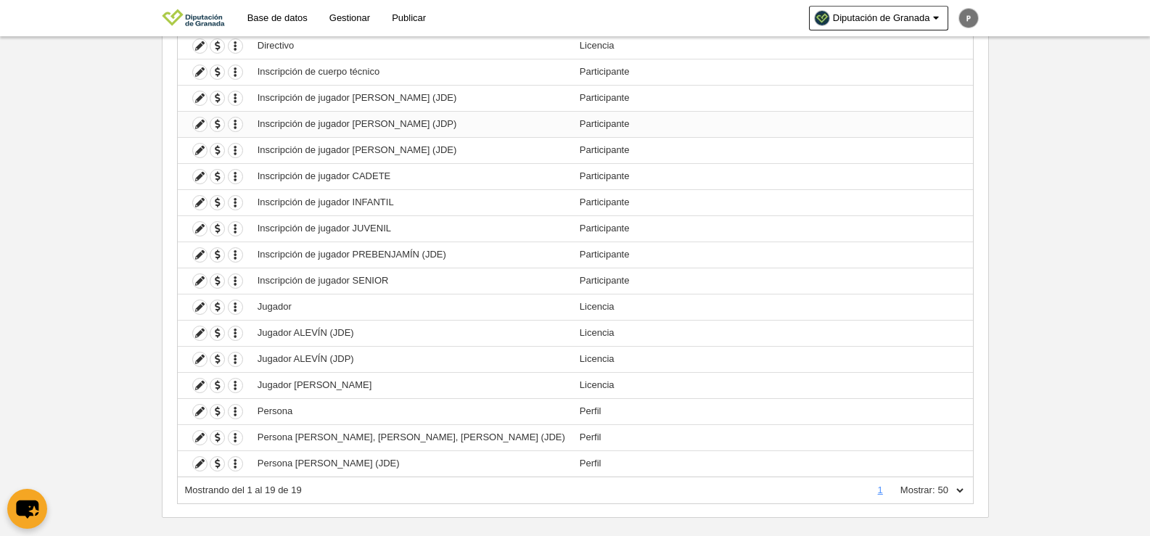
scroll to position [278, 0]
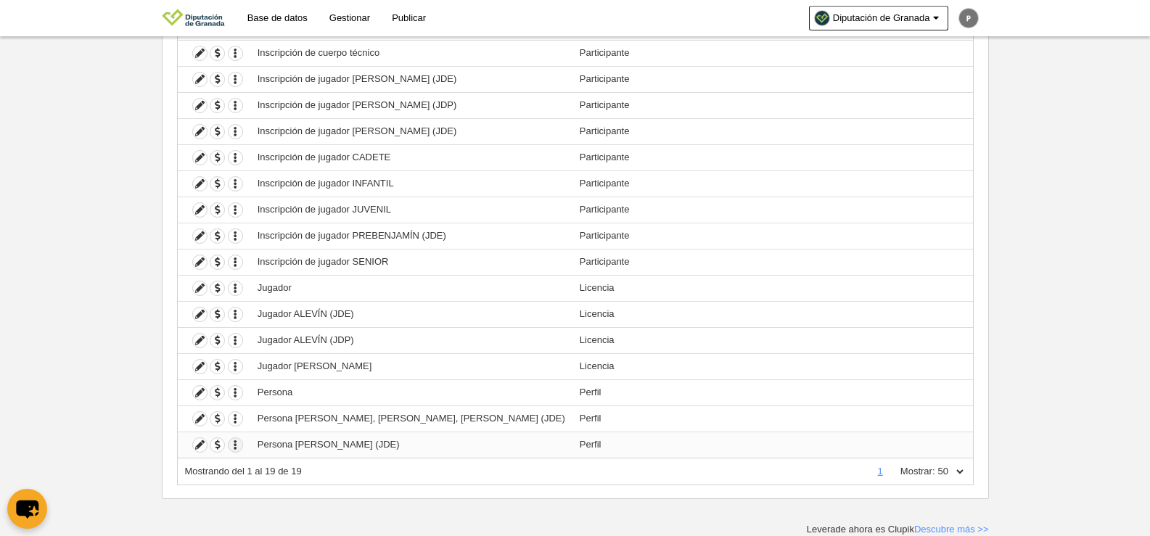
click at [235, 443] on icon "button" at bounding box center [236, 445] width 14 height 14
click at [241, 421] on icon "button" at bounding box center [236, 419] width 14 height 14
click at [239, 398] on icon "button" at bounding box center [236, 393] width 14 height 14
click at [677, 426] on td "Perfil" at bounding box center [772, 419] width 401 height 26
click at [199, 443] on icon at bounding box center [200, 445] width 14 height 14
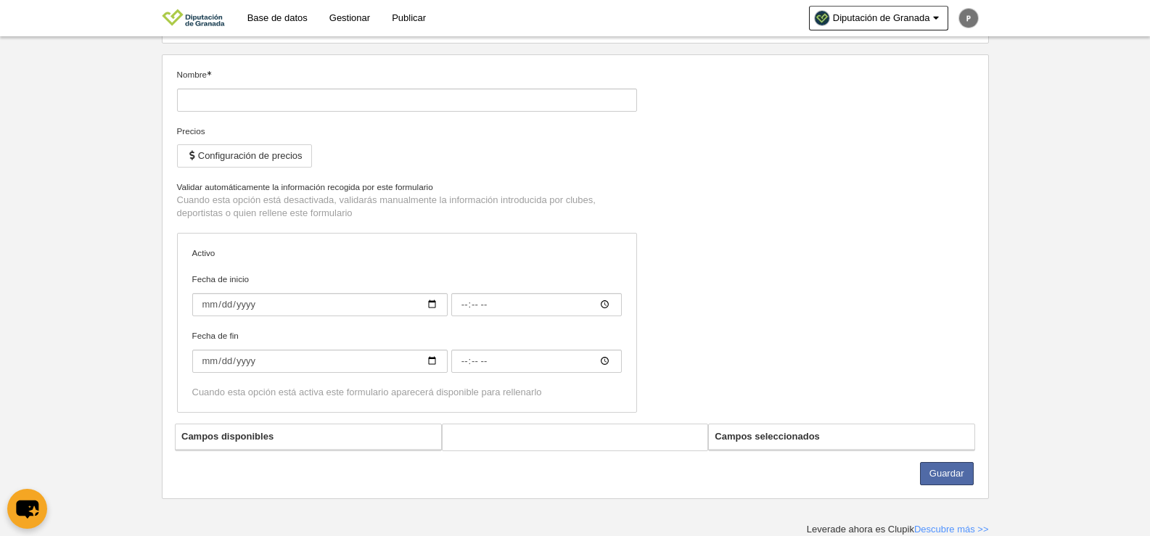
scroll to position [115, 0]
type input "Persona [PERSON_NAME] (JDE)"
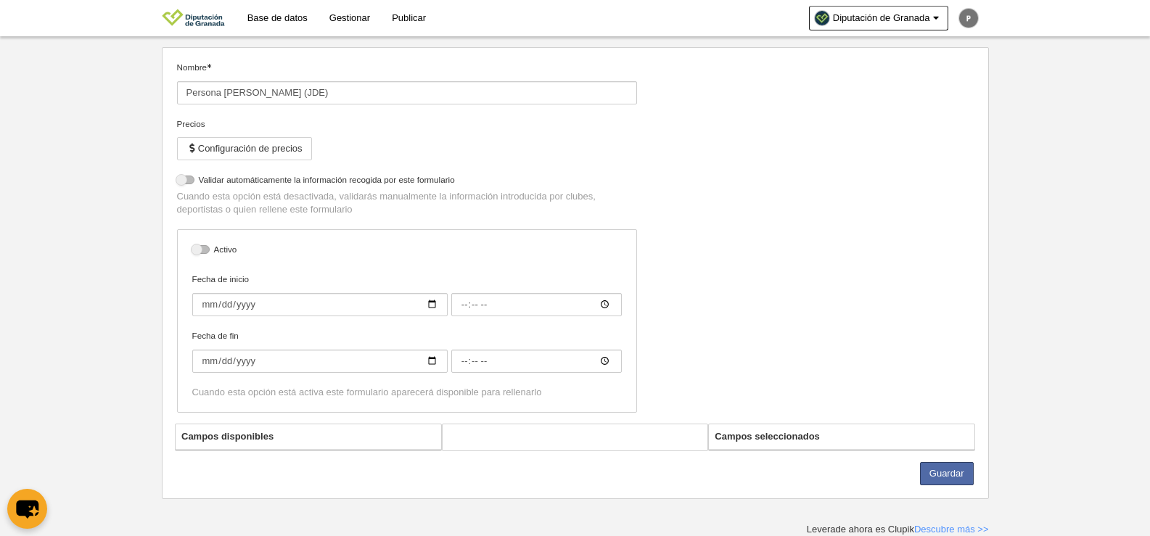
scroll to position [376, 0]
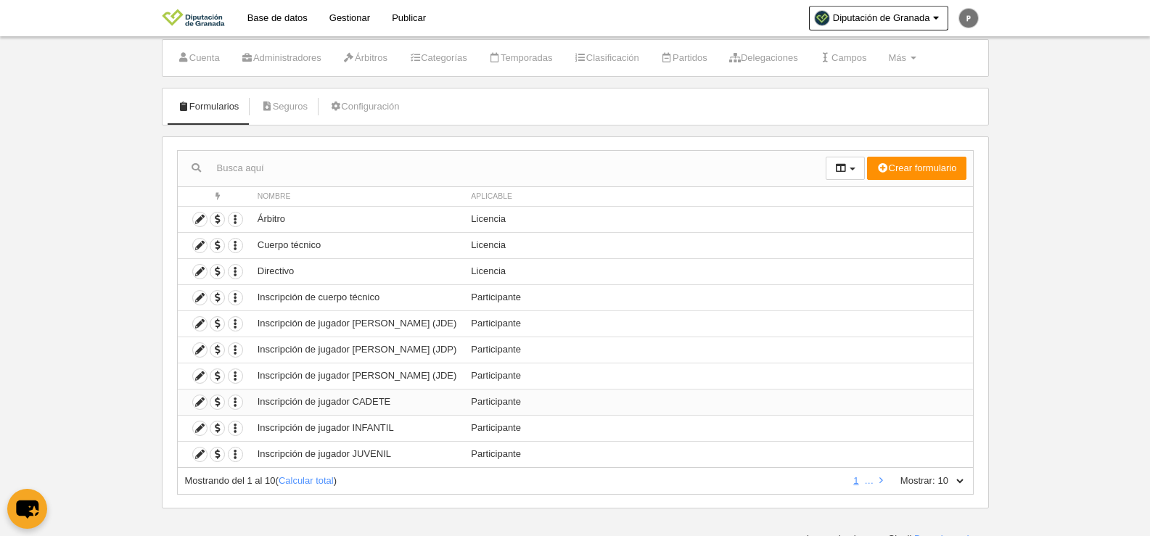
scroll to position [43, 0]
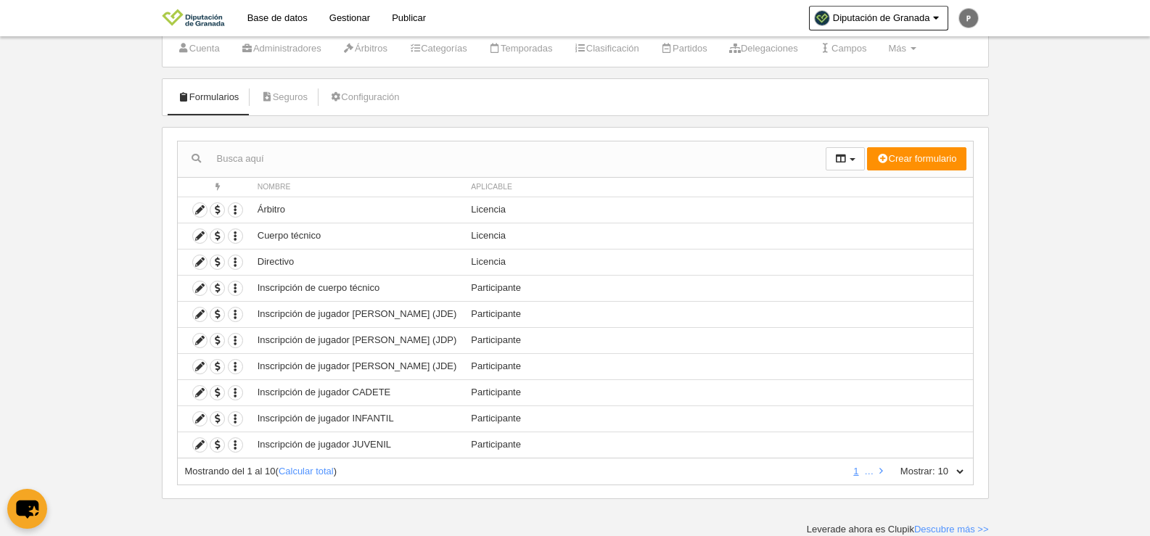
click at [948, 469] on select "10 25 50 100 500" at bounding box center [950, 471] width 30 height 13
select select "25"
click at [935, 465] on select "10 25 50 100 500" at bounding box center [950, 471] width 30 height 13
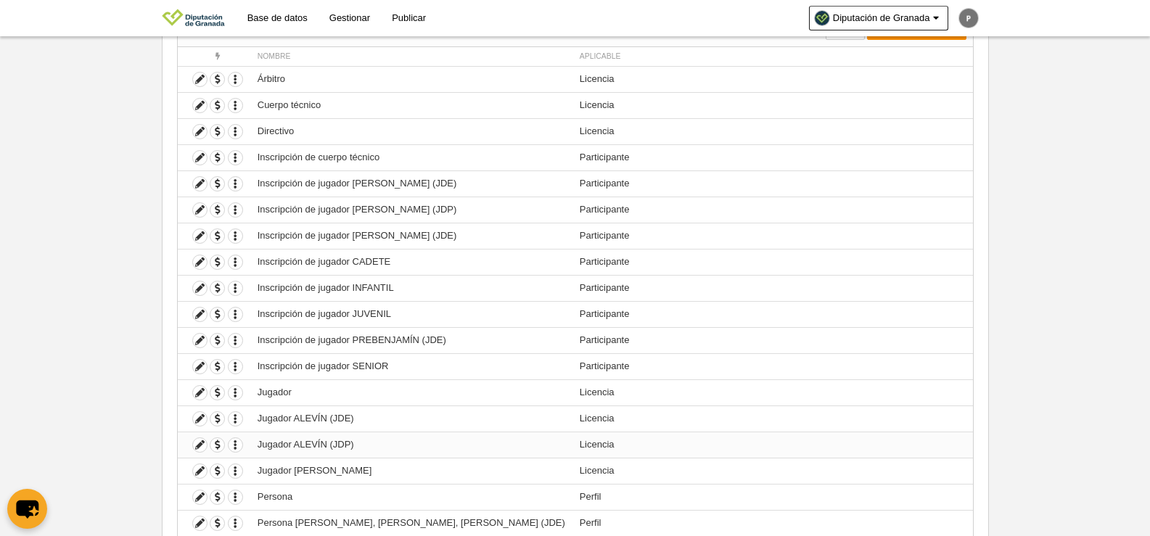
scroll to position [278, 0]
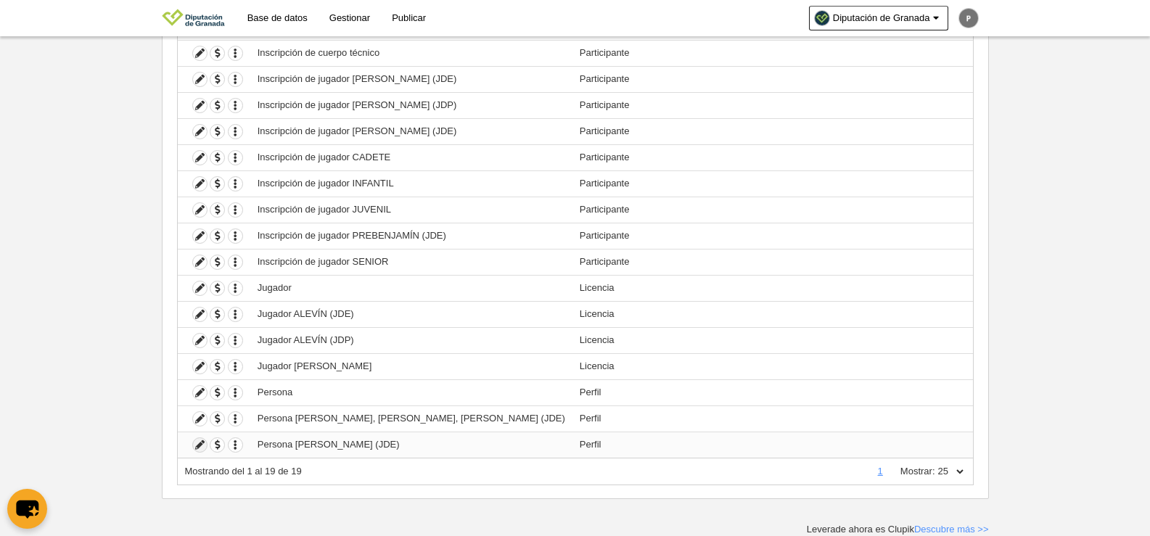
click at [200, 443] on icon at bounding box center [200, 445] width 14 height 14
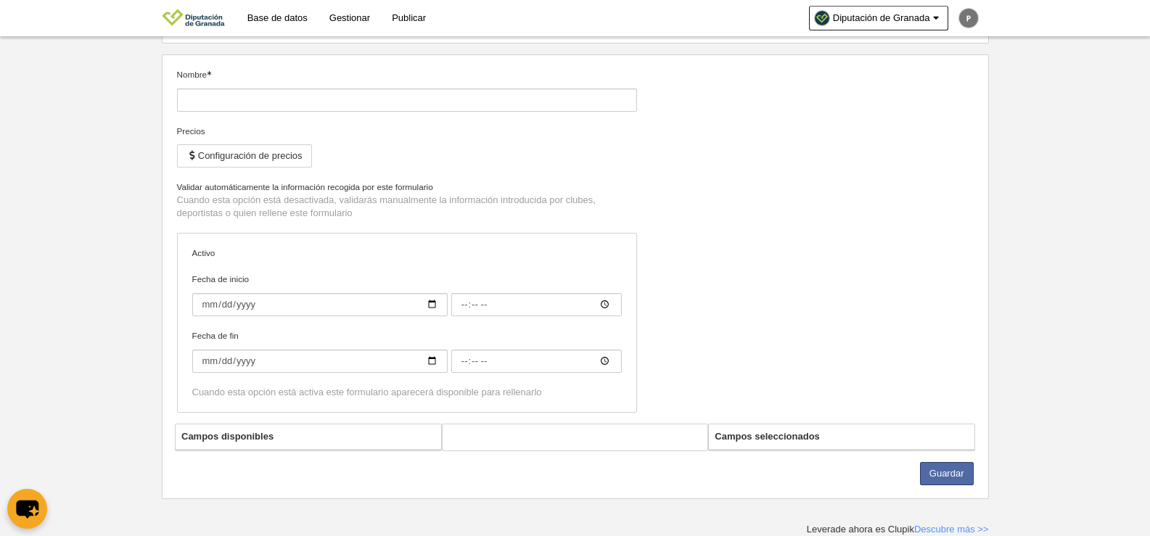
type input "Persona [PERSON_NAME] (JDE)"
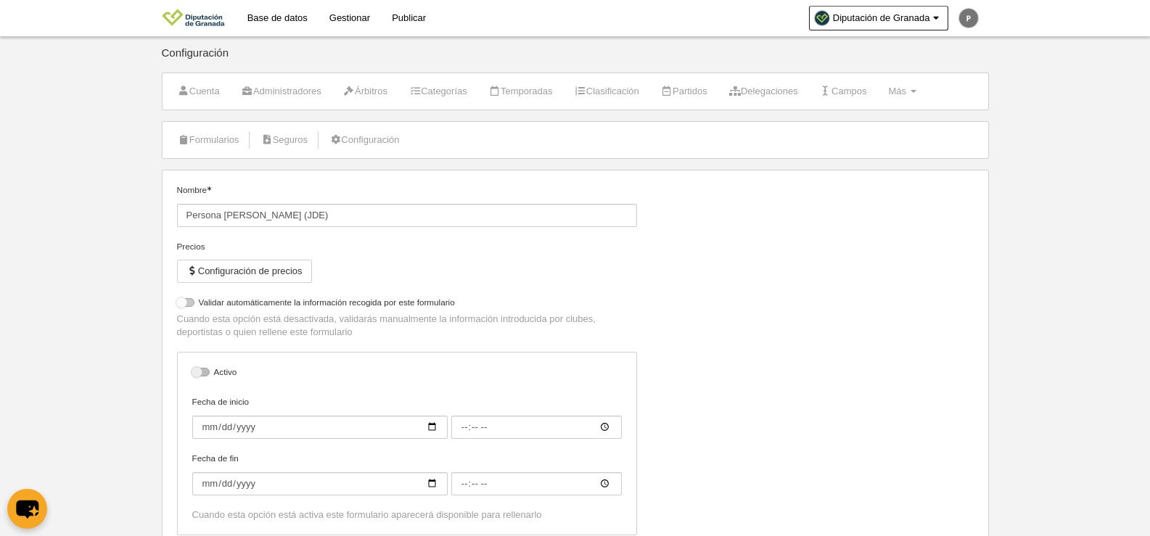
click at [192, 303] on div at bounding box center [185, 302] width 17 height 9
click at [187, 303] on input "checkbox" at bounding box center [182, 306] width 9 height 9
checkbox input "true"
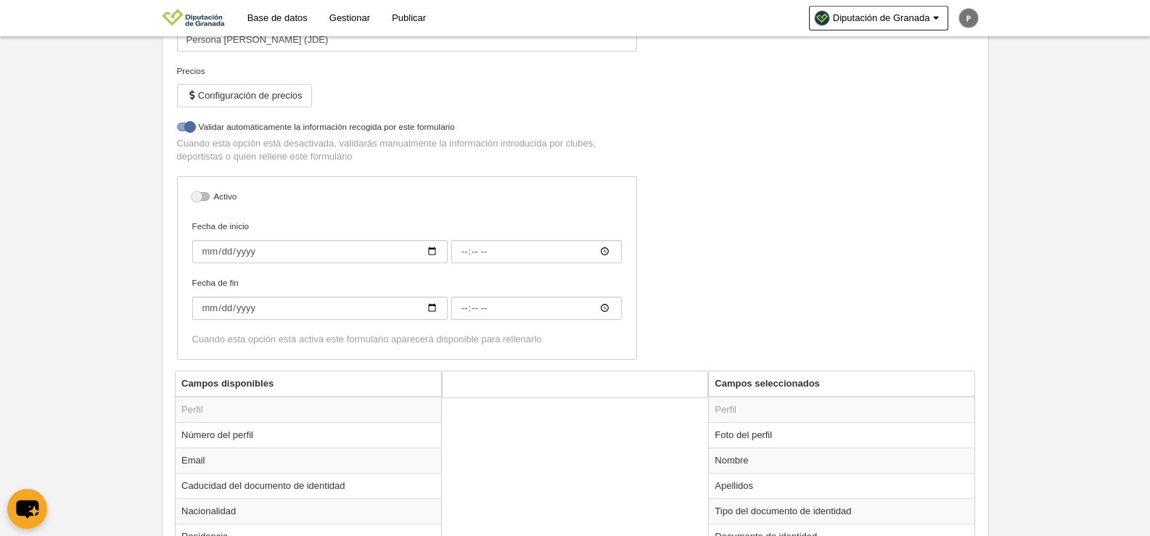
scroll to position [376, 0]
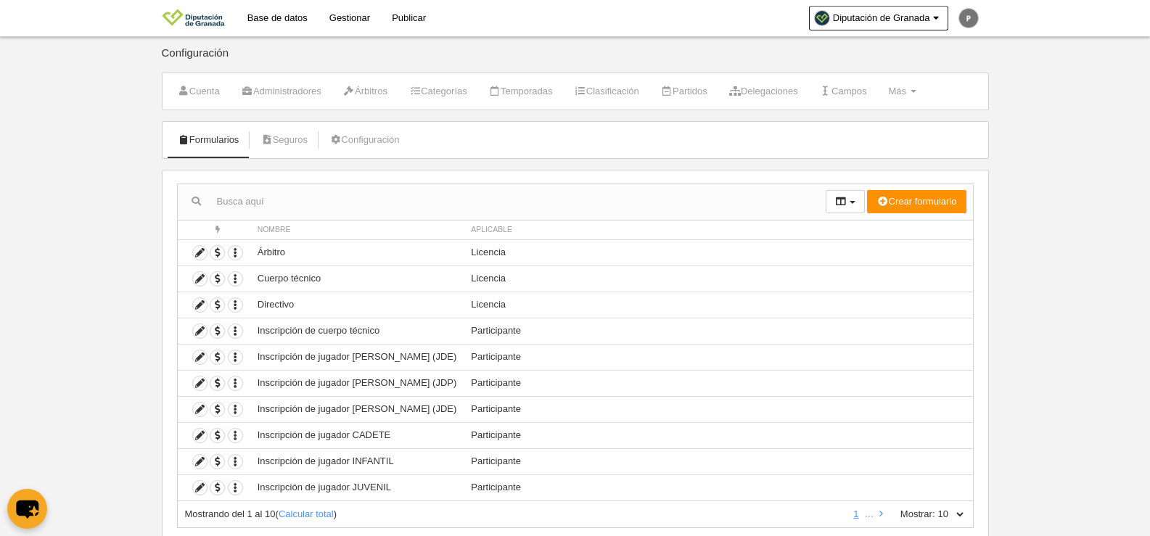
scroll to position [43, 0]
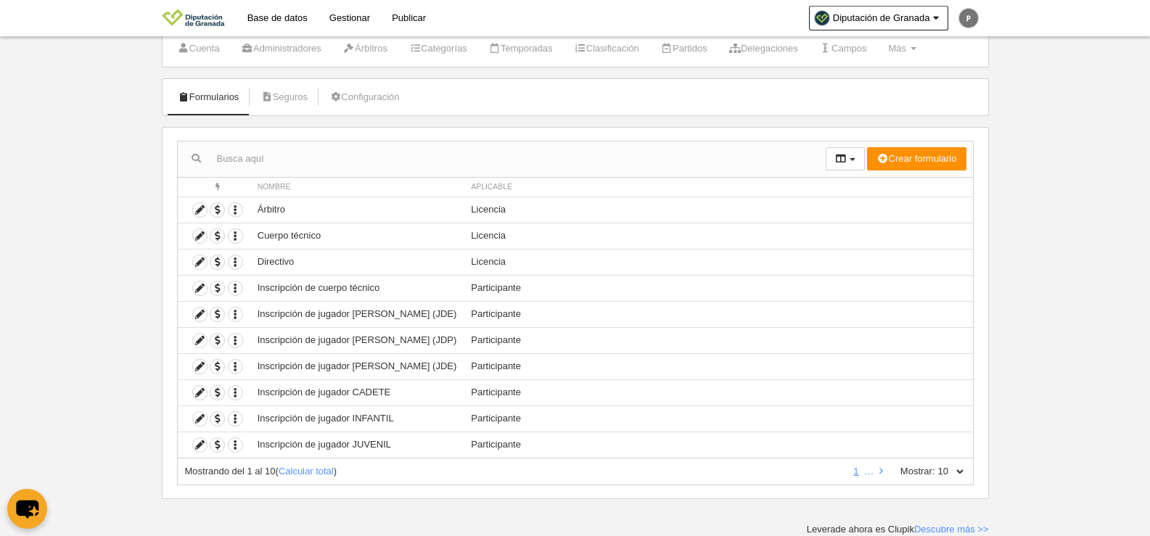
click at [945, 470] on select "10 25 50 100 500" at bounding box center [950, 471] width 30 height 13
select select "50"
click at [935, 465] on select "10 25 50 100 500" at bounding box center [950, 471] width 30 height 13
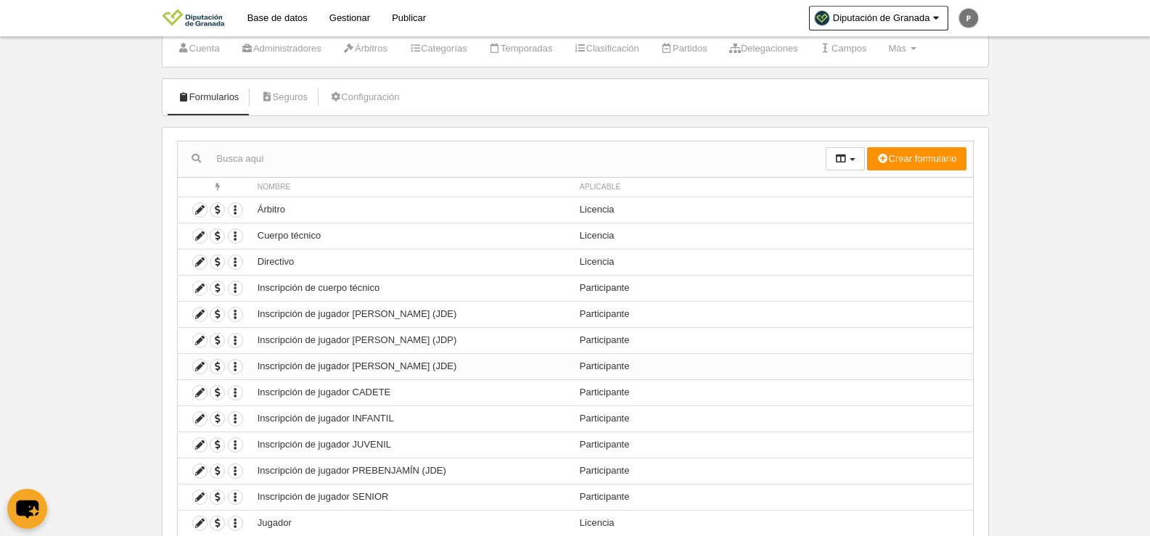
scroll to position [278, 0]
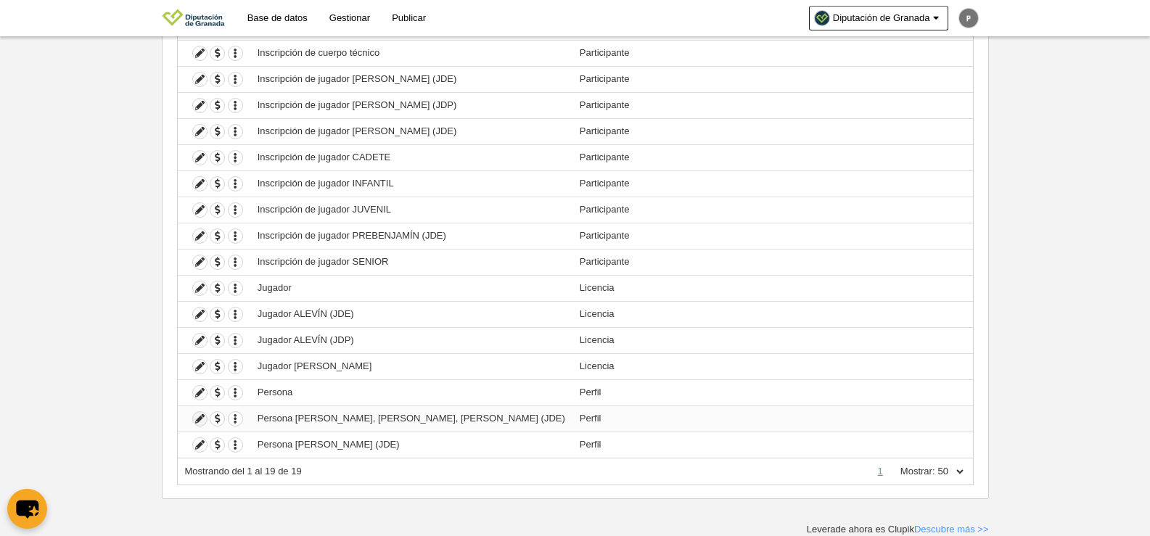
click at [200, 419] on icon at bounding box center [200, 419] width 14 height 14
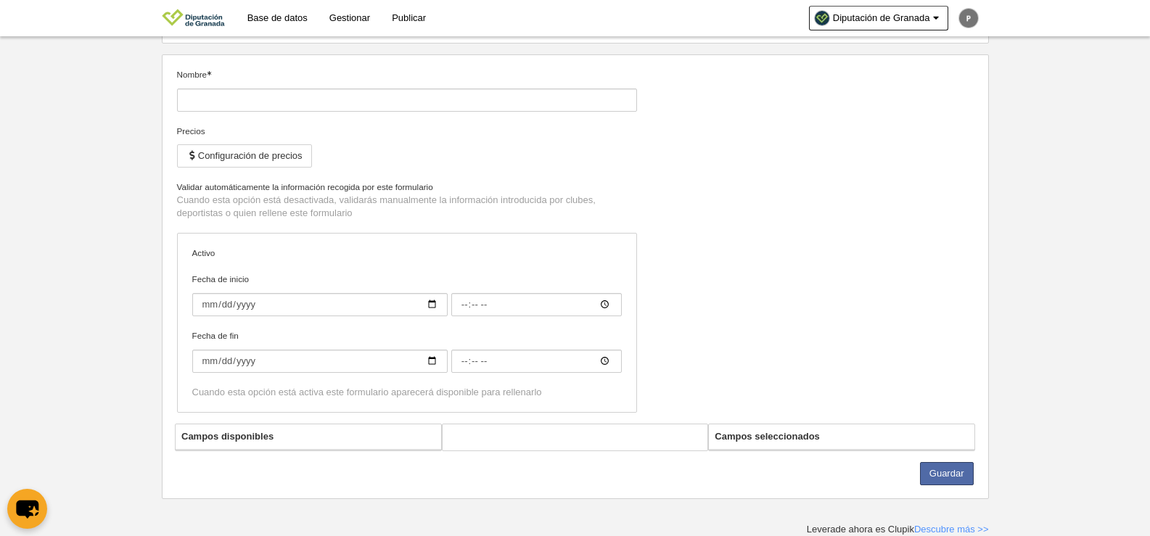
type input "Persona [PERSON_NAME], [PERSON_NAME], [PERSON_NAME] (JDE)"
checkbox input "true"
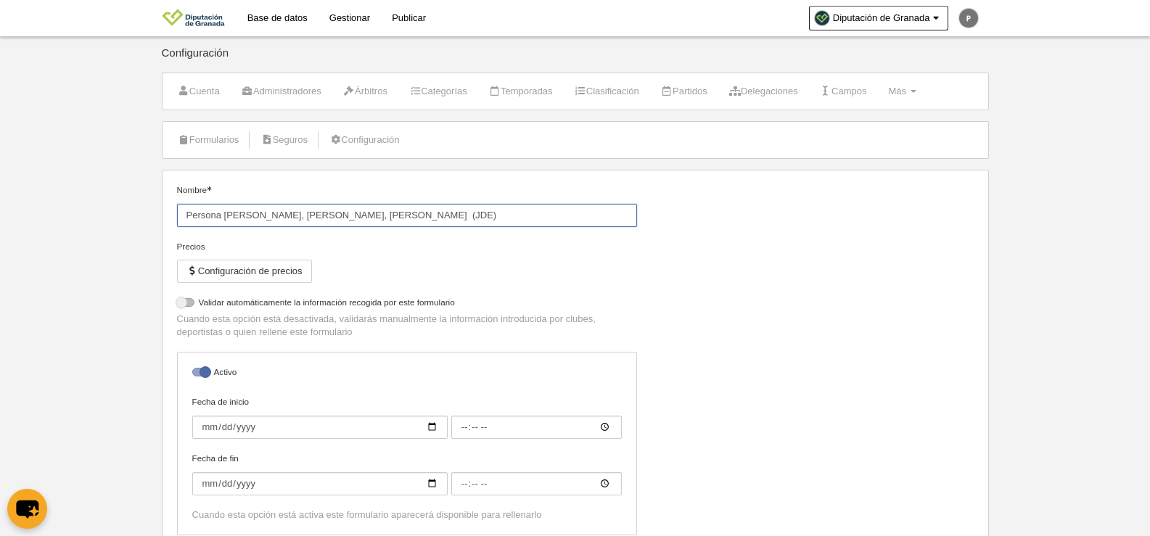
drag, startPoint x: 256, startPoint y: 216, endPoint x: 387, endPoint y: 217, distance: 130.6
click at [387, 217] on input "Persona [PERSON_NAME], [PERSON_NAME], [PERSON_NAME] (JDE)" at bounding box center [407, 215] width 460 height 23
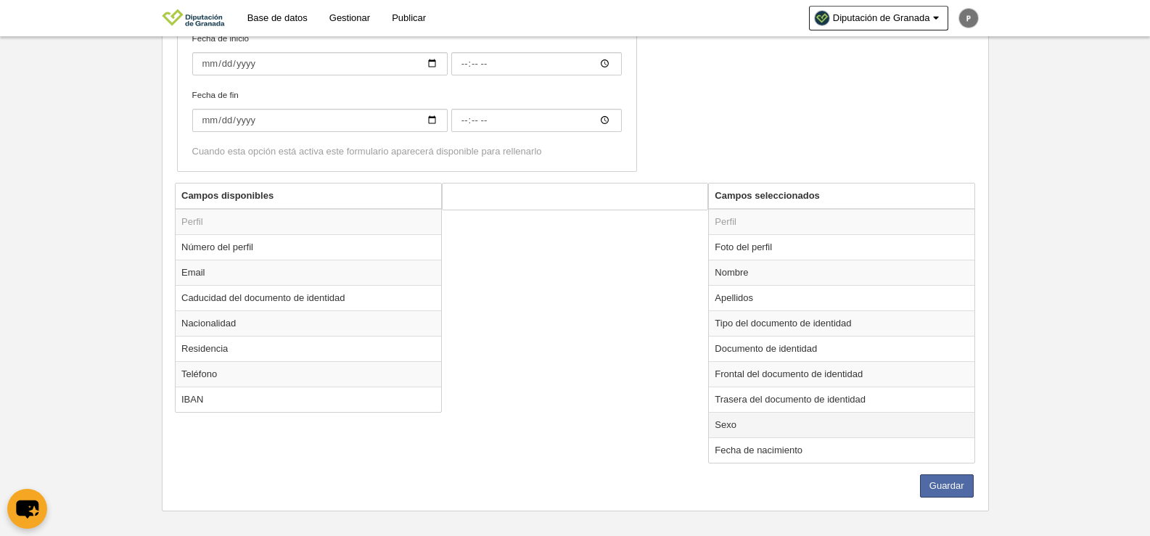
scroll to position [376, 0]
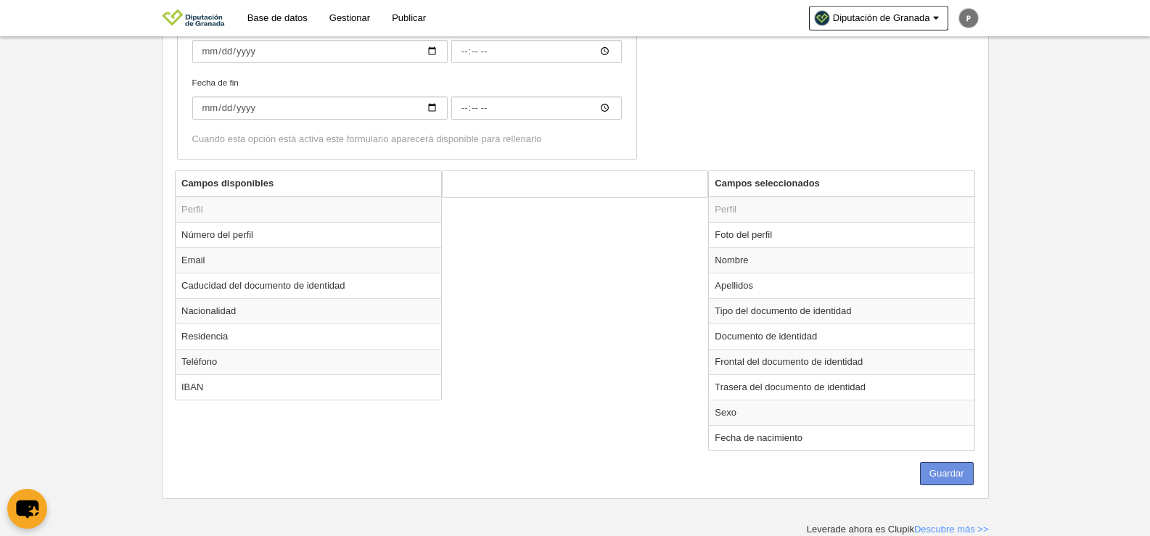
type input "Persona ALEVÍN (JDE)"
click at [950, 471] on button "Guardar" at bounding box center [947, 473] width 54 height 23
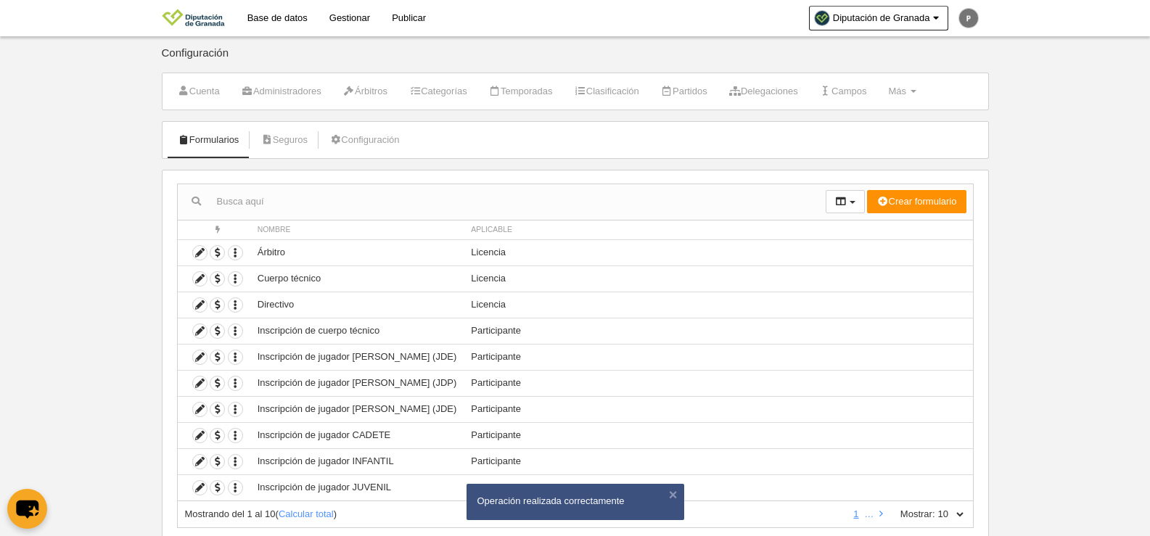
click at [950, 517] on select "10 25 50 100 500" at bounding box center [950, 514] width 30 height 13
select select "25"
click at [935, 508] on select "10 25 50 100 500" at bounding box center [950, 514] width 30 height 13
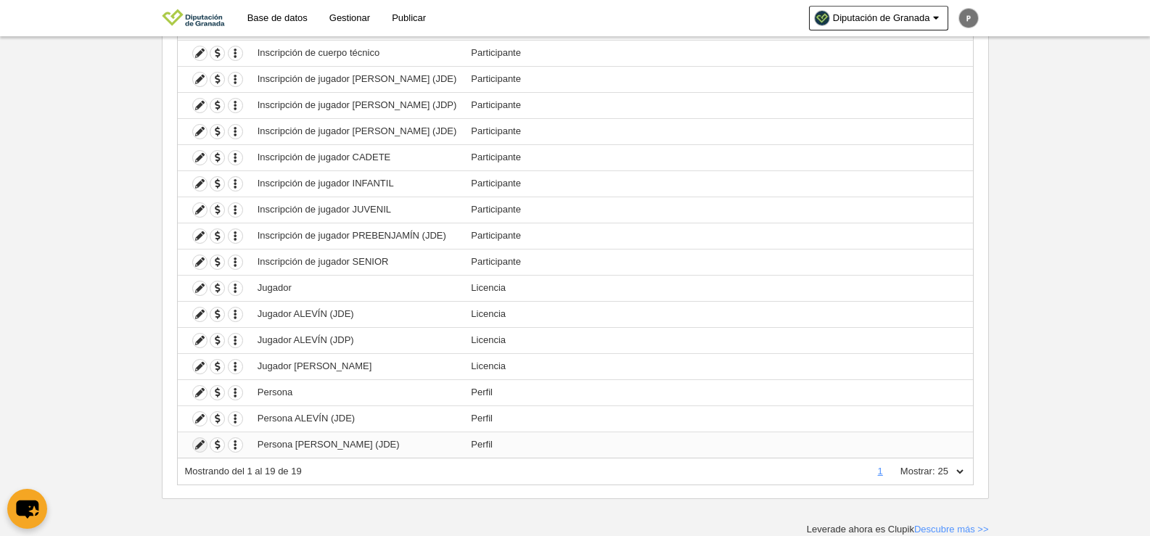
click at [203, 447] on icon at bounding box center [200, 445] width 14 height 14
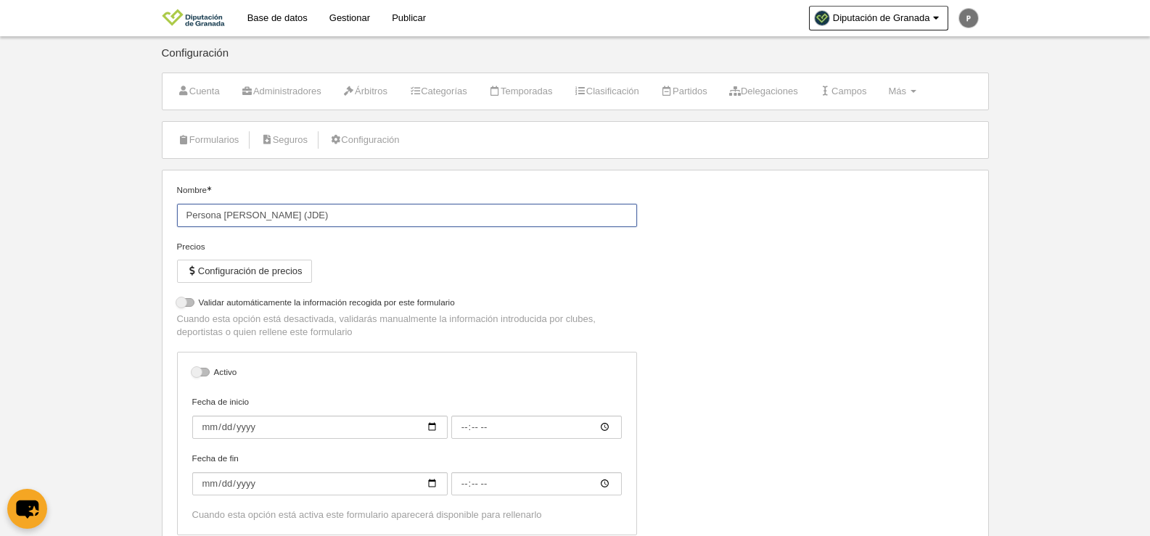
click at [273, 215] on input "Persona [PERSON_NAME] (JDE)" at bounding box center [407, 215] width 460 height 23
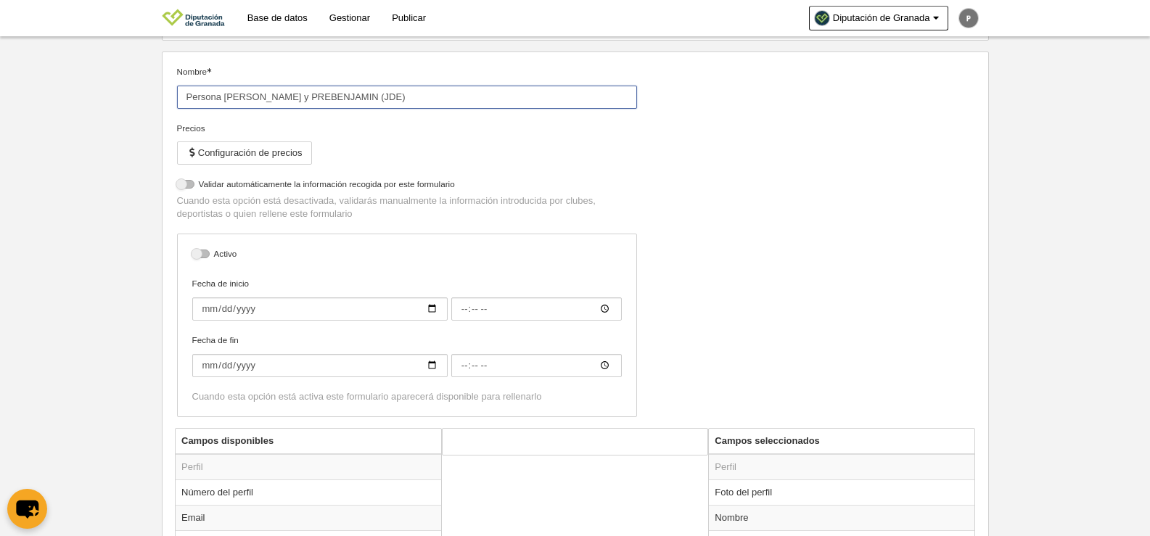
scroll to position [376, 0]
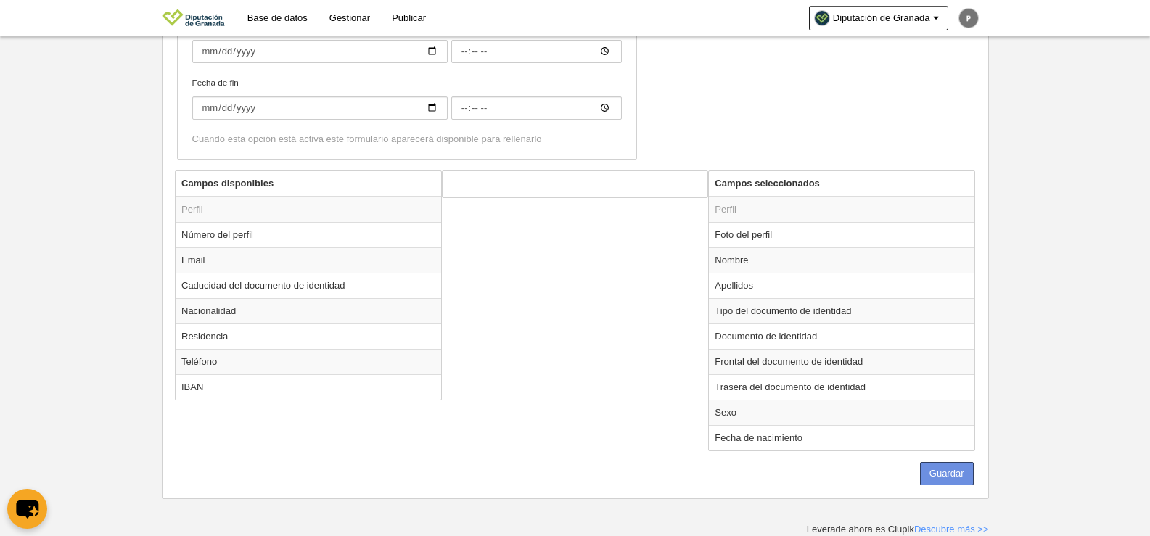
type input "Persona [PERSON_NAME] y PREBENJAMIN (JDE)"
click at [969, 483] on button "Guardar" at bounding box center [947, 473] width 54 height 23
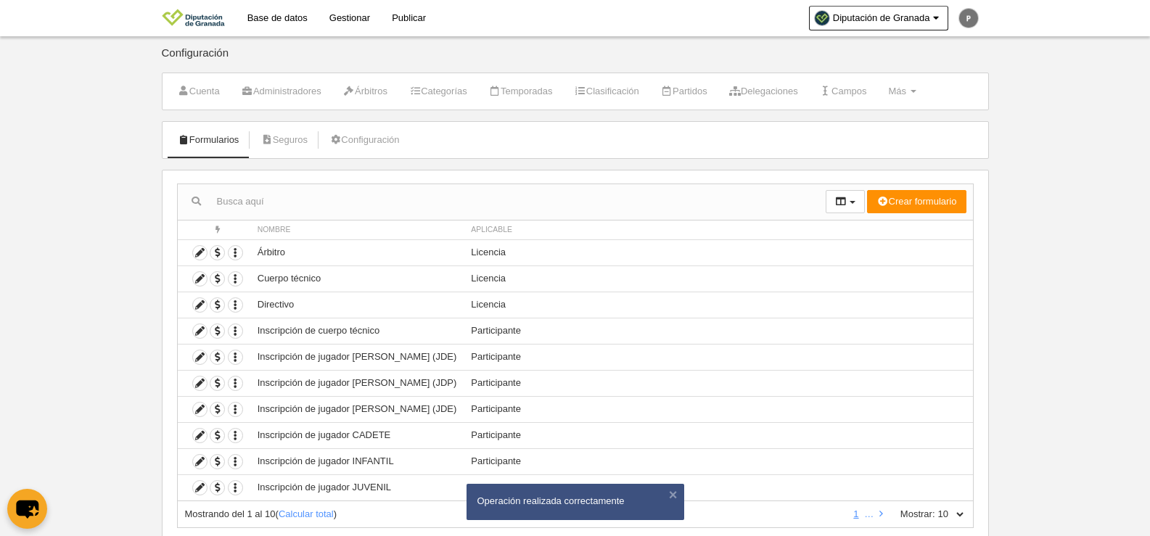
click at [946, 512] on select "10 25 50 100 500" at bounding box center [950, 514] width 30 height 13
select select "25"
click at [935, 508] on select "10 25 50 100 500" at bounding box center [950, 514] width 30 height 13
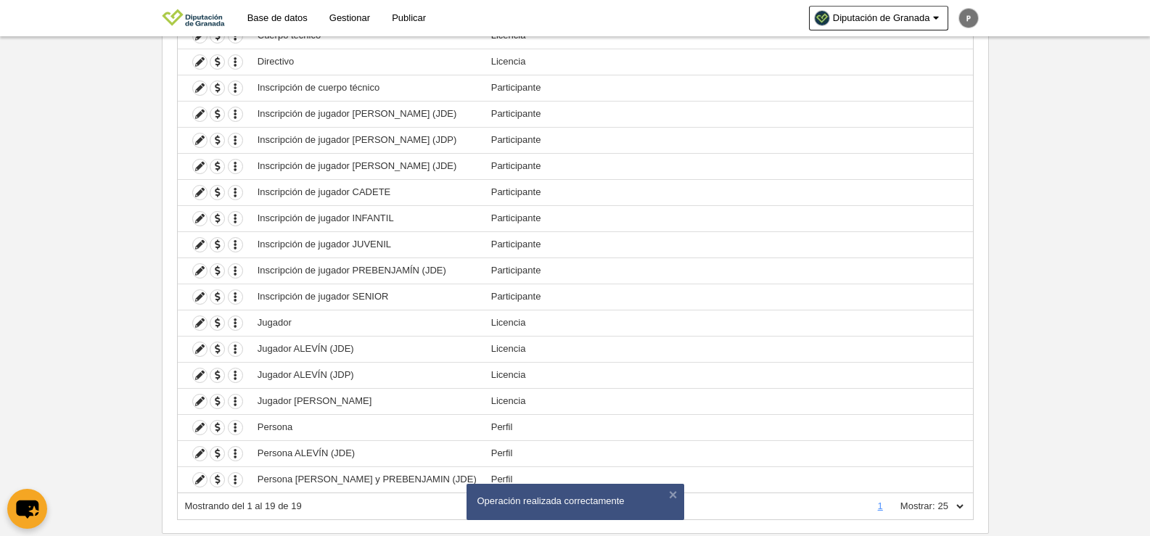
scroll to position [278, 0]
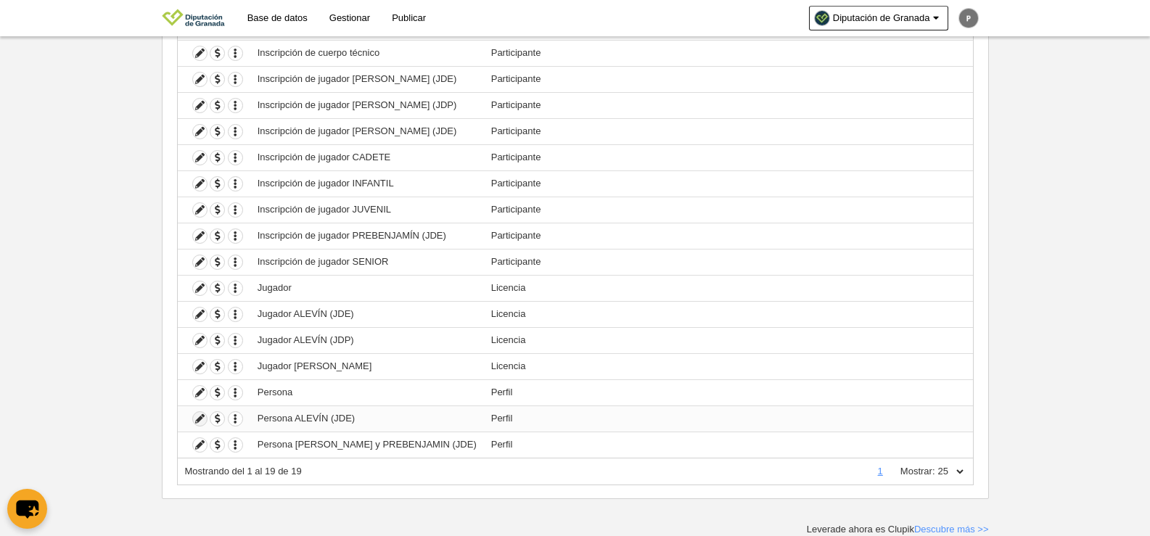
click at [201, 423] on icon at bounding box center [200, 419] width 14 height 14
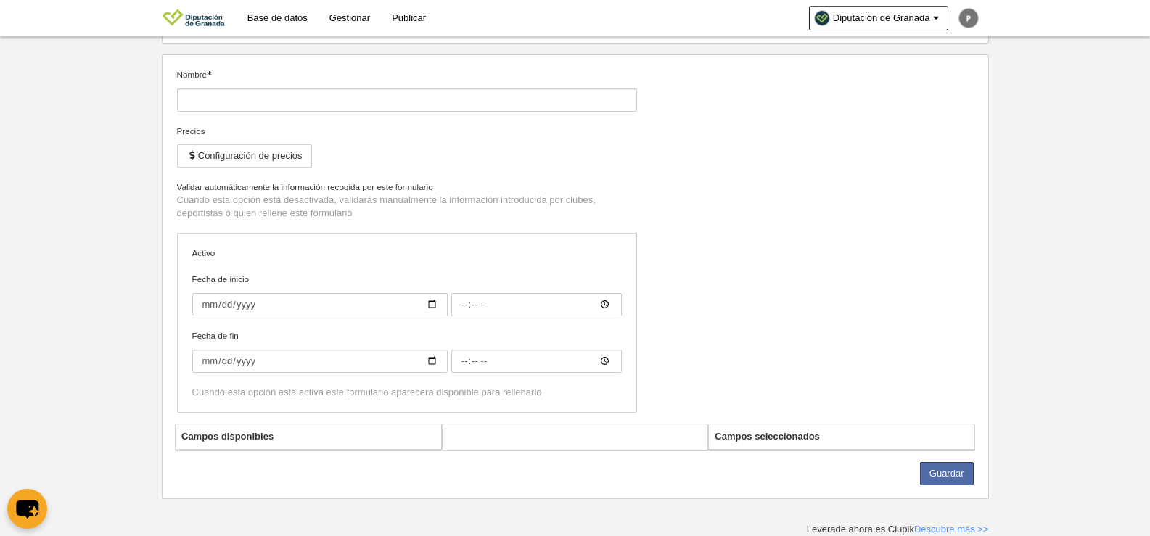
type input "Persona ALEVÍN (JDE)"
checkbox input "true"
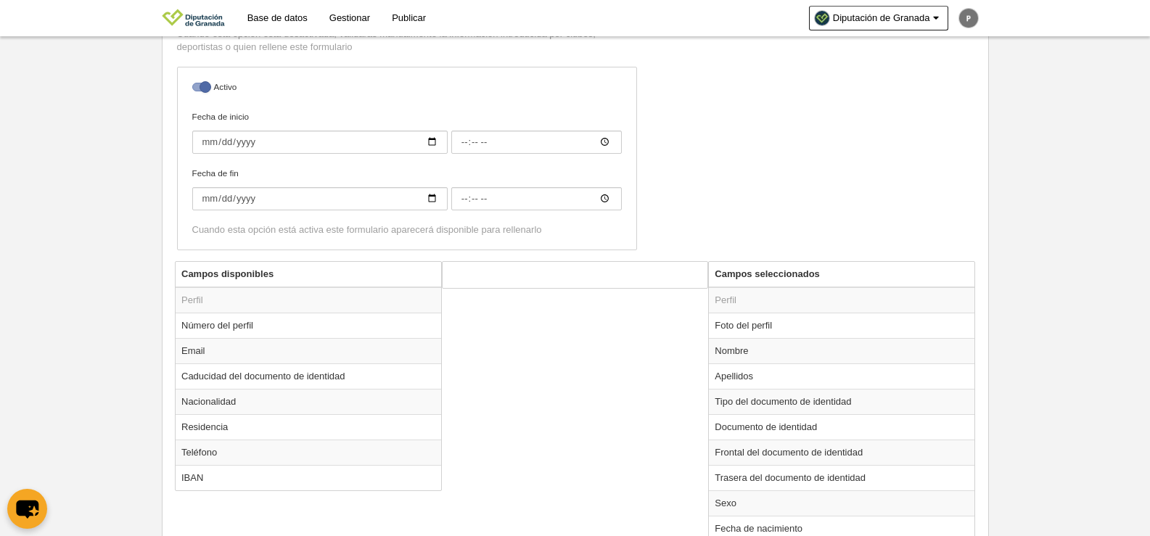
scroll to position [158, 0]
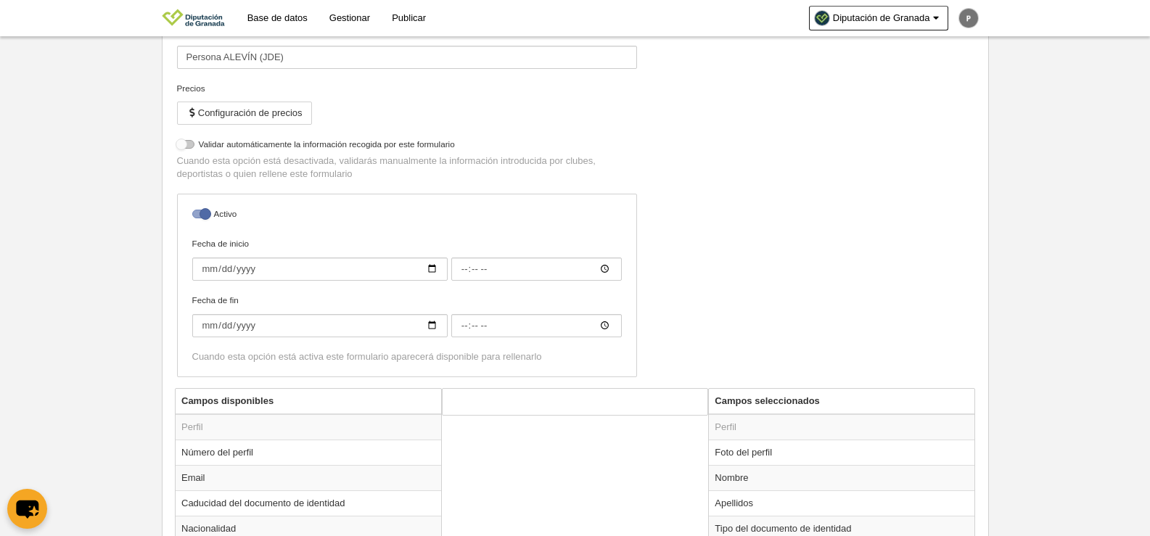
click at [193, 145] on div at bounding box center [185, 144] width 17 height 9
click at [187, 145] on input "checkbox" at bounding box center [182, 148] width 9 height 9
checkbox input "true"
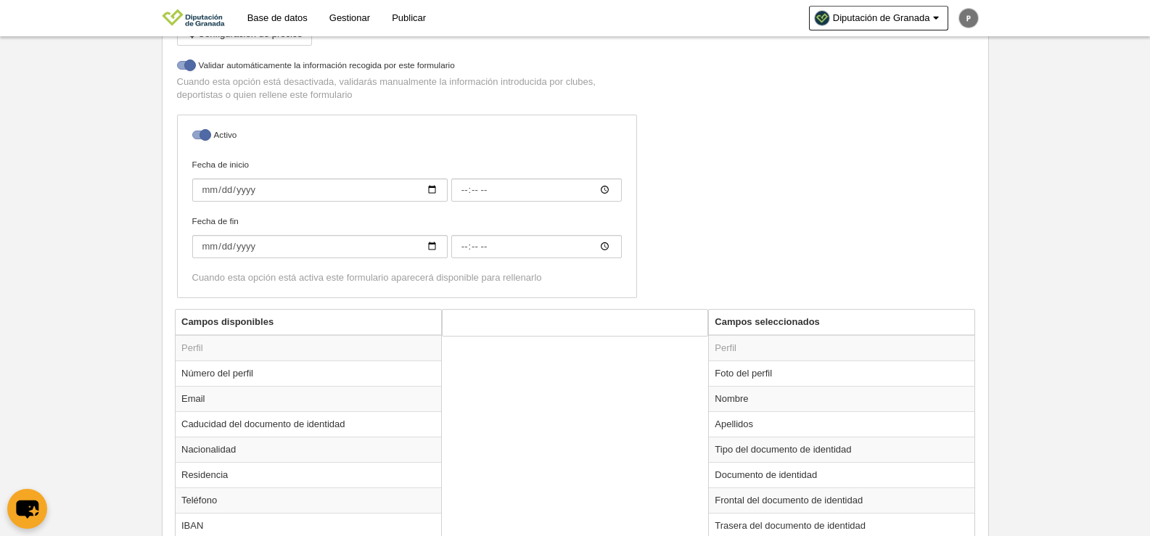
scroll to position [376, 0]
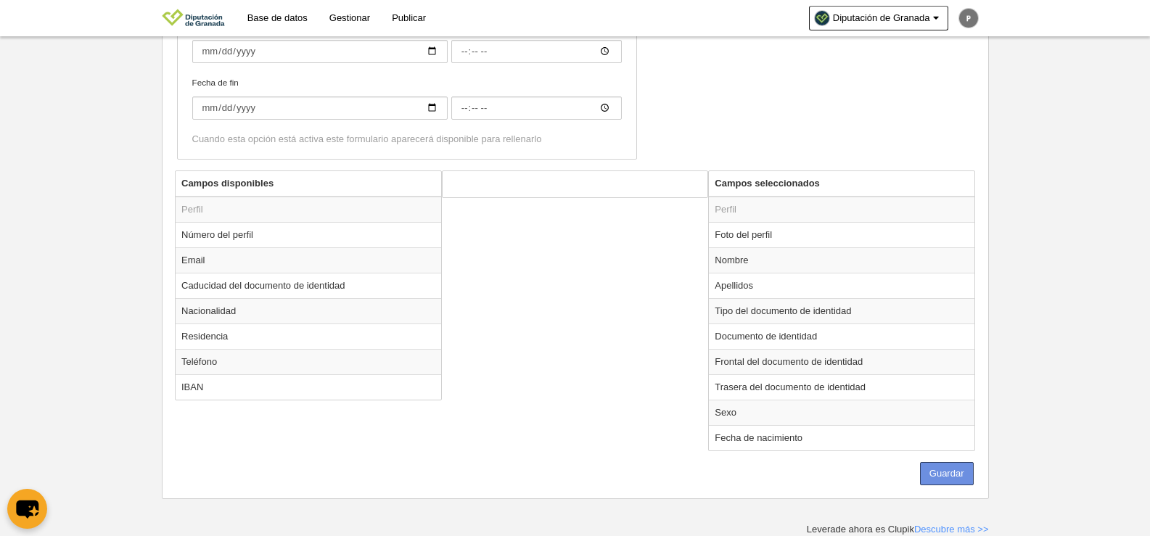
click at [948, 476] on button "Guardar" at bounding box center [947, 473] width 54 height 23
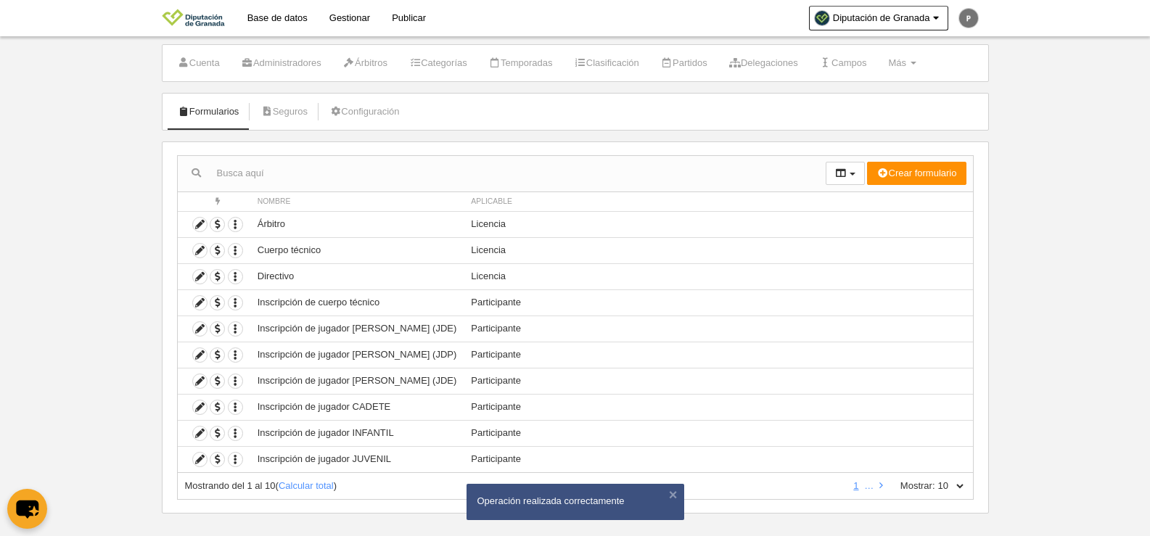
scroll to position [43, 0]
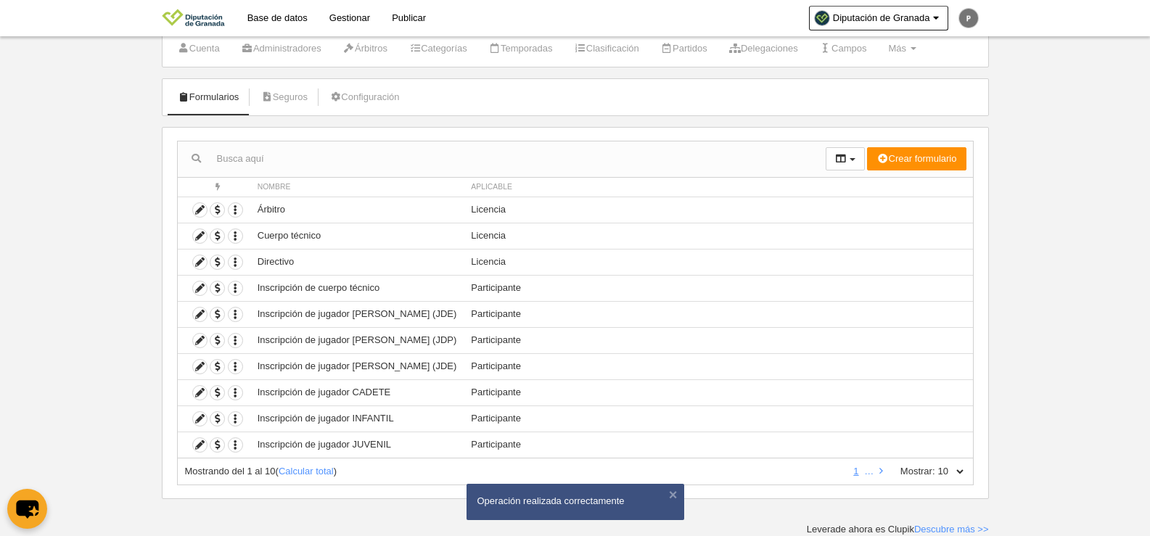
click at [949, 468] on select "10 25 50 100 500" at bounding box center [950, 471] width 30 height 13
select select "100"
click at [935, 465] on select "10 25 50 100 500" at bounding box center [950, 471] width 30 height 13
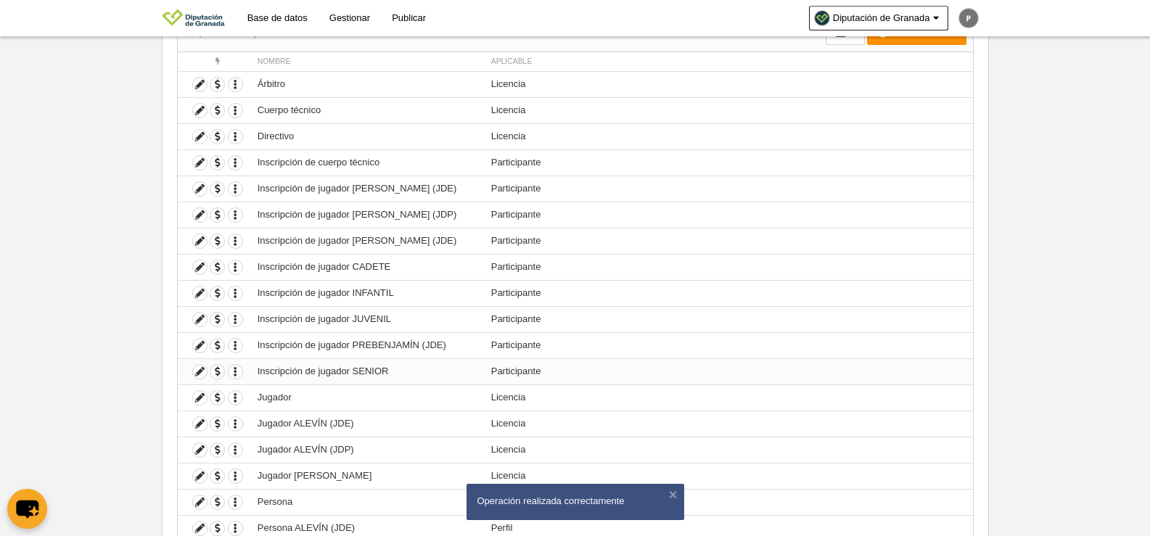
scroll to position [278, 0]
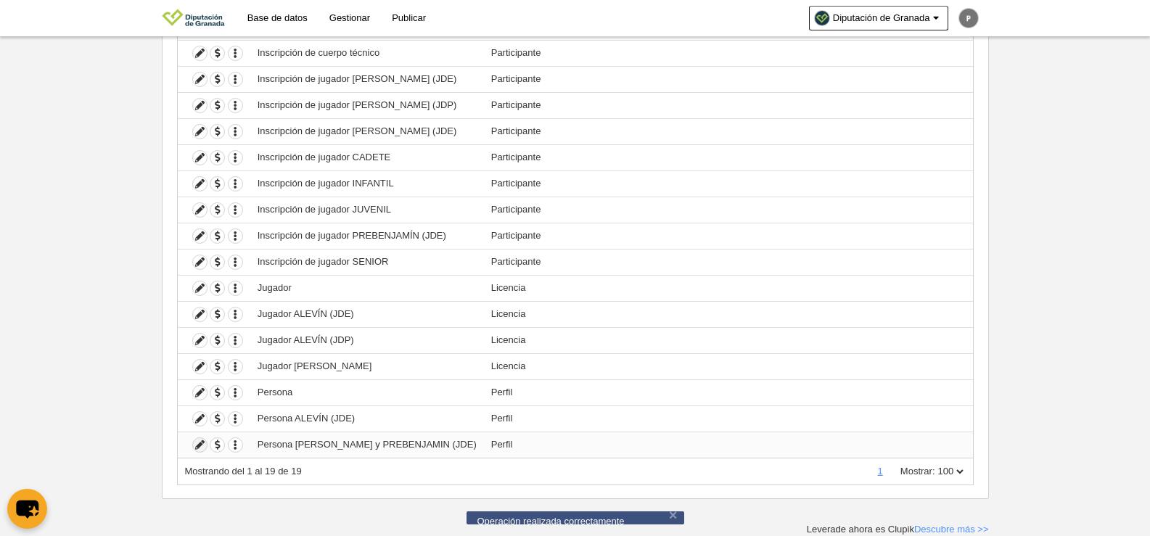
click at [200, 441] on icon at bounding box center [200, 445] width 14 height 14
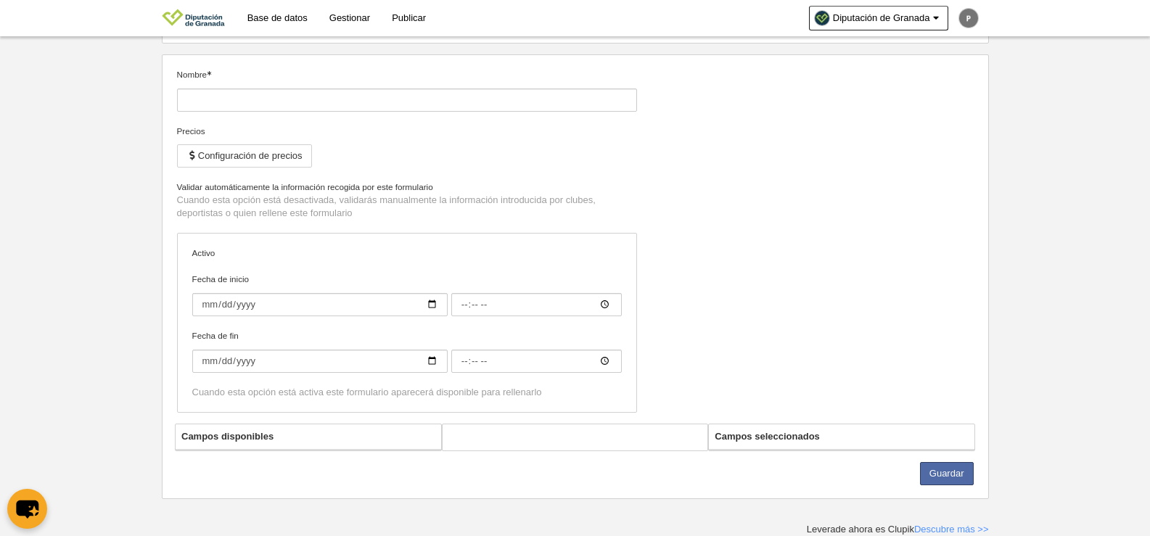
type input "Persona [PERSON_NAME] y PREBENJAMIN (JDE)"
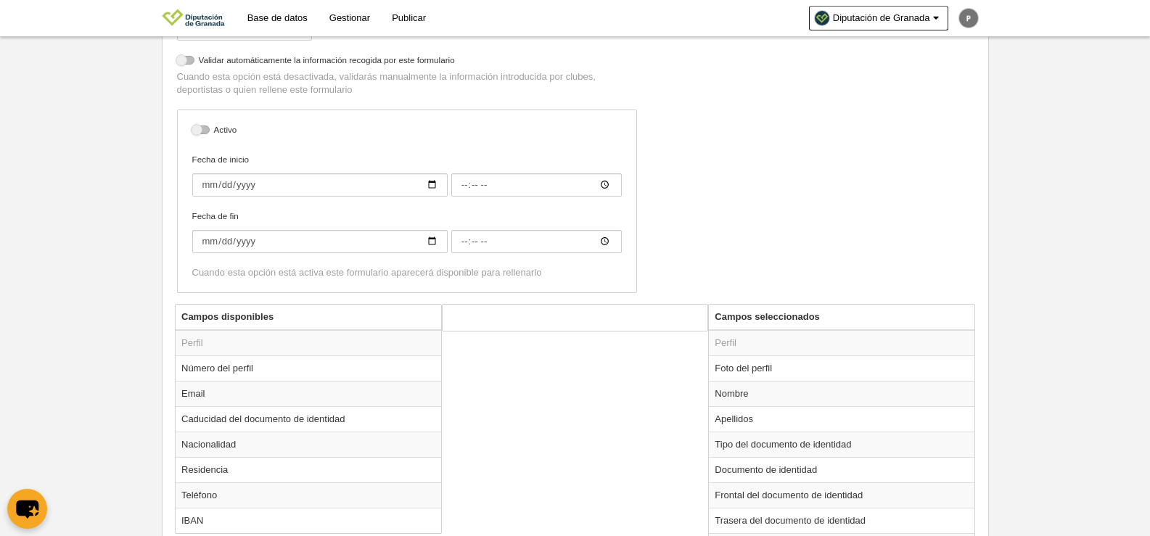
scroll to position [231, 0]
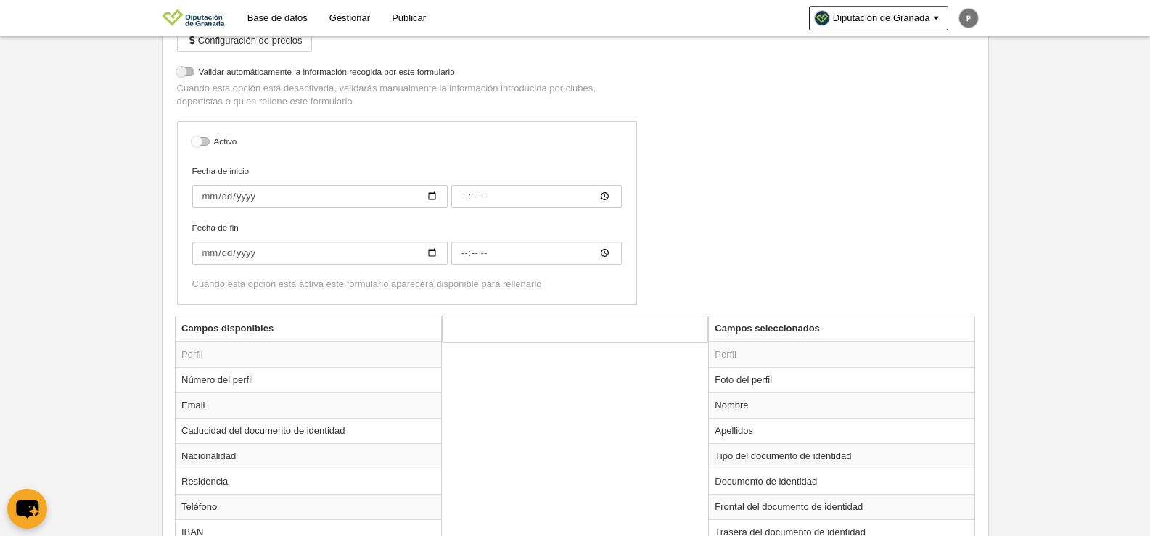
click at [203, 138] on div at bounding box center [200, 141] width 17 height 9
click at [202, 141] on input "checkbox" at bounding box center [197, 145] width 9 height 9
checkbox input "true"
click at [192, 76] on label at bounding box center [188, 71] width 22 height 13
click at [187, 76] on input "checkbox" at bounding box center [182, 75] width 9 height 9
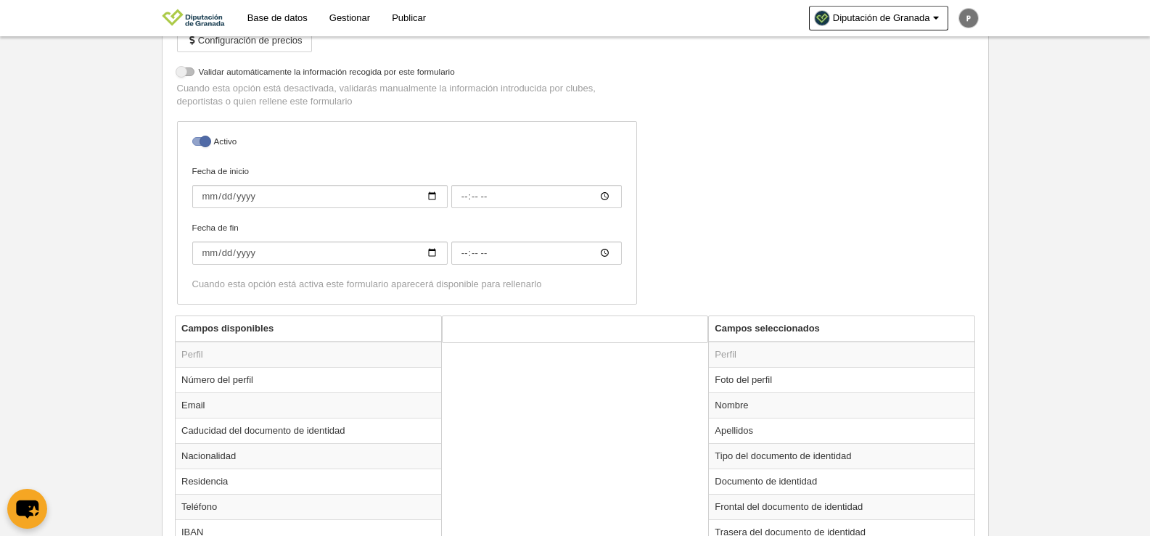
checkbox input "true"
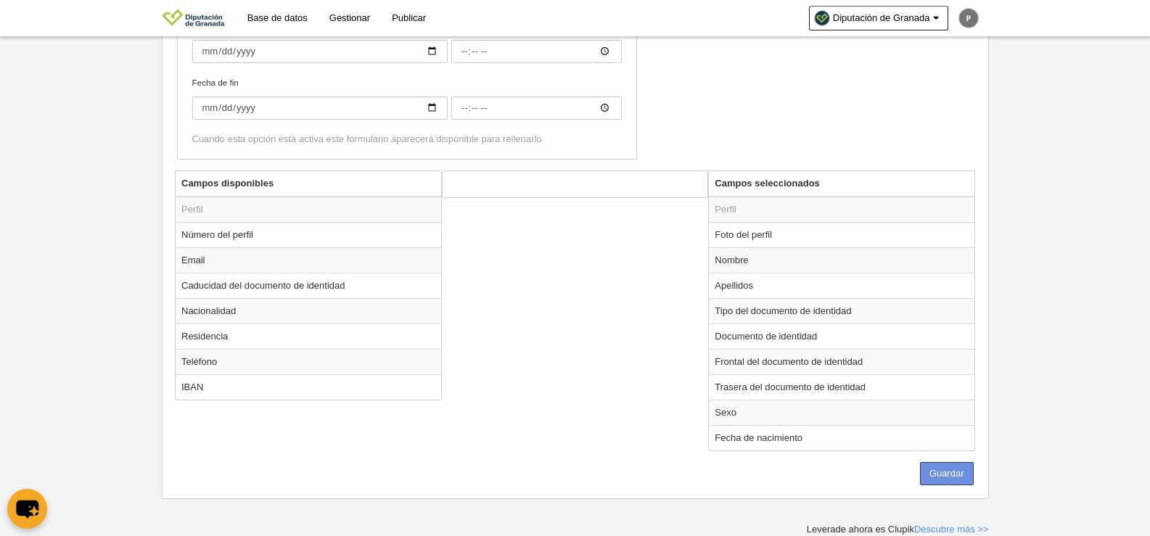
click at [930, 472] on button "Guardar" at bounding box center [947, 473] width 54 height 23
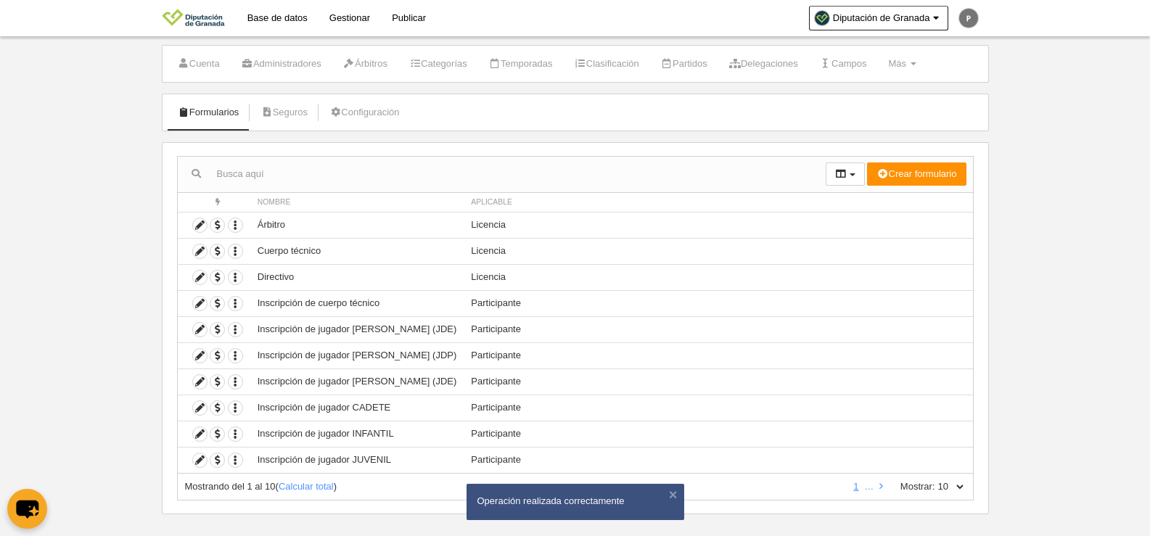
scroll to position [43, 0]
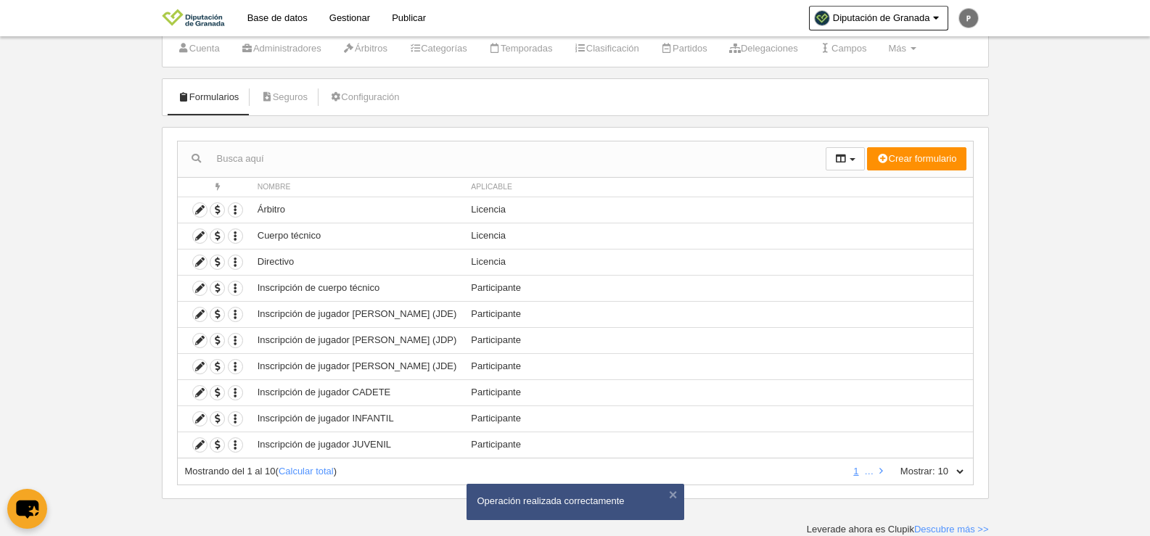
click at [937, 472] on select "10 25 50 100 500" at bounding box center [950, 471] width 30 height 13
select select "25"
click at [935, 465] on select "10 25 50 100 500" at bounding box center [950, 471] width 30 height 13
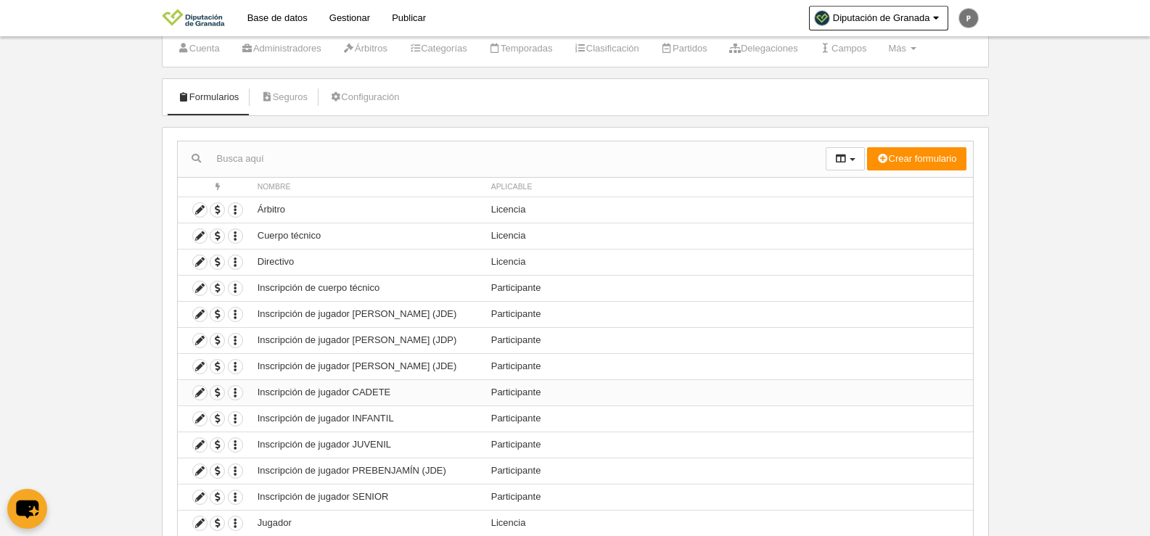
scroll to position [278, 0]
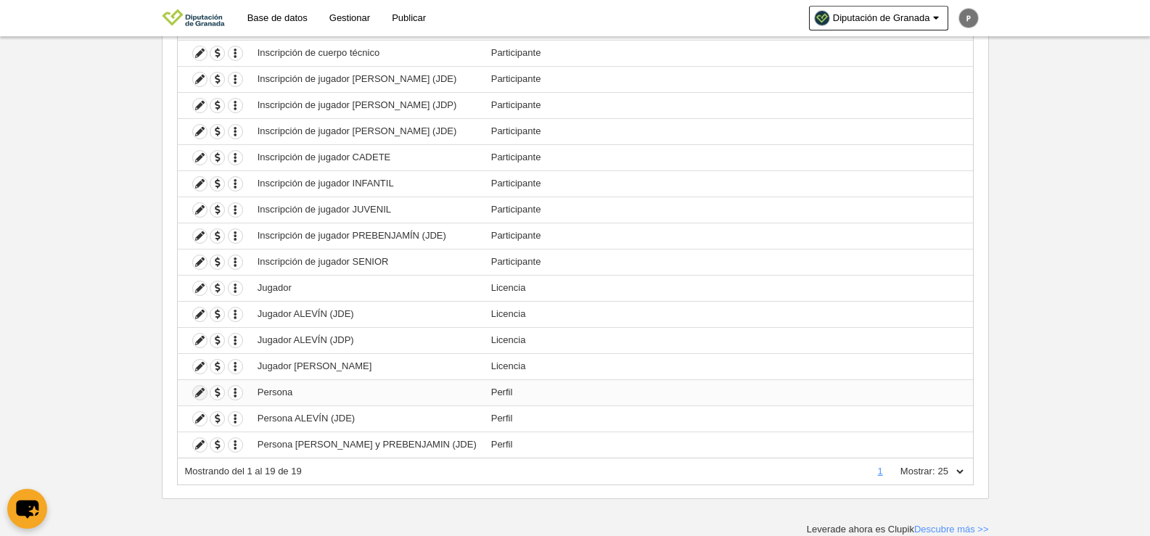
click at [200, 394] on icon at bounding box center [200, 393] width 14 height 14
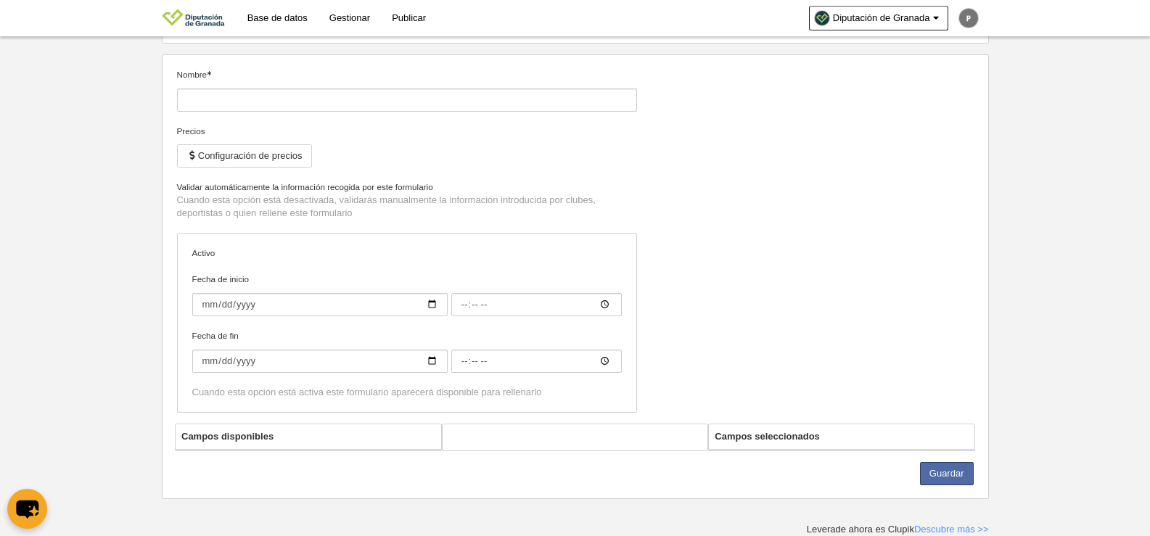
type input "Persona"
checkbox input "true"
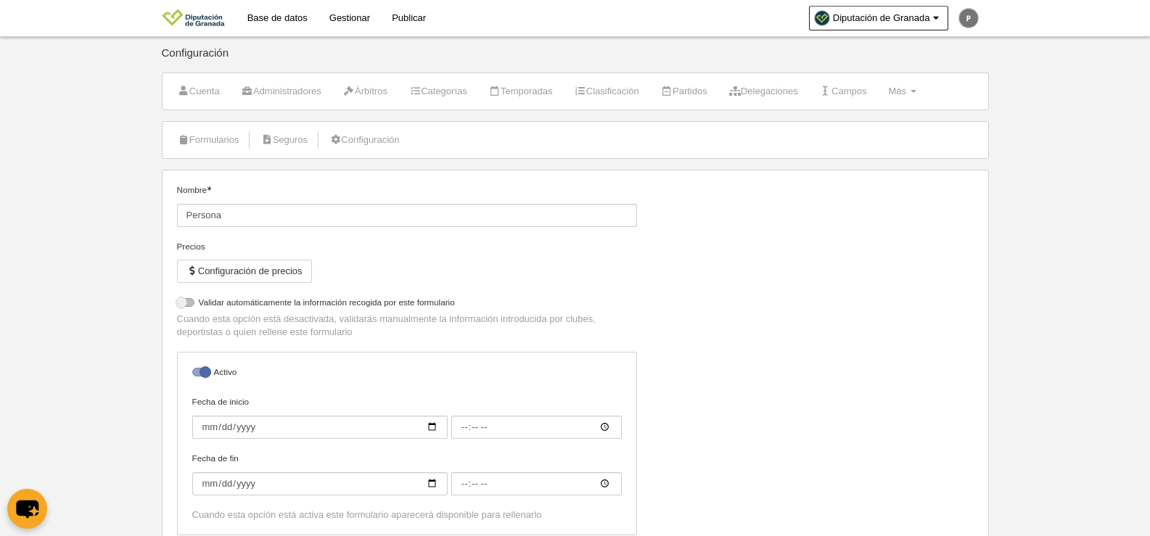
click at [188, 297] on label at bounding box center [188, 302] width 22 height 13
click at [187, 302] on input "checkbox" at bounding box center [182, 306] width 9 height 9
checkbox input "true"
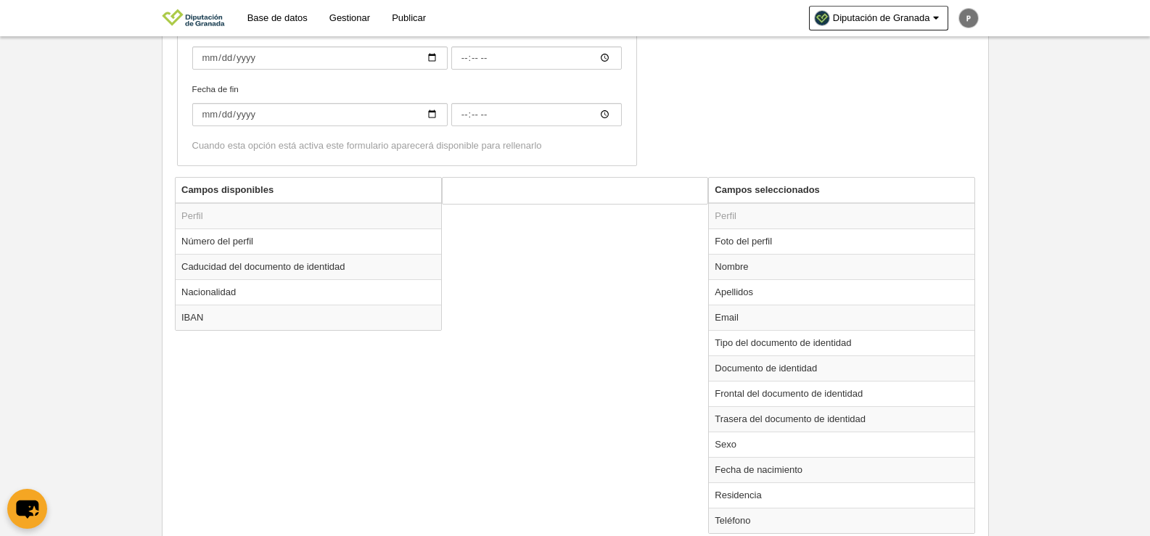
scroll to position [379, 0]
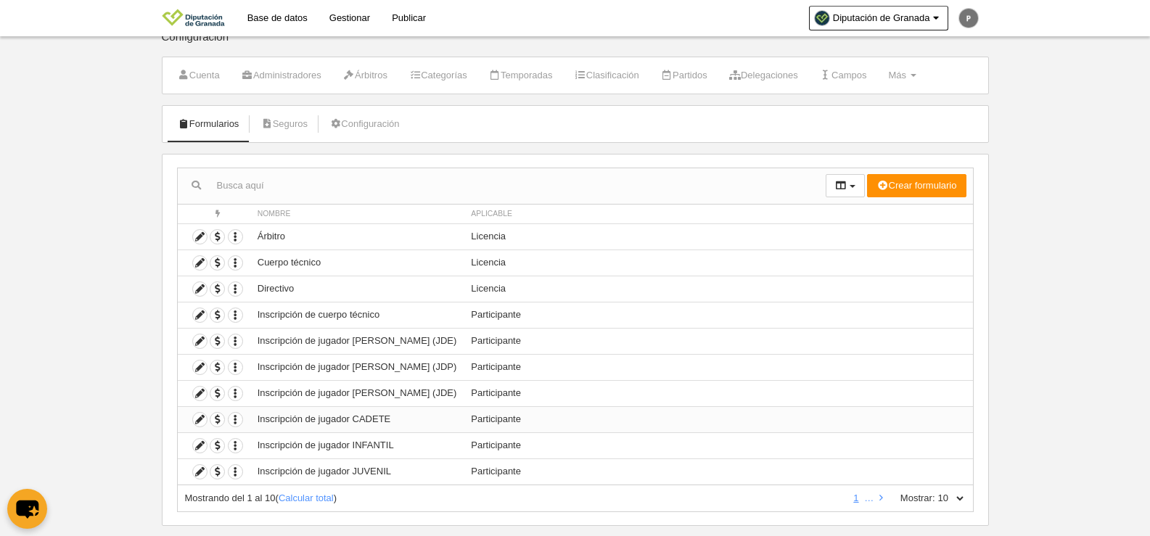
scroll to position [43, 0]
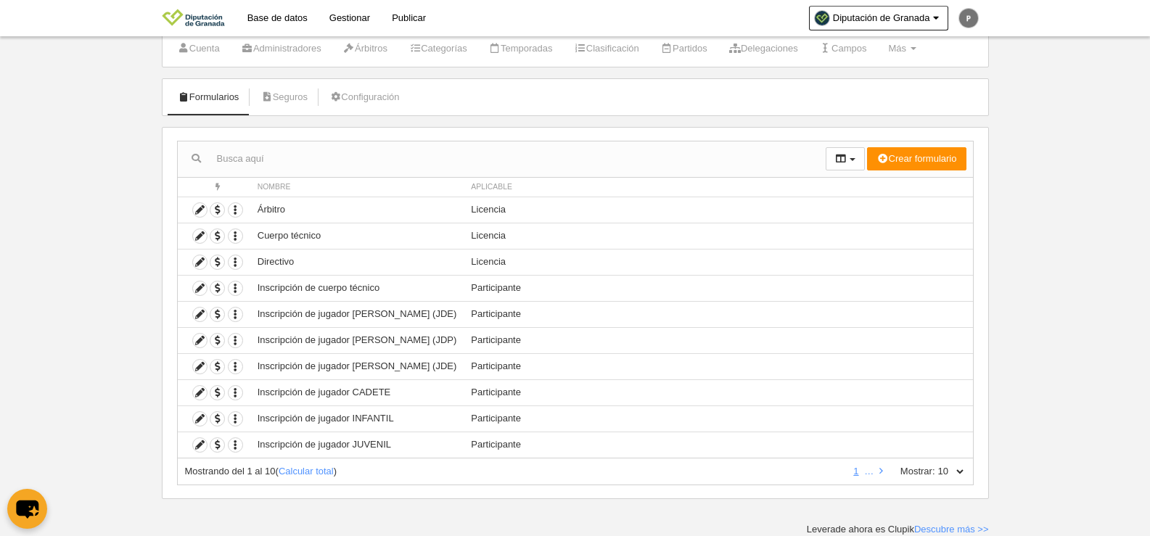
click at [922, 475] on label "Mostrar:" at bounding box center [910, 471] width 49 height 13
click at [935, 475] on select "10 25 50 100 500" at bounding box center [950, 471] width 30 height 13
click at [939, 478] on div "Mostrando del 1 al 10 ( Calcular total ) 1 … Mostrar: 10 25 50 100 500" at bounding box center [575, 472] width 797 height 27
click at [955, 473] on select "10 25 50 100 500" at bounding box center [950, 471] width 30 height 13
select select "50"
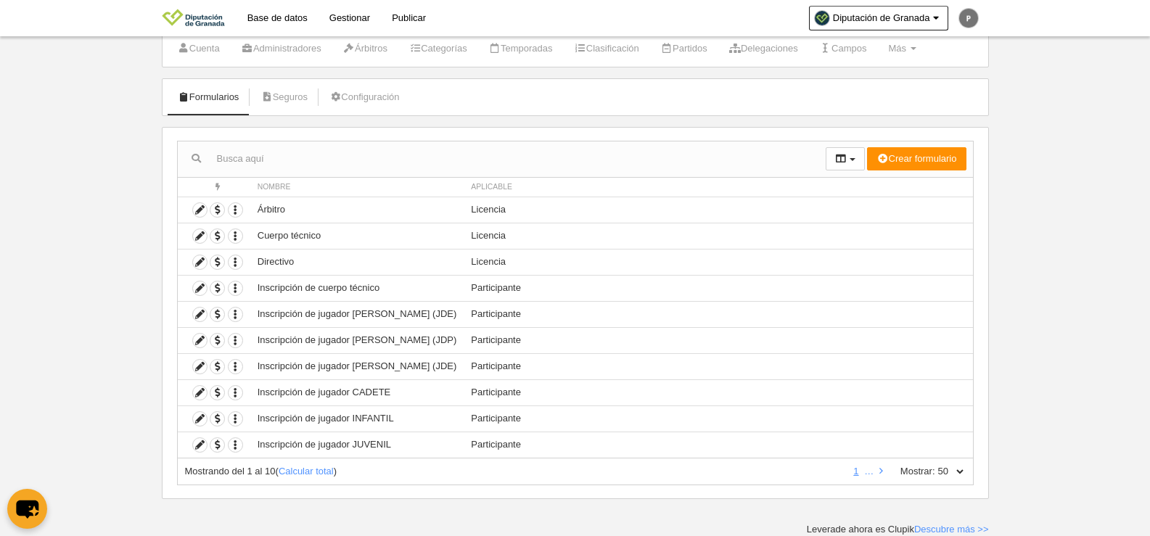
click at [935, 465] on select "10 25 50 100 500" at bounding box center [950, 471] width 30 height 13
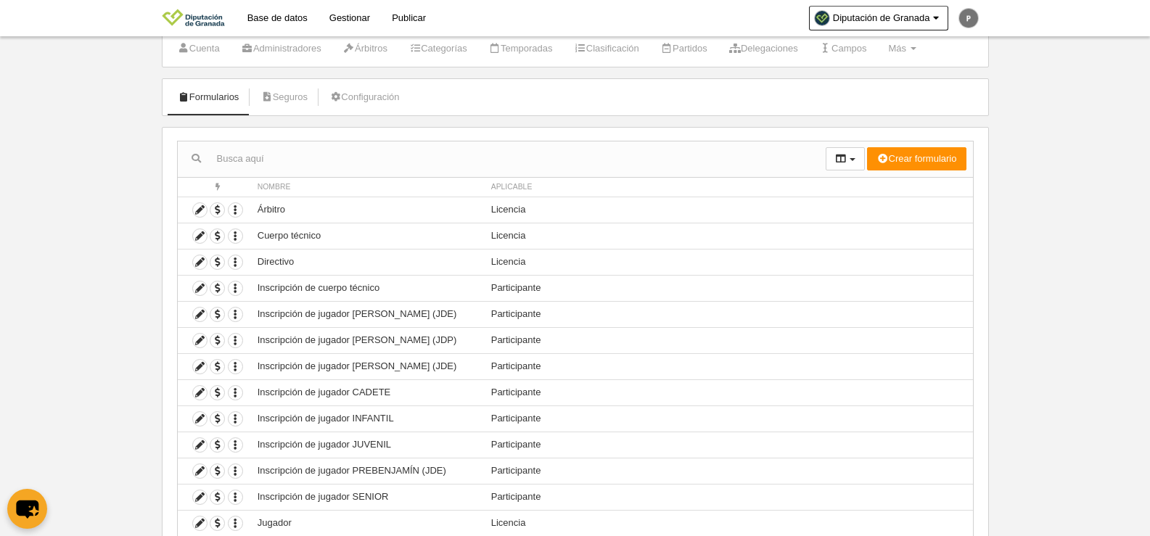
scroll to position [278, 0]
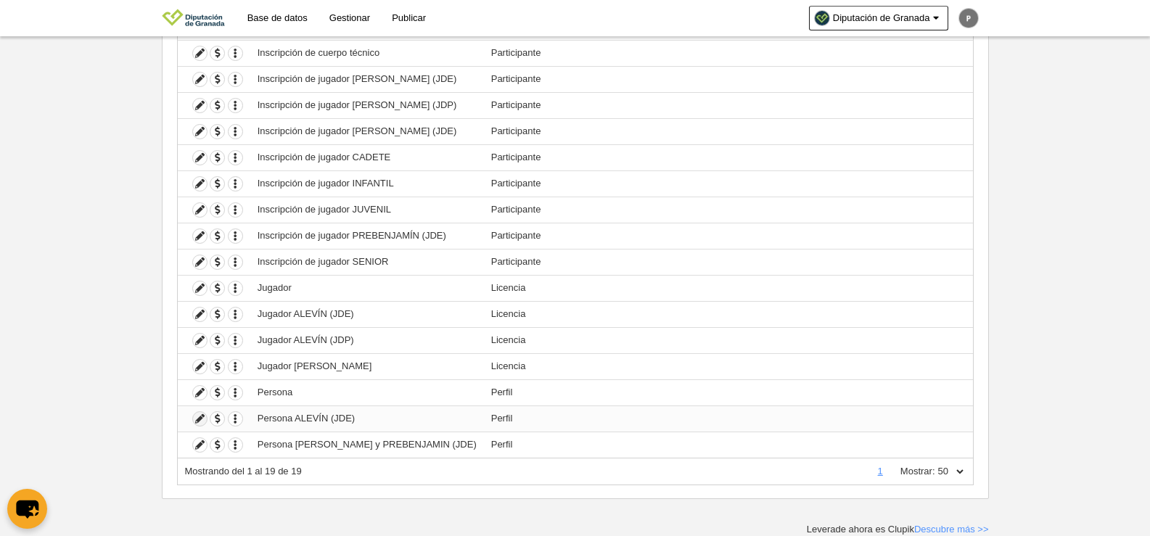
click at [200, 422] on icon at bounding box center [200, 419] width 14 height 14
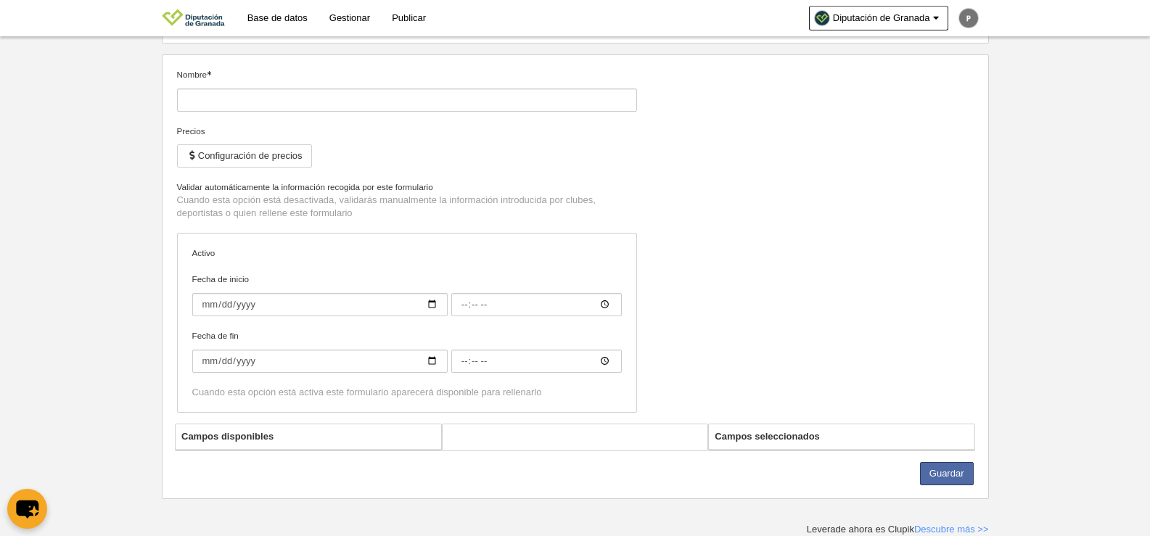
type input "Persona ALEVÍN (JDE)"
checkbox input "true"
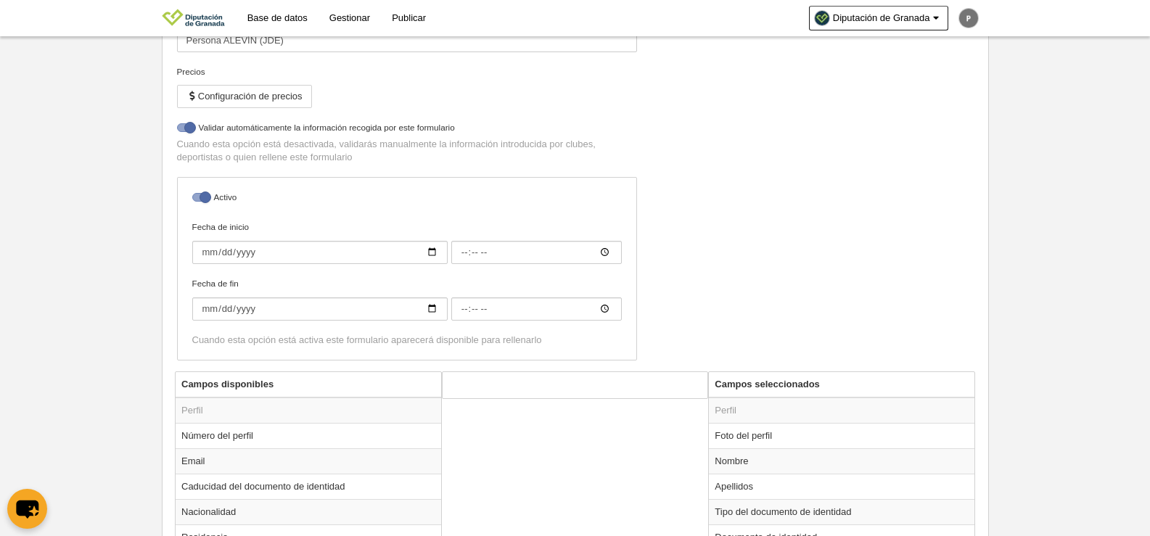
scroll to position [376, 0]
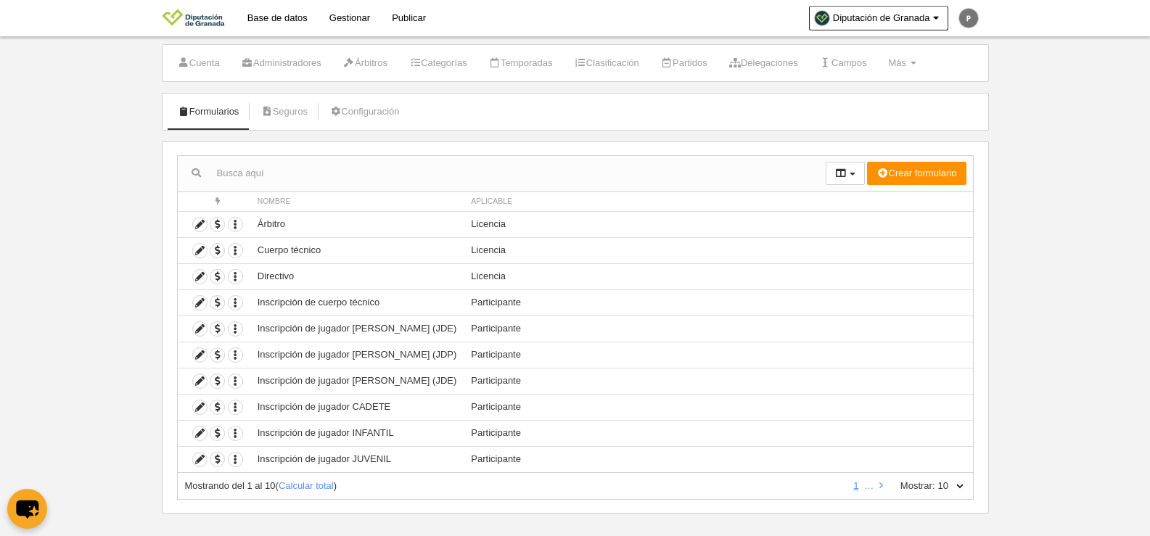
scroll to position [43, 0]
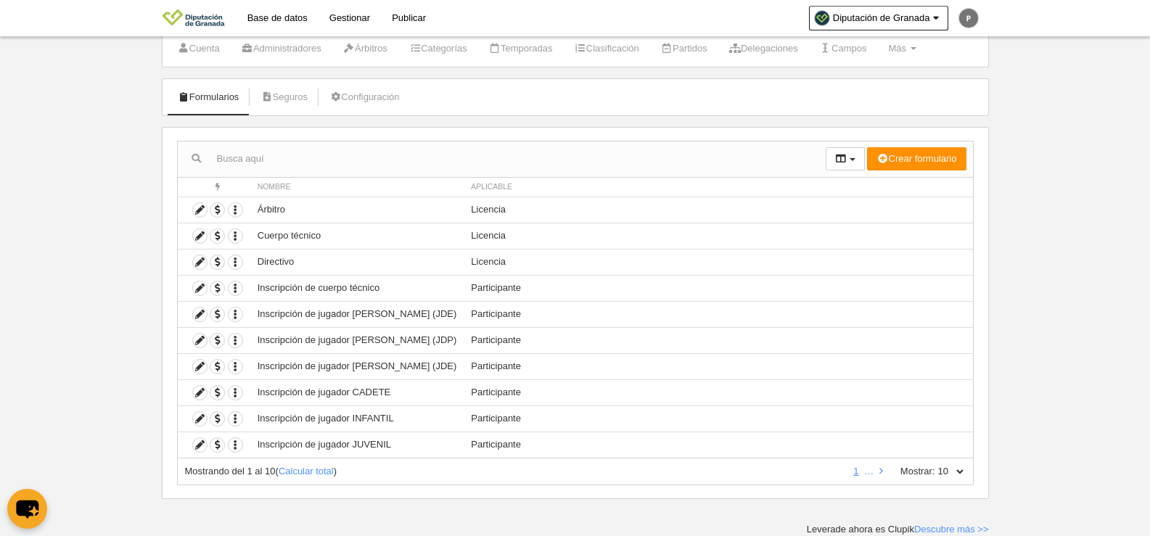
click at [937, 469] on select "10 25 50 100 500" at bounding box center [950, 471] width 30 height 13
select select "25"
click at [935, 465] on select "10 25 50 100 500" at bounding box center [950, 471] width 30 height 13
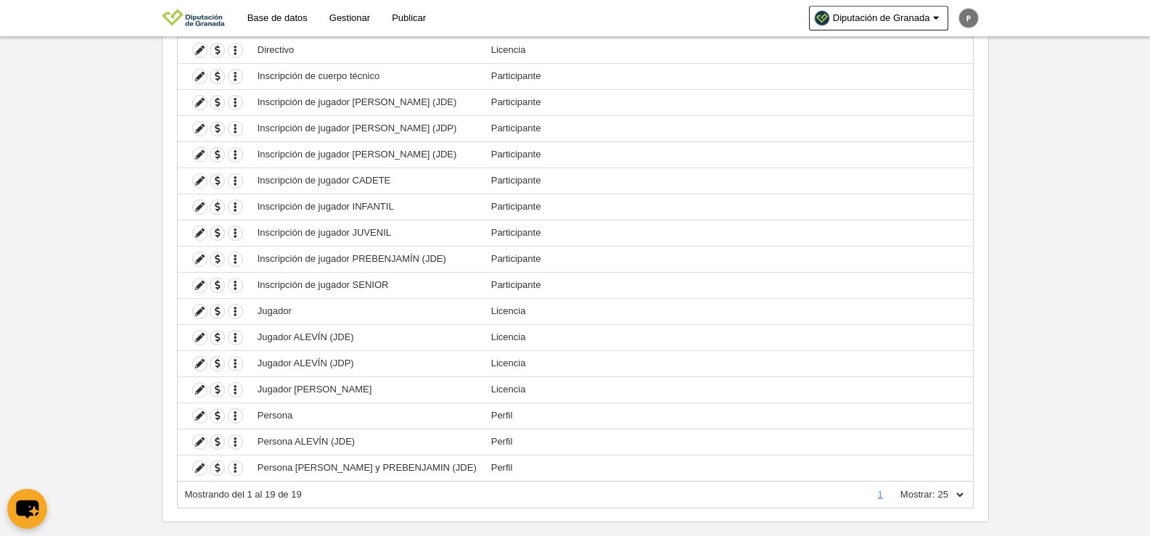
scroll to position [278, 0]
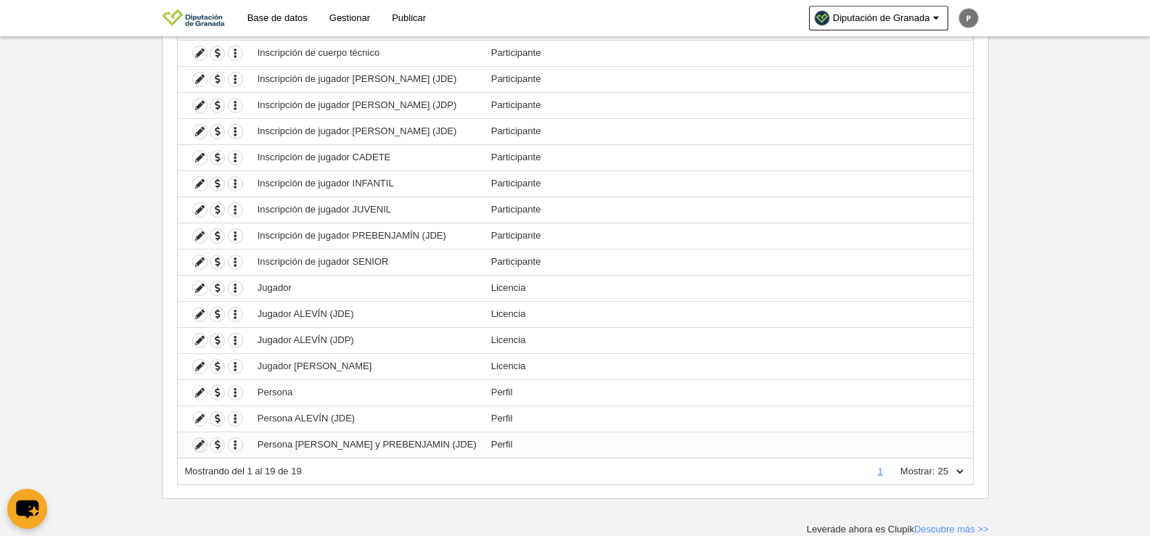
click at [194, 441] on icon at bounding box center [200, 445] width 14 height 14
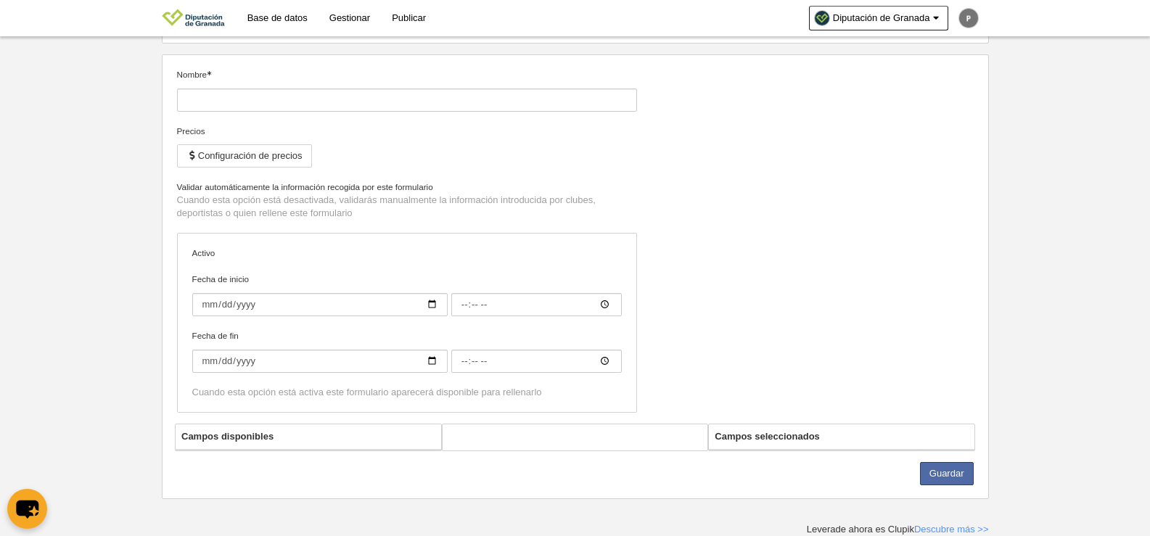
type input "Persona [PERSON_NAME] y PREBENJAMIN (JDE)"
checkbox input "true"
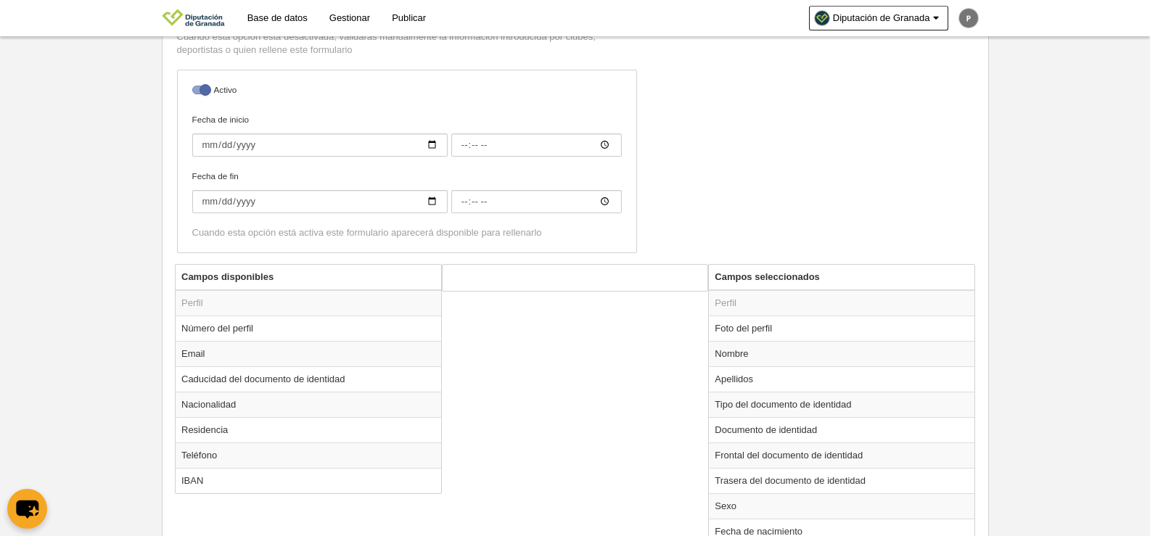
scroll to position [124, 0]
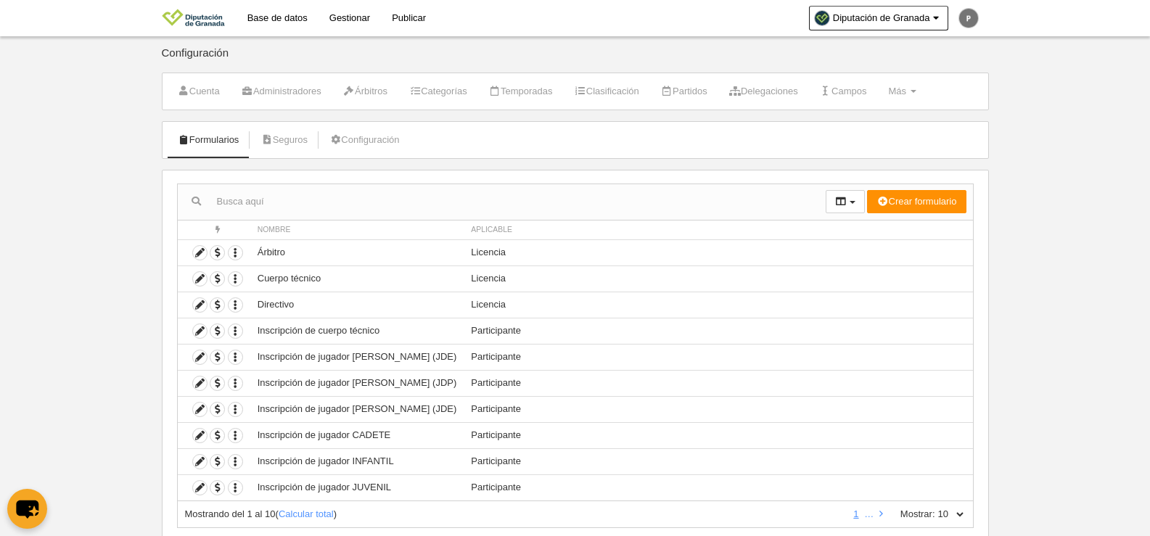
click at [949, 517] on select "10 25 50 100 500" at bounding box center [950, 514] width 30 height 13
select select "25"
click at [935, 508] on select "10 25 50 100 500" at bounding box center [950, 514] width 30 height 13
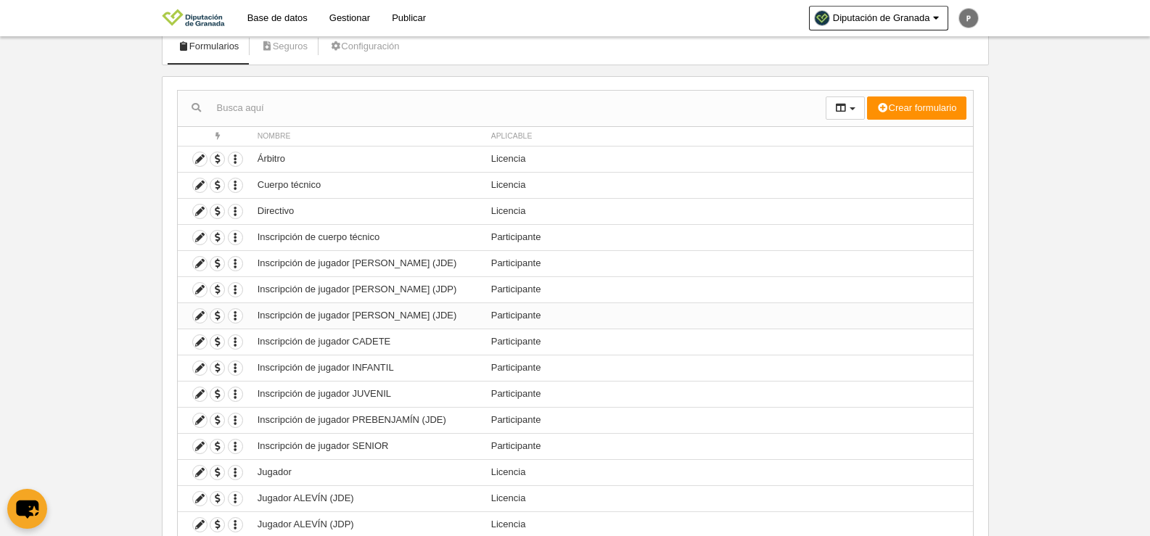
scroll to position [60, 0]
